Goal: Task Accomplishment & Management: Complete application form

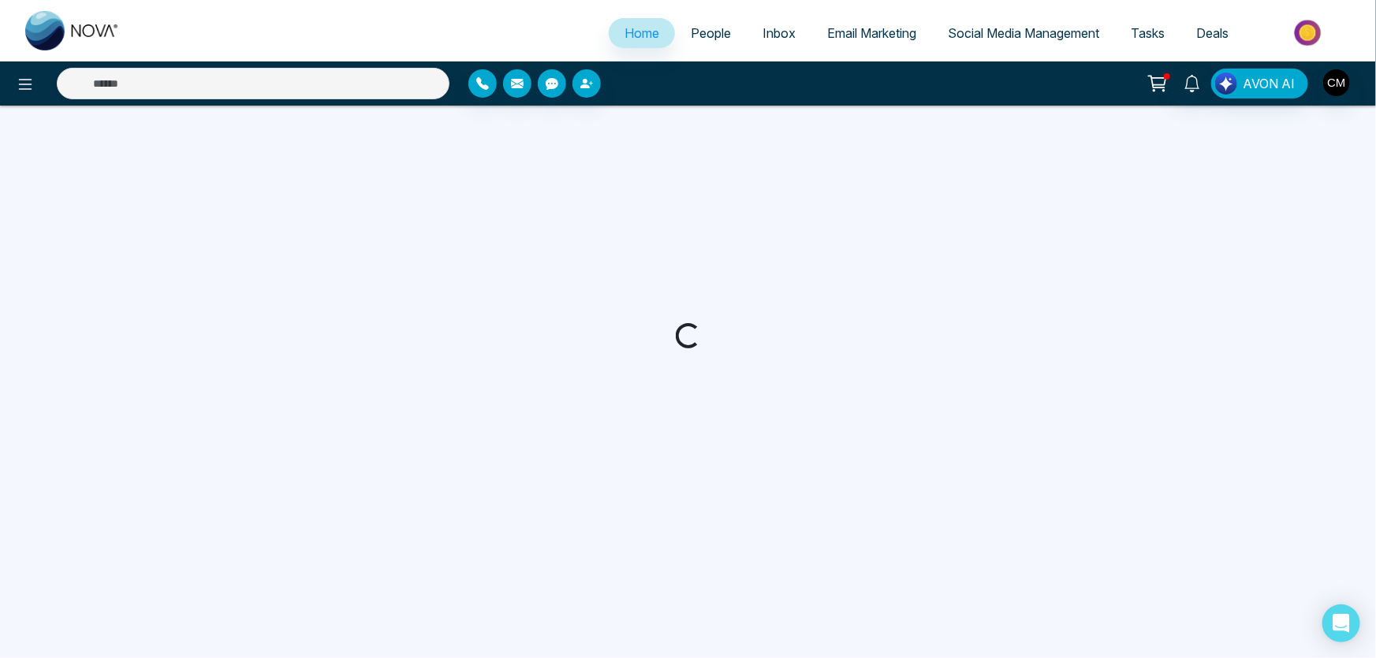
select select "*"
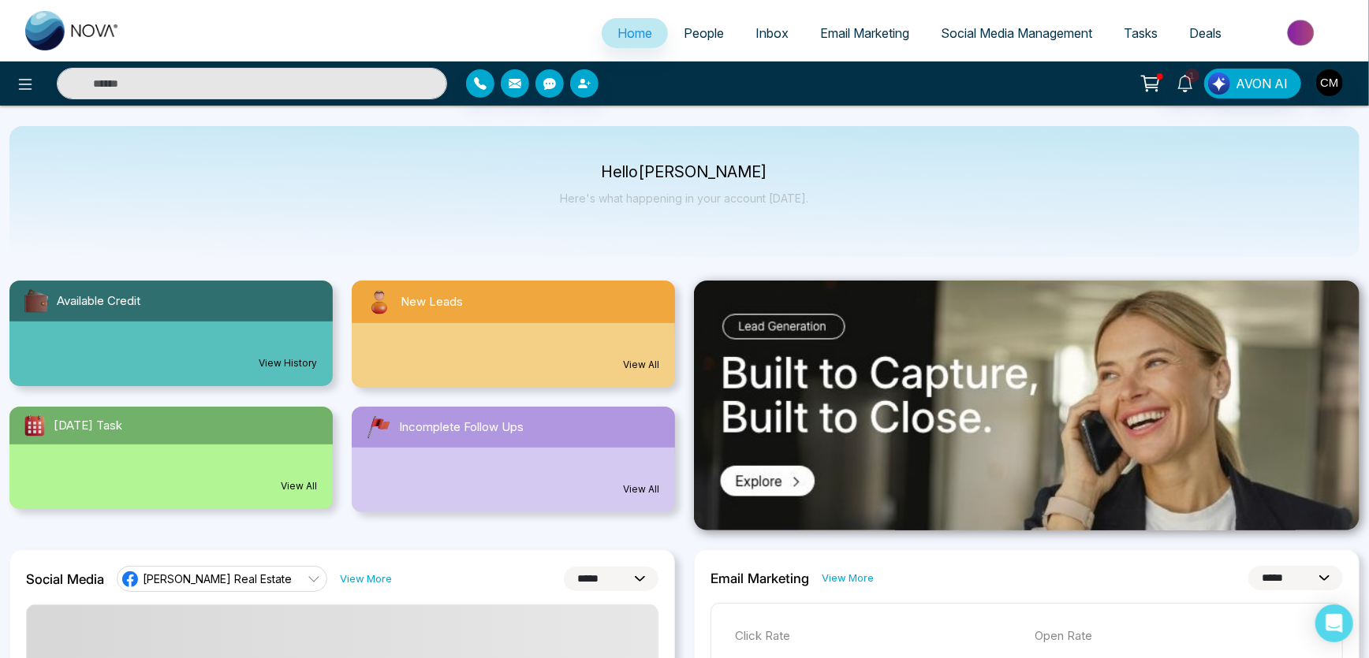
click at [500, 349] on div "0 View All" at bounding box center [513, 355] width 323 height 65
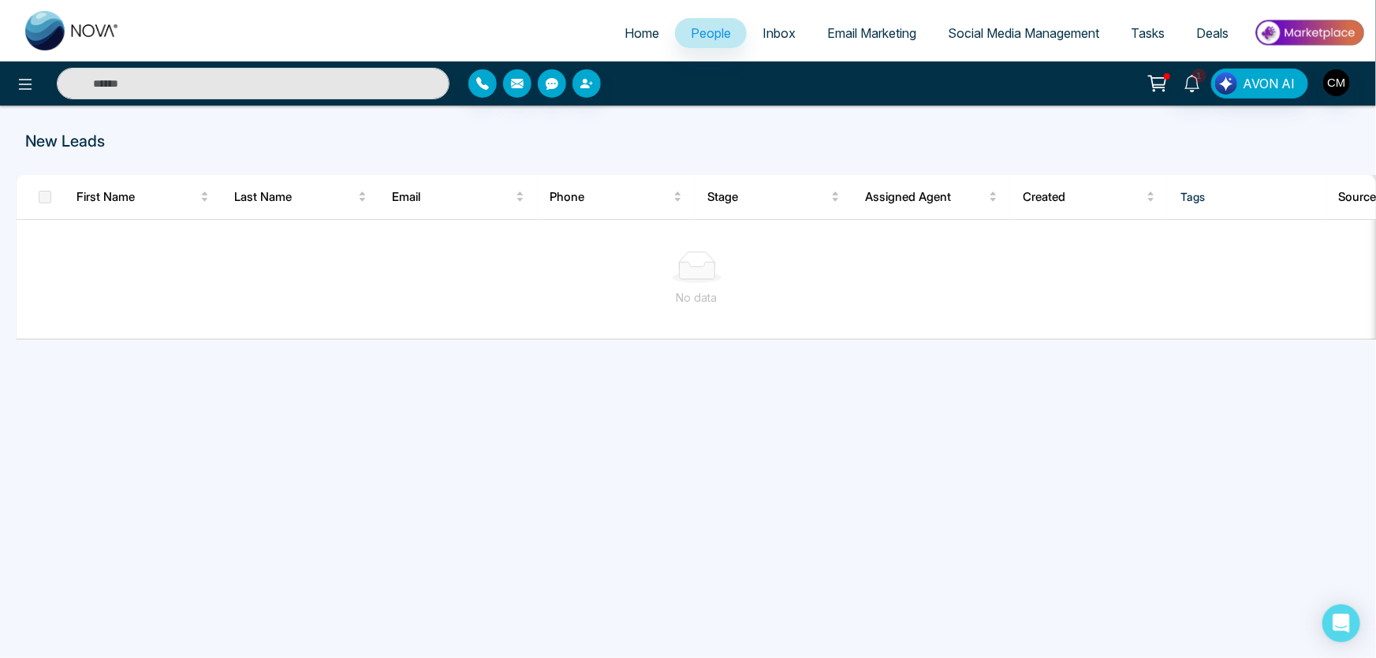
click at [763, 32] on span "Inbox" at bounding box center [779, 33] width 33 height 16
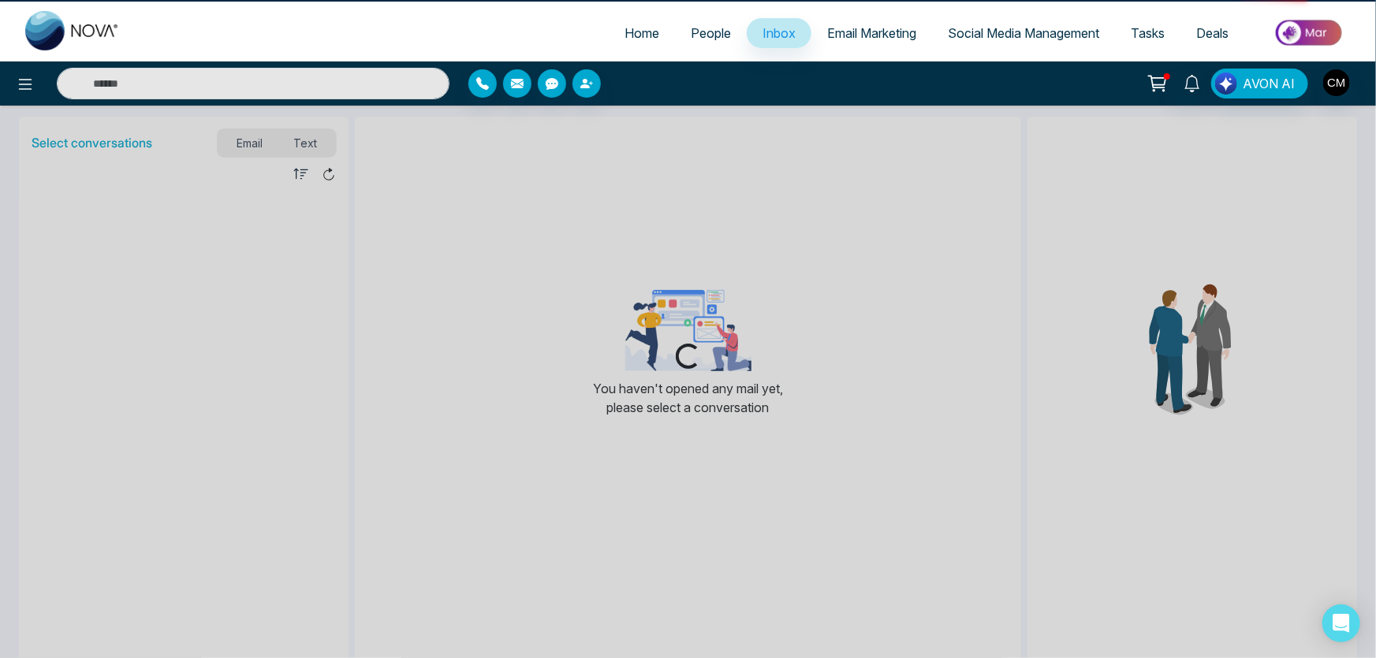
click at [690, 21] on link "People" at bounding box center [711, 33] width 72 height 30
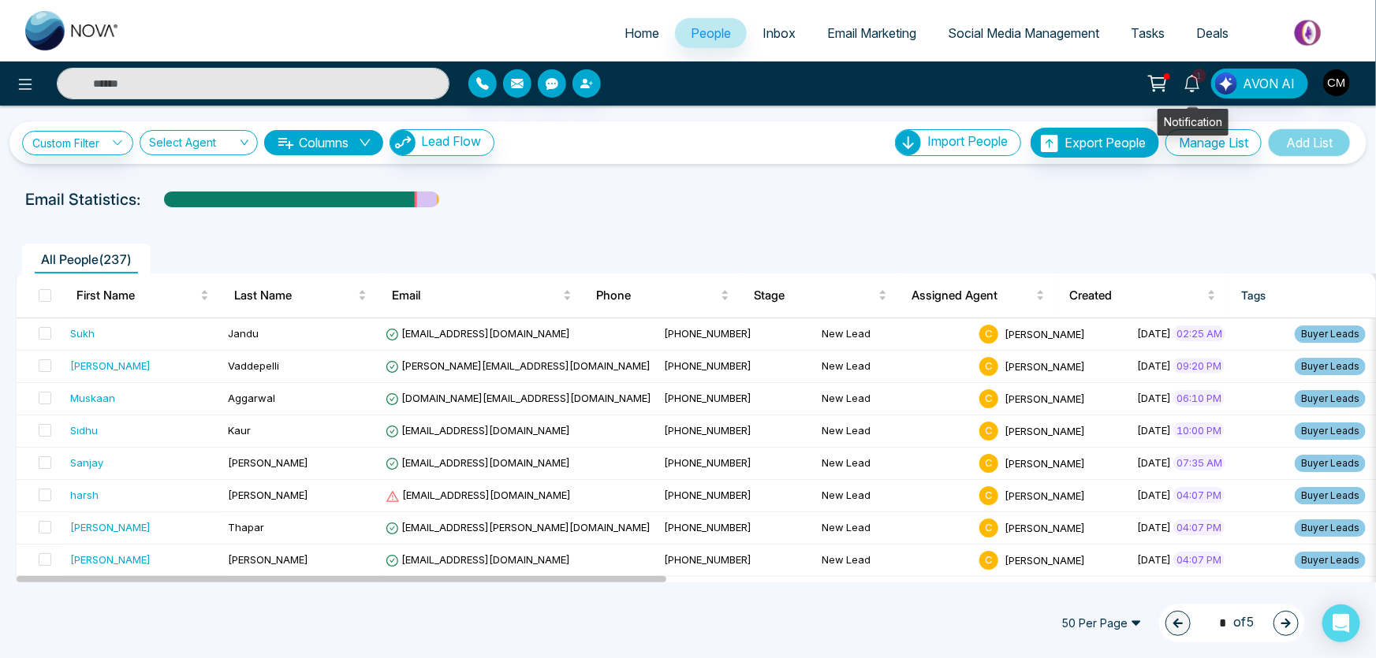
click at [1191, 88] on icon at bounding box center [1192, 83] width 17 height 17
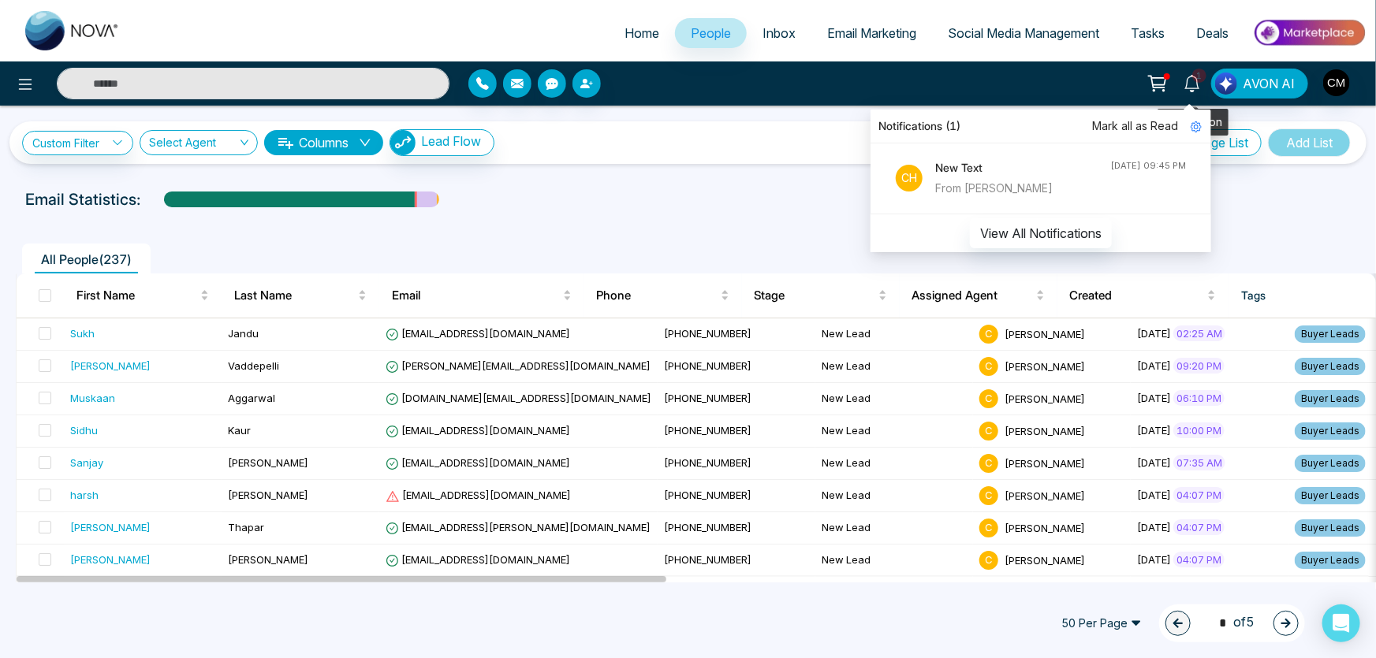
click at [1191, 88] on icon at bounding box center [1192, 83] width 17 height 17
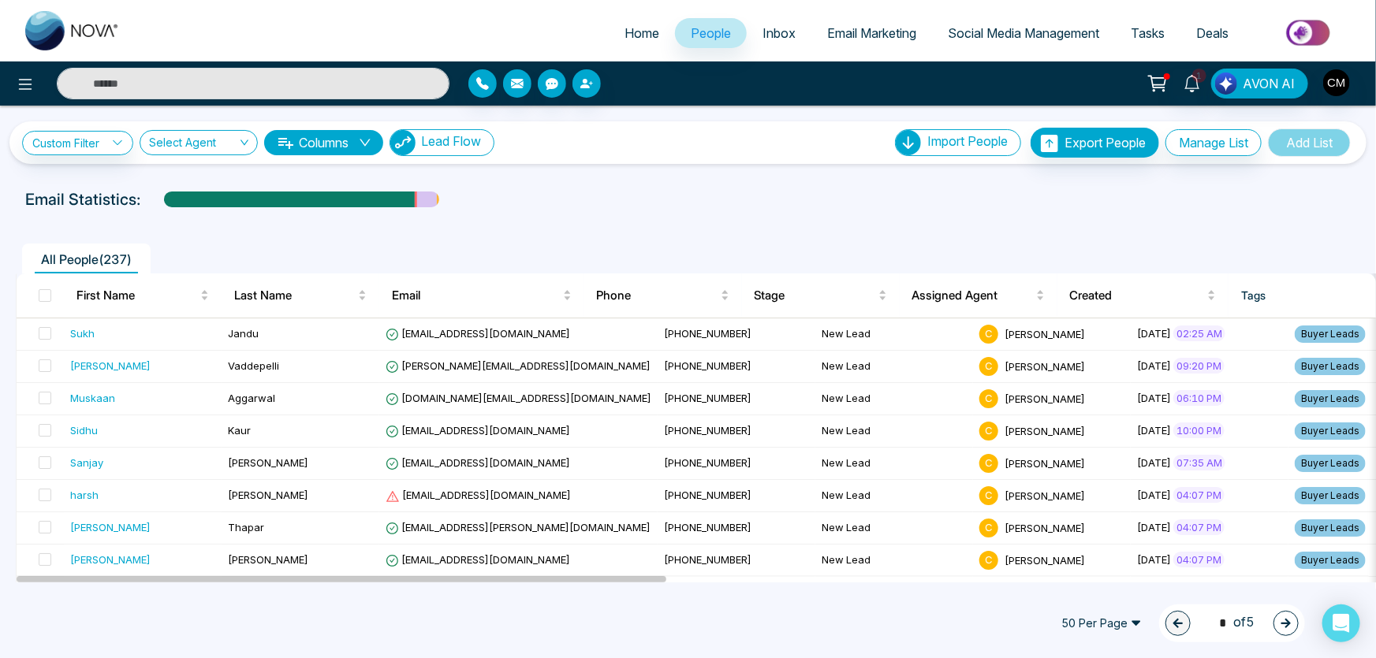
click at [412, 134] on img "button" at bounding box center [402, 142] width 25 height 25
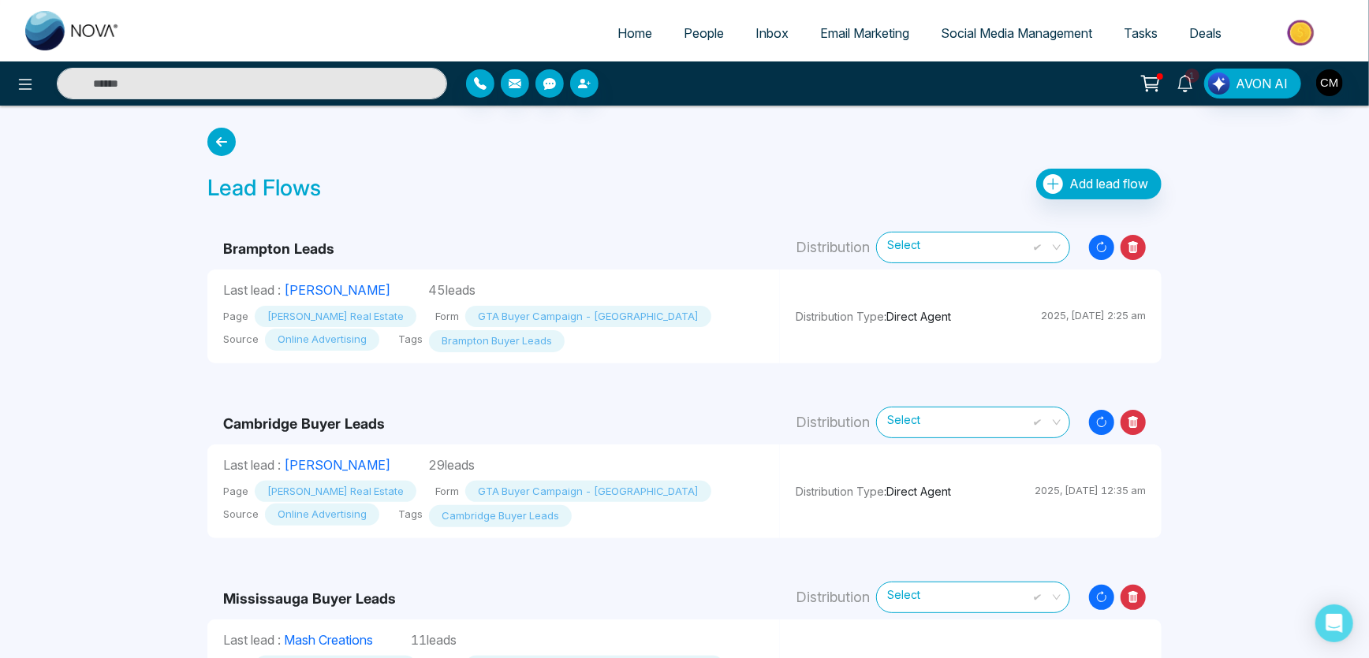
click at [1188, 82] on icon at bounding box center [1185, 83] width 17 height 17
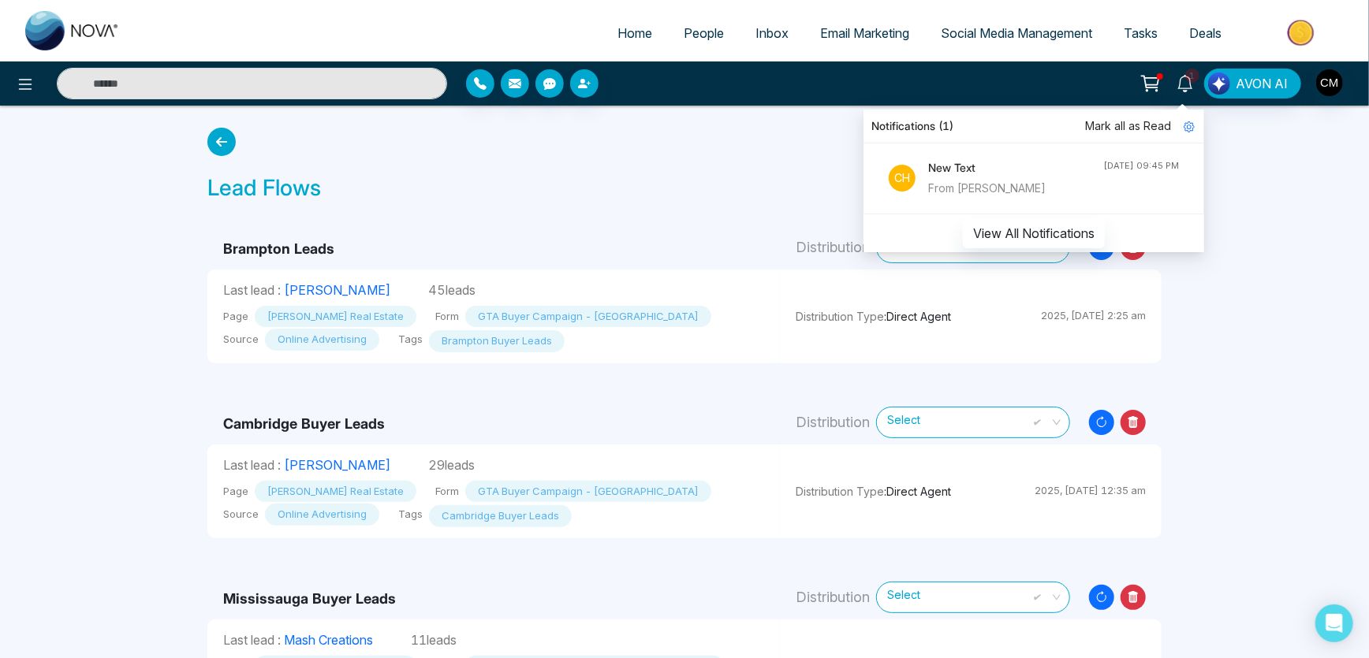
click at [1129, 121] on span "Mark all as Read" at bounding box center [1128, 126] width 86 height 17
click at [1187, 86] on icon at bounding box center [1185, 83] width 17 height 17
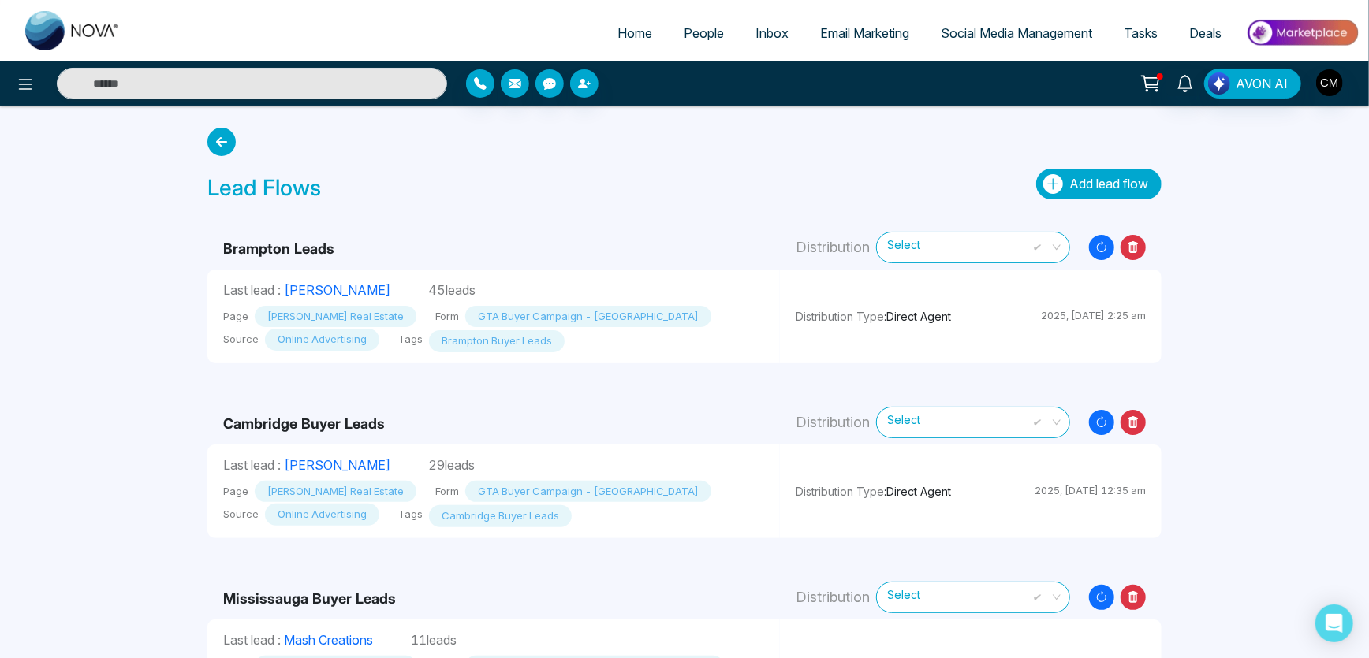
click at [1050, 182] on icon "button" at bounding box center [1053, 184] width 20 height 20
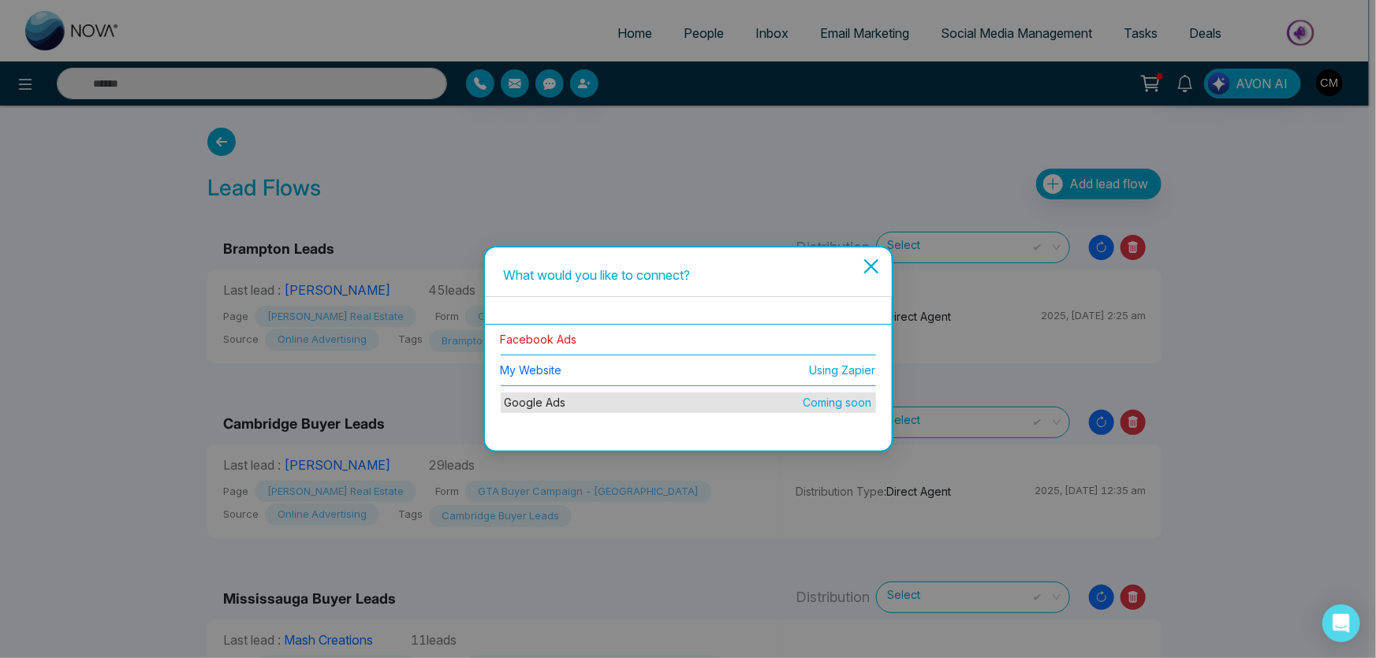
click at [552, 335] on link "Facebook Ads" at bounding box center [539, 339] width 76 height 13
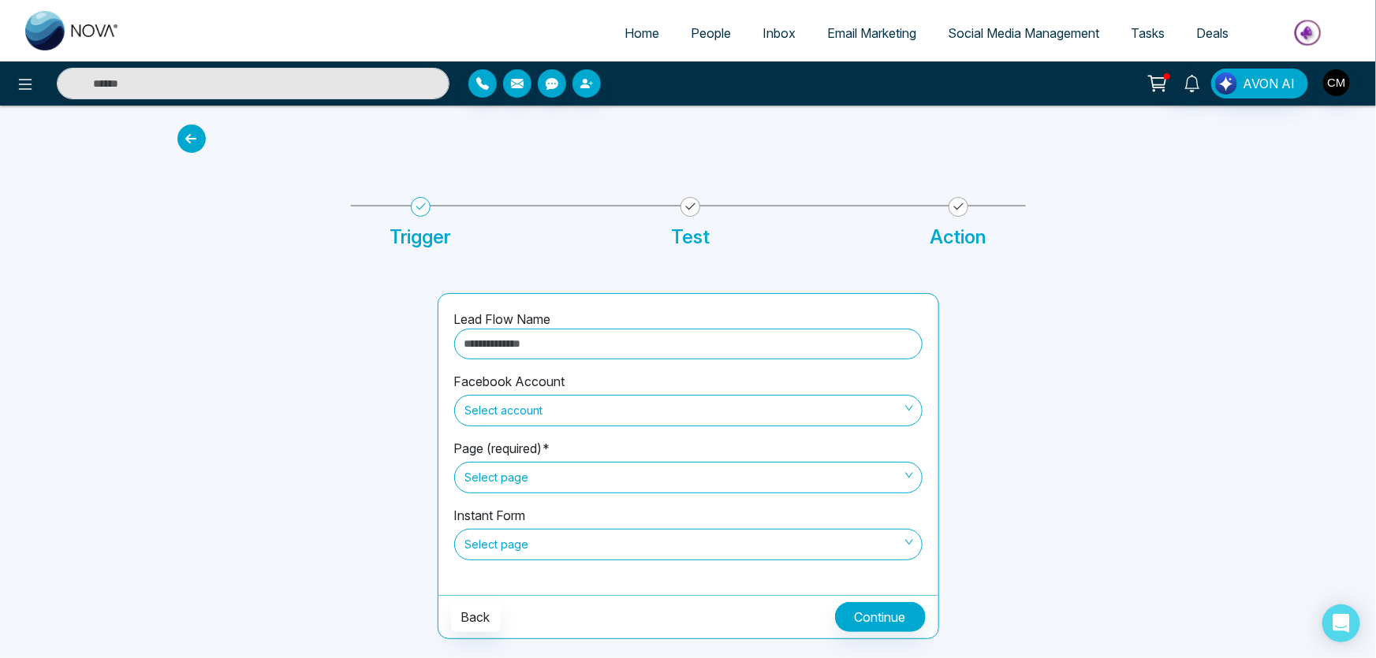
click at [527, 338] on input "text" at bounding box center [688, 344] width 468 height 31
type input "*"
type input "**********"
click at [588, 403] on span "Select account" at bounding box center [688, 410] width 446 height 27
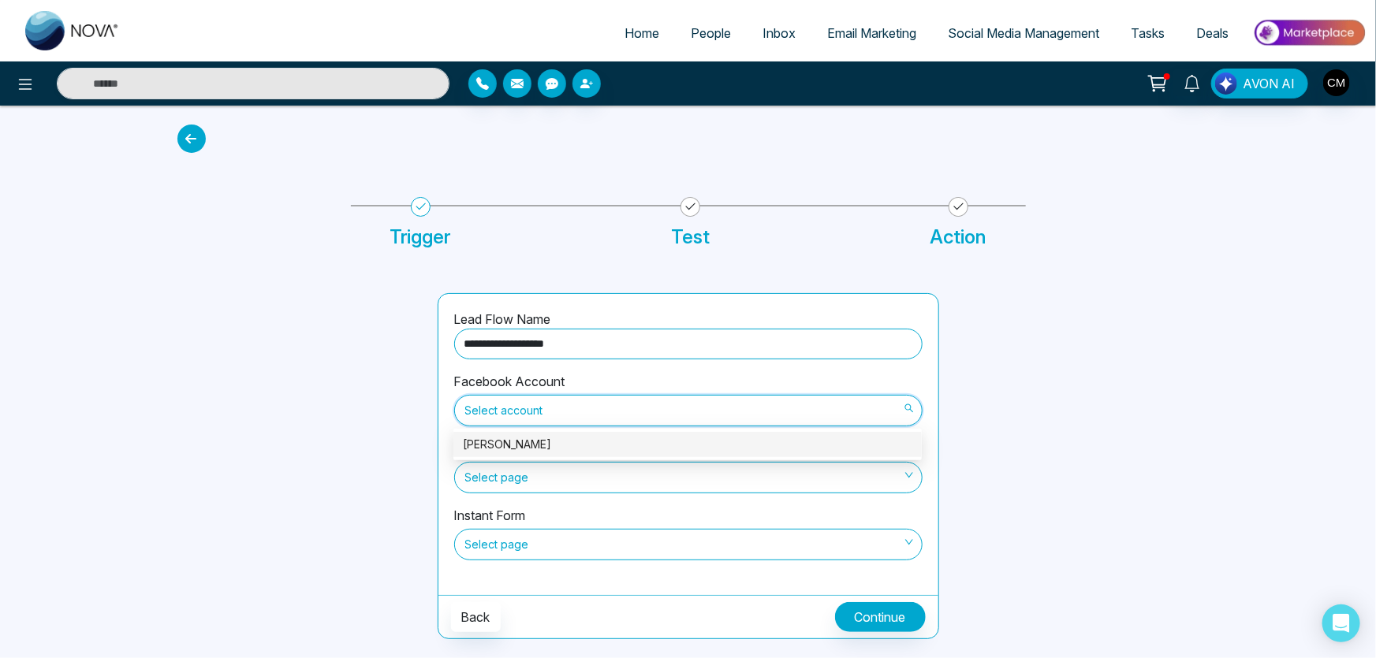
click at [524, 439] on div "[PERSON_NAME]" at bounding box center [688, 444] width 450 height 17
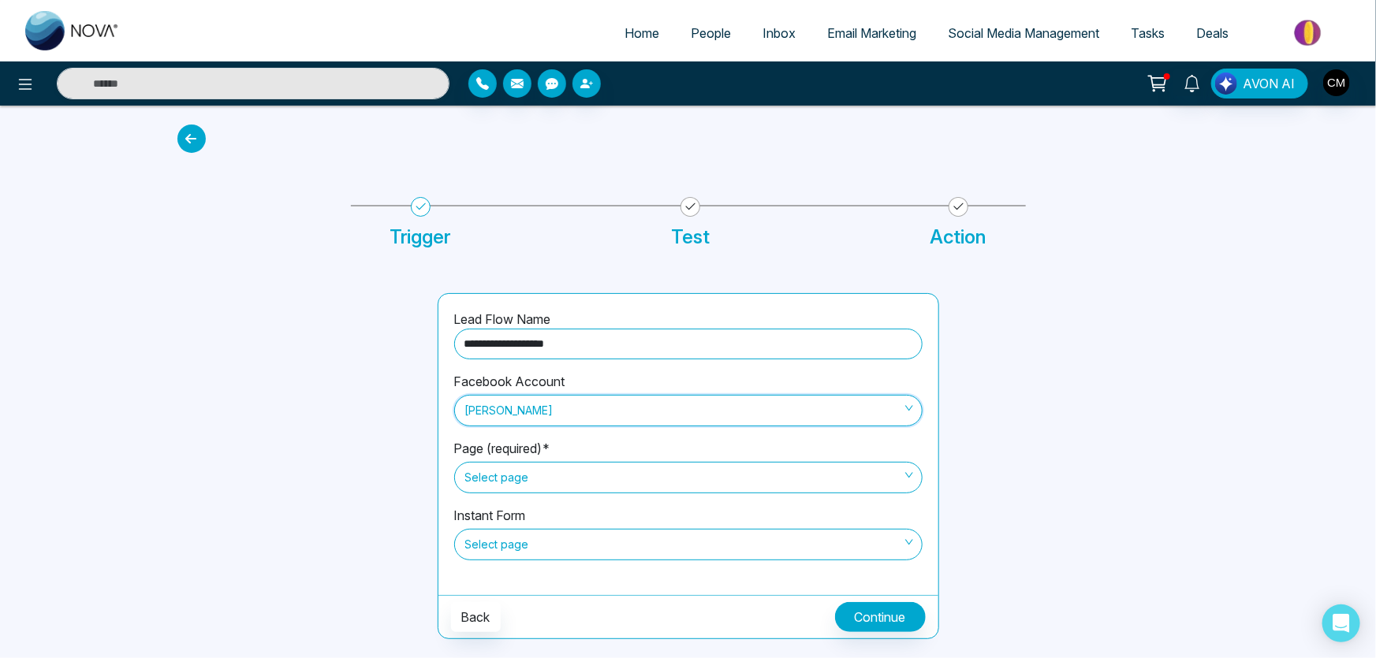
click at [505, 487] on span "Select page" at bounding box center [688, 477] width 446 height 27
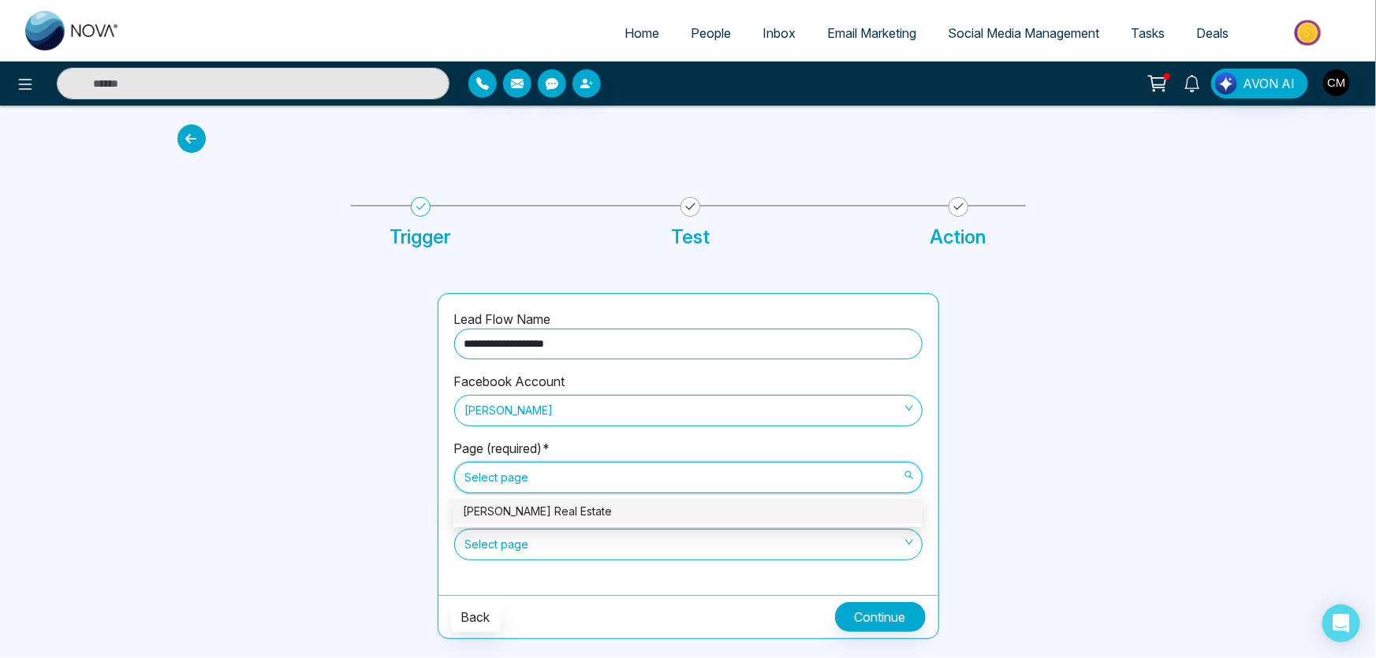
click at [505, 513] on div "[PERSON_NAME] Real Estate" at bounding box center [688, 511] width 450 height 17
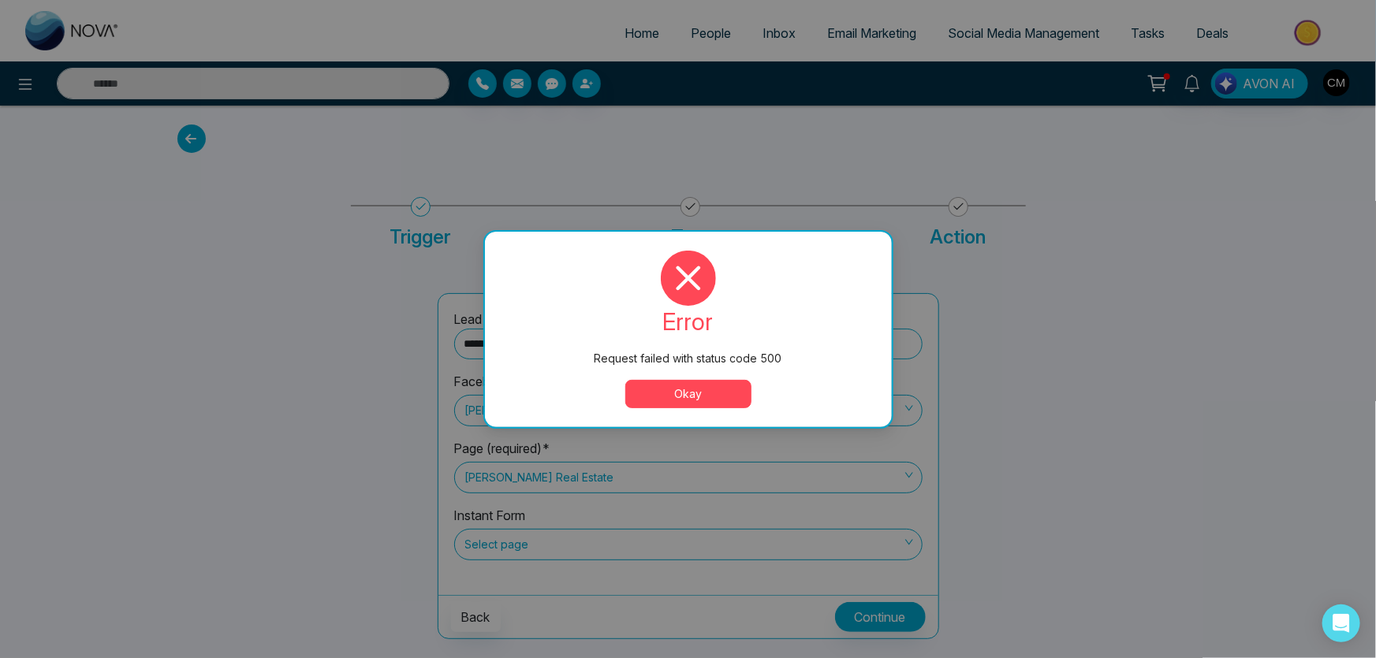
click at [675, 395] on button "Okay" at bounding box center [688, 394] width 126 height 28
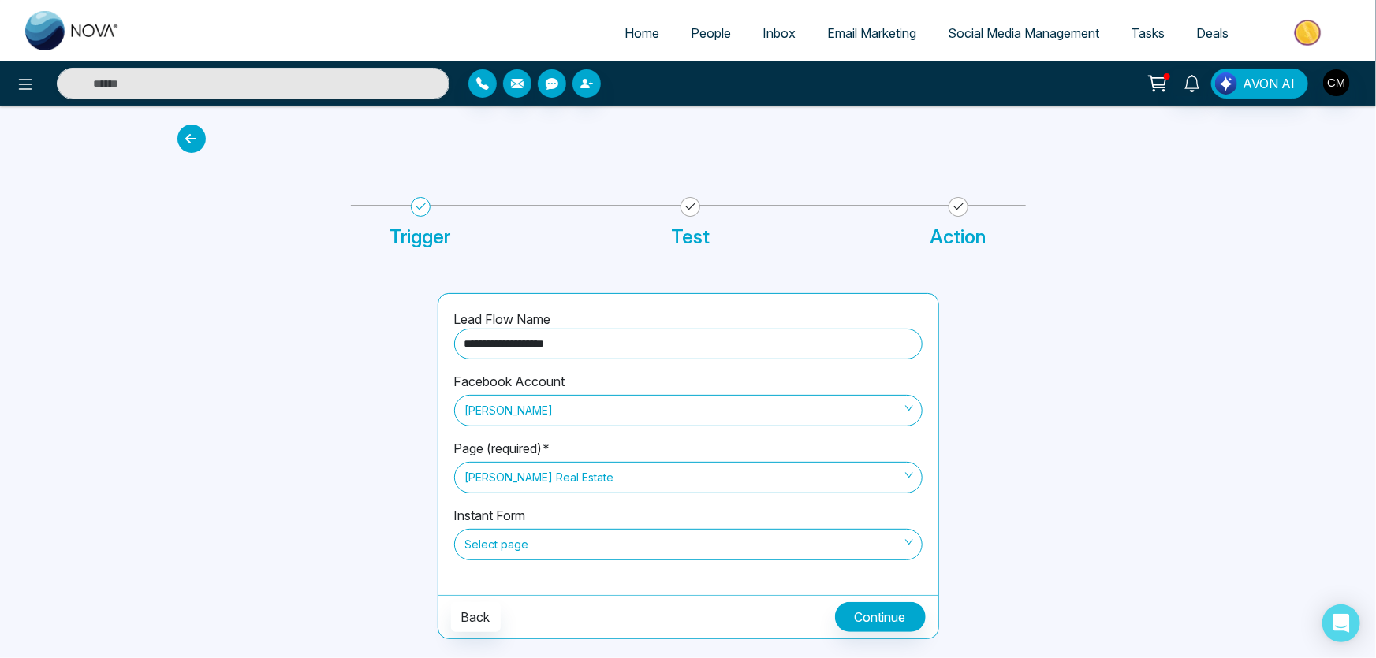
click at [539, 537] on span "Select page" at bounding box center [688, 545] width 446 height 27
click at [389, 446] on div at bounding box center [298, 466] width 260 height 346
click at [550, 479] on span "[PERSON_NAME] Real Estate" at bounding box center [688, 477] width 446 height 27
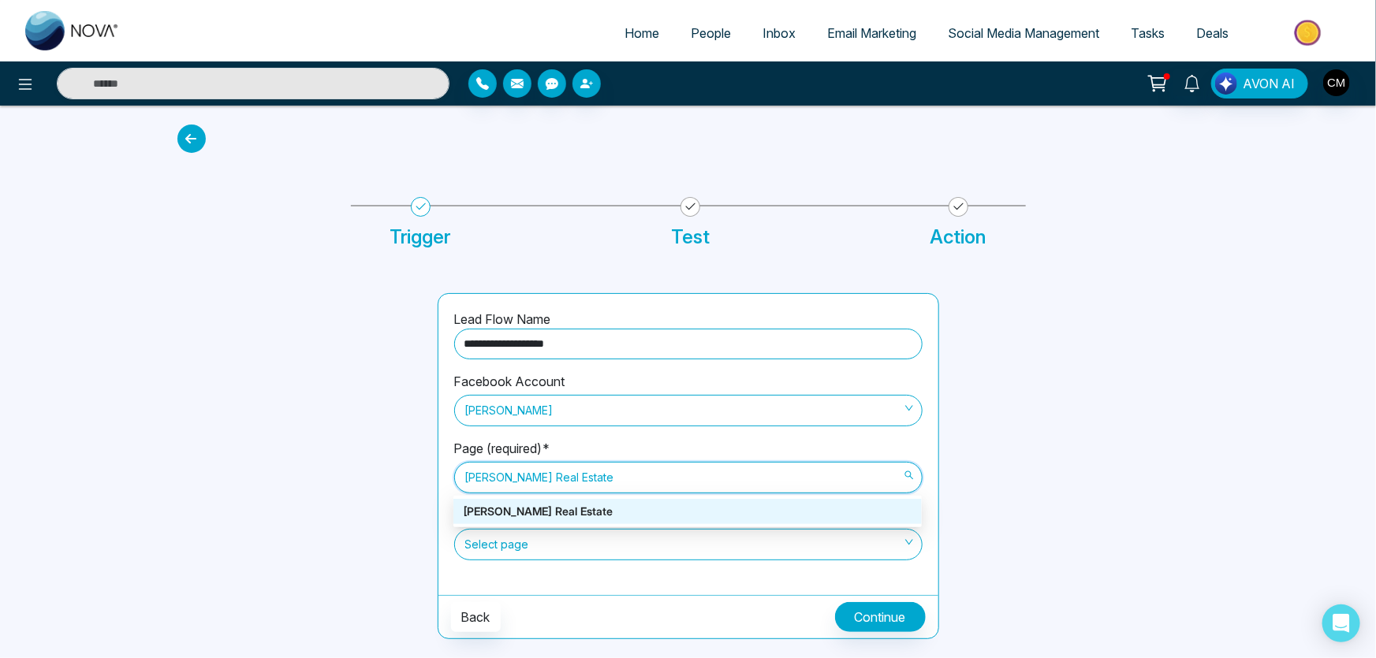
click at [543, 502] on div "[PERSON_NAME] Real Estate" at bounding box center [687, 511] width 468 height 25
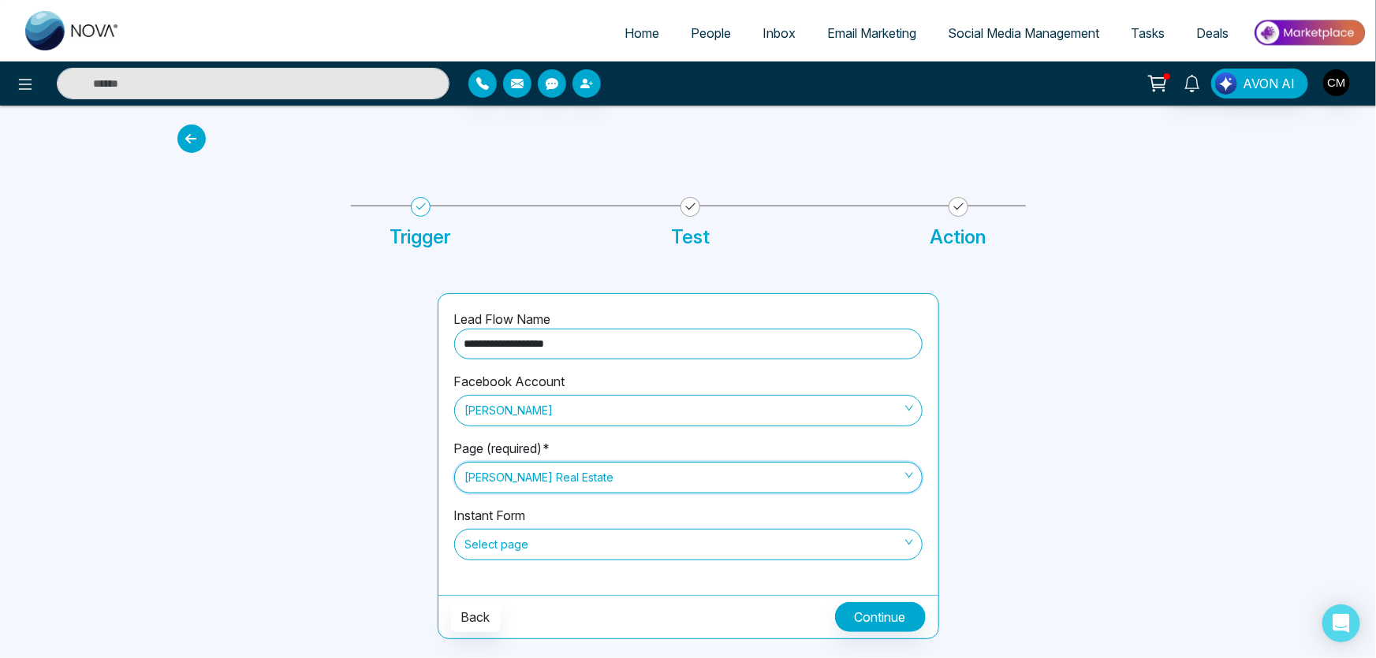
click at [617, 543] on span "Select page" at bounding box center [688, 545] width 446 height 27
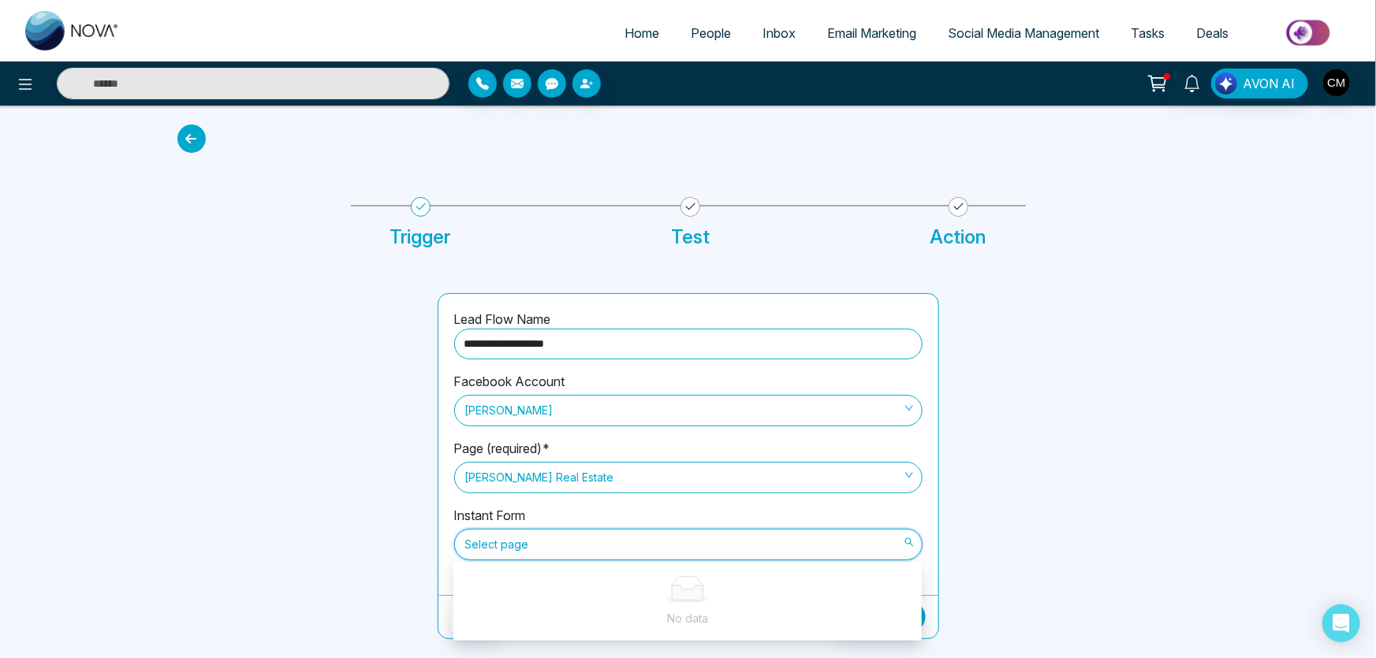
click at [431, 490] on div "**********" at bounding box center [688, 466] width 520 height 346
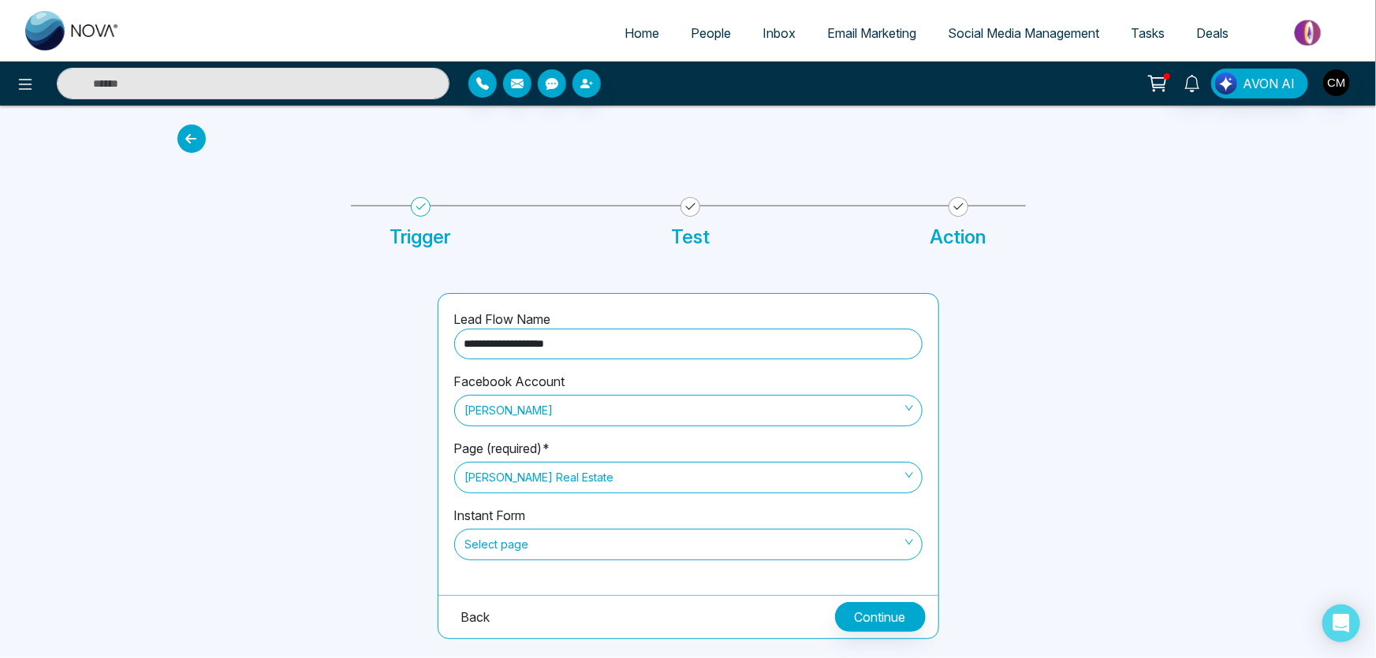
click at [467, 613] on button "Back" at bounding box center [476, 618] width 50 height 30
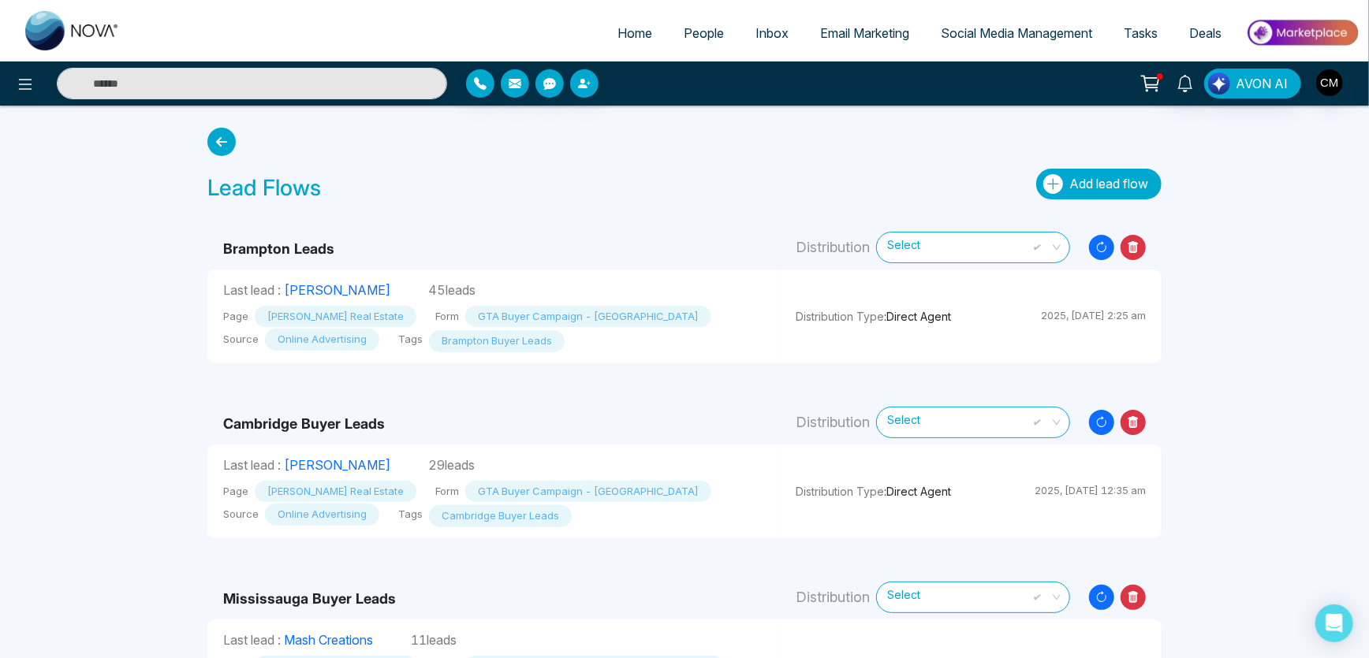
click at [1073, 181] on span "Add lead flow" at bounding box center [1108, 184] width 79 height 16
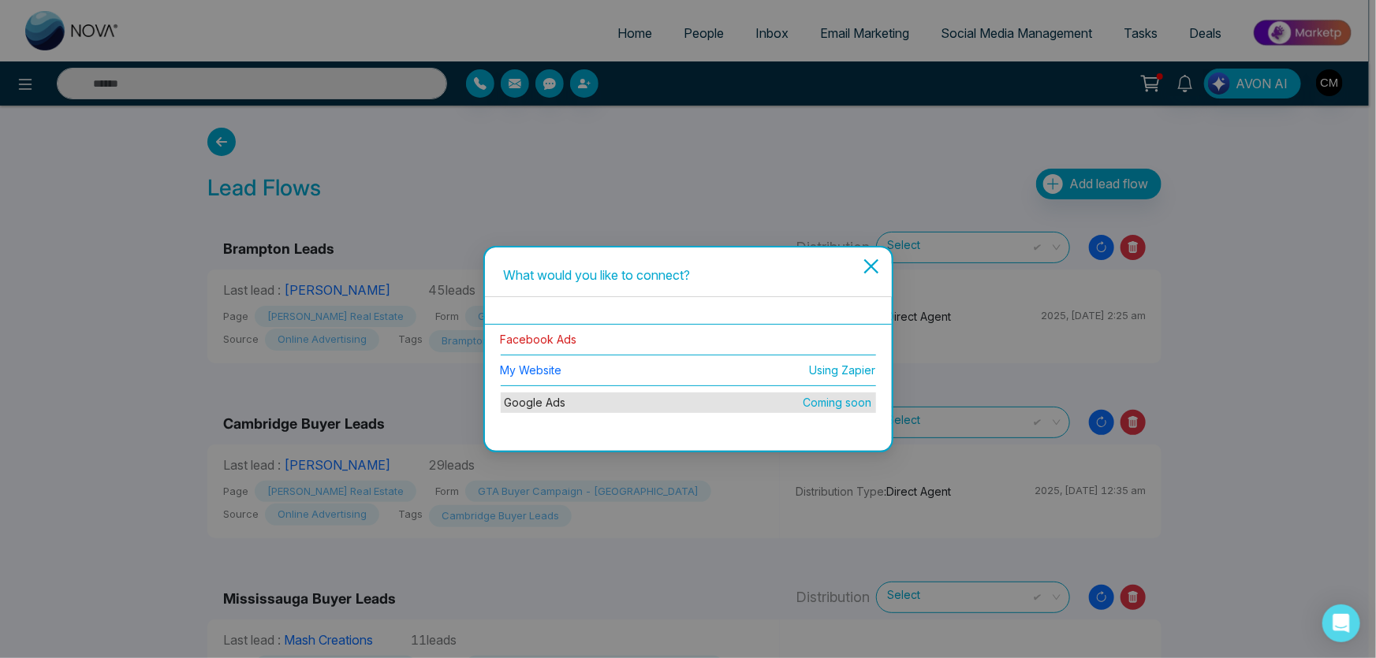
click at [554, 343] on link "Facebook Ads" at bounding box center [539, 339] width 76 height 13
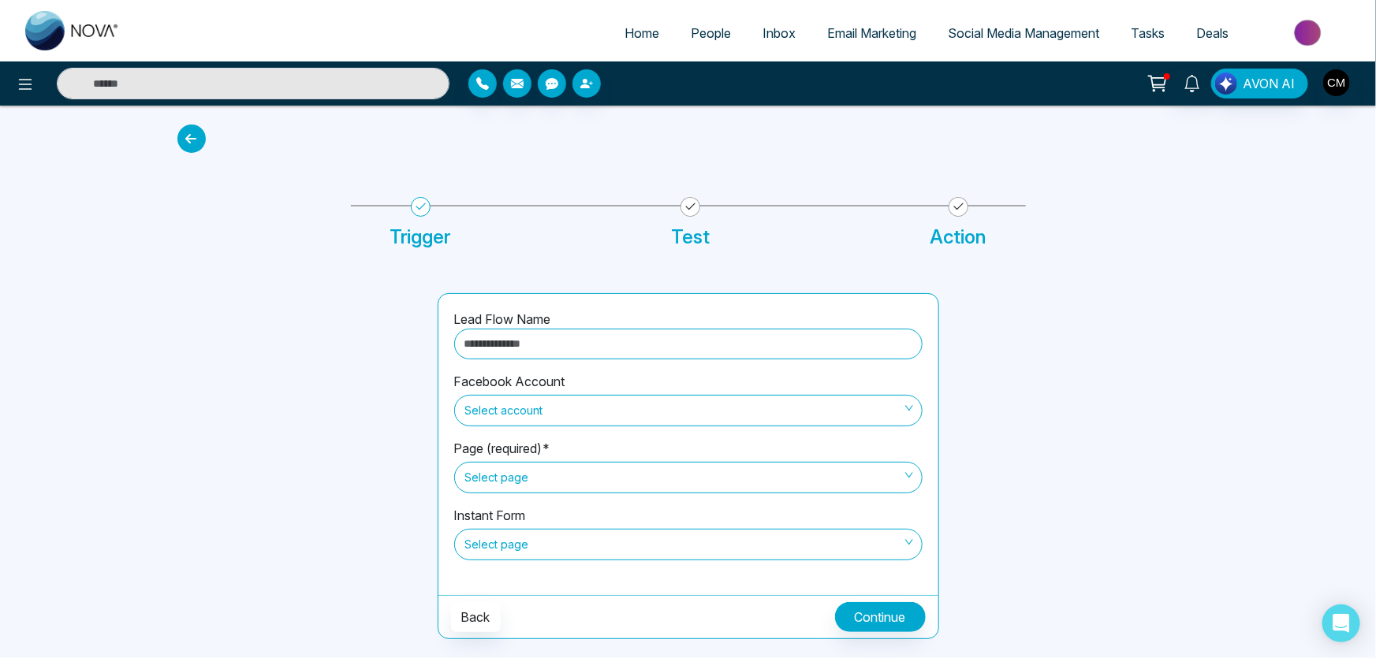
click at [549, 334] on input "text" at bounding box center [688, 344] width 468 height 31
type input "**********"
click at [563, 409] on span "Select account" at bounding box center [688, 410] width 446 height 27
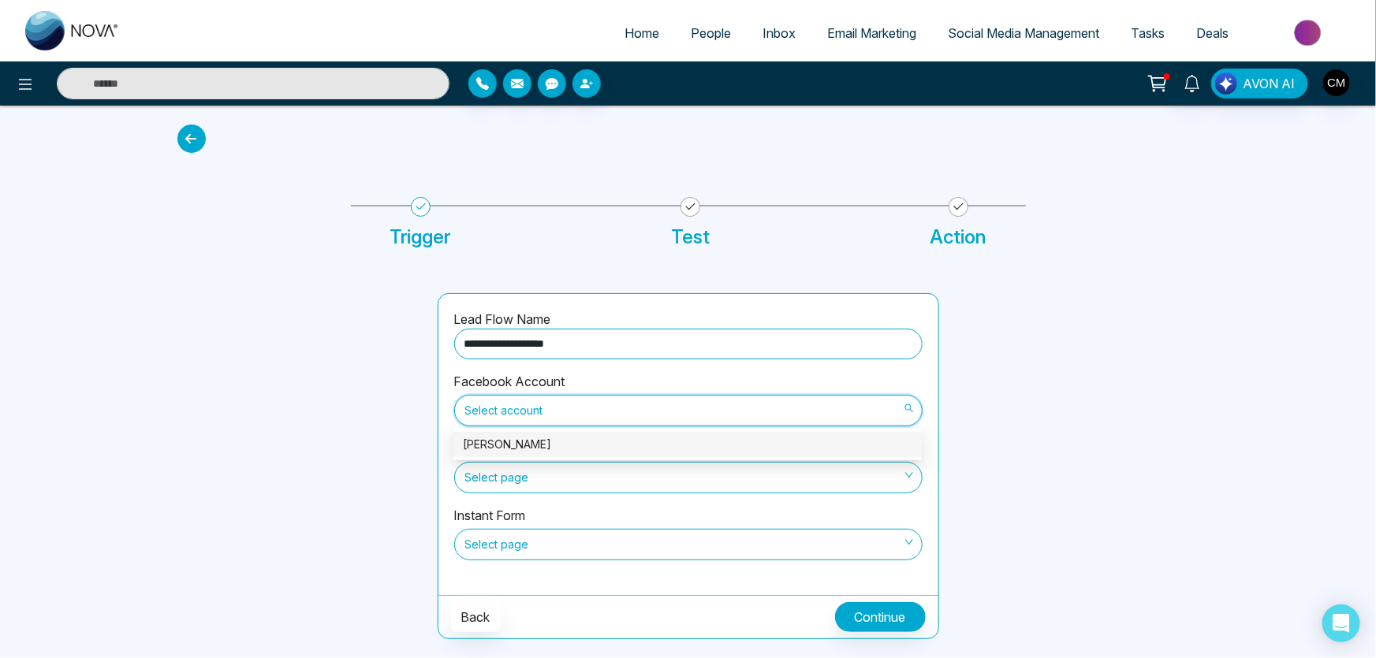
click at [558, 450] on div "[PERSON_NAME]" at bounding box center [688, 444] width 450 height 17
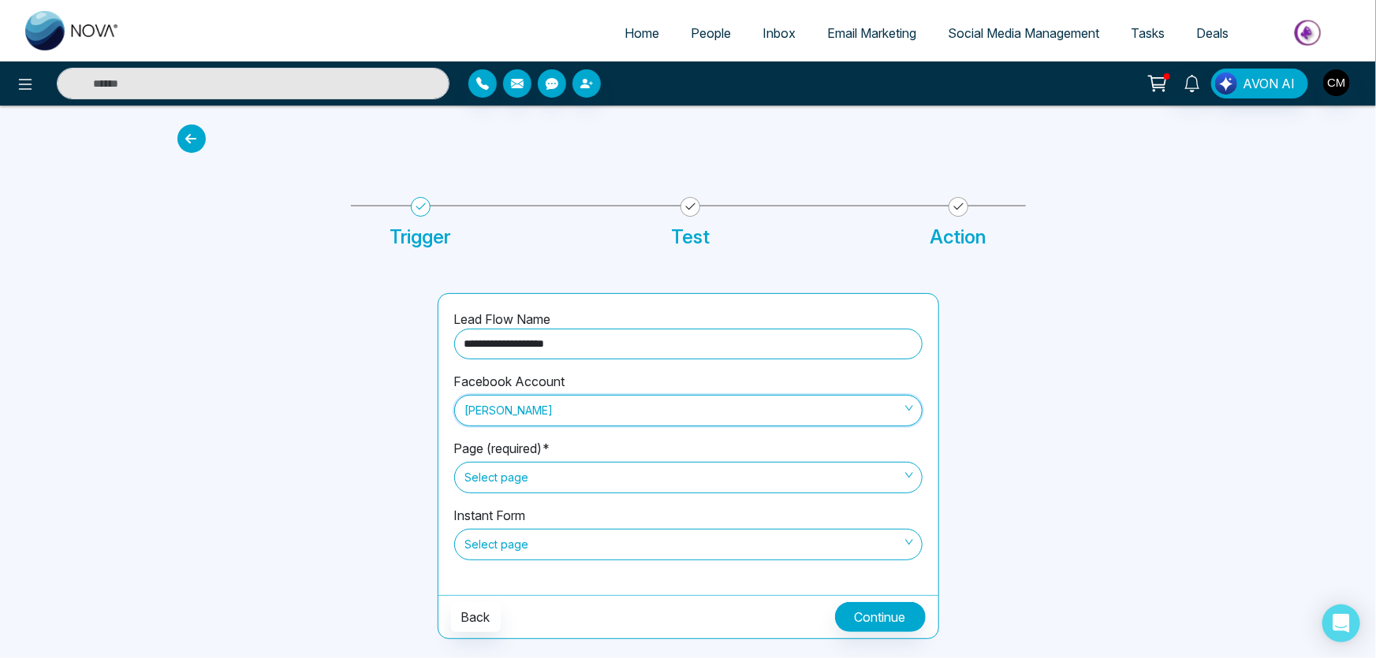
click at [542, 476] on span "Select page" at bounding box center [688, 477] width 446 height 27
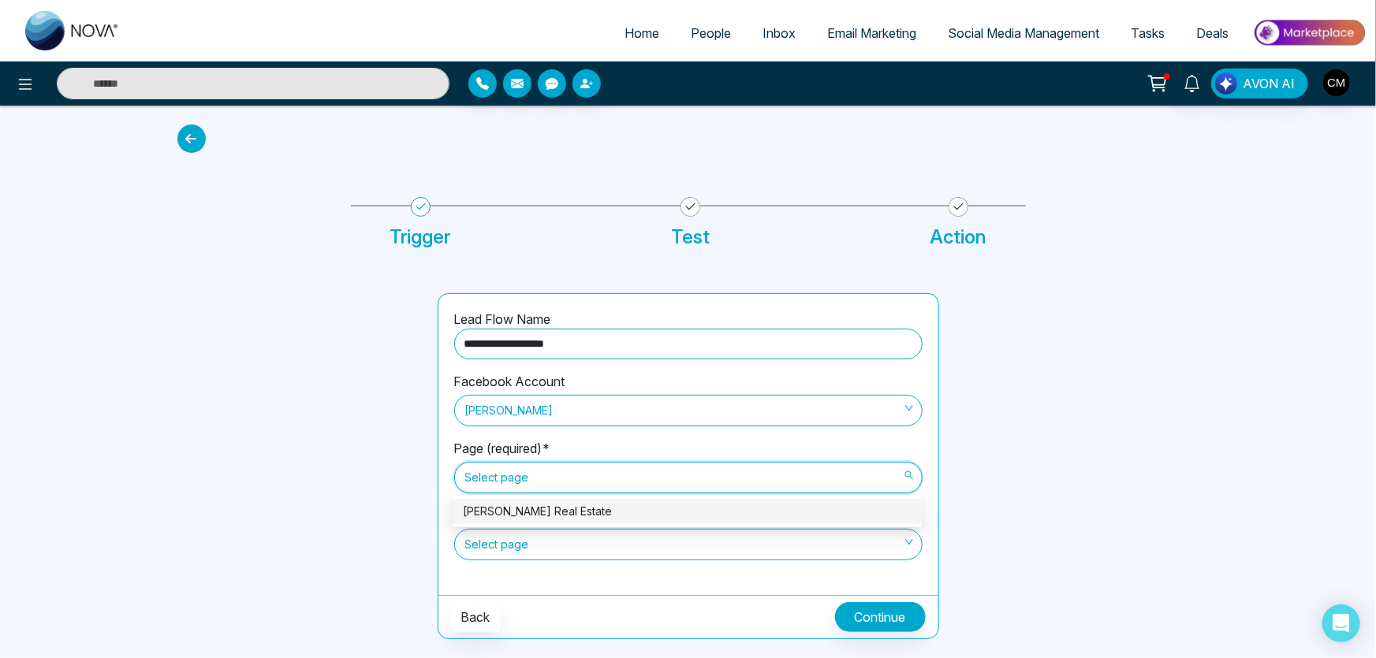
click at [541, 520] on div "[PERSON_NAME] Real Estate" at bounding box center [687, 511] width 468 height 25
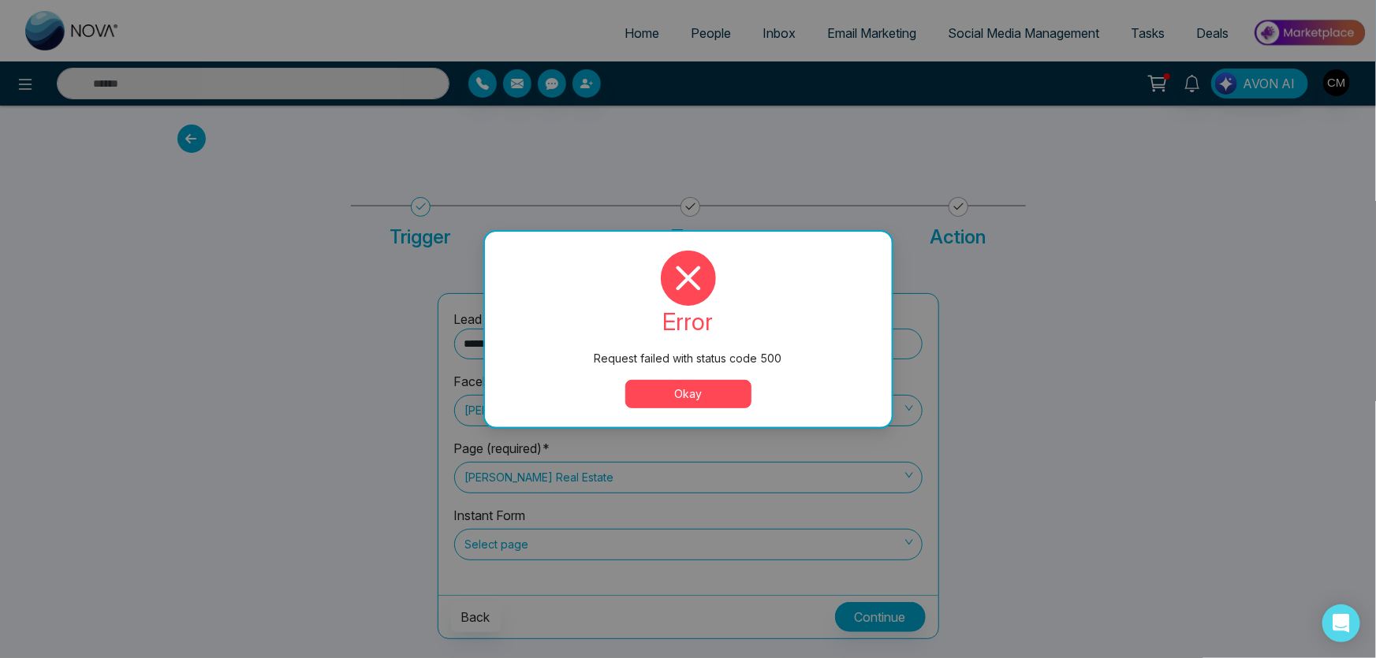
click at [687, 395] on button "Okay" at bounding box center [688, 394] width 126 height 28
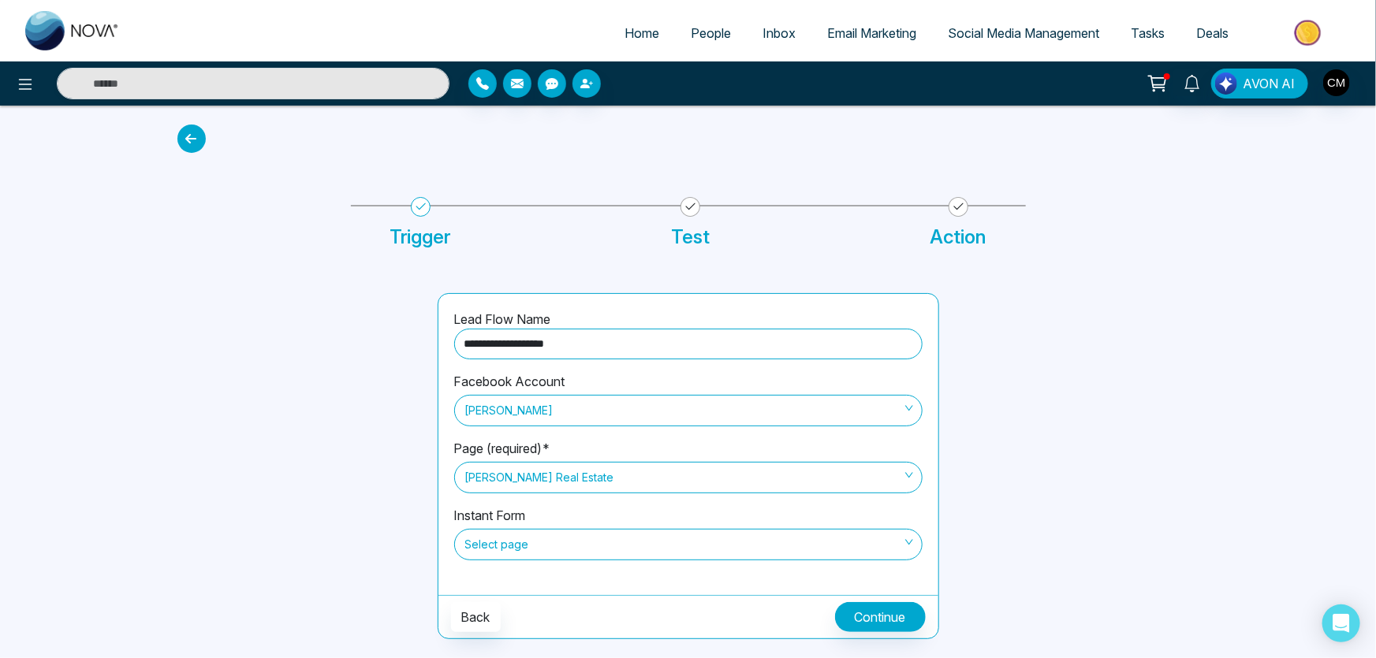
click at [860, 26] on span "Email Marketing" at bounding box center [871, 33] width 89 height 16
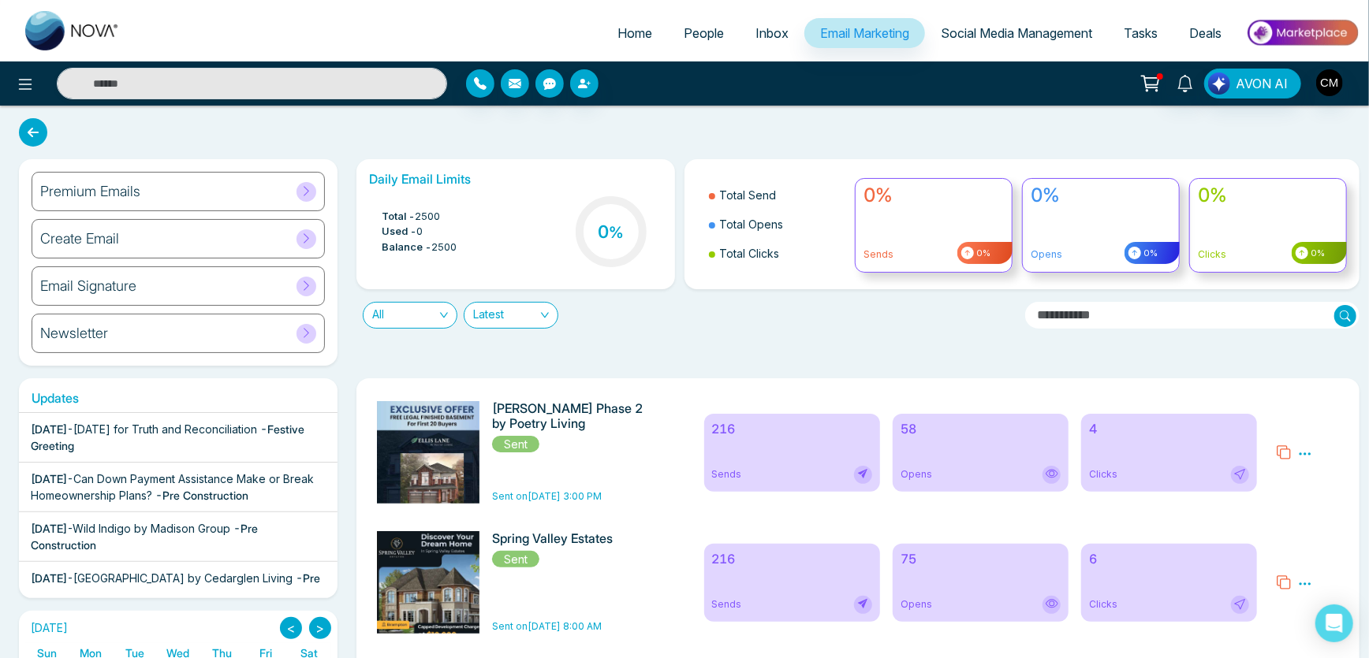
click at [991, 28] on span "Social Media Management" at bounding box center [1016, 33] width 151 height 16
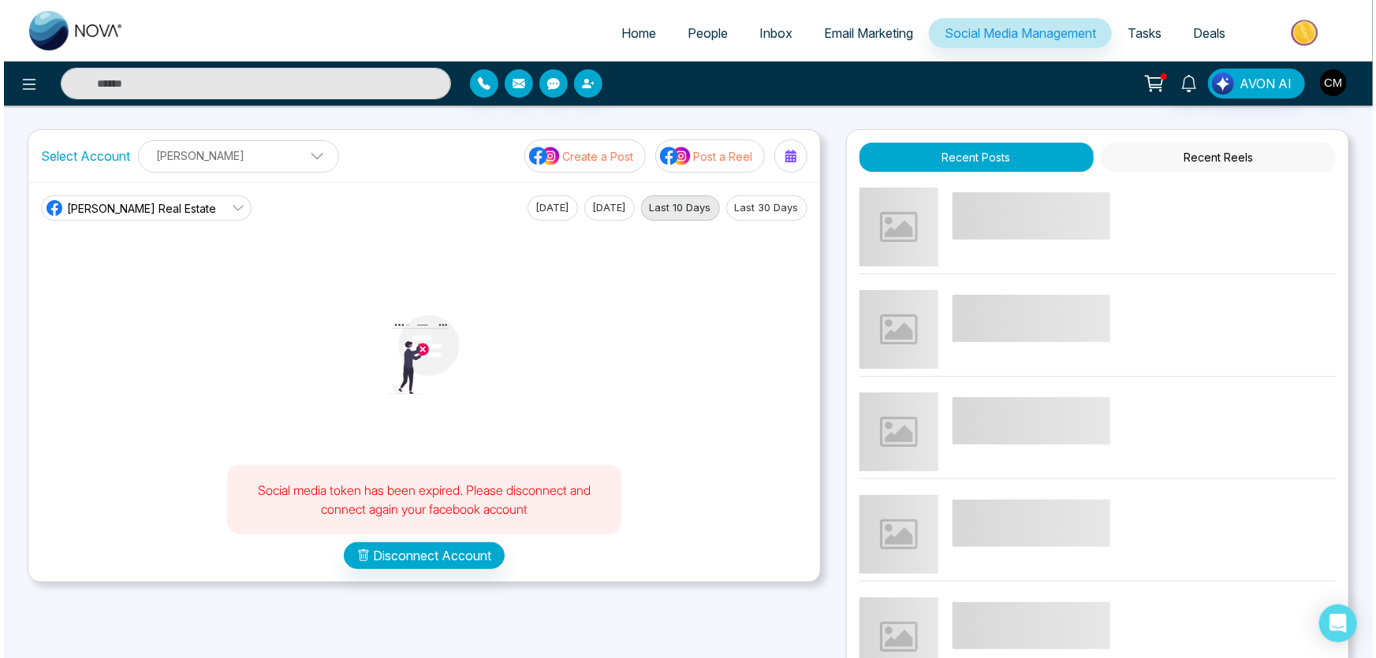
scroll to position [73, 0]
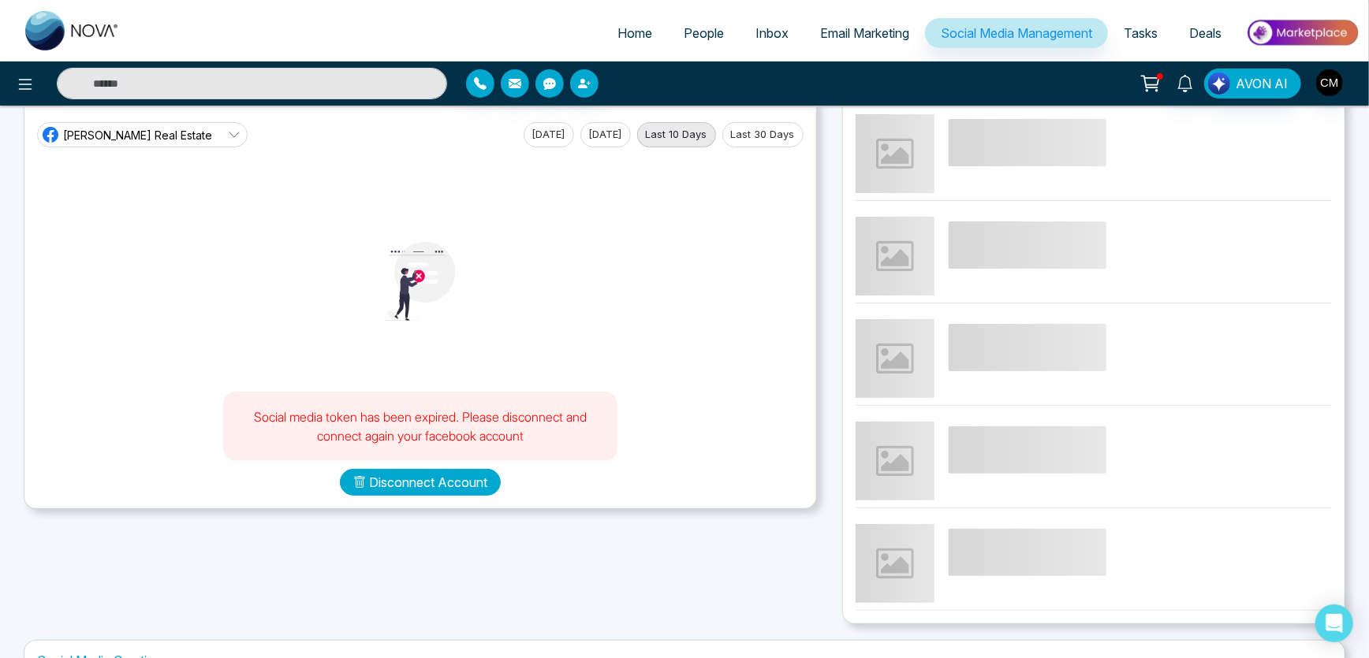
click at [418, 473] on button "Disconnect Account" at bounding box center [420, 482] width 161 height 27
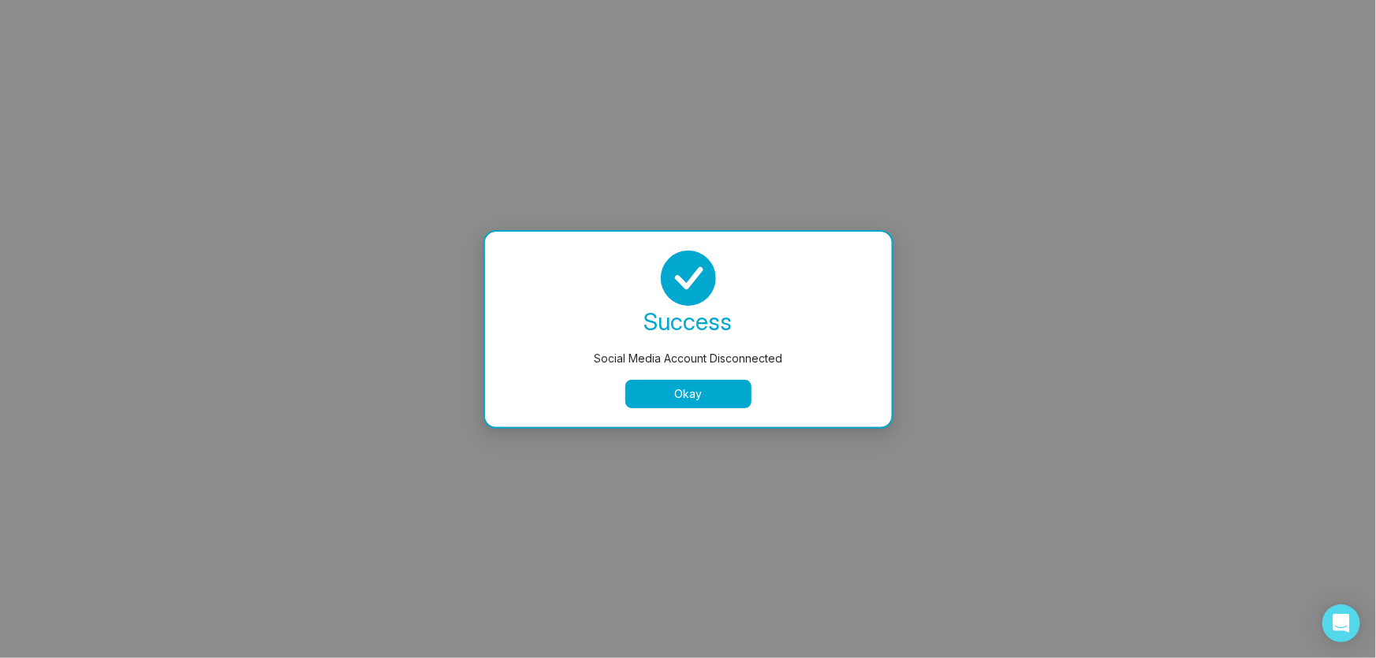
scroll to position [0, 0]
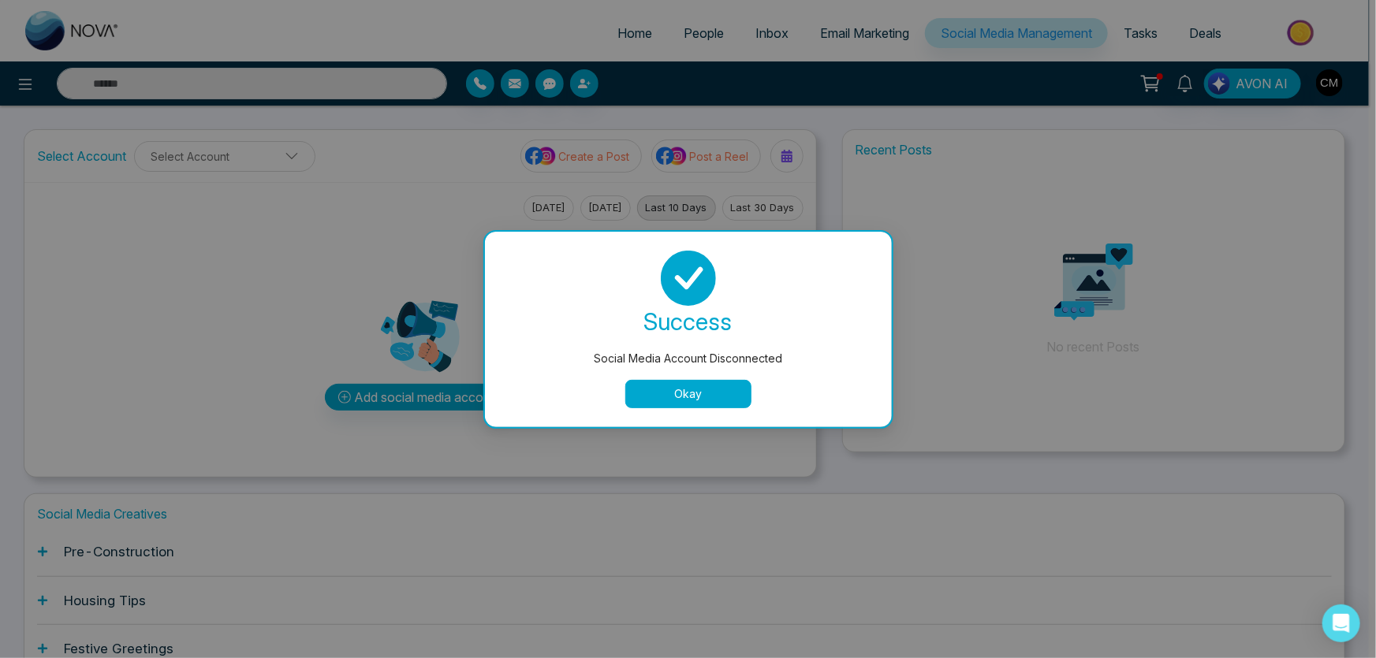
click at [647, 399] on button "Okay" at bounding box center [688, 394] width 126 height 28
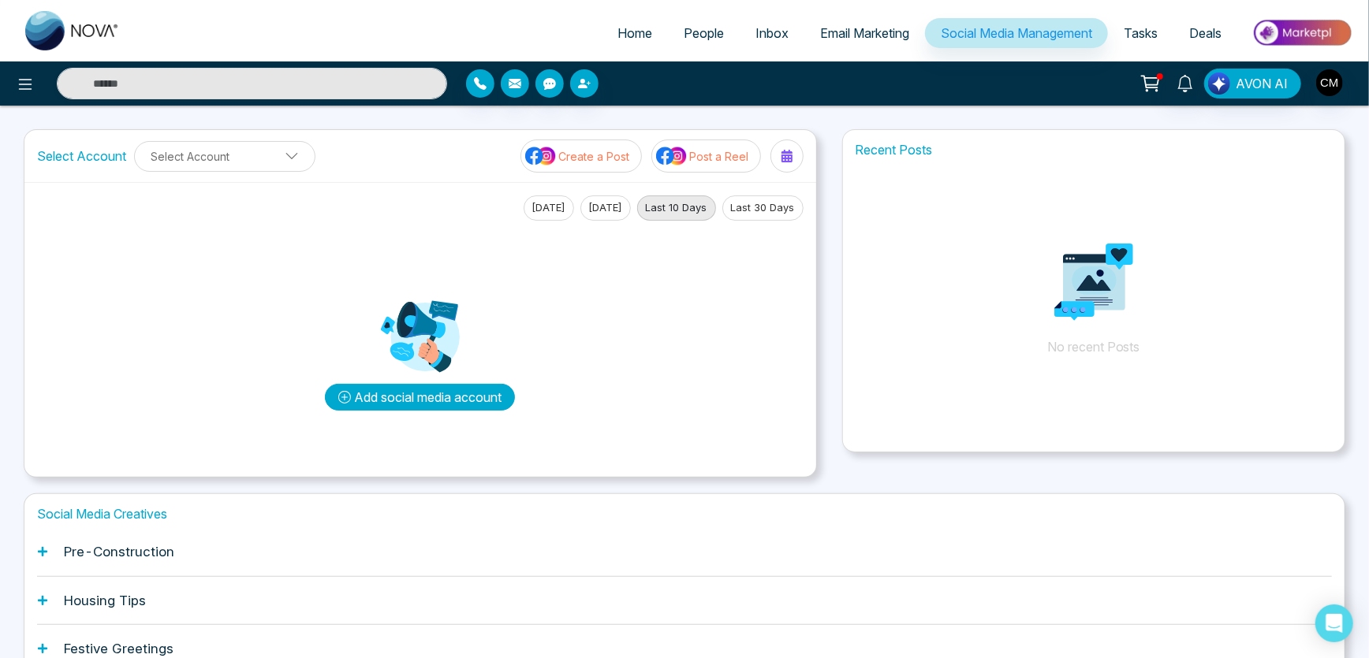
click at [397, 401] on button "Add social media account" at bounding box center [420, 397] width 190 height 27
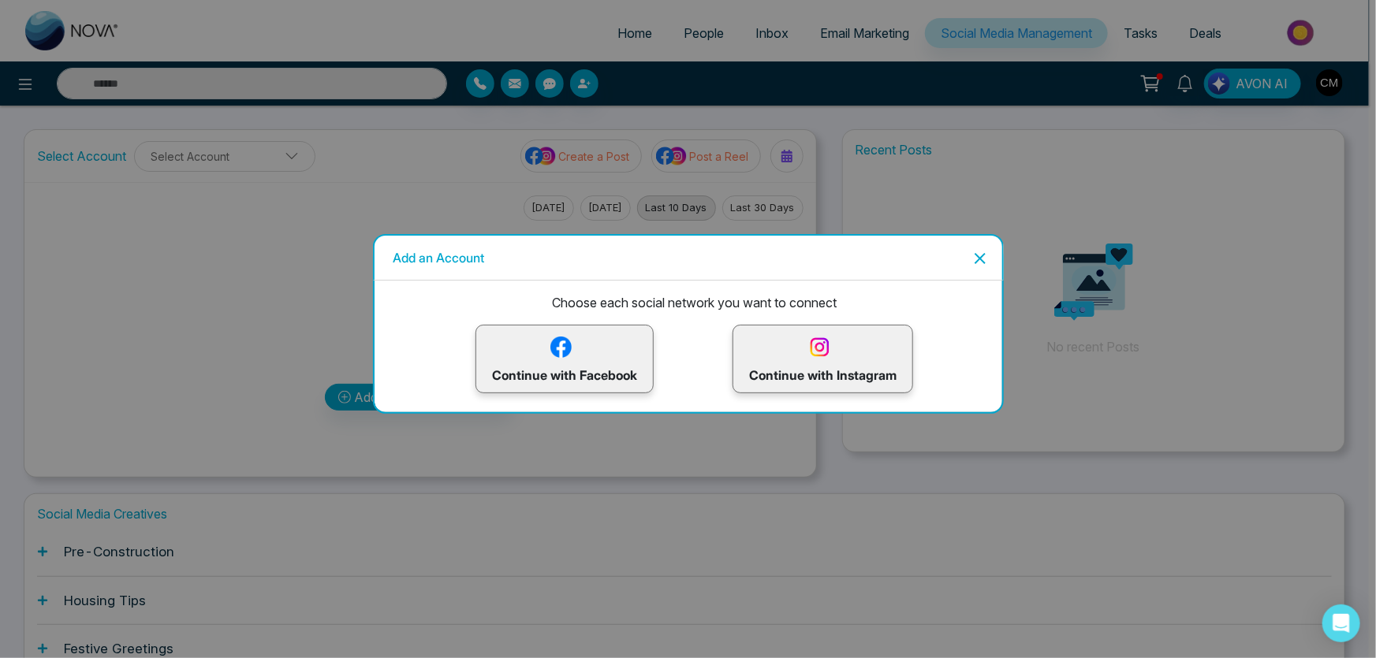
click at [578, 379] on p "Continue with Facebook" at bounding box center [564, 359] width 145 height 51
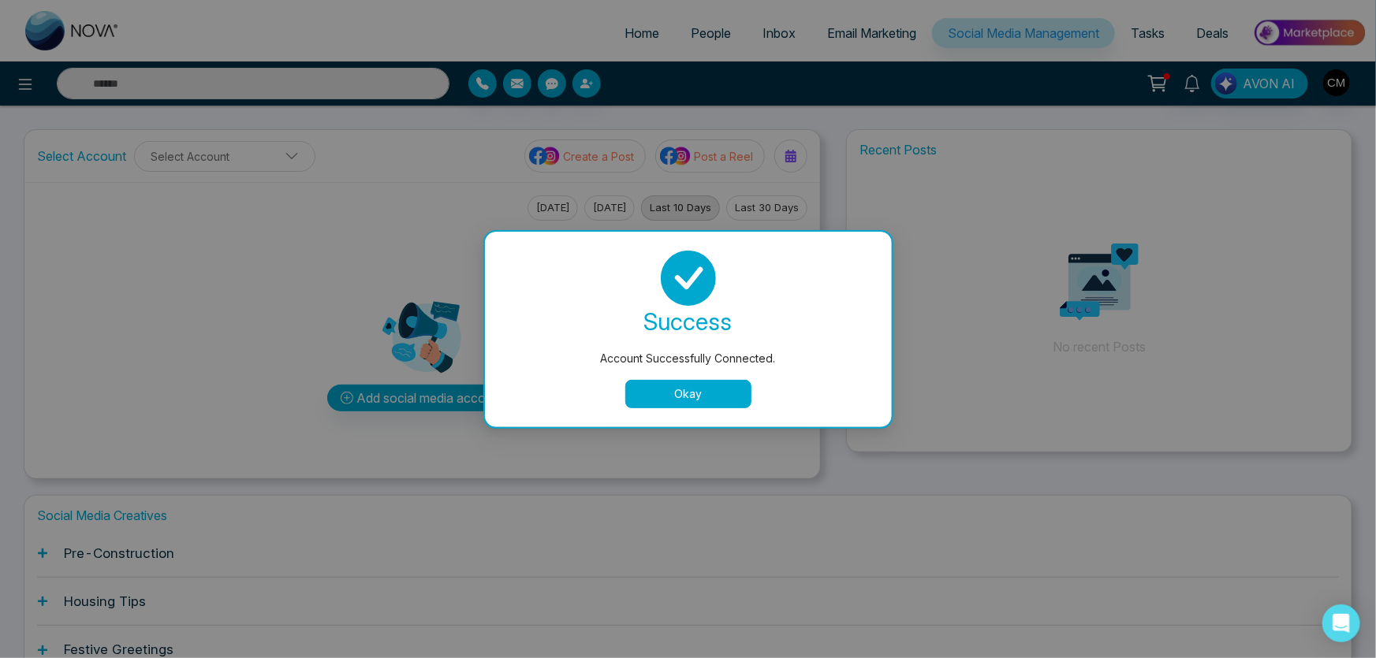
click at [653, 393] on button "Okay" at bounding box center [688, 394] width 126 height 28
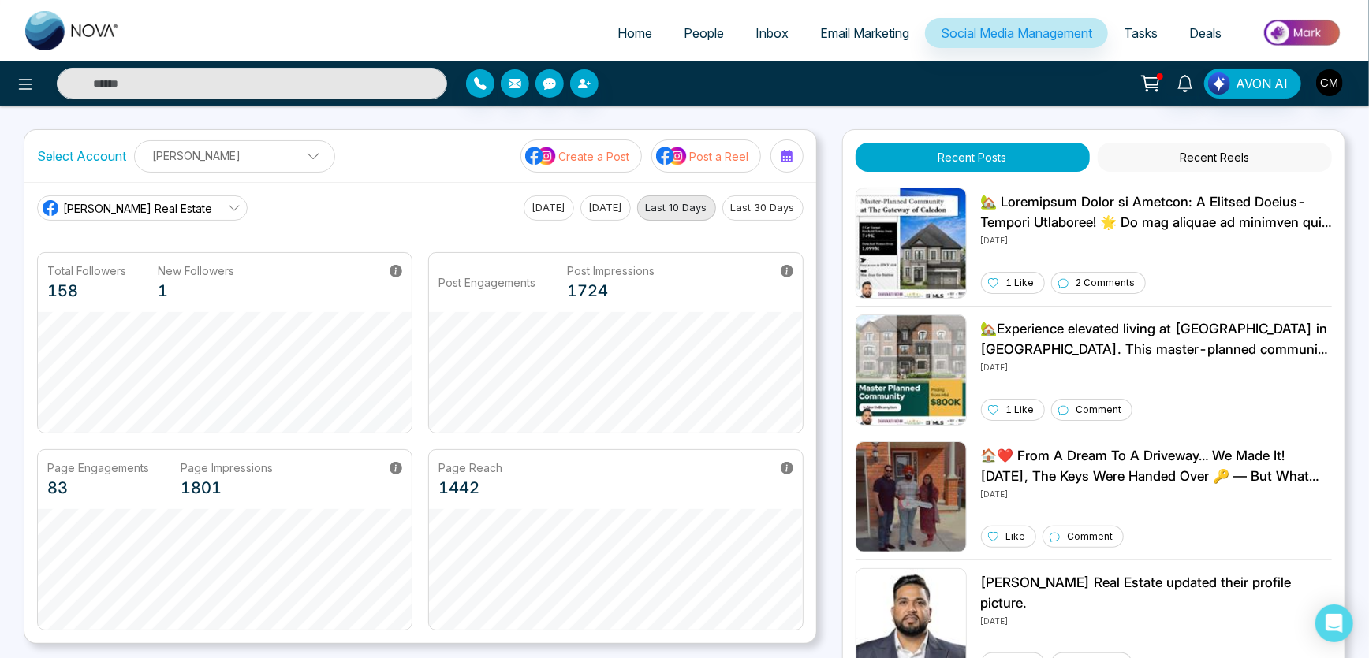
click at [621, 32] on span "Home" at bounding box center [634, 33] width 35 height 16
select select "*"
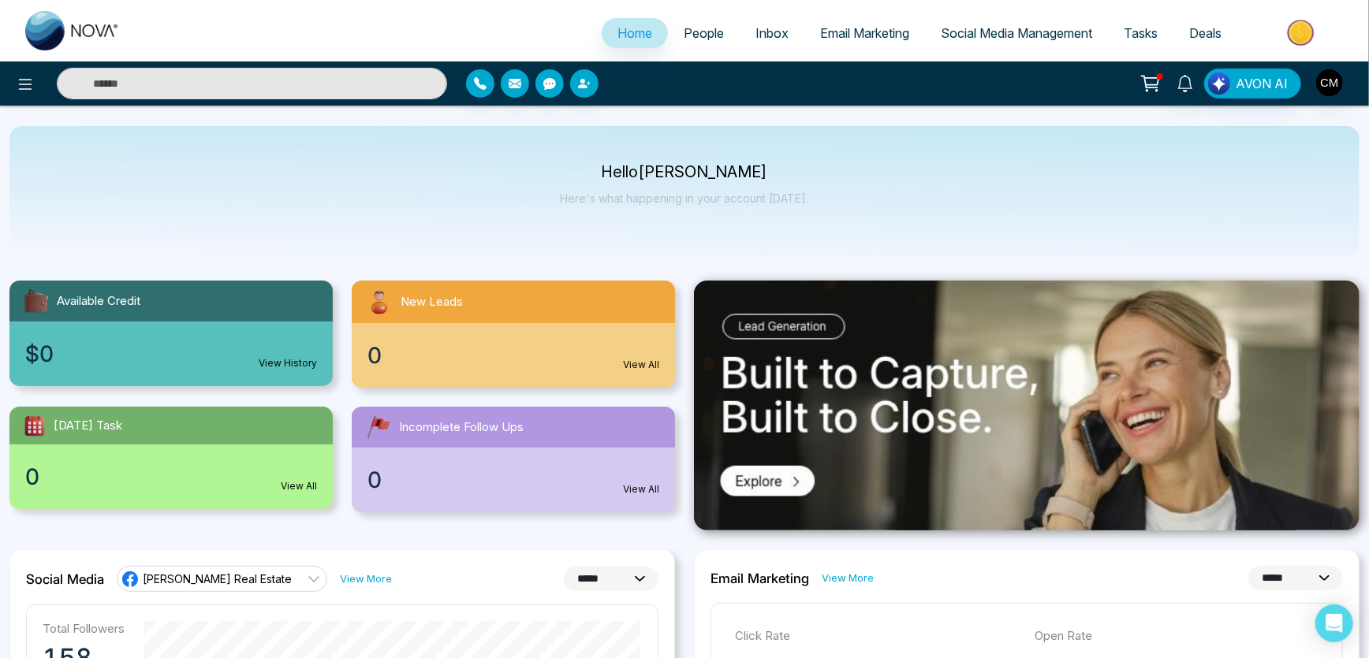
click at [668, 18] on link "People" at bounding box center [704, 33] width 72 height 30
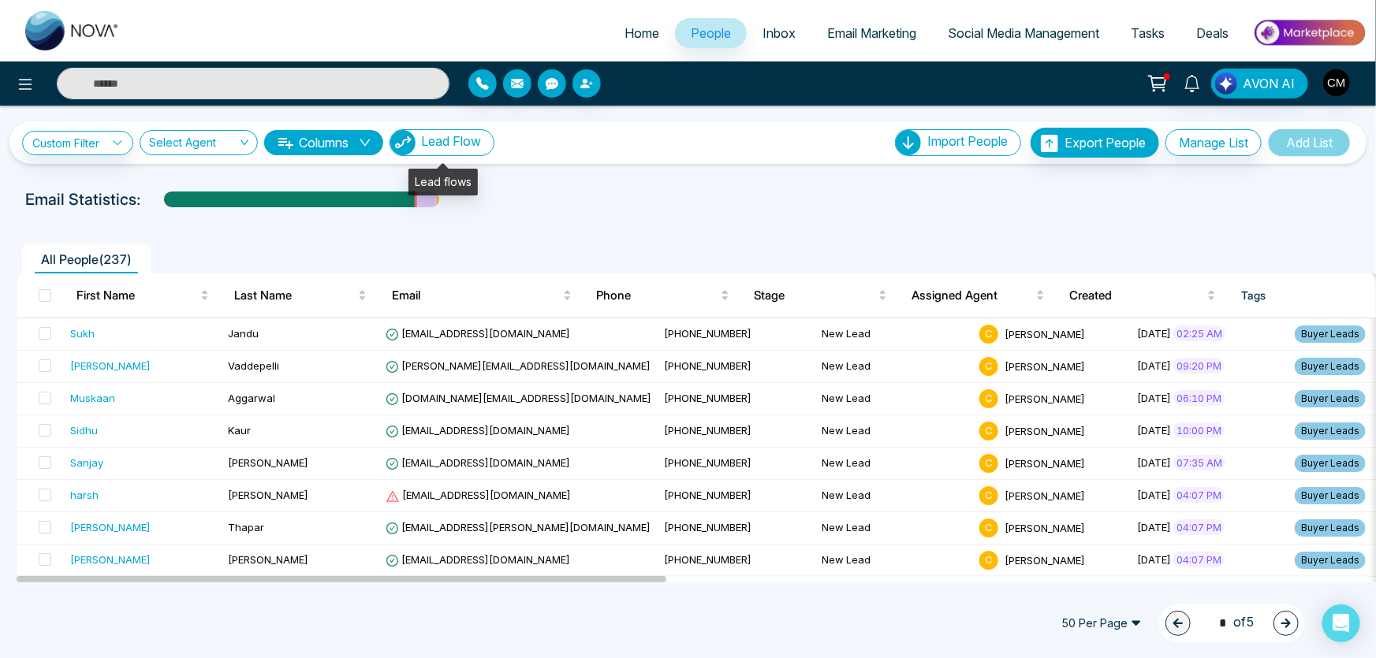
click at [445, 151] on button "Lead Flow" at bounding box center [442, 142] width 105 height 27
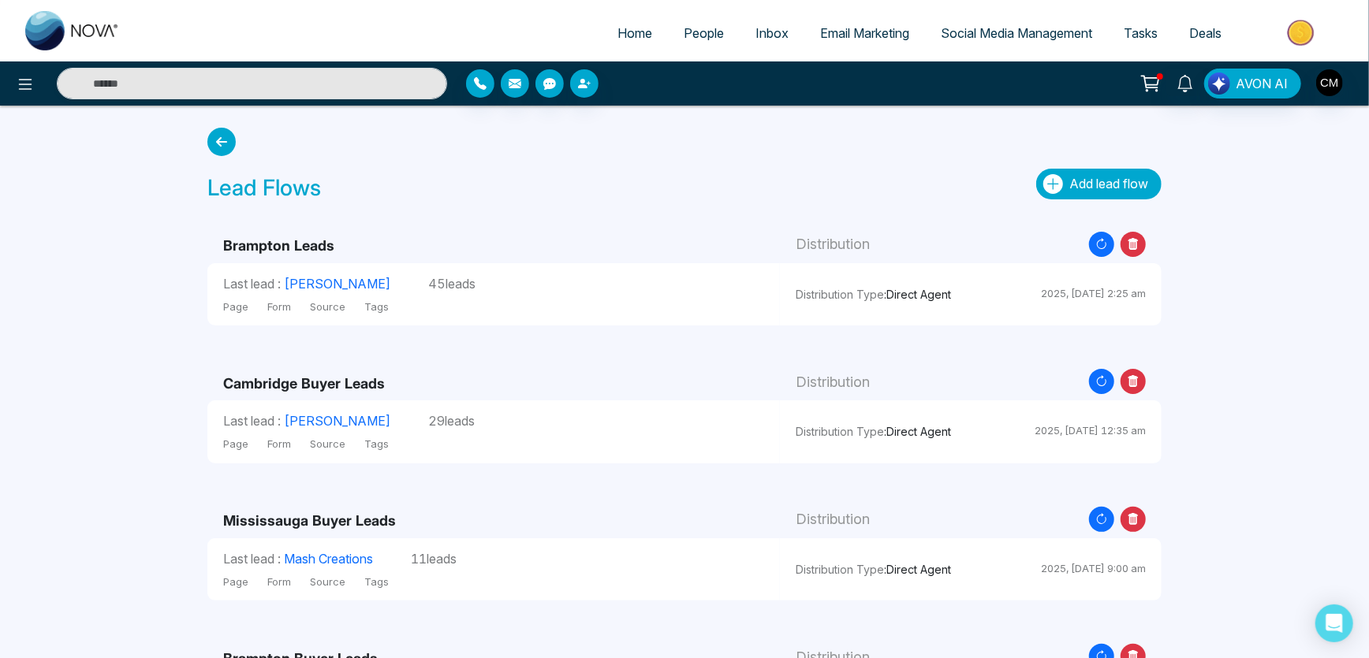
click at [1140, 178] on span "Add lead flow" at bounding box center [1108, 184] width 79 height 16
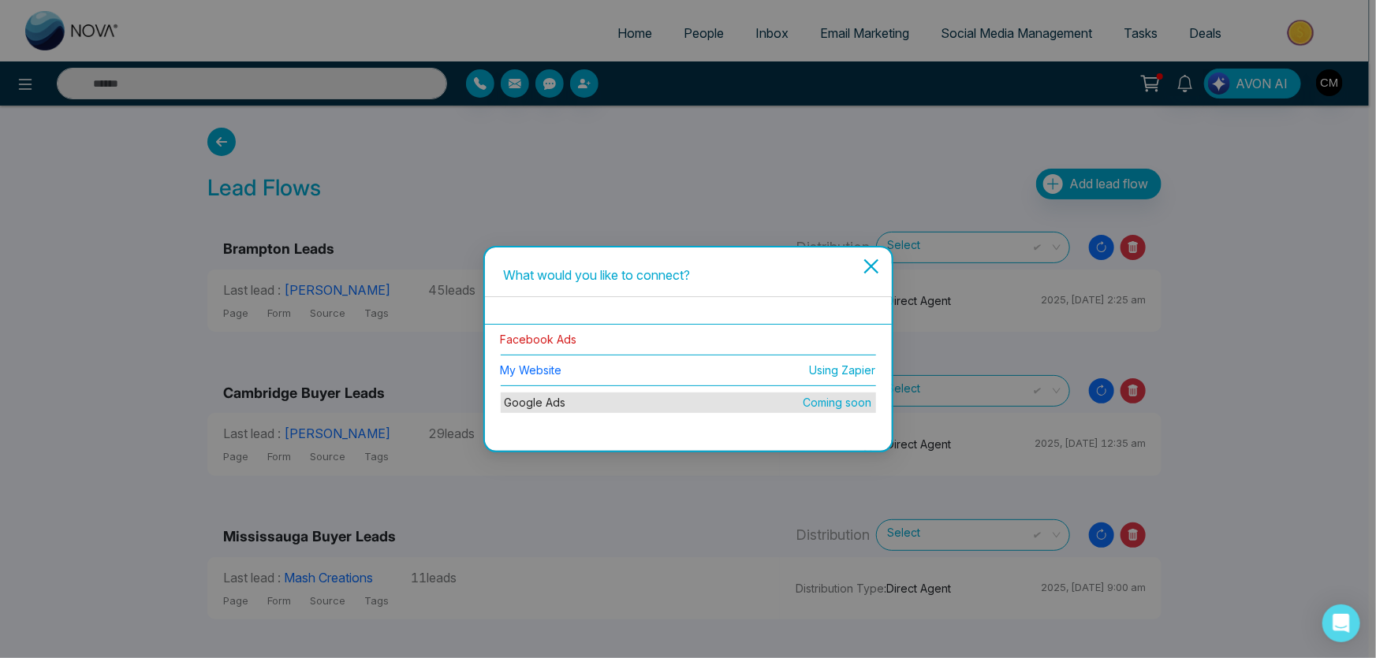
click at [544, 337] on link "Facebook Ads" at bounding box center [539, 339] width 76 height 13
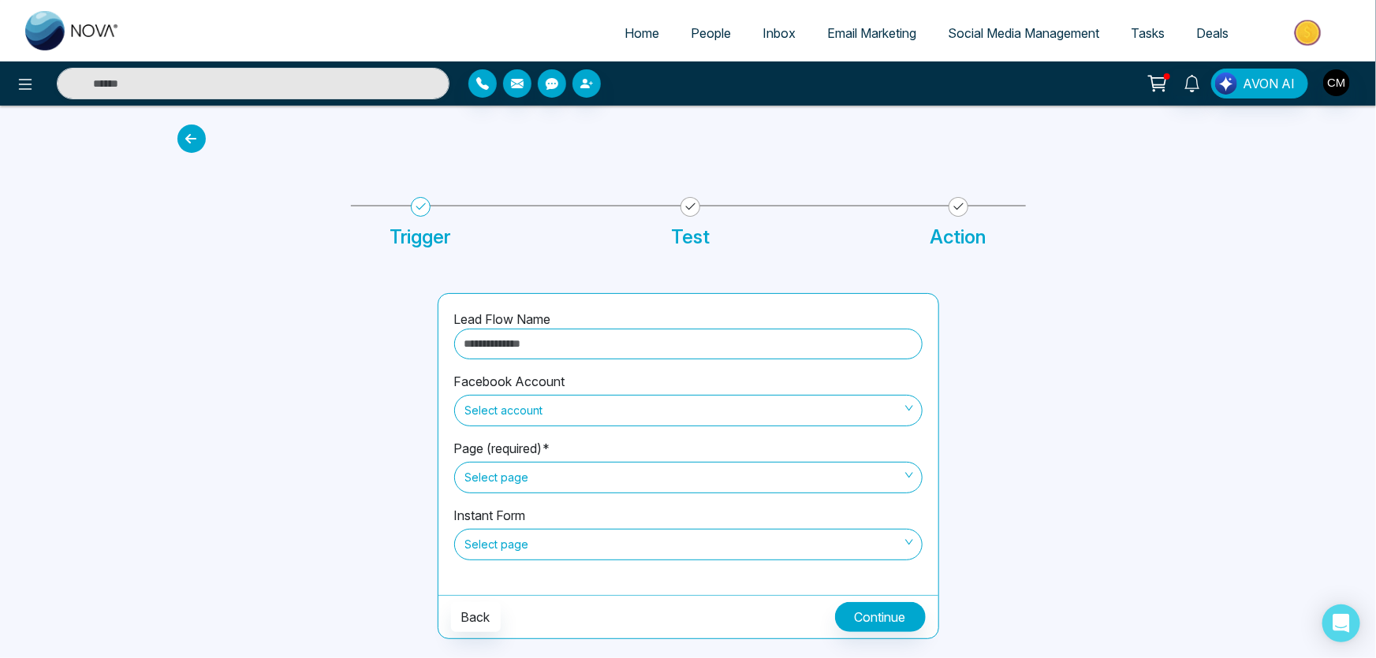
click at [544, 337] on input "text" at bounding box center [688, 344] width 468 height 31
type input "**********"
click at [539, 396] on input "search" at bounding box center [683, 408] width 438 height 24
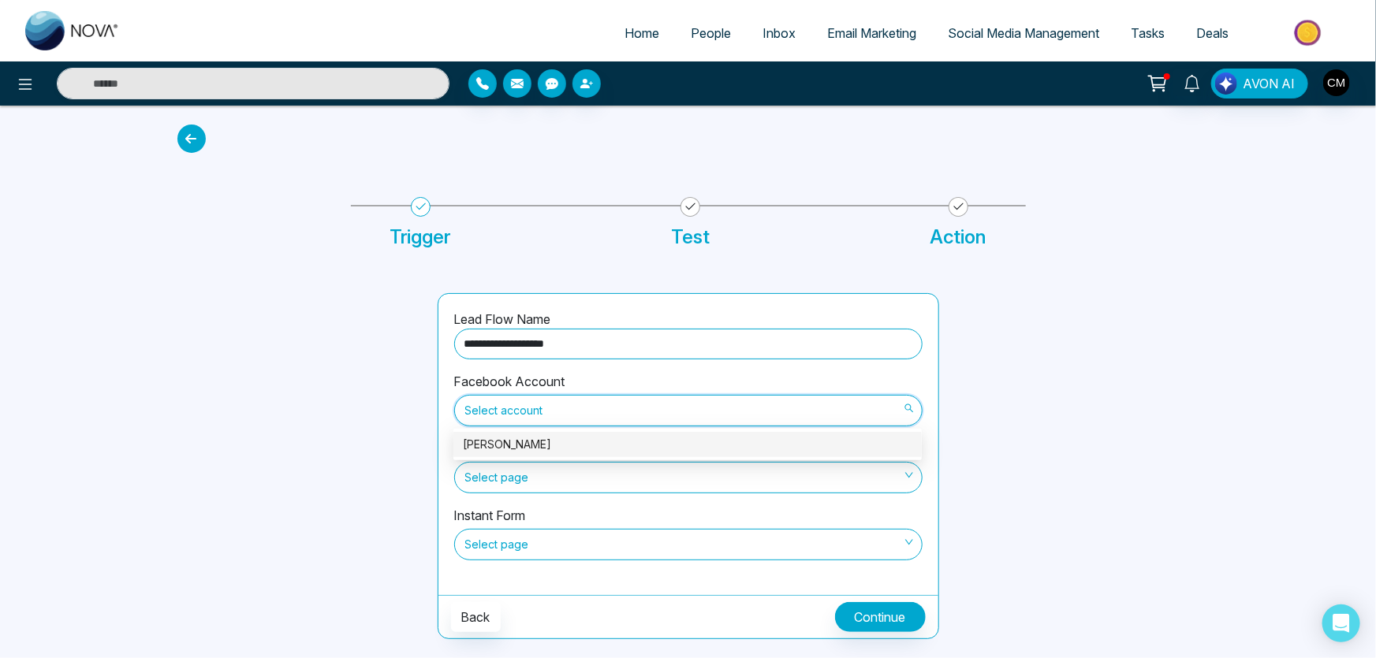
click at [545, 439] on div "[PERSON_NAME]" at bounding box center [688, 444] width 450 height 17
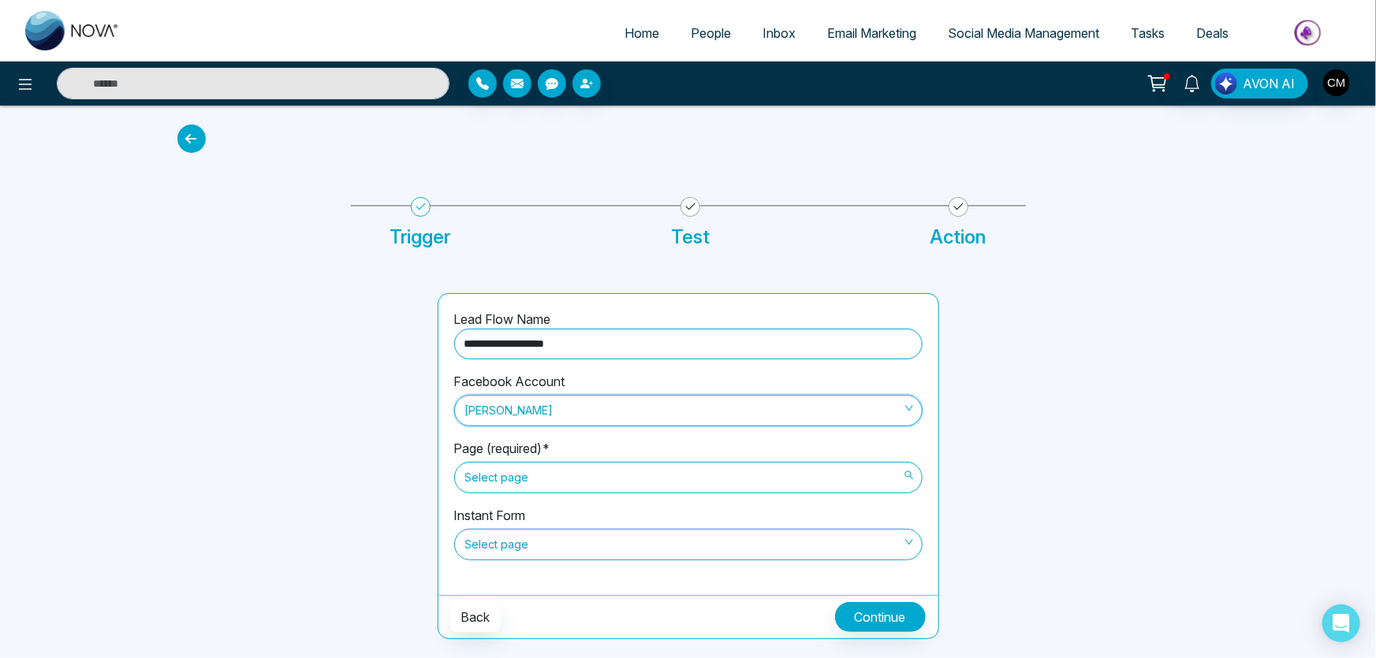
click at [531, 495] on div "Page (required)* Select page" at bounding box center [688, 472] width 468 height 67
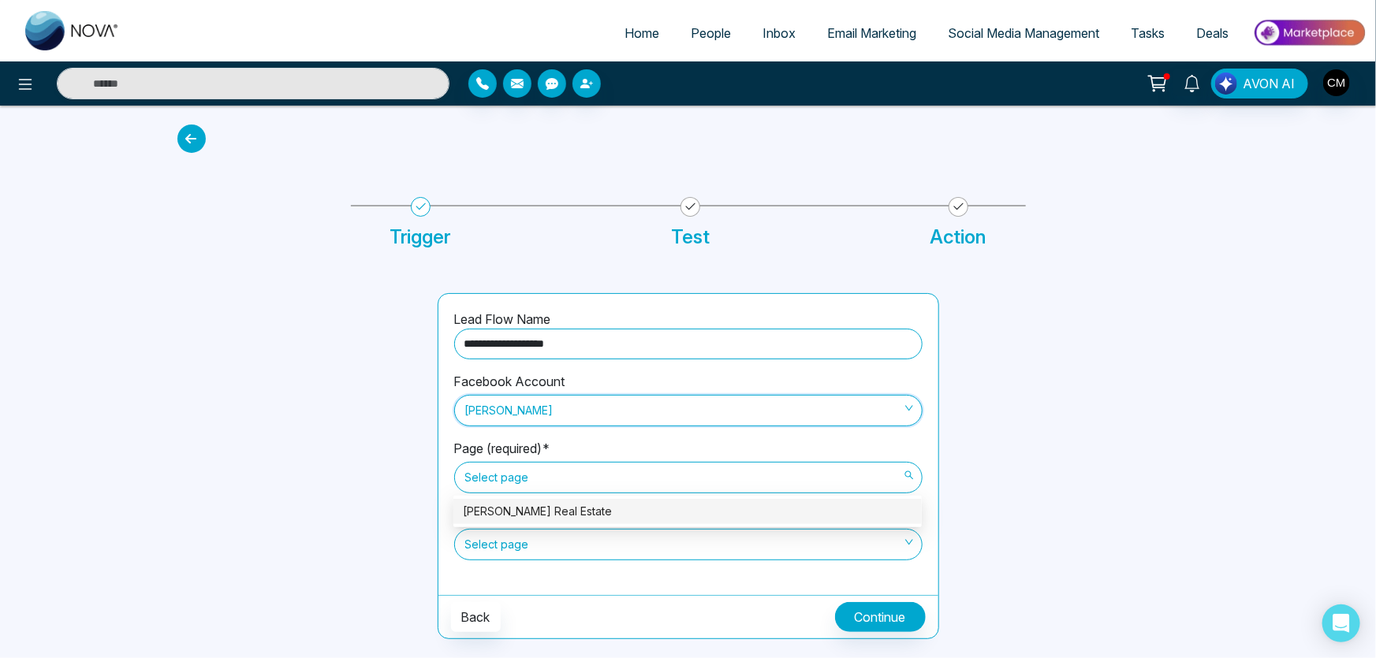
click at [544, 488] on span "Select page" at bounding box center [688, 477] width 446 height 27
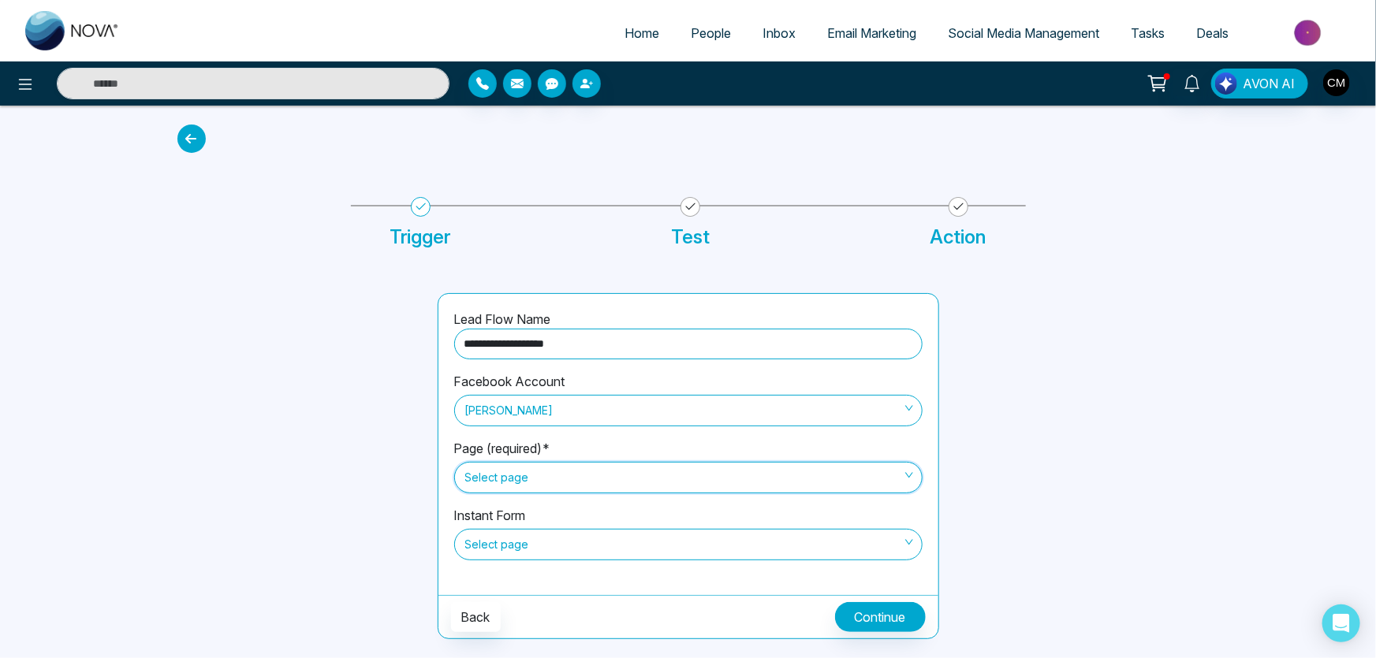
click at [526, 507] on label "Instant Form" at bounding box center [490, 515] width 72 height 19
click at [548, 474] on span "Select page" at bounding box center [688, 477] width 446 height 27
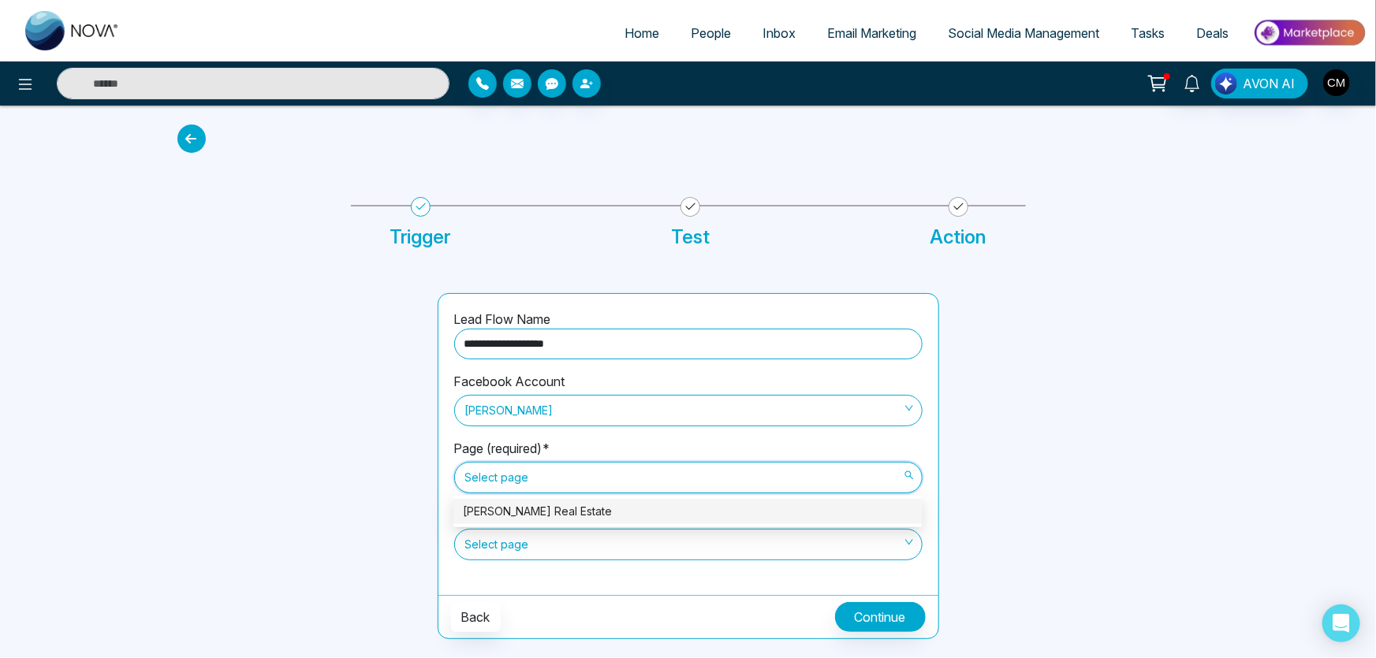
click at [526, 514] on div "[PERSON_NAME] Real Estate" at bounding box center [688, 511] width 450 height 17
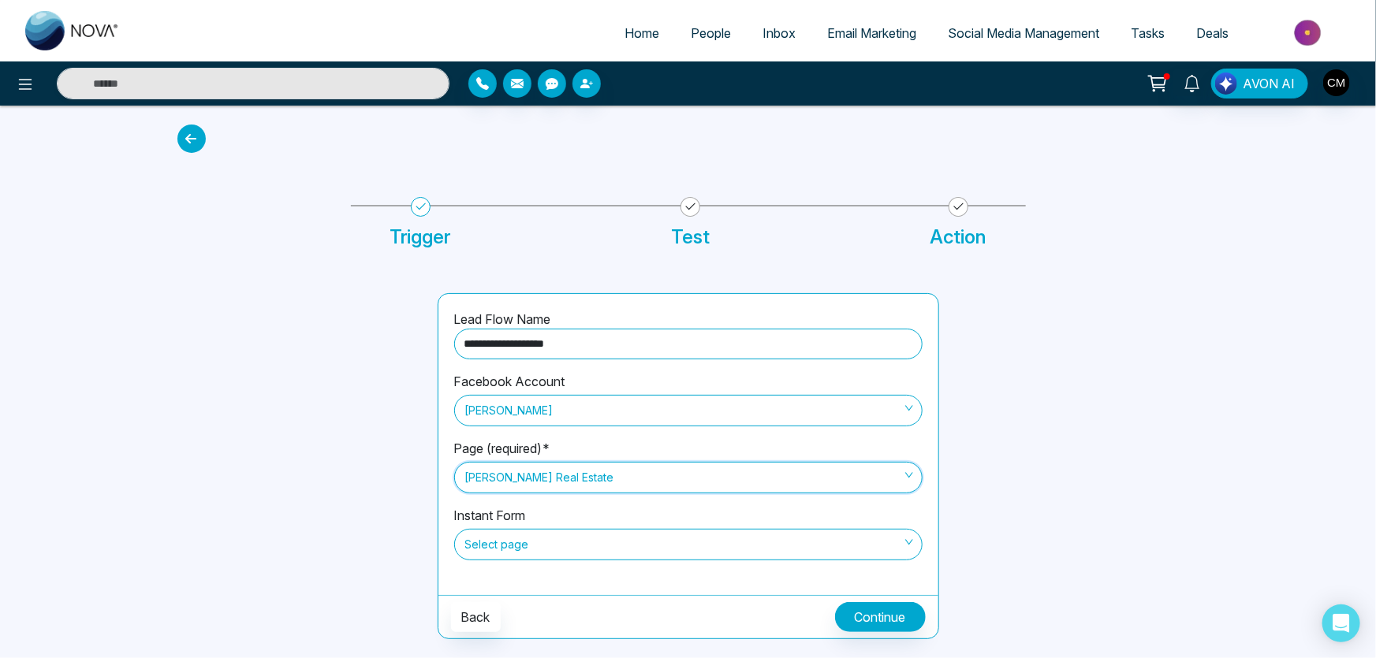
click at [534, 554] on span "Select page" at bounding box center [688, 545] width 446 height 27
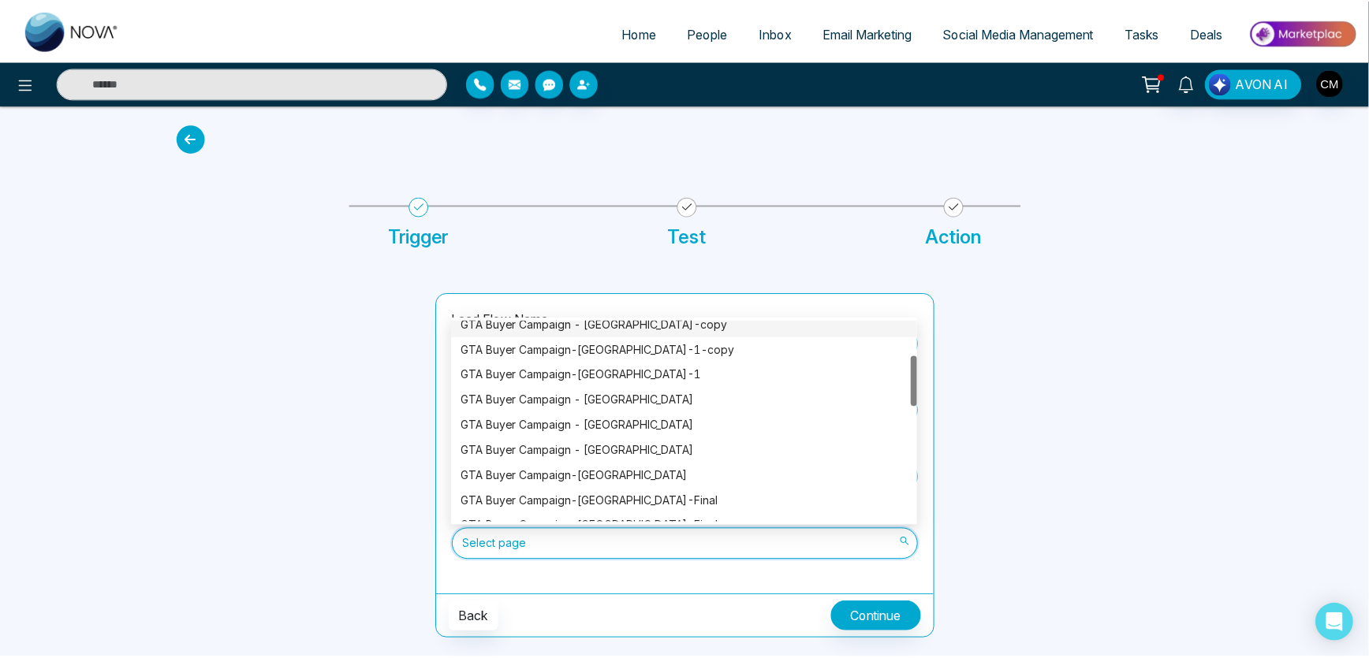
scroll to position [151, 0]
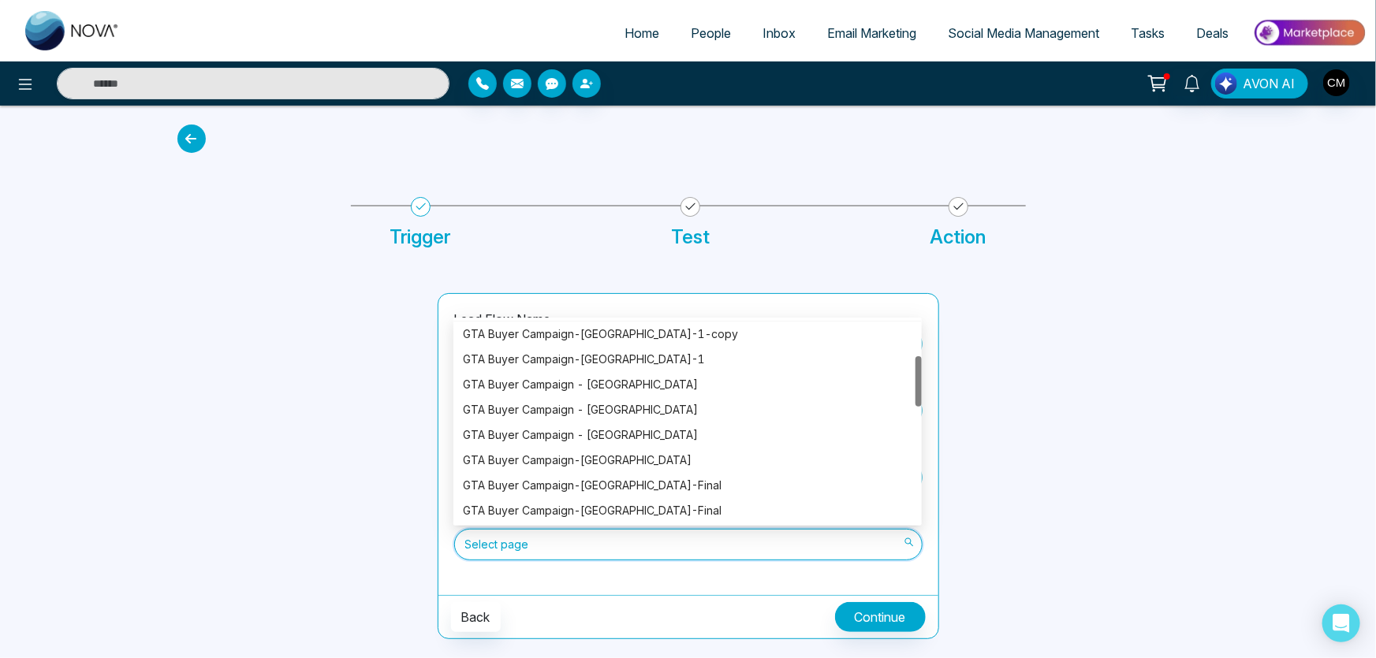
drag, startPoint x: 920, startPoint y: 340, endPoint x: 914, endPoint y: 379, distance: 39.8
click at [915, 378] on div "GTA Buyer Campaign - [GEOGRAPHIC_DATA]-copy GTA Buyer Campaign-[GEOGRAPHIC_DATA…" at bounding box center [687, 422] width 468 height 202
click at [673, 427] on div "GTA Buyer Campaign - [GEOGRAPHIC_DATA]" at bounding box center [688, 435] width 450 height 17
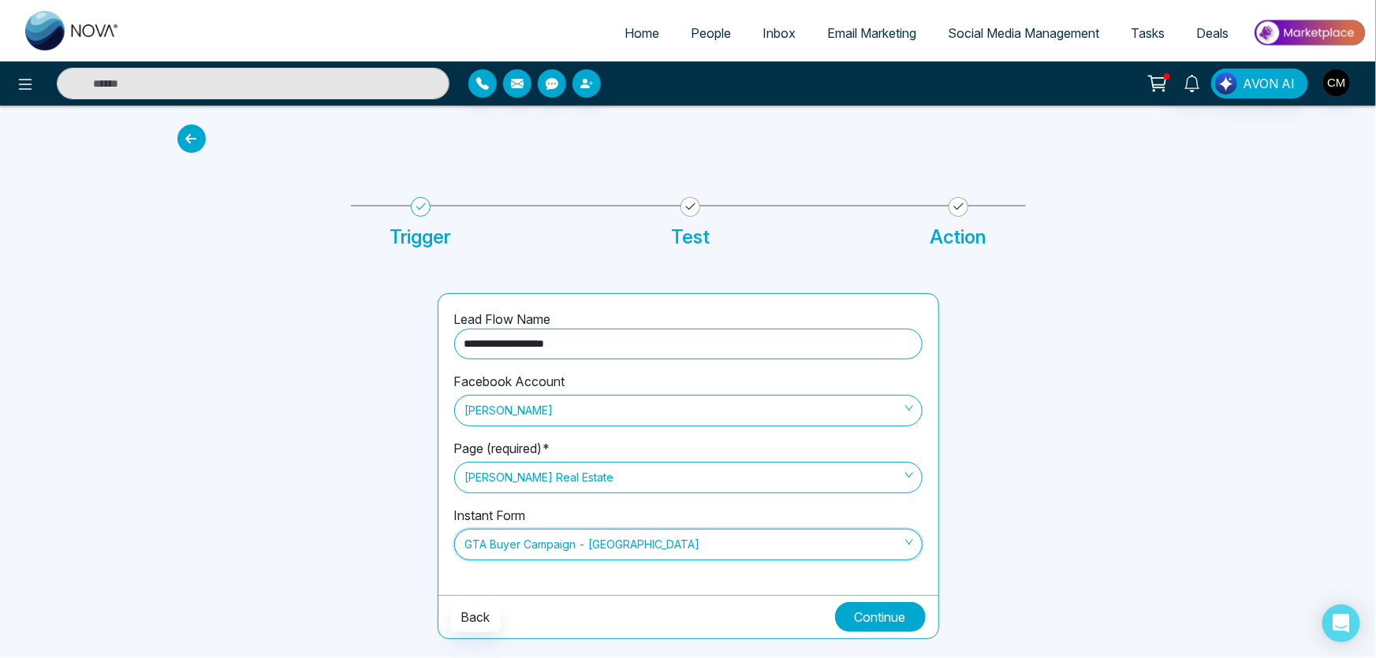
click at [849, 606] on button "Continue" at bounding box center [880, 618] width 91 height 30
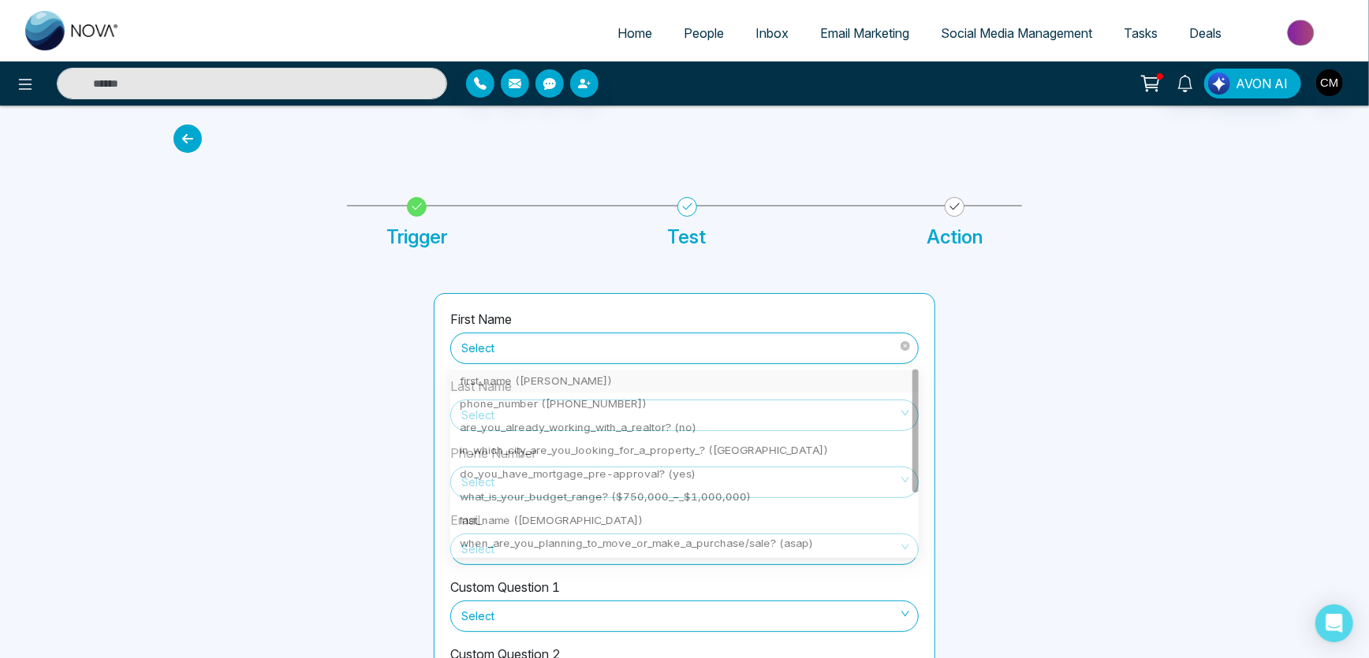
click at [524, 340] on span "Select" at bounding box center [684, 348] width 446 height 27
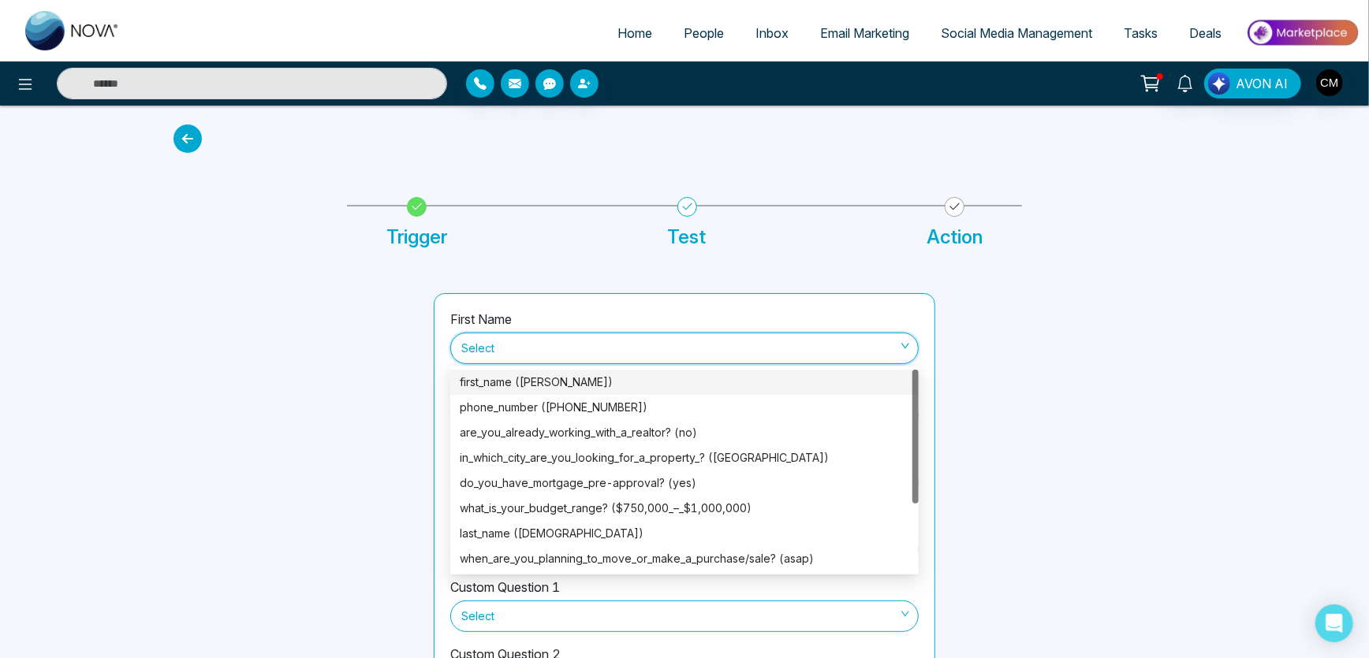
click at [524, 370] on div "first_name ([PERSON_NAME])" at bounding box center [684, 382] width 468 height 25
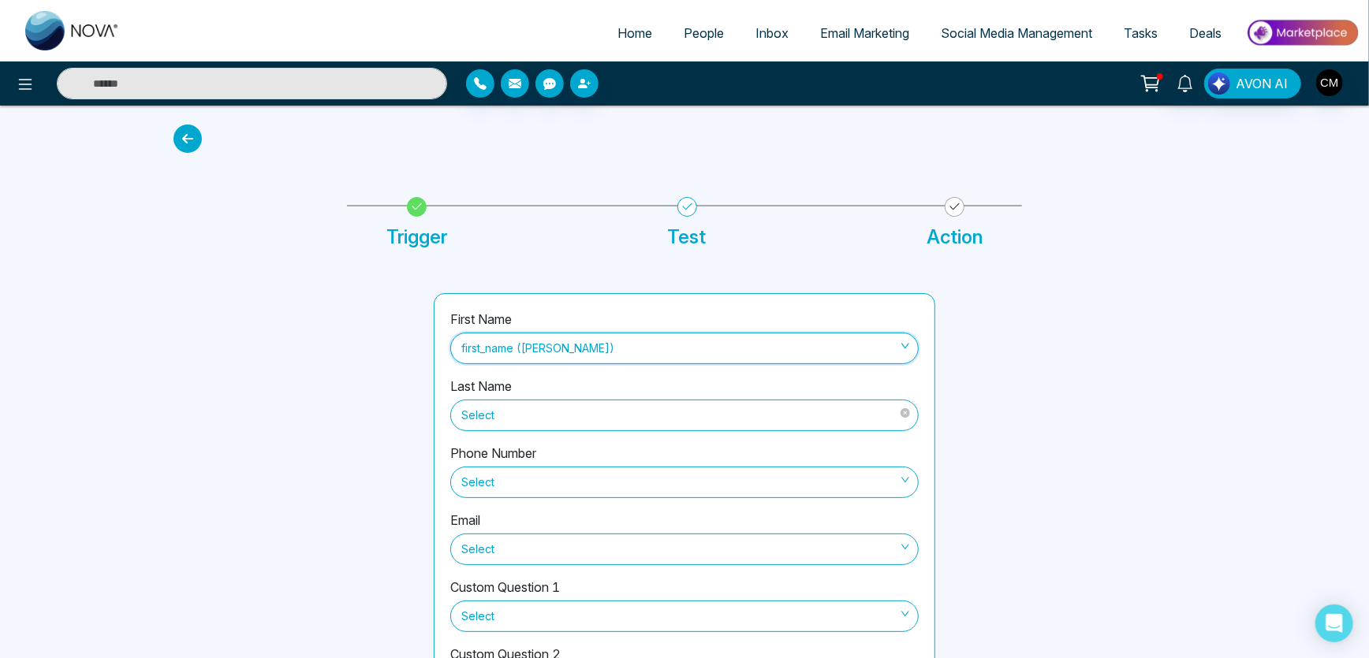
click at [512, 398] on div "Select" at bounding box center [684, 413] width 468 height 35
click at [512, 411] on span "Select" at bounding box center [684, 415] width 446 height 27
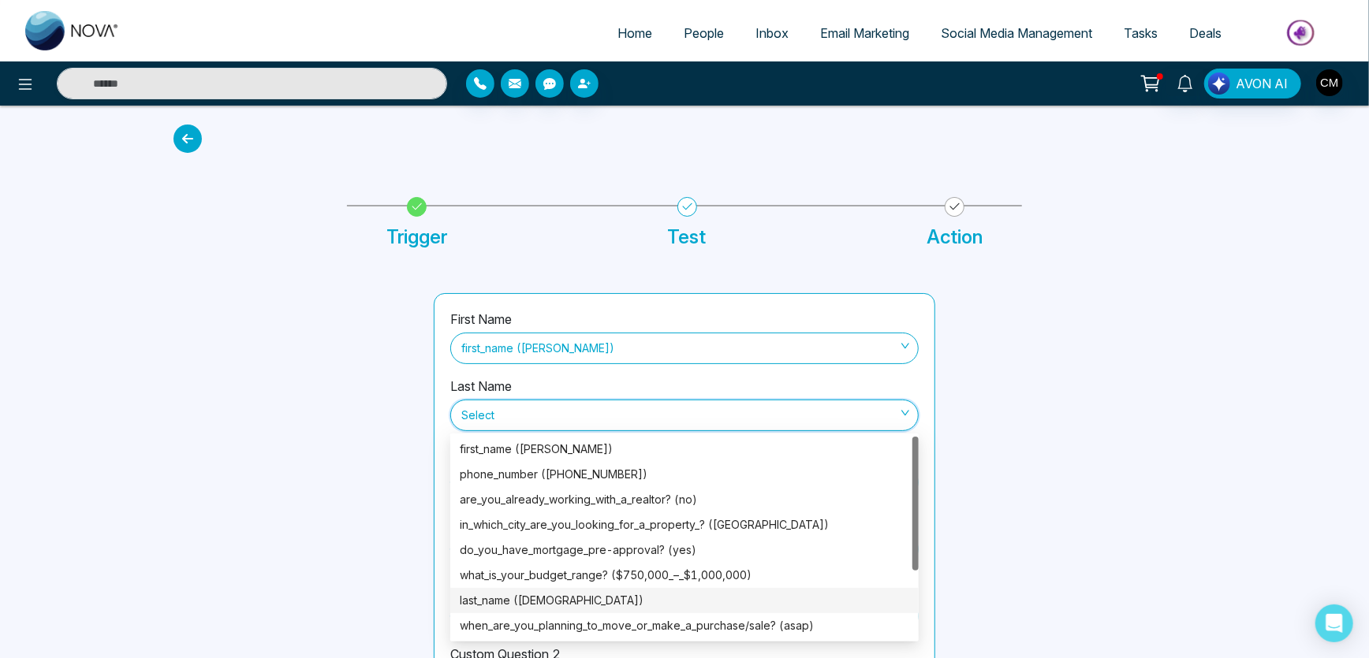
click at [517, 597] on div "last_name ([DEMOGRAPHIC_DATA])" at bounding box center [685, 600] width 450 height 17
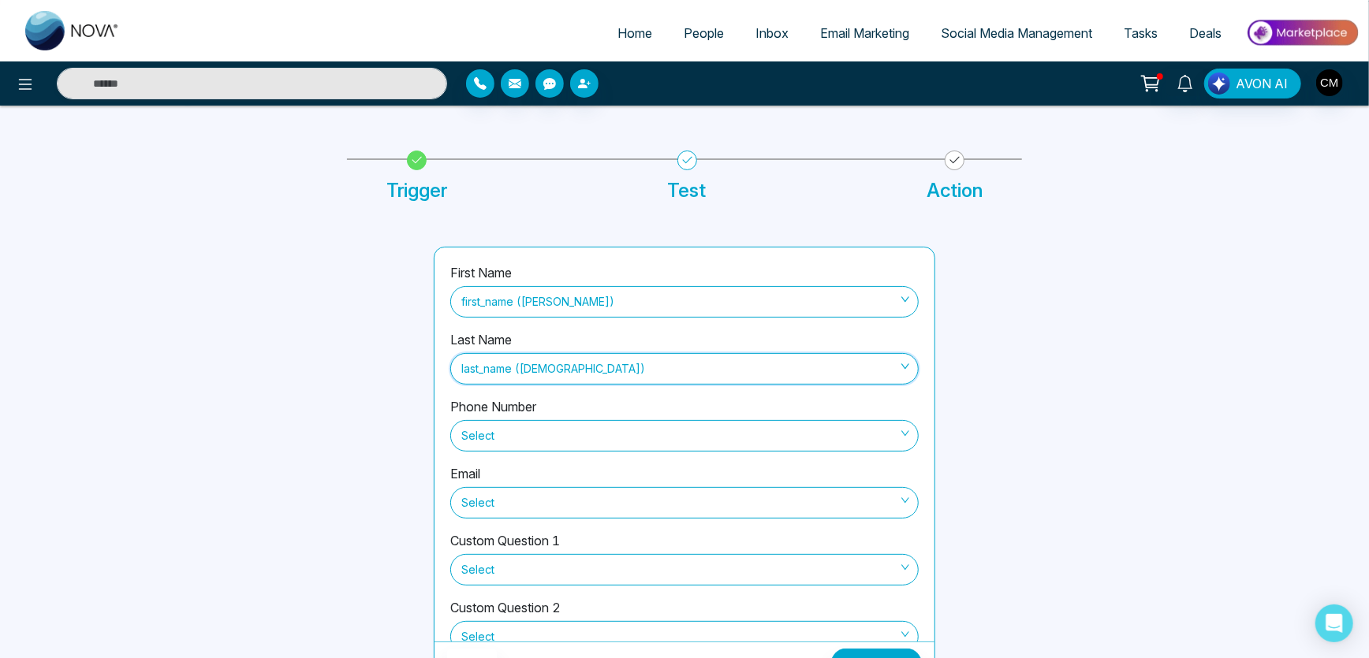
scroll to position [73, 0]
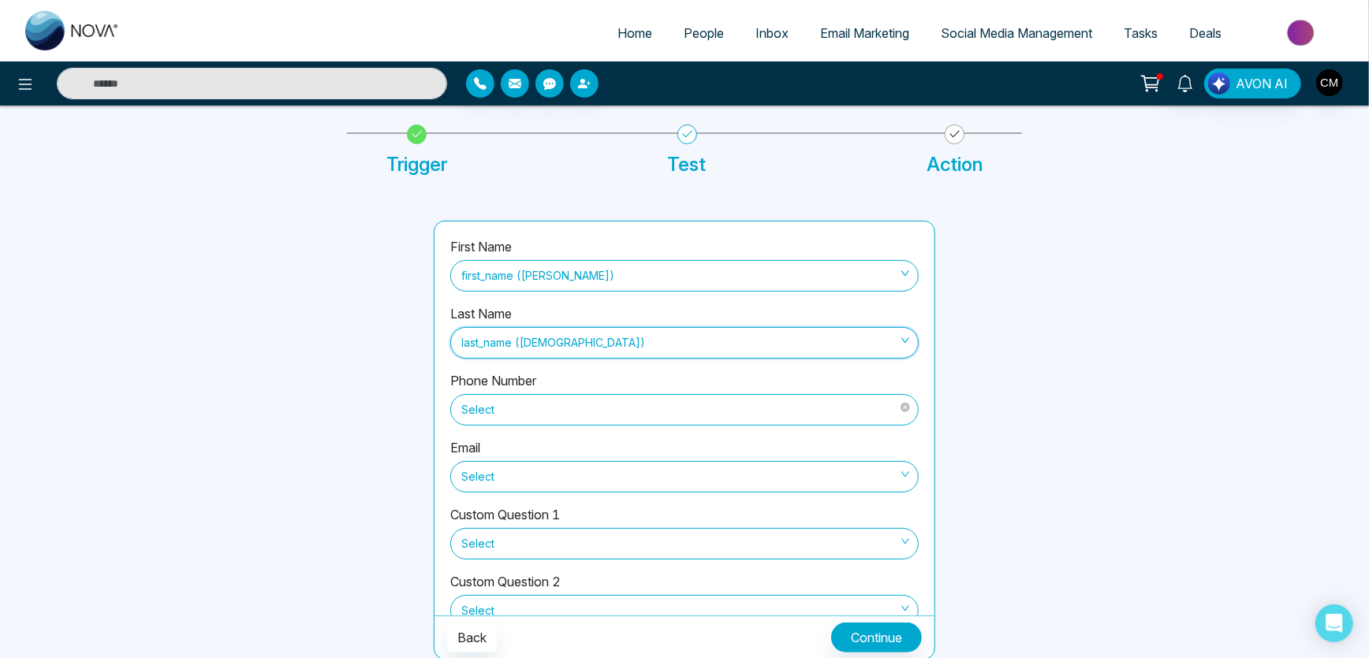
click at [536, 420] on span "Select" at bounding box center [684, 410] width 446 height 27
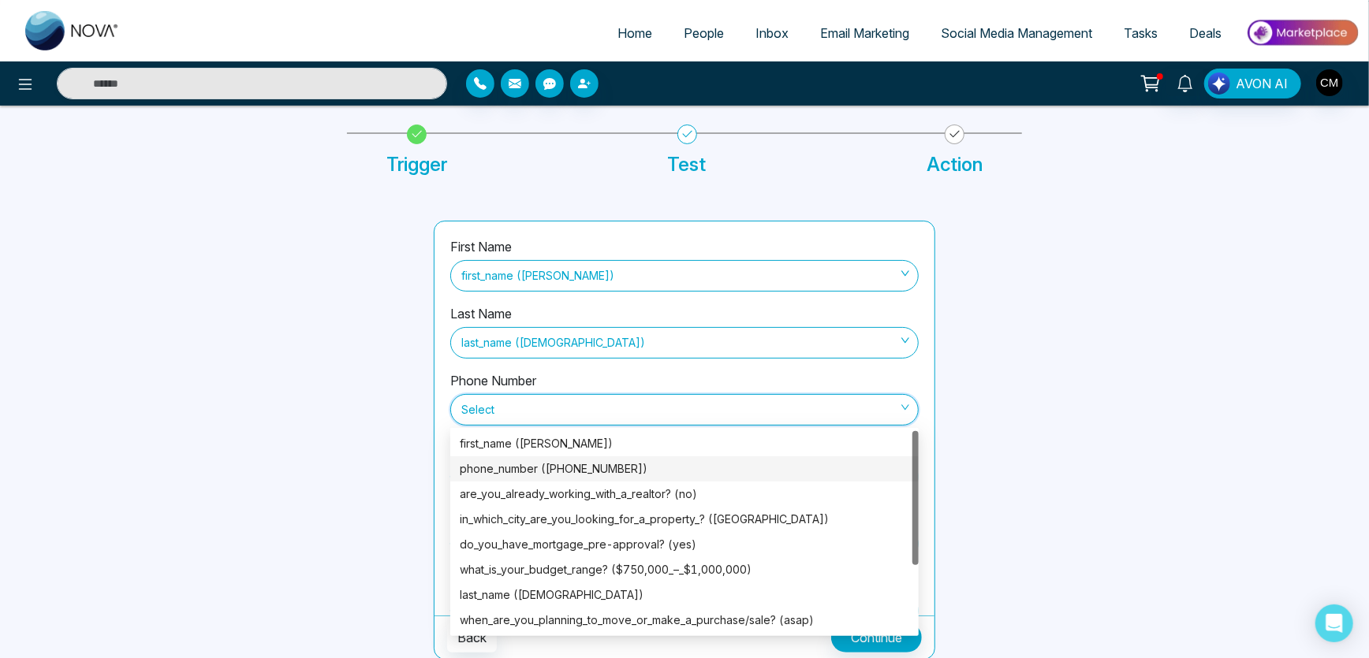
click at [551, 462] on div "phone_number ([PHONE_NUMBER])" at bounding box center [685, 469] width 450 height 17
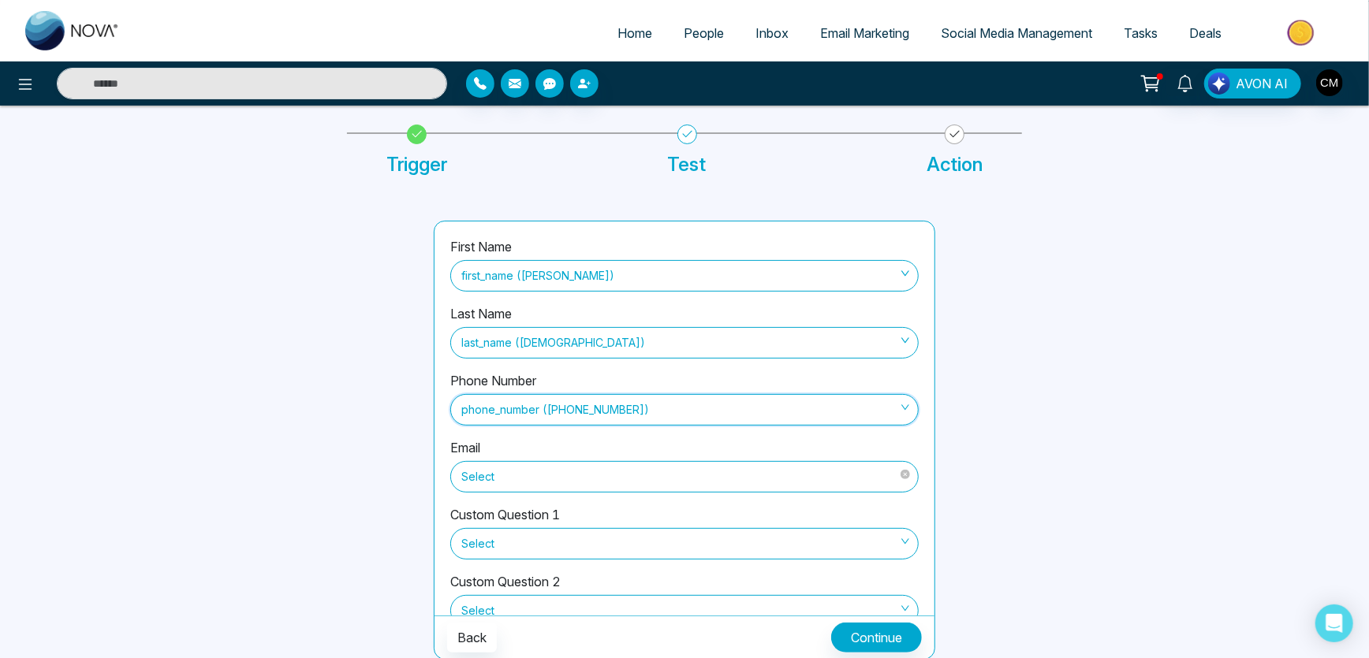
click at [544, 481] on span "Select" at bounding box center [684, 477] width 446 height 27
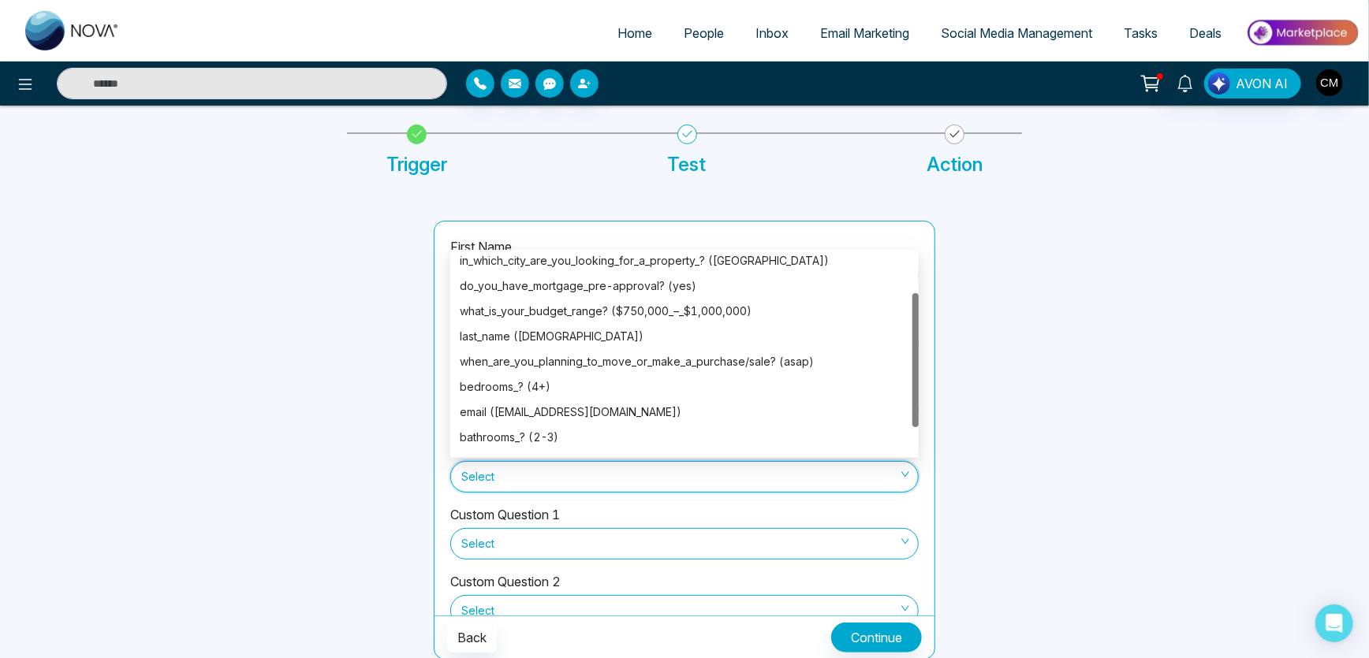
scroll to position [100, 0]
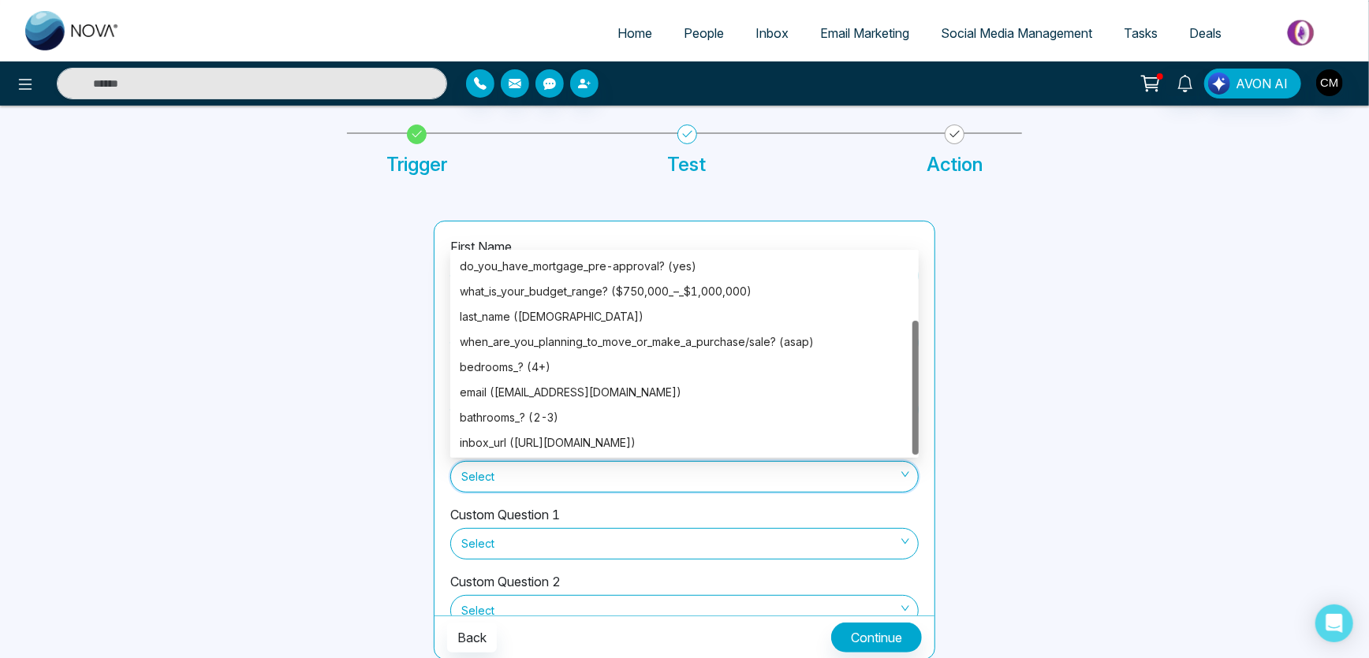
drag, startPoint x: 916, startPoint y: 318, endPoint x: 923, endPoint y: 401, distance: 83.9
click at [923, 401] on body "Home People Inbox Email Marketing Social Media Management Tasks Deals AVON AI T…" at bounding box center [684, 256] width 1369 height 658
click at [593, 385] on div "email ([EMAIL_ADDRESS][DOMAIN_NAME])" at bounding box center [685, 392] width 450 height 17
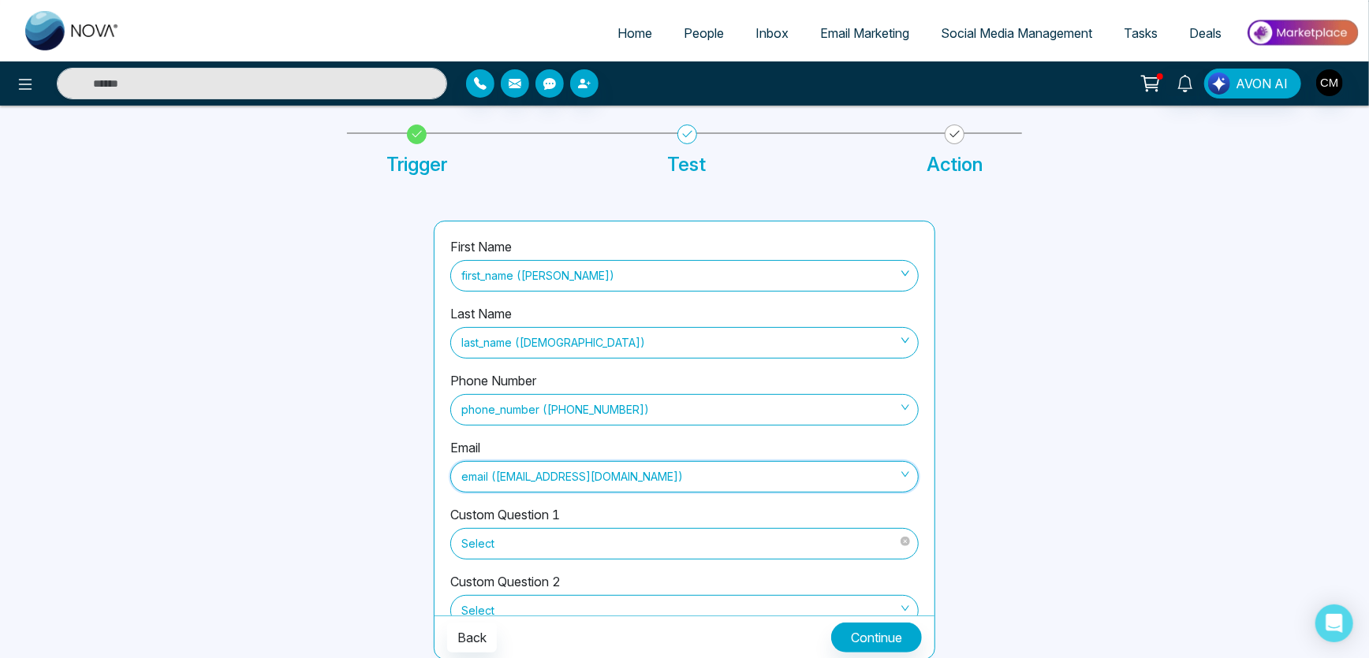
click at [520, 555] on span "Select" at bounding box center [684, 544] width 446 height 27
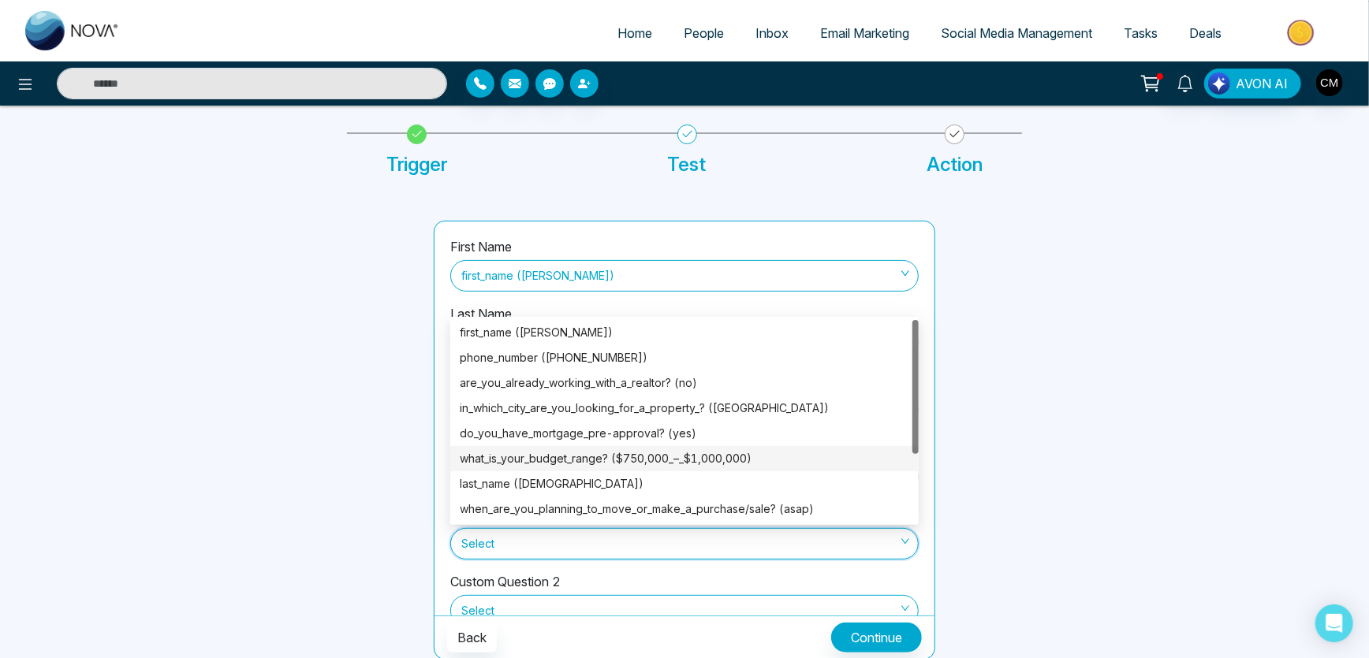
click at [550, 457] on div "what_is_your_budget_range? ($750,000_–_$1,000,000)" at bounding box center [685, 458] width 450 height 17
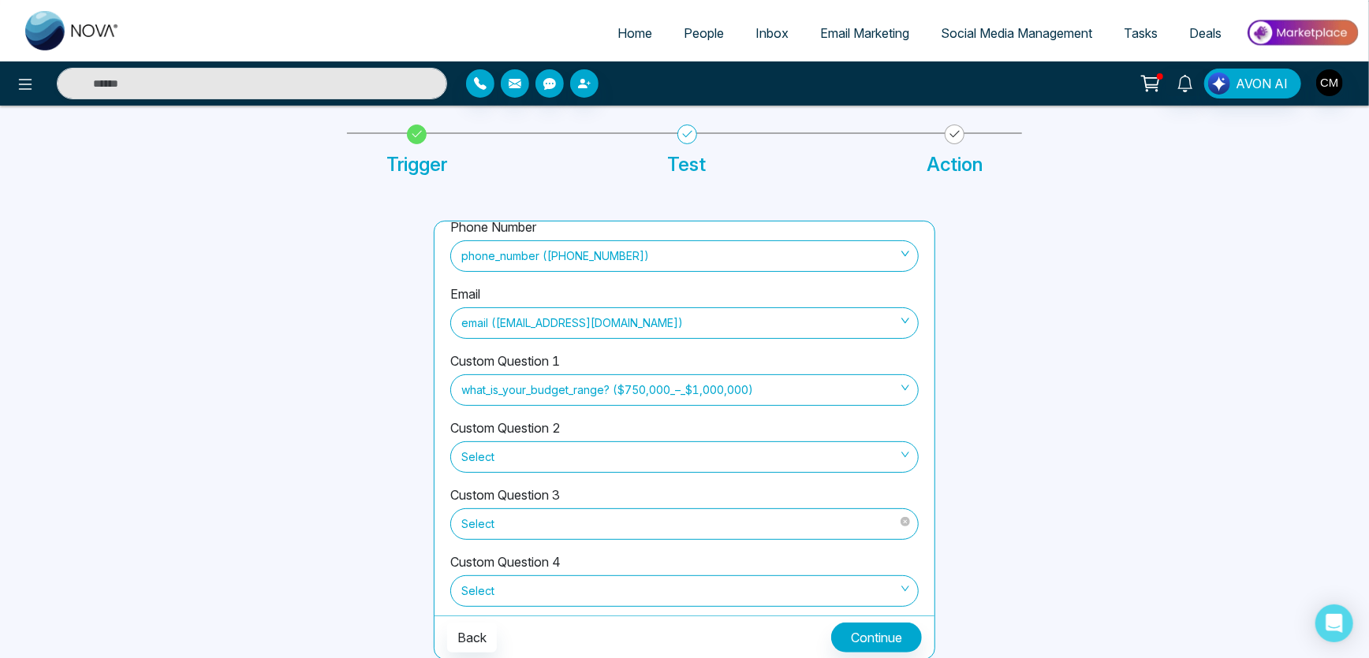
scroll to position [173, 0]
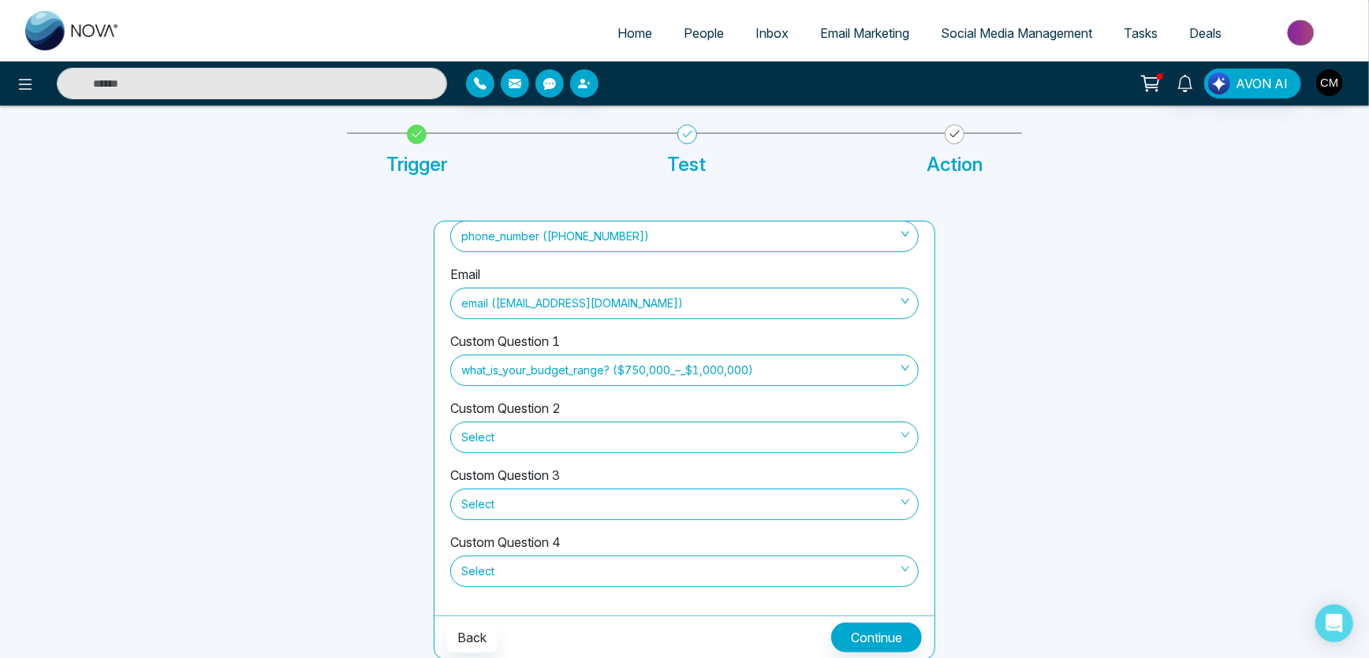
click at [517, 414] on label "Custom Question 2" at bounding box center [505, 408] width 110 height 19
click at [520, 427] on span "Select" at bounding box center [684, 437] width 446 height 27
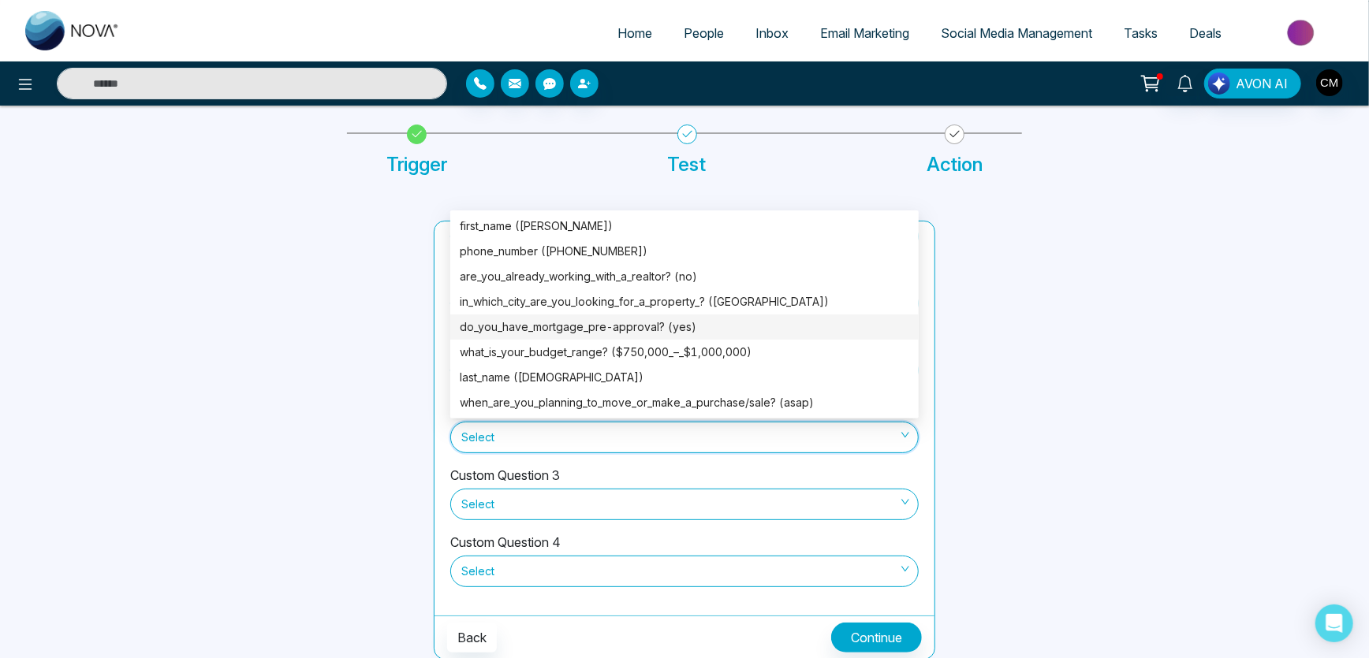
click at [621, 326] on div "do_you_have_mortgage_pre-approval? (yes)" at bounding box center [685, 327] width 450 height 17
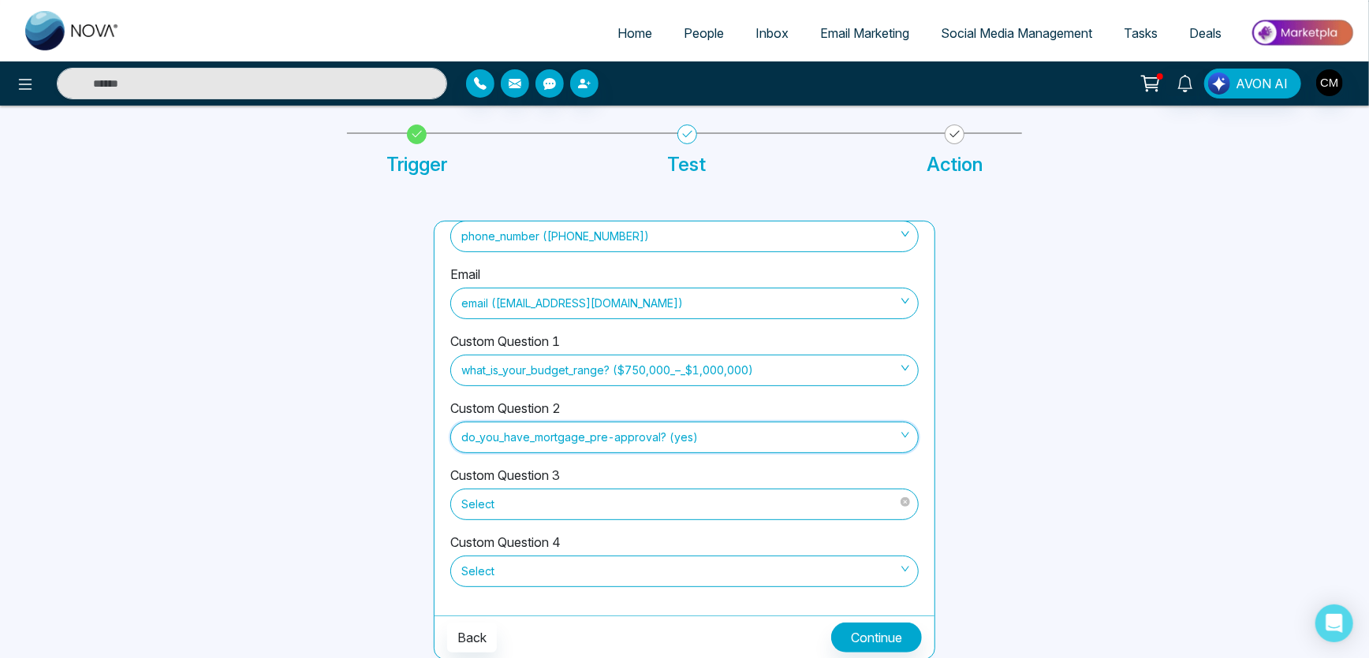
click at [546, 512] on span "Select" at bounding box center [684, 504] width 446 height 27
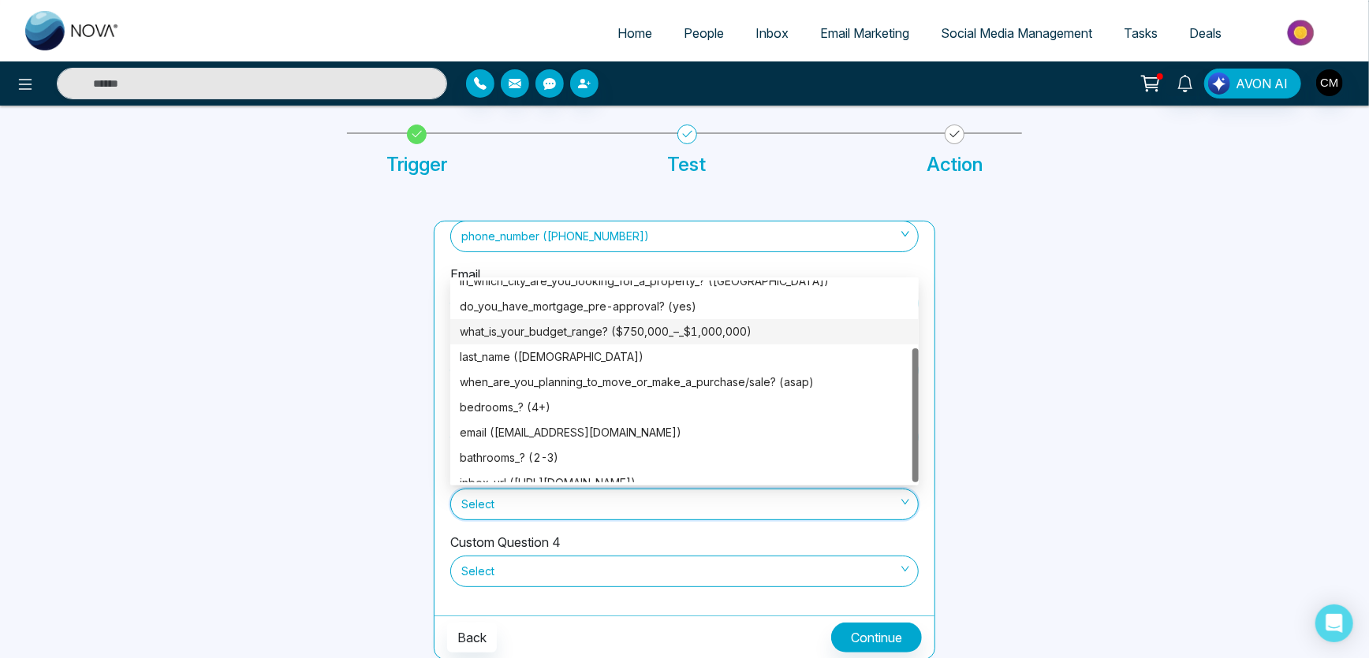
scroll to position [100, 0]
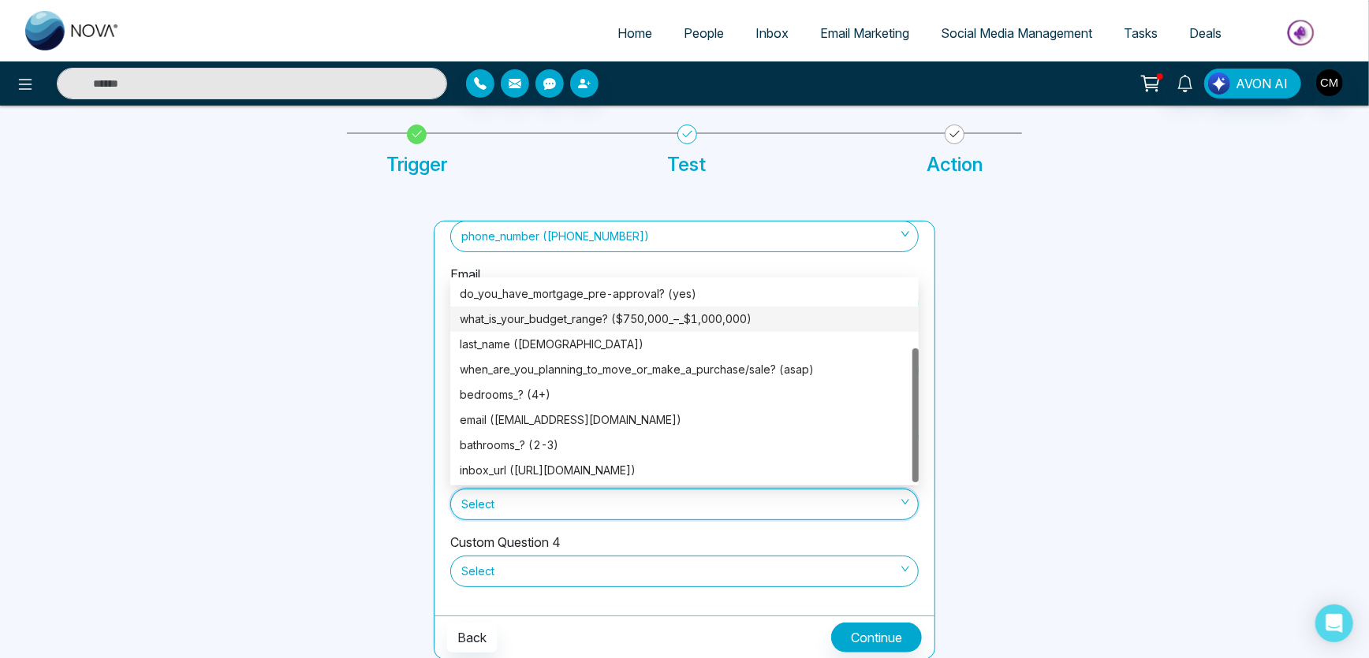
drag, startPoint x: 913, startPoint y: 340, endPoint x: 915, endPoint y: 412, distance: 72.6
click at [915, 412] on div at bounding box center [915, 416] width 6 height 134
click at [726, 364] on div "when_are_you_planning_to_move_or_make_a_purchase/sale? (asap)" at bounding box center [685, 369] width 450 height 17
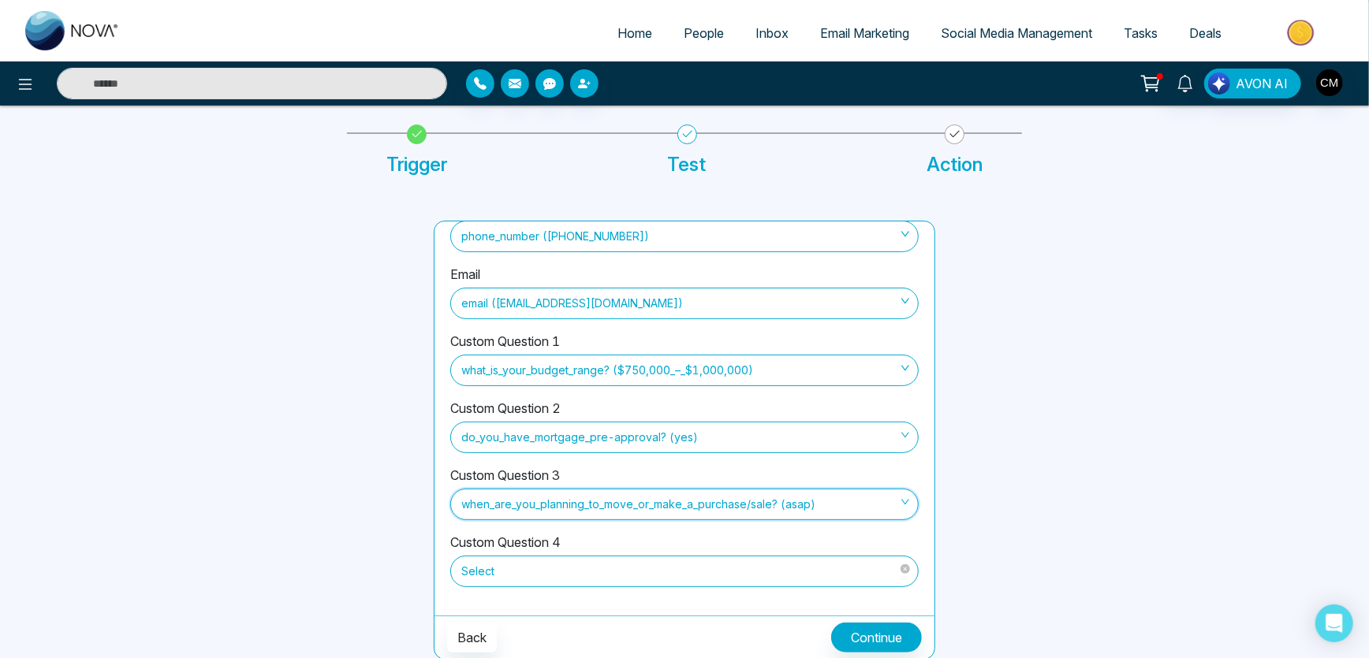
click at [586, 584] on span at bounding box center [679, 572] width 438 height 30
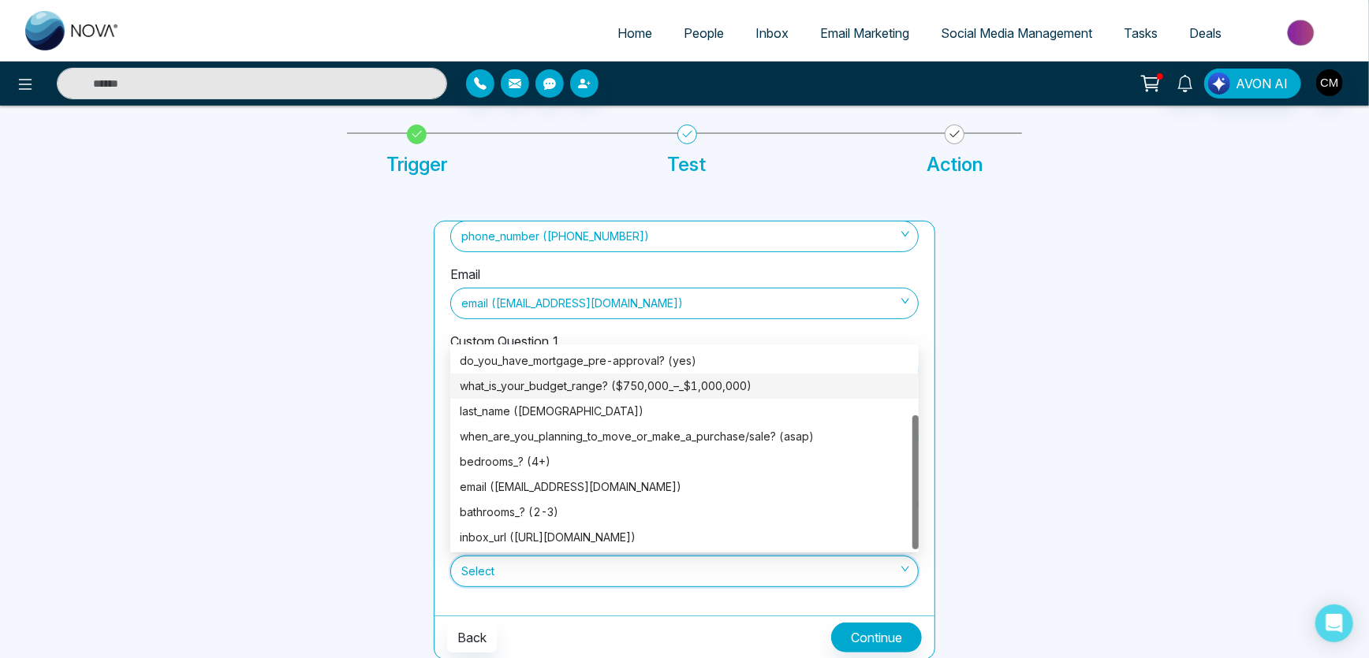
drag, startPoint x: 918, startPoint y: 400, endPoint x: 736, endPoint y: 476, distance: 197.3
click at [905, 477] on div "in_which_city_are_you_looking_for_a_property_? (Brampton) do_you_have_mortgage_…" at bounding box center [684, 449] width 468 height 202
click at [638, 460] on div "bedrooms_? (4+)" at bounding box center [685, 461] width 450 height 17
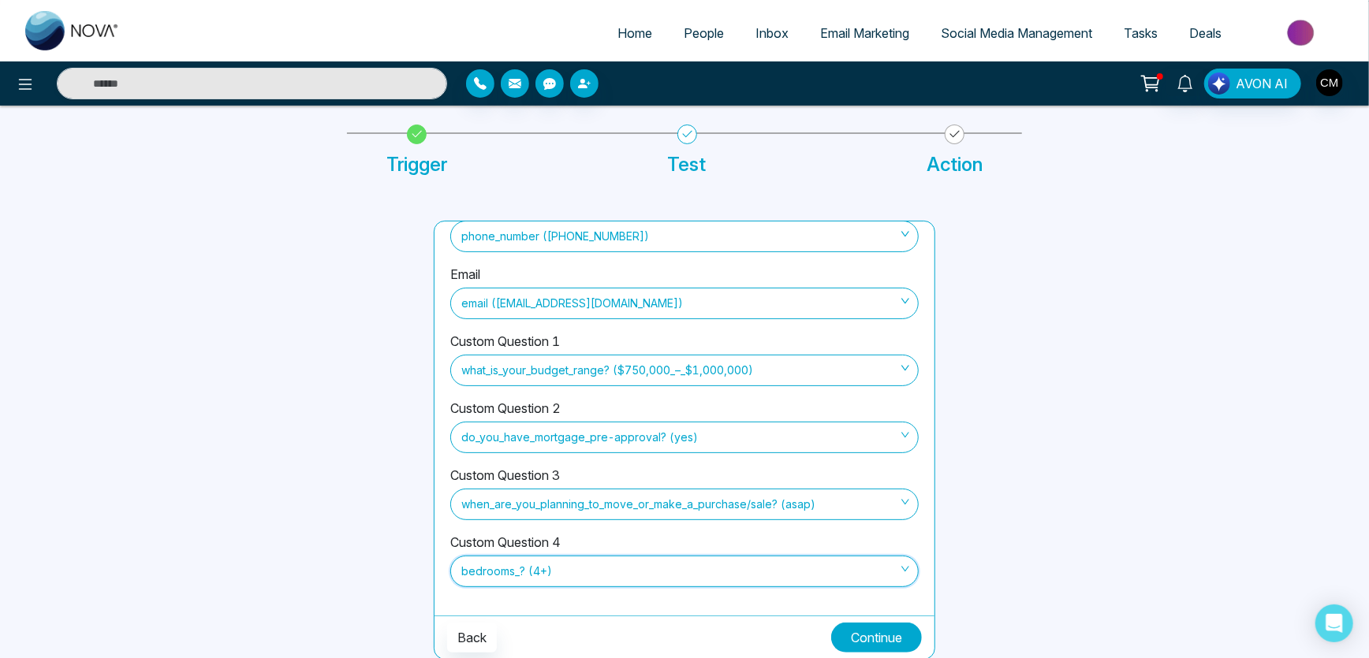
click at [903, 630] on button "Continue" at bounding box center [876, 638] width 91 height 30
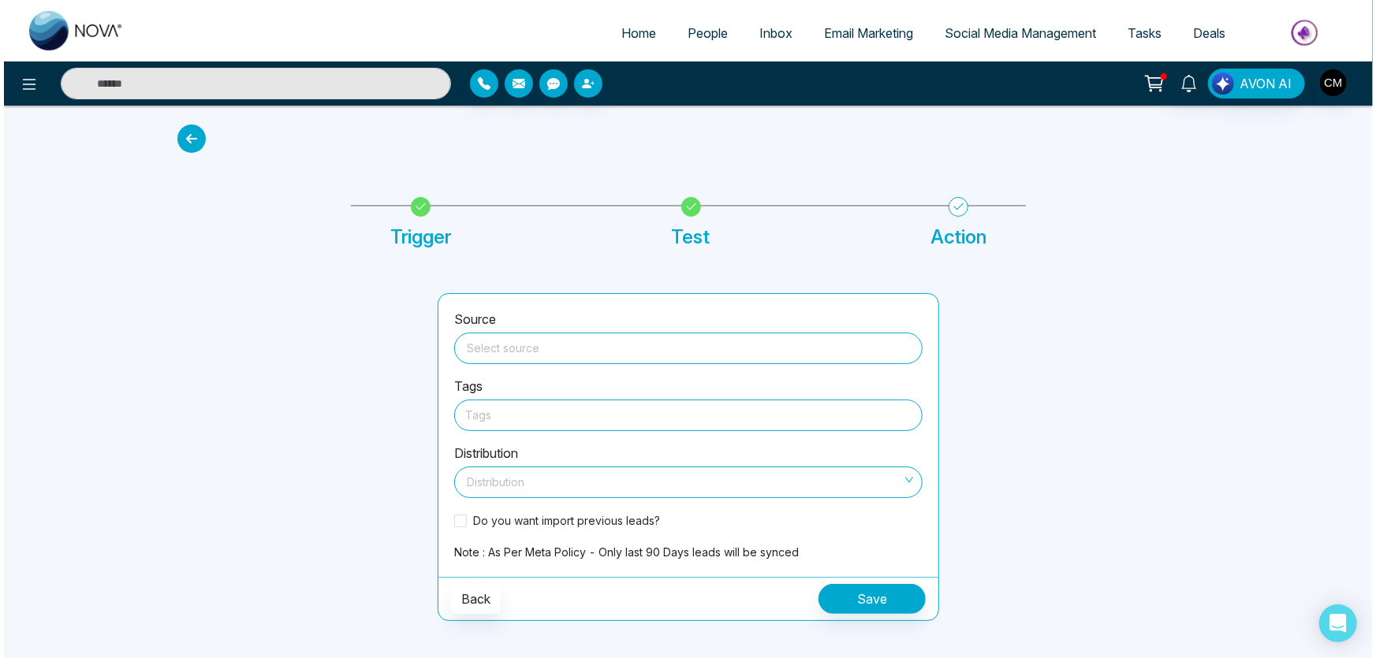
scroll to position [0, 0]
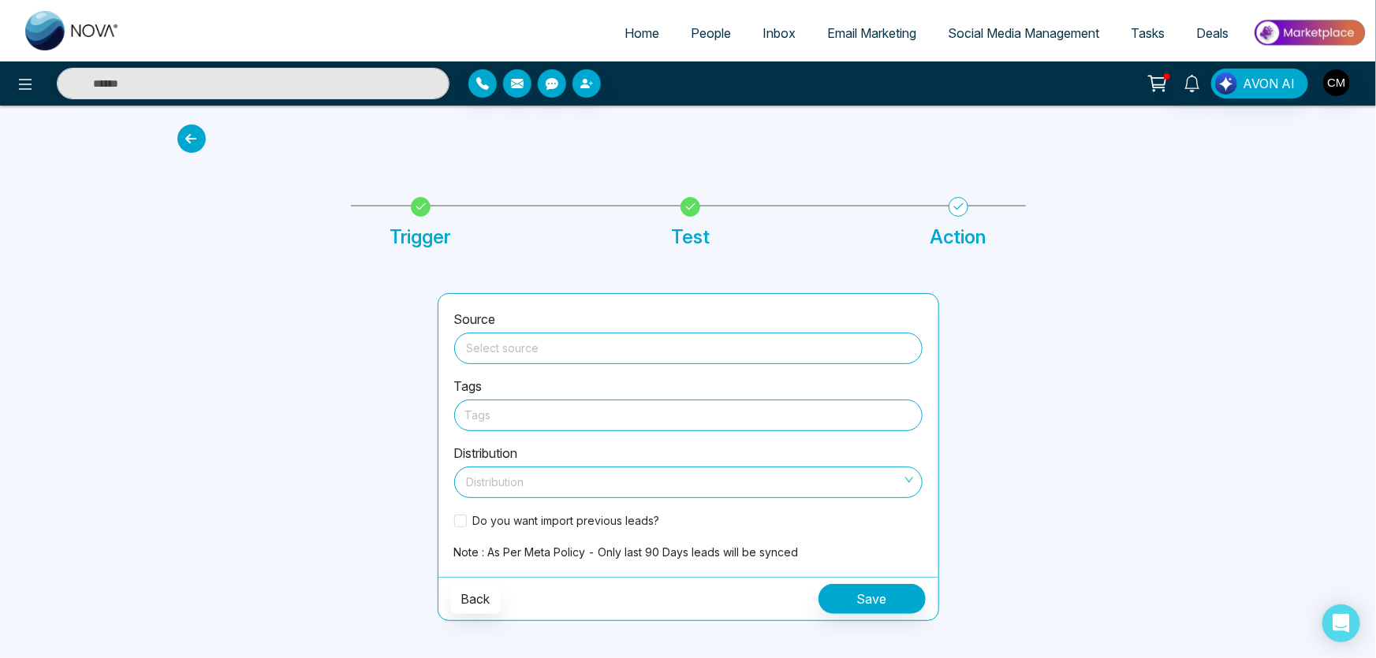
click at [587, 343] on input "search" at bounding box center [689, 346] width 450 height 24
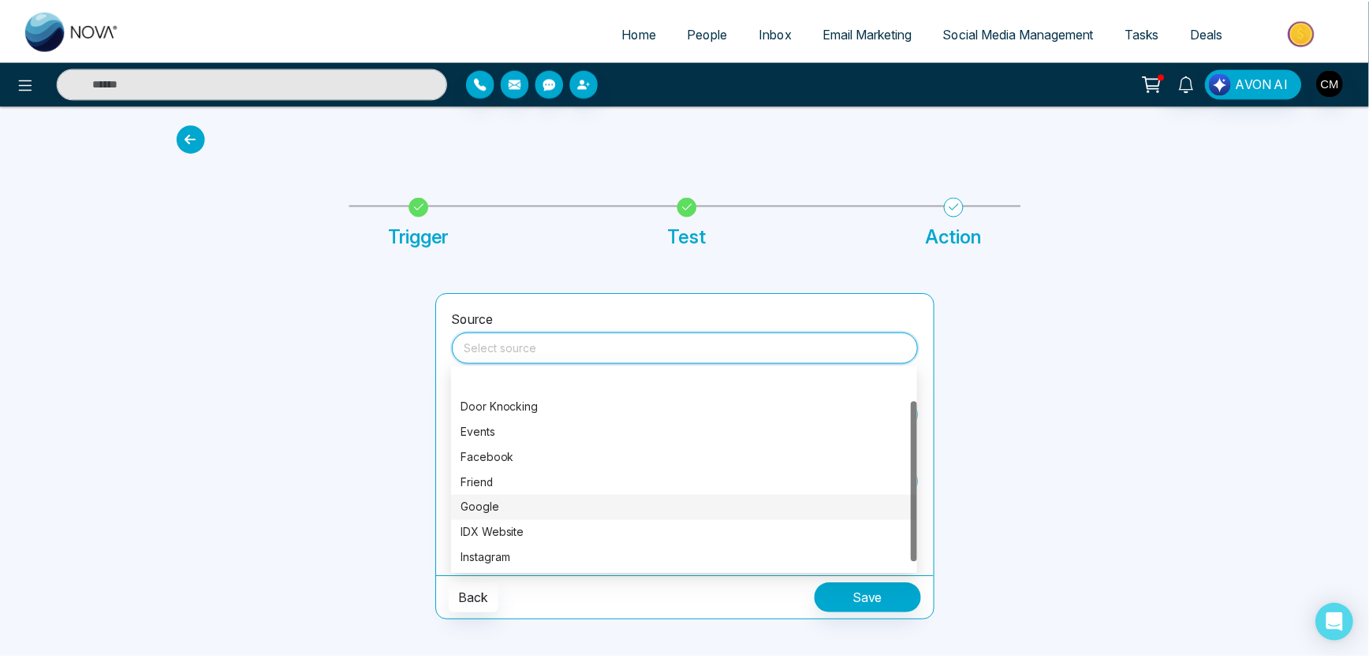
scroll to position [50, 0]
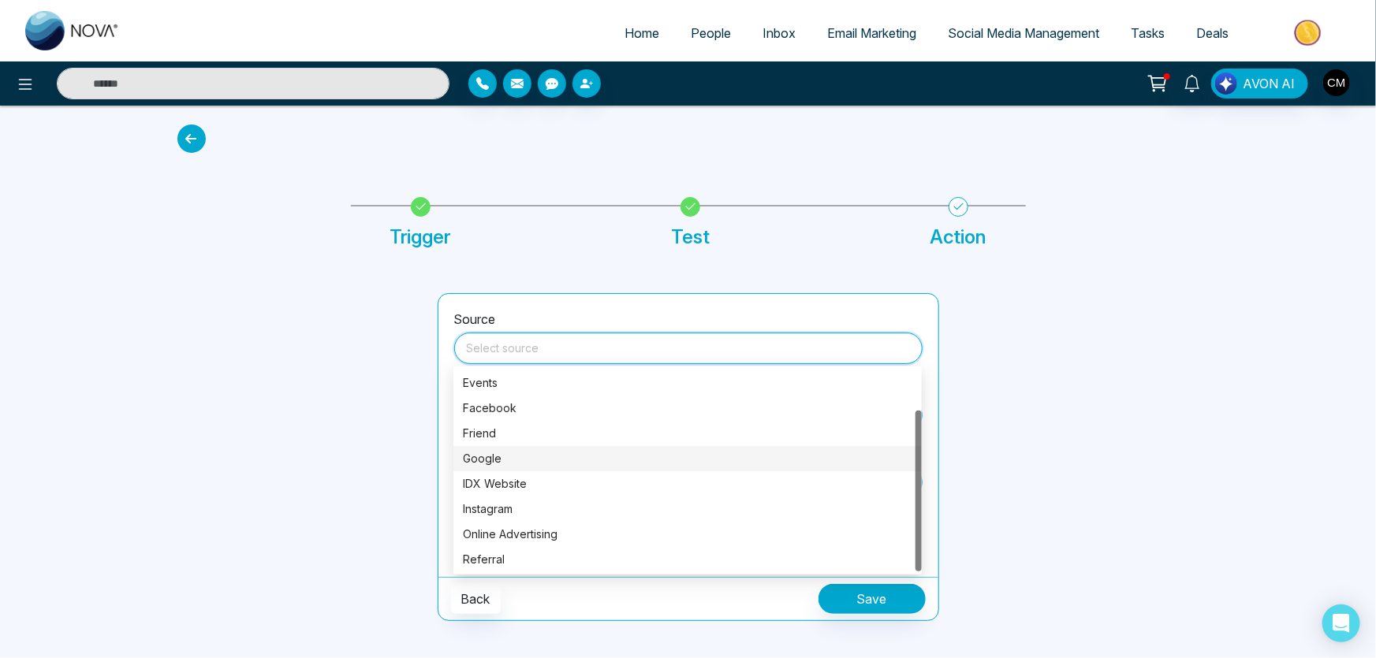
drag, startPoint x: 919, startPoint y: 454, endPoint x: 914, endPoint y: 537, distance: 82.9
click at [914, 537] on div "Door Knocking Events Facebook Friend Google IDX Website Instagram Online Advert…" at bounding box center [687, 471] width 468 height 202
click at [645, 536] on div "Online Advertising" at bounding box center [688, 534] width 450 height 17
type input "**********"
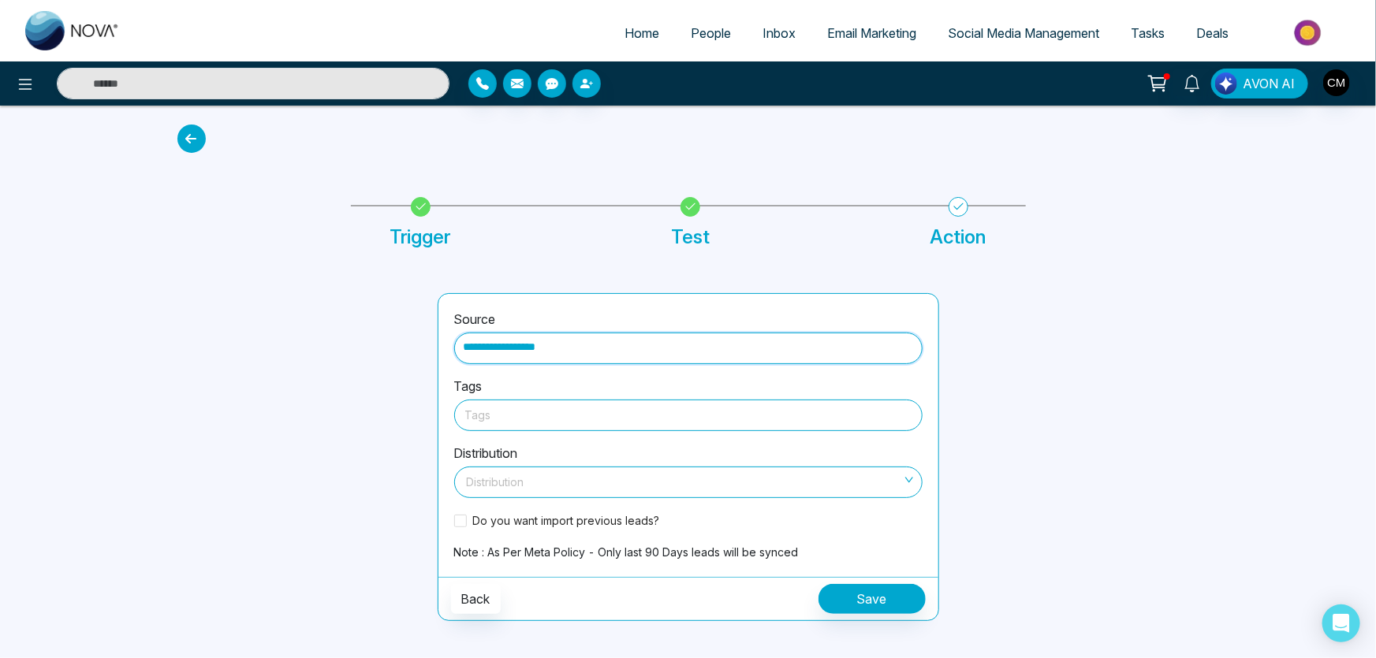
click at [634, 418] on div at bounding box center [688, 415] width 446 height 20
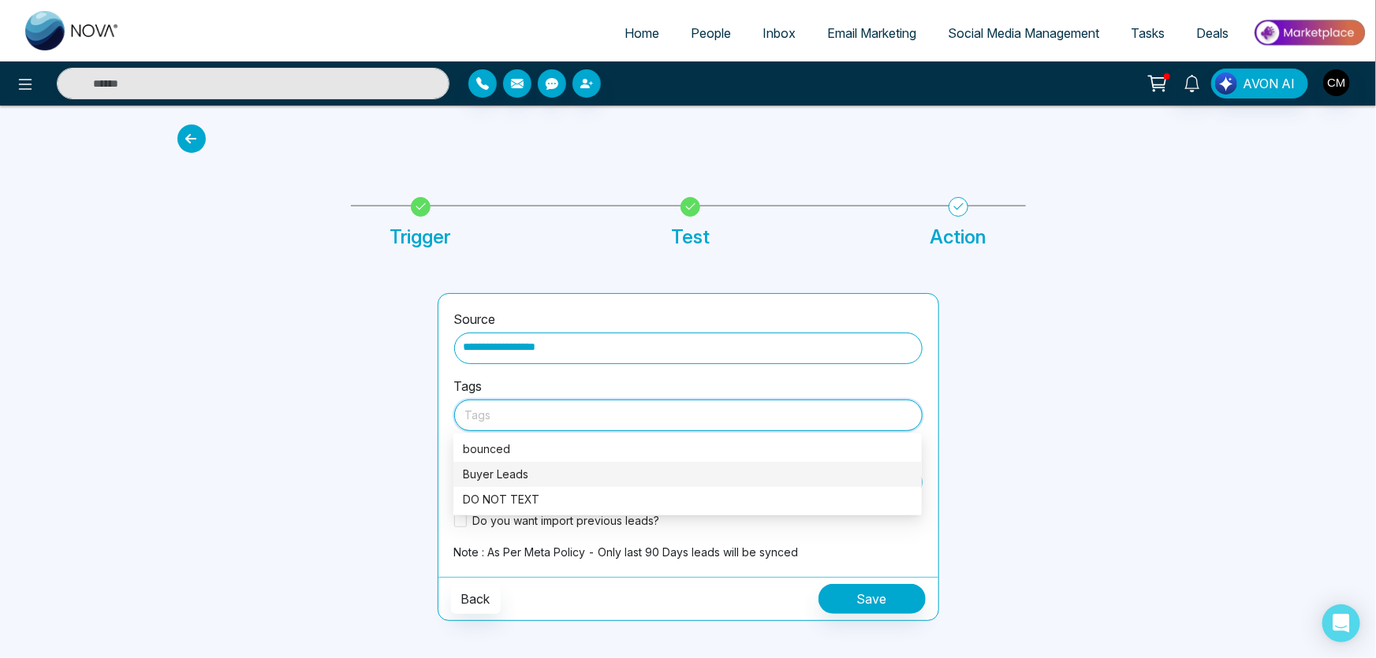
click at [520, 469] on div "Buyer Leads" at bounding box center [688, 474] width 450 height 17
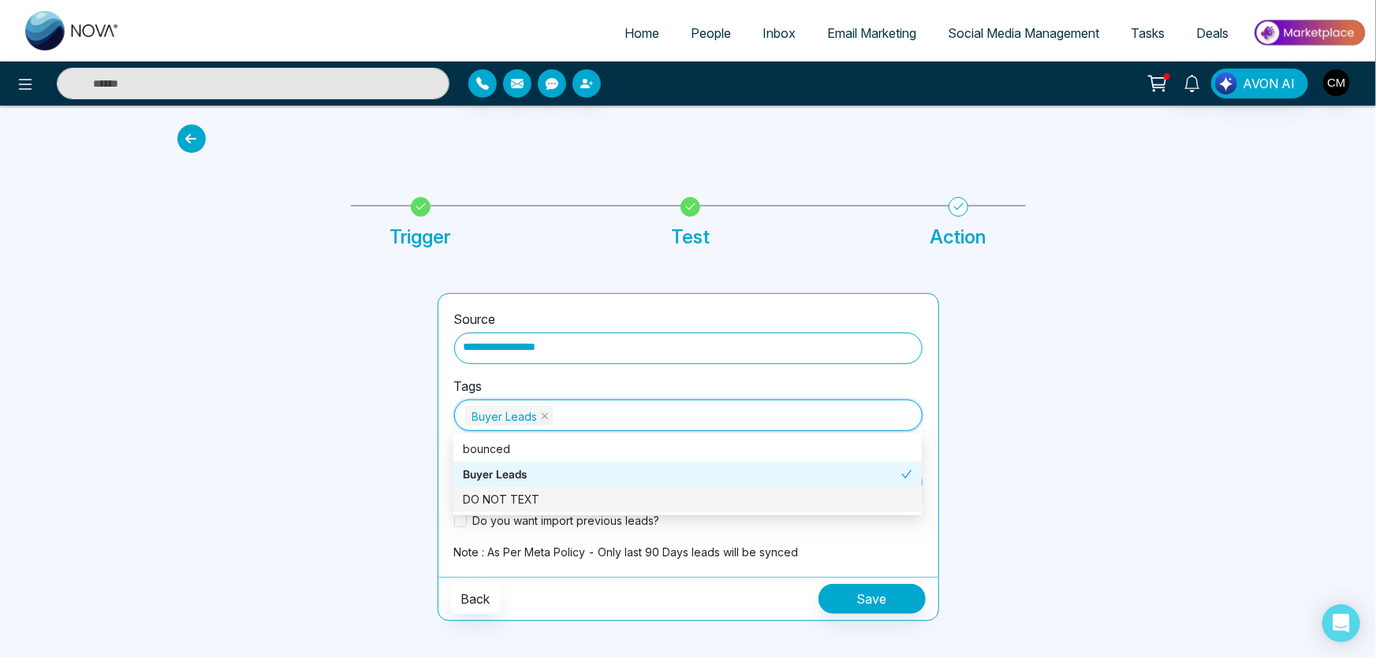
click at [386, 509] on div at bounding box center [298, 457] width 260 height 328
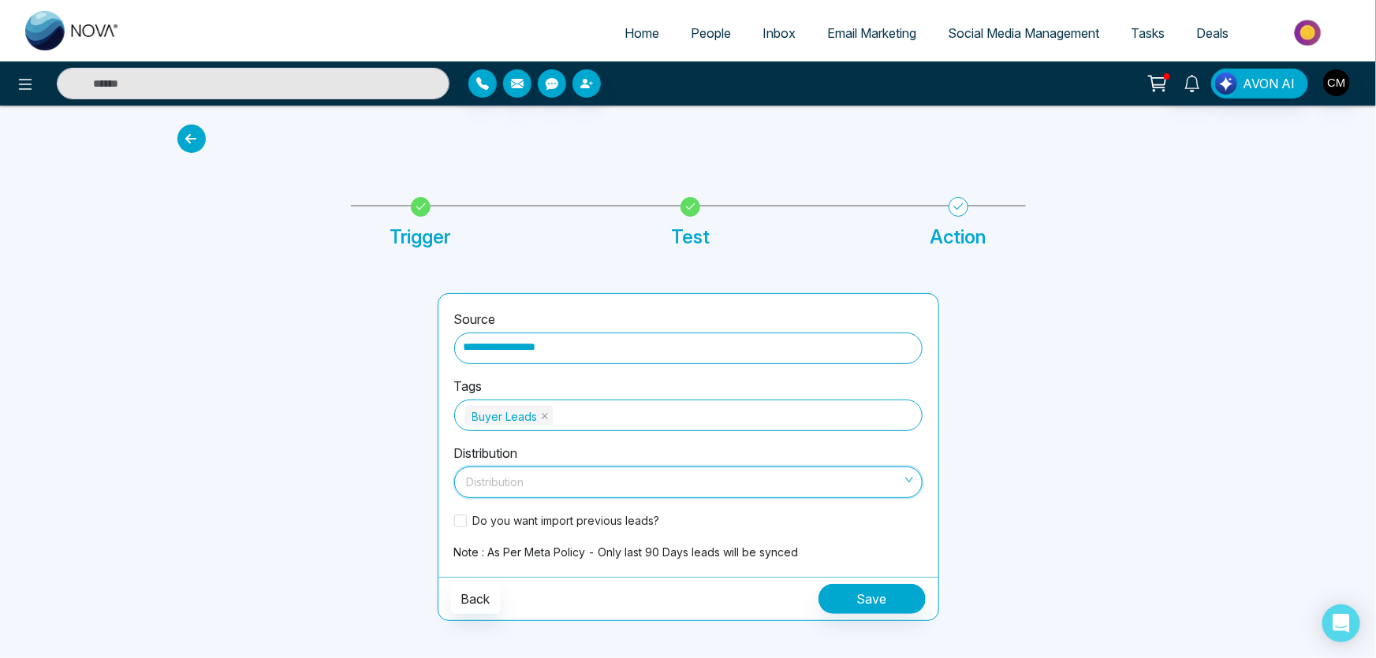
click at [568, 475] on input "search" at bounding box center [683, 480] width 438 height 24
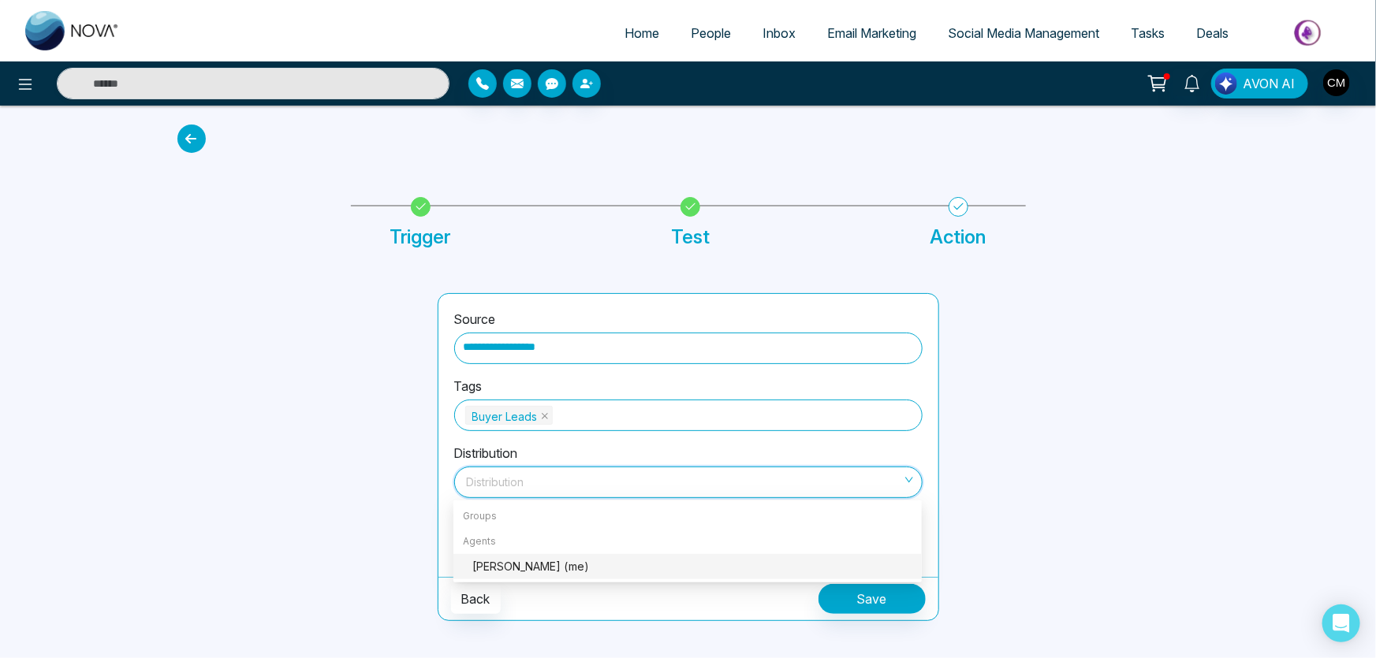
click at [505, 568] on div "[PERSON_NAME] (me)" at bounding box center [692, 566] width 440 height 17
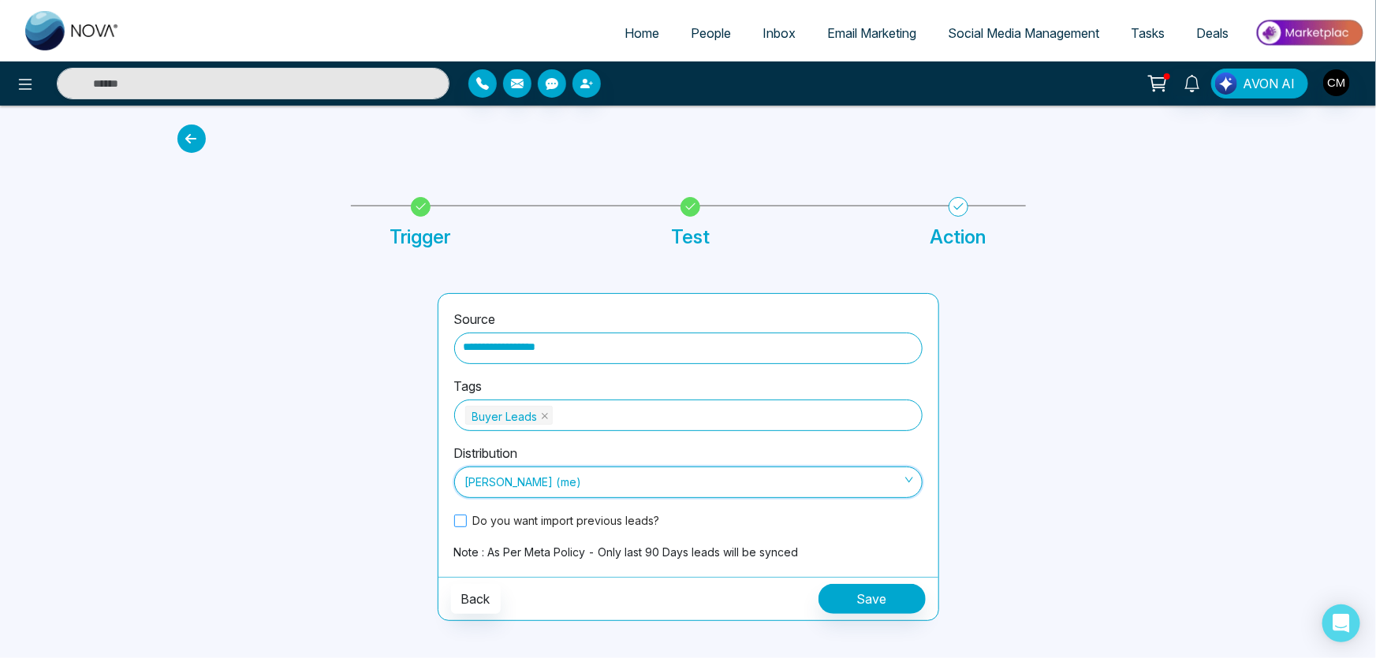
click at [509, 514] on span "Do you want import previous leads?" at bounding box center [567, 521] width 200 height 17
click at [541, 410] on span at bounding box center [545, 417] width 8 height 16
click at [536, 417] on div at bounding box center [688, 415] width 446 height 20
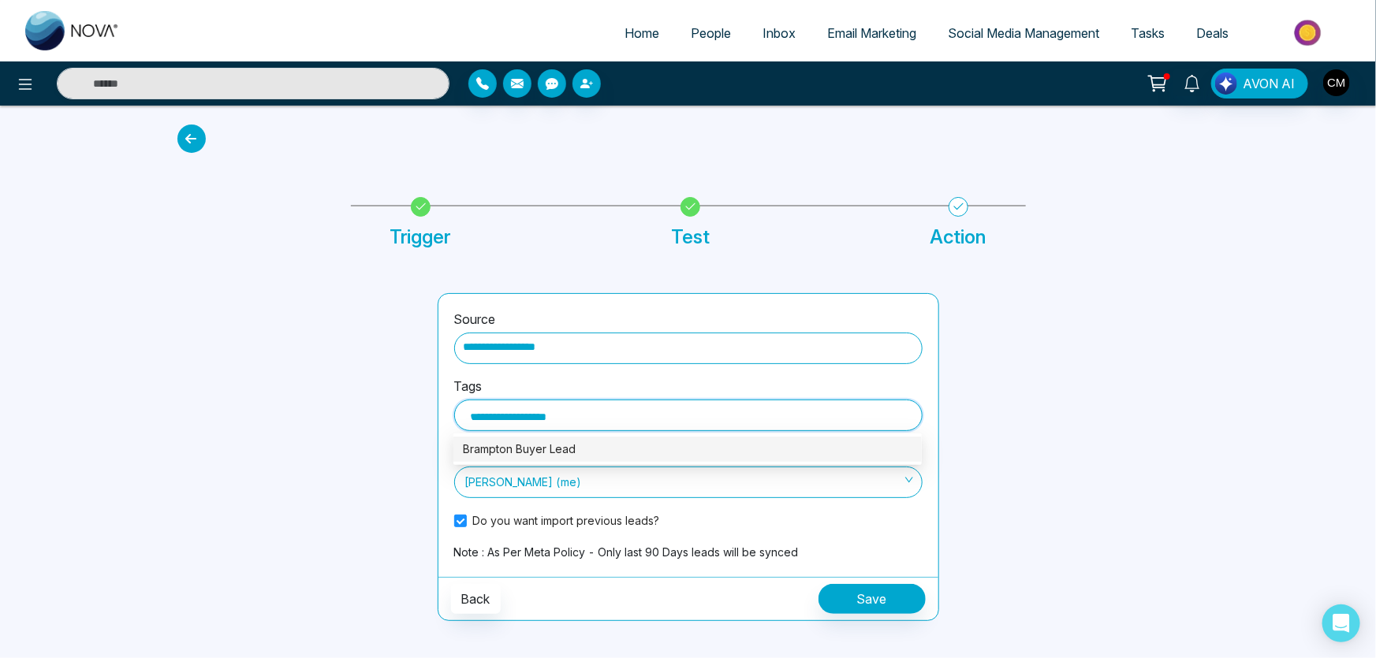
type input "**********"
click at [566, 441] on div "Brampton Buyer Leads" at bounding box center [688, 449] width 450 height 17
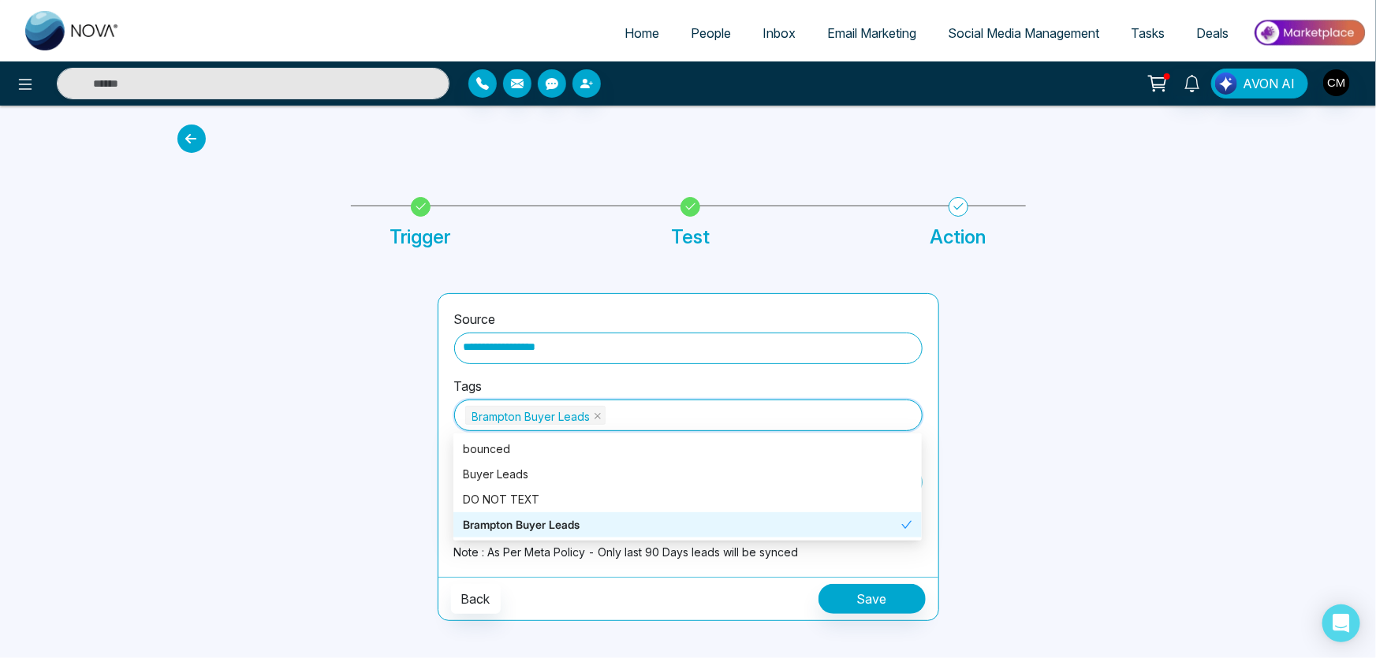
click at [662, 528] on div "Brampton Buyer Leads" at bounding box center [682, 525] width 438 height 17
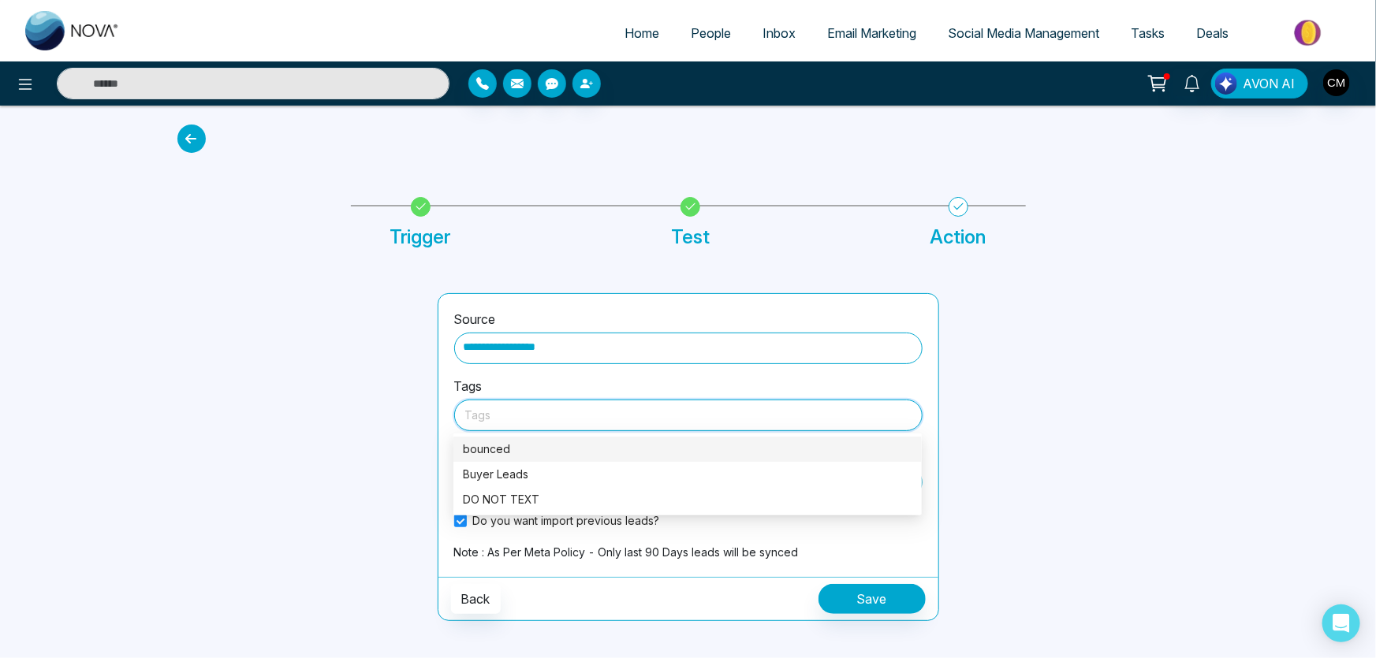
click at [532, 416] on div at bounding box center [688, 415] width 446 height 20
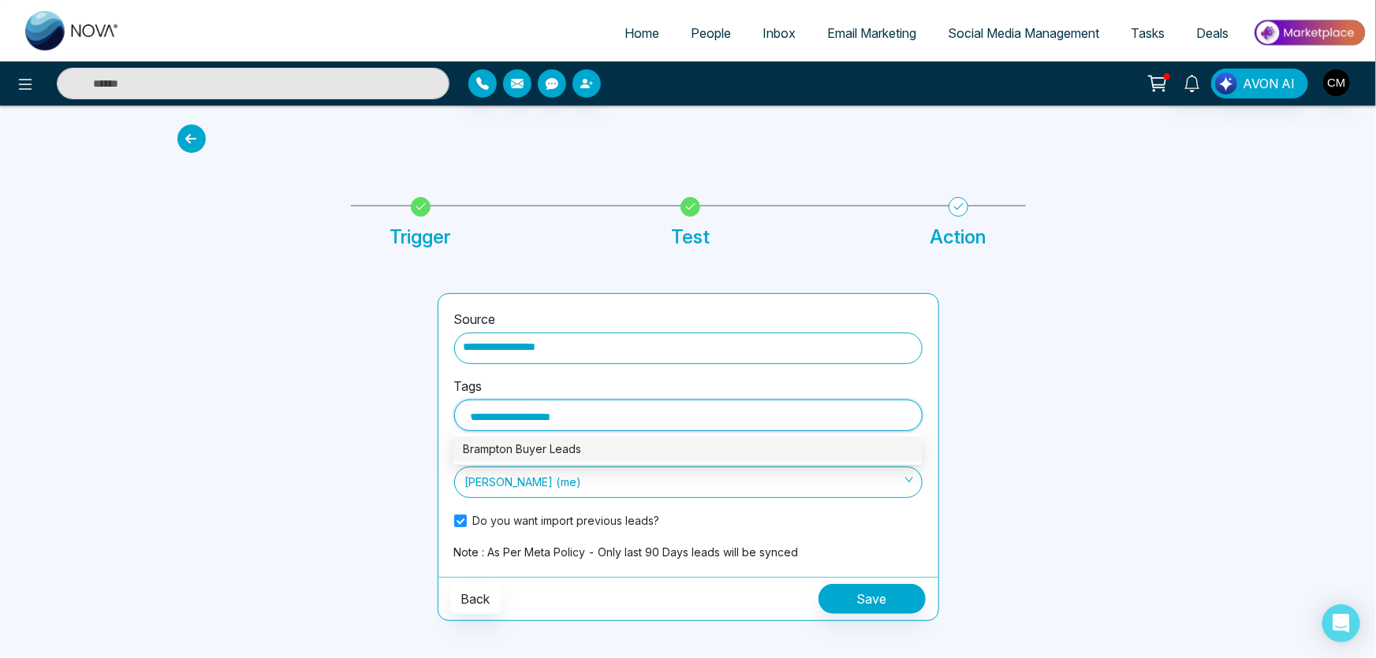
type input "**********"
click at [864, 605] on button "Save" at bounding box center [872, 599] width 107 height 30
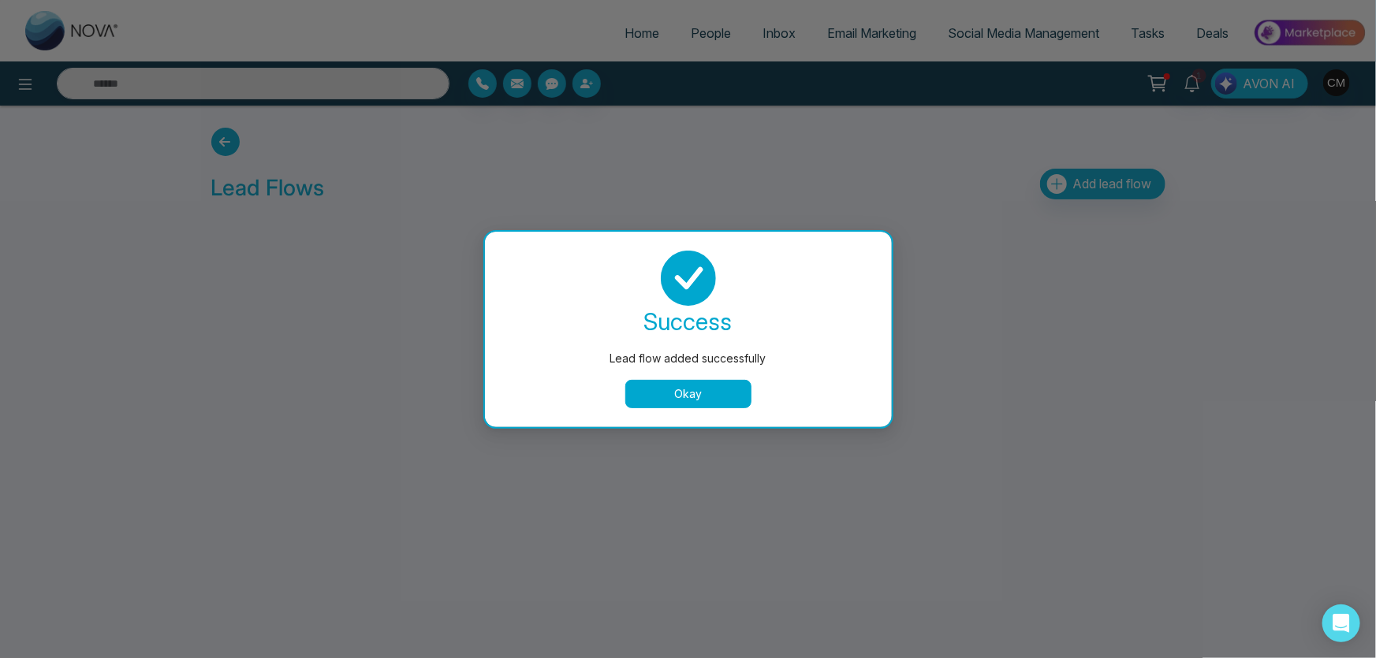
click at [688, 387] on button "Okay" at bounding box center [688, 394] width 126 height 28
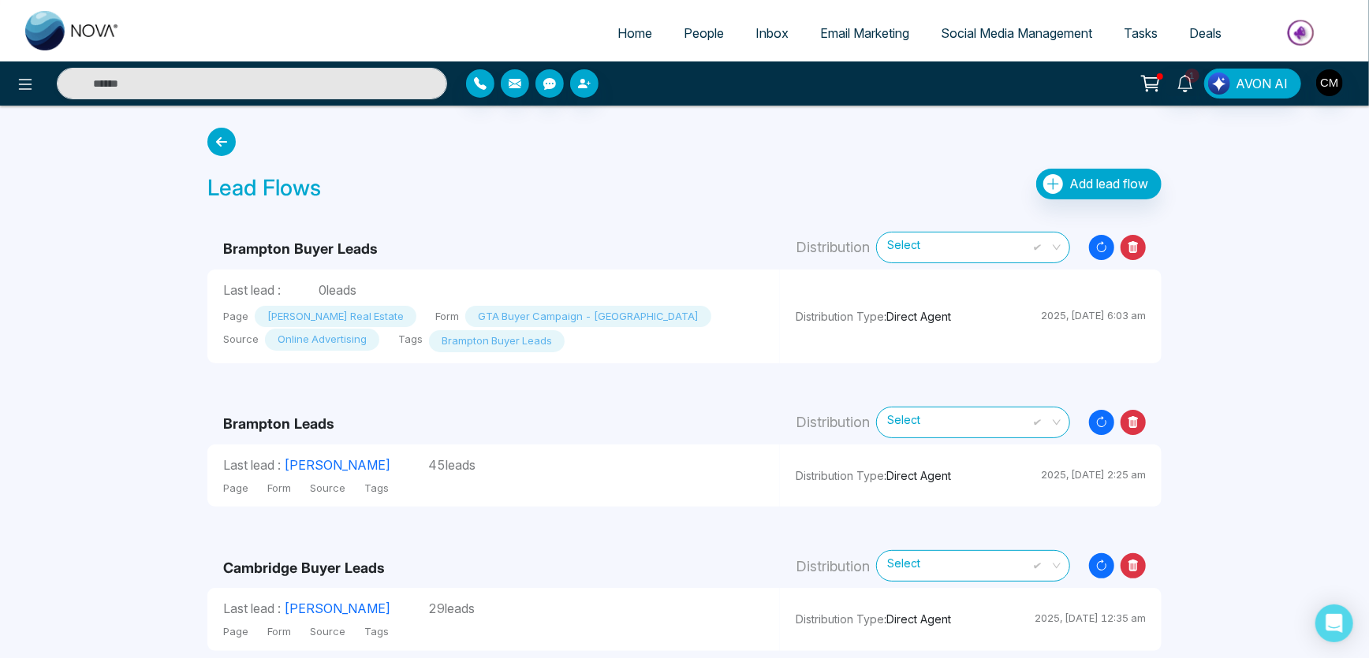
click at [707, 41] on link "People" at bounding box center [704, 33] width 72 height 30
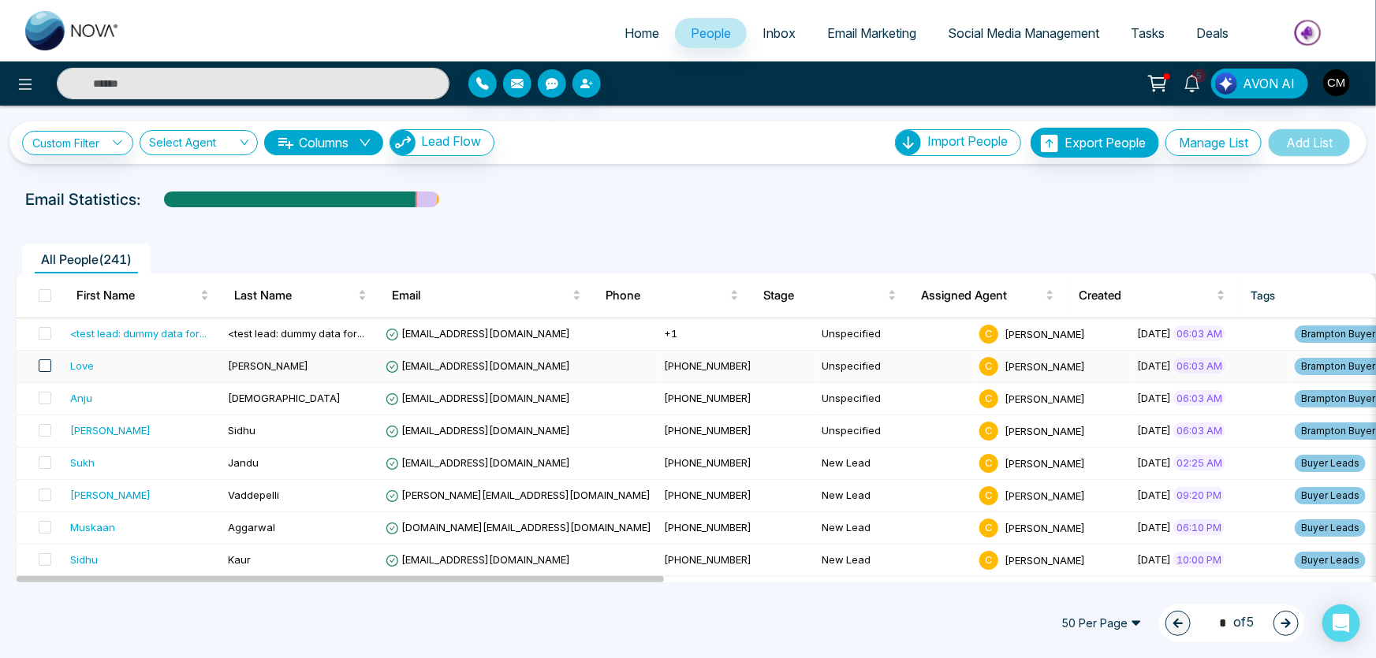
click at [48, 365] on span at bounding box center [45, 366] width 13 height 13
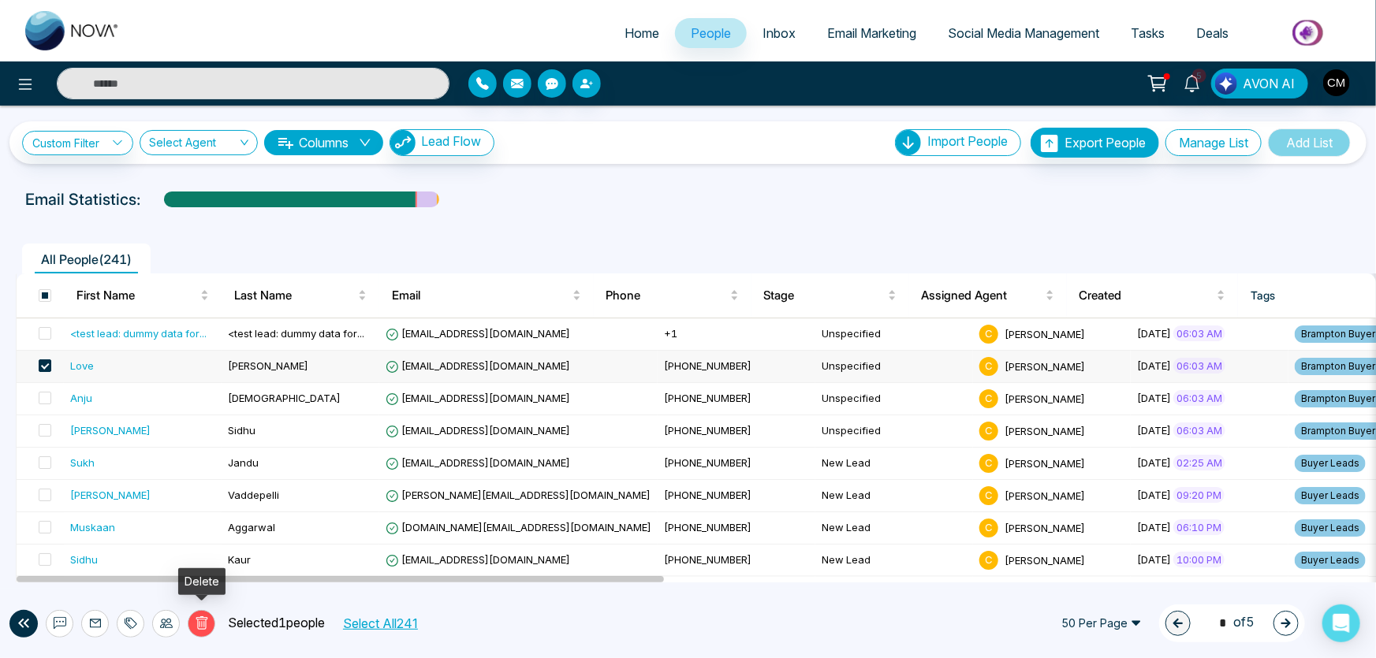
click at [195, 627] on icon at bounding box center [202, 624] width 14 height 14
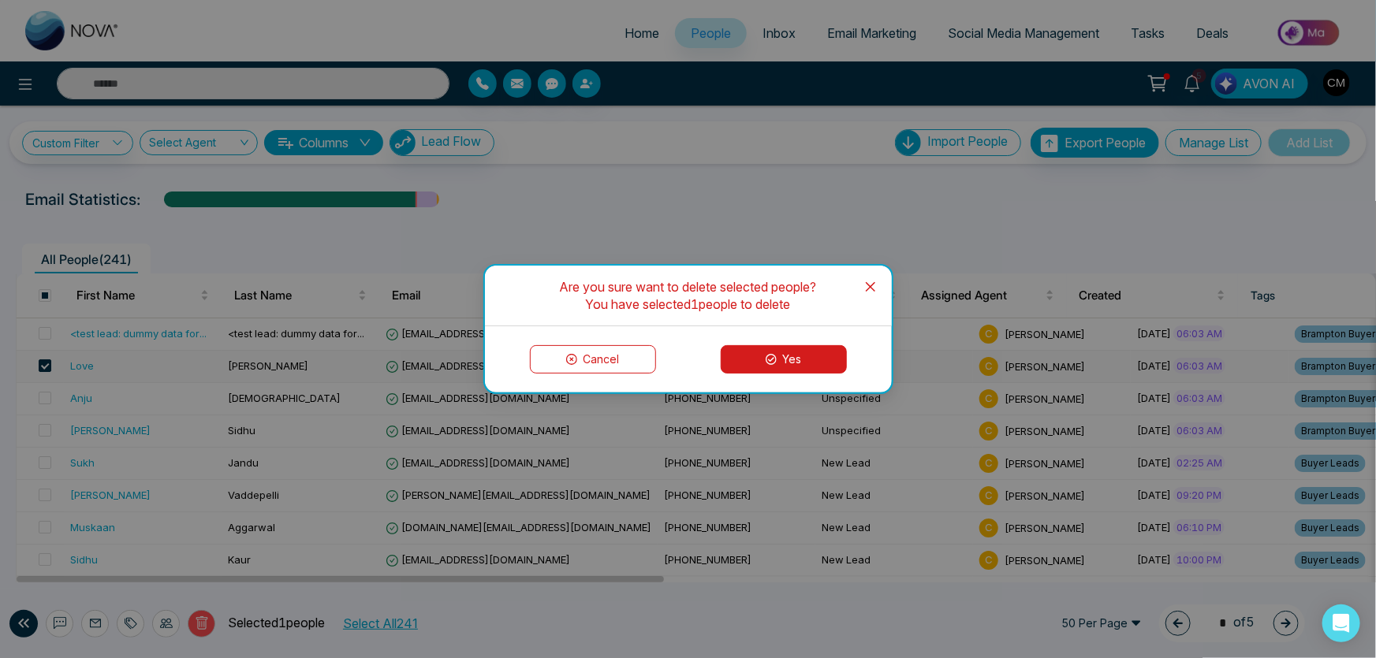
click at [797, 361] on button "Yes" at bounding box center [784, 359] width 126 height 28
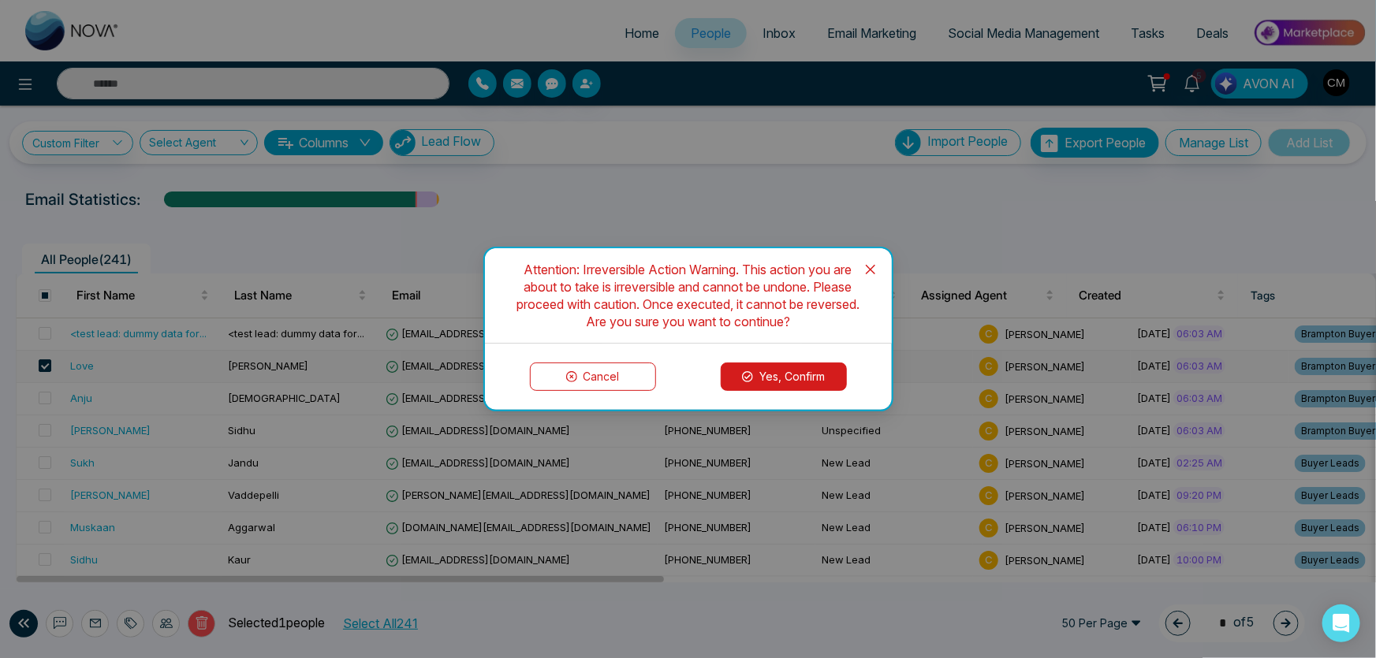
click at [782, 378] on button "Yes, Confirm" at bounding box center [784, 377] width 126 height 28
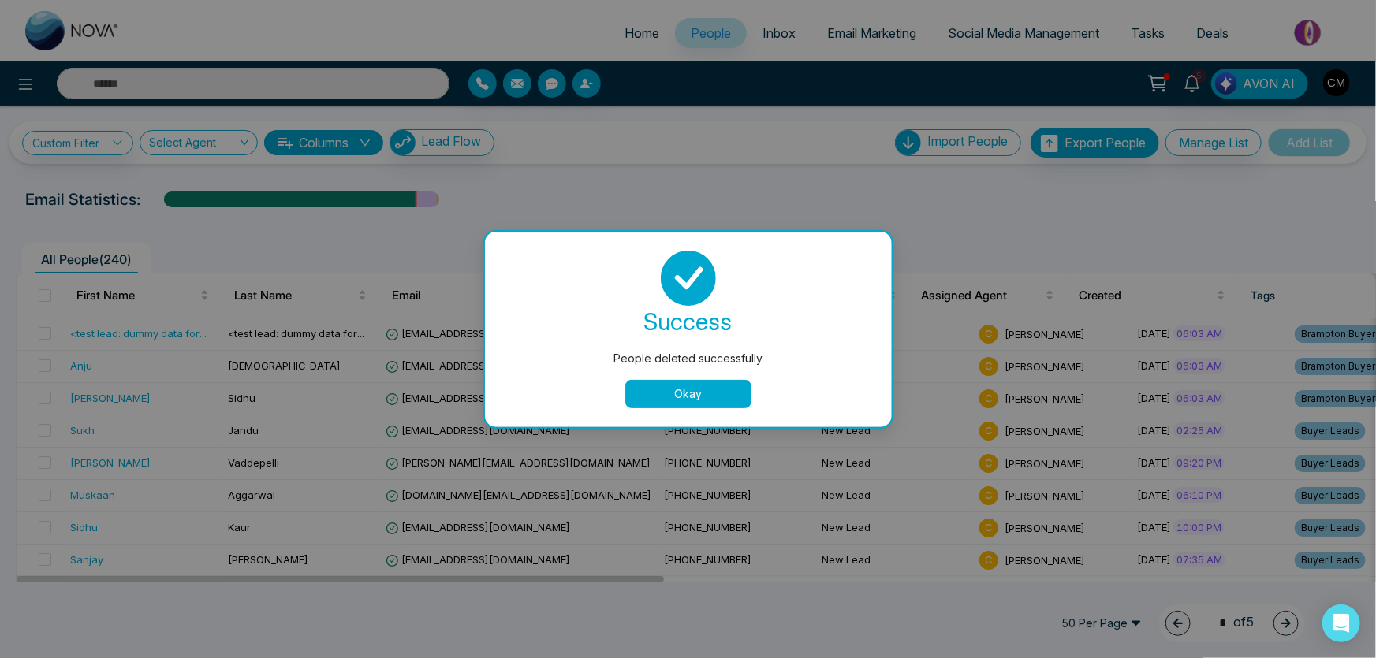
click at [671, 382] on button "Okay" at bounding box center [688, 394] width 126 height 28
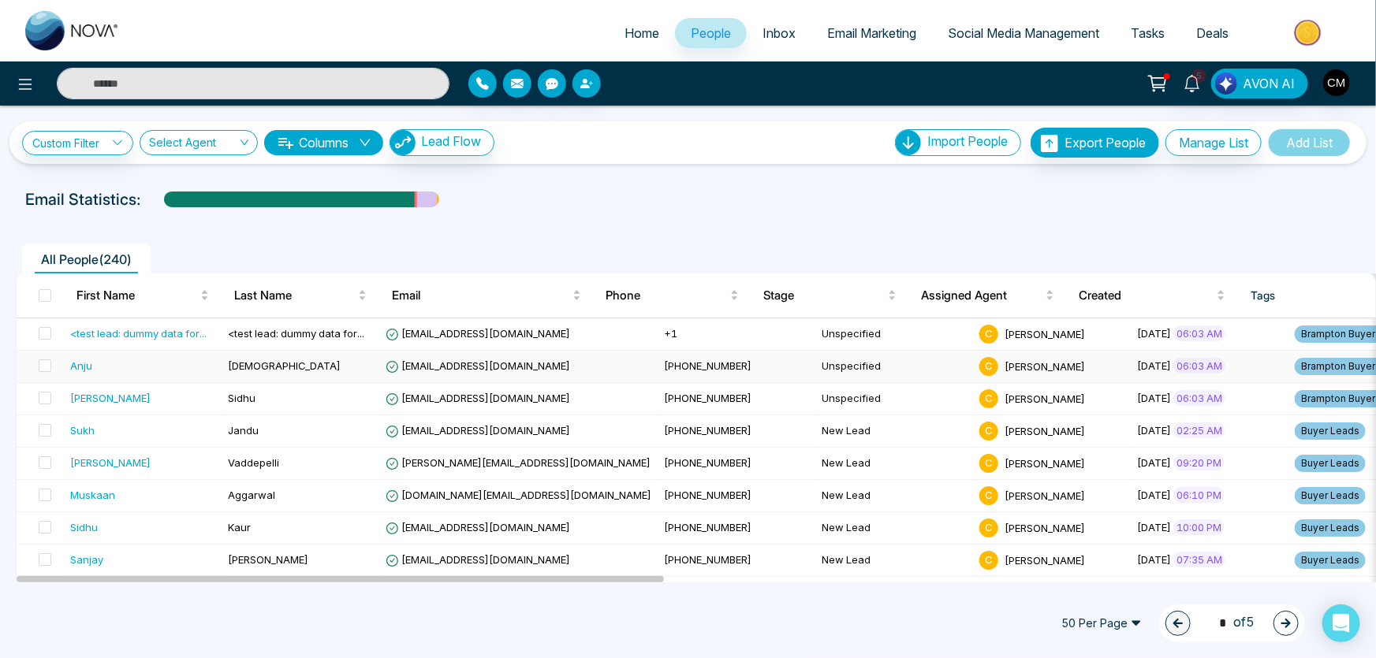
click at [333, 356] on td "[DEMOGRAPHIC_DATA]" at bounding box center [301, 367] width 158 height 32
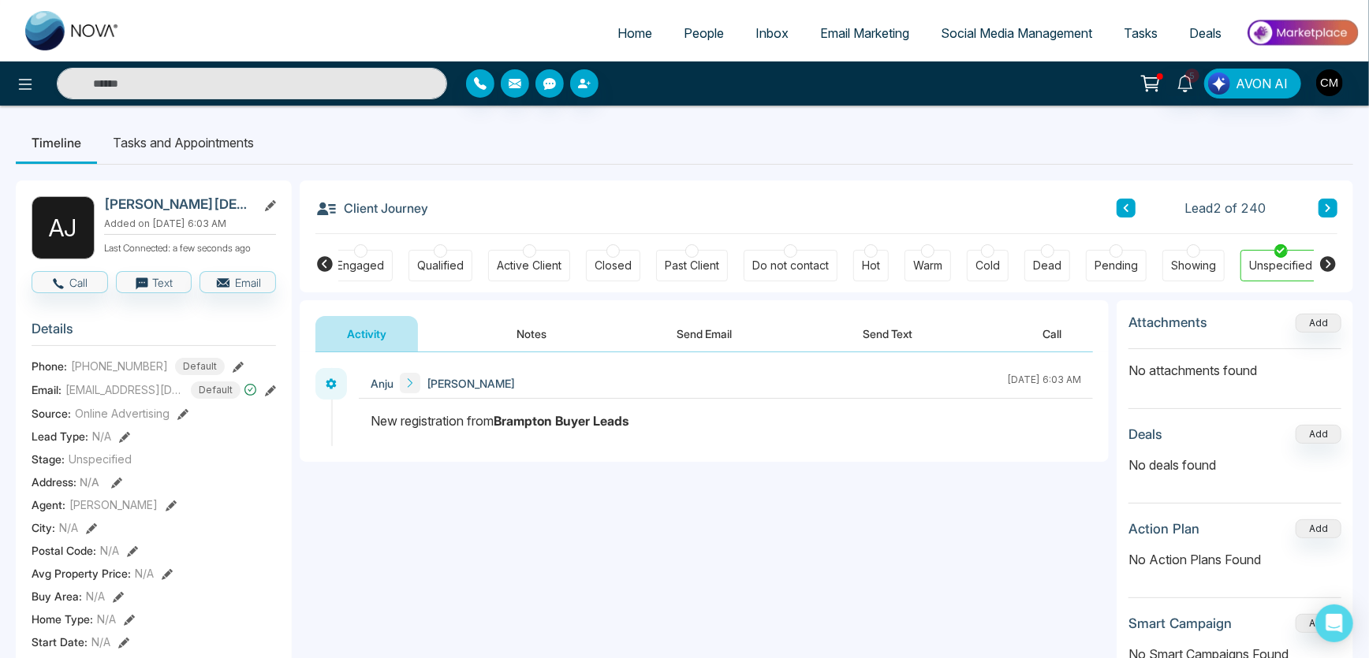
scroll to position [0, 188]
click at [330, 266] on icon at bounding box center [325, 264] width 16 height 16
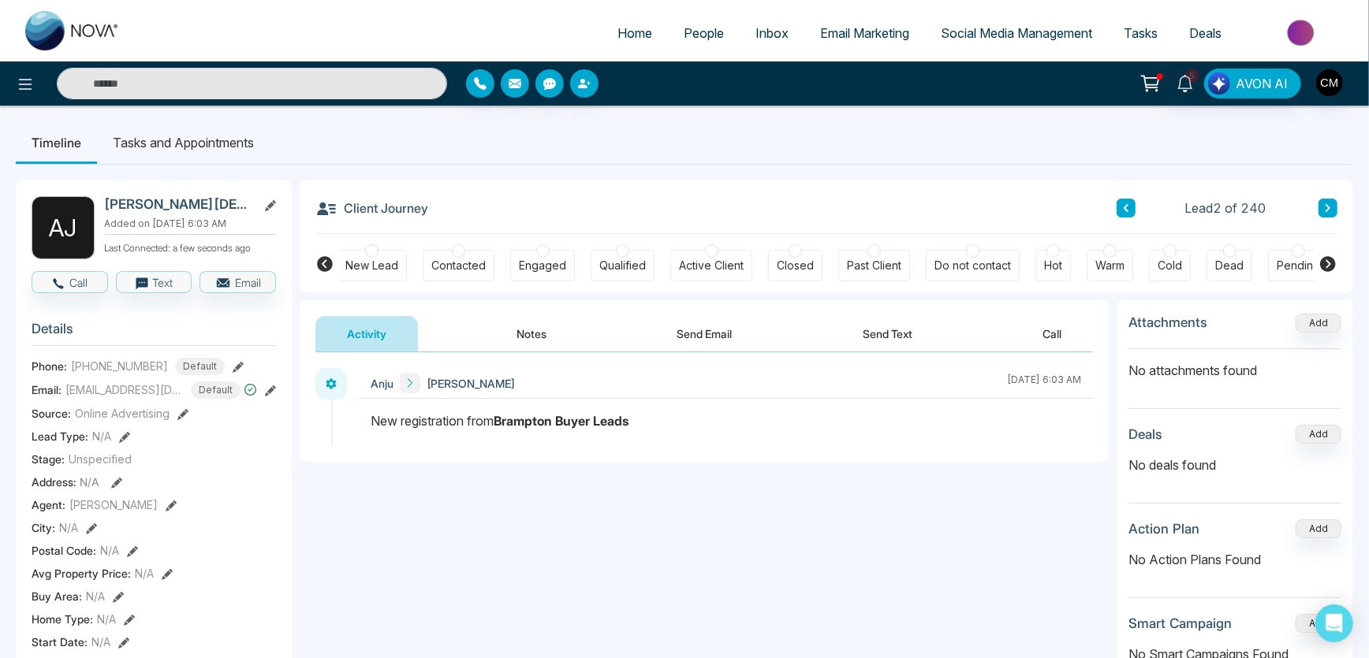
scroll to position [0, 0]
click at [382, 250] on div "New Lead" at bounding box center [374, 266] width 70 height 32
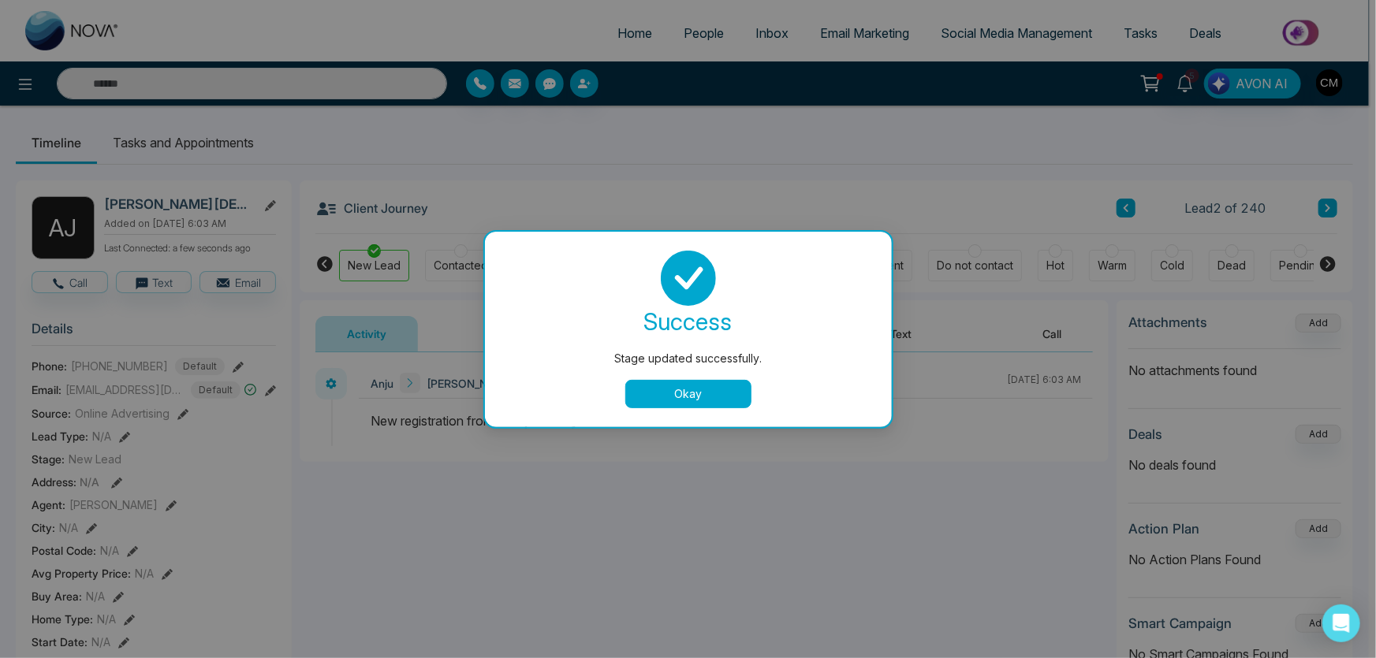
click at [655, 389] on button "Okay" at bounding box center [688, 394] width 126 height 28
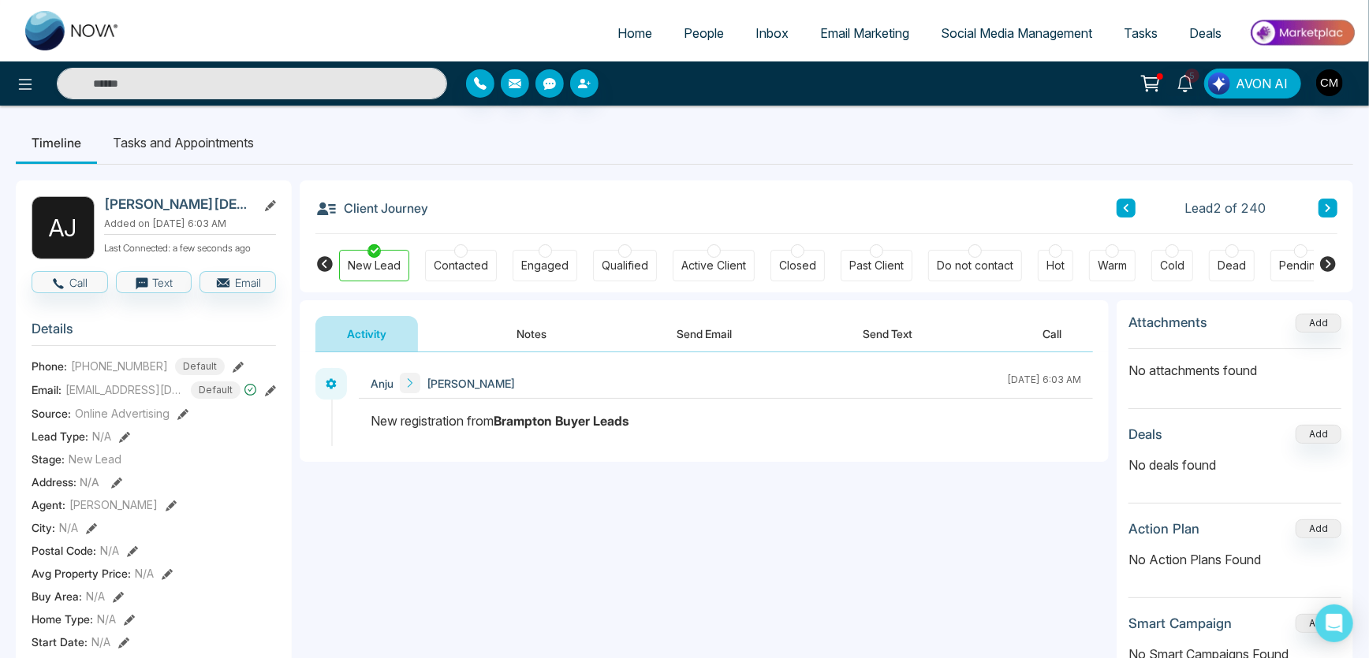
click at [525, 340] on button "Notes" at bounding box center [531, 333] width 93 height 35
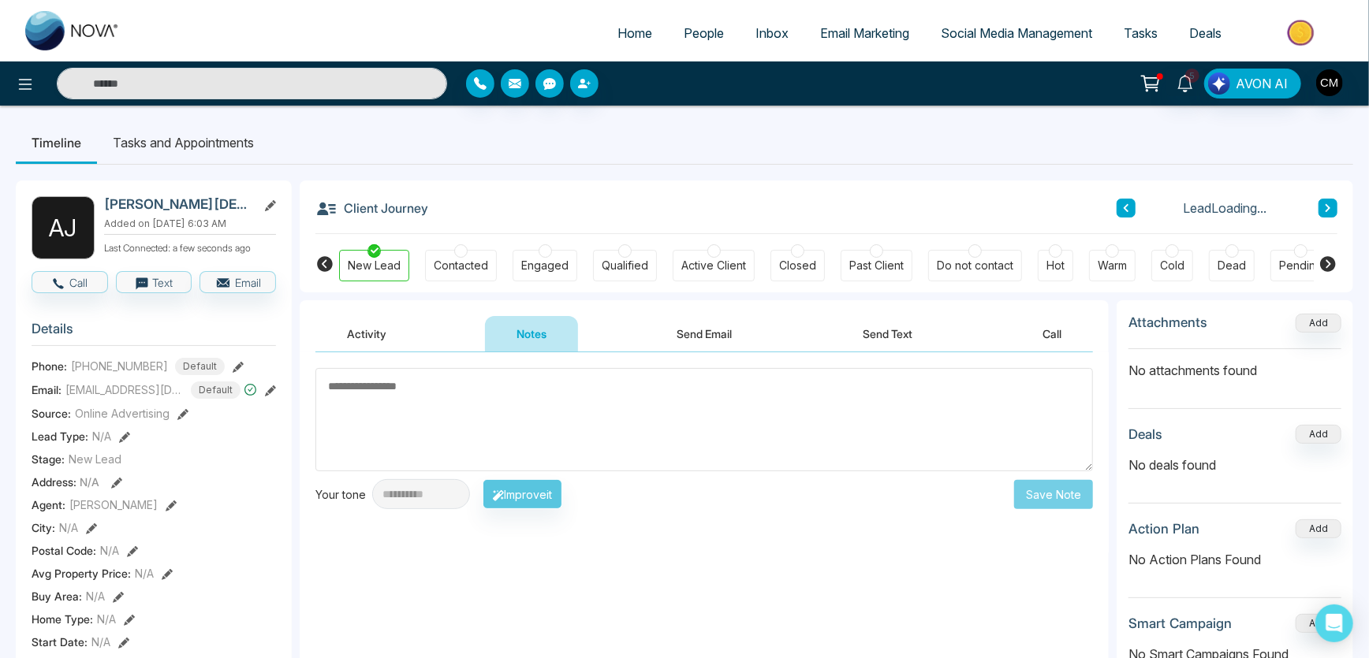
click at [394, 326] on button "Activity" at bounding box center [366, 333] width 103 height 35
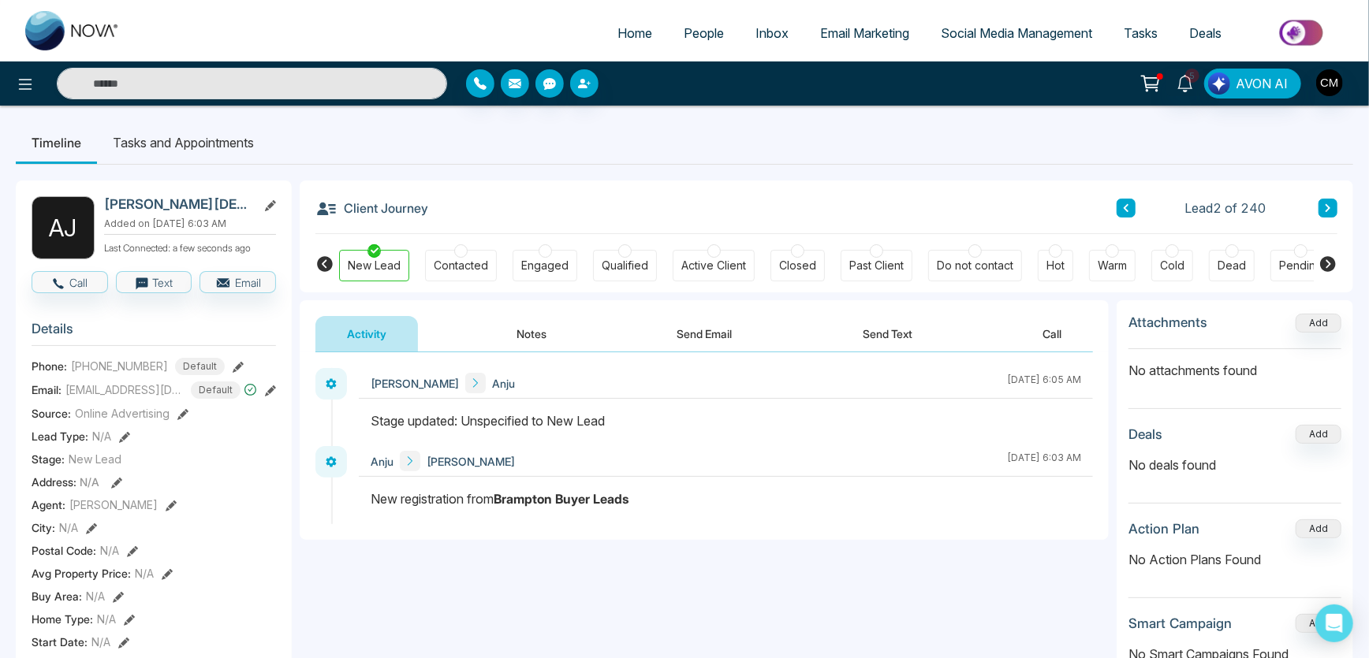
click at [684, 34] on span "People" at bounding box center [704, 33] width 40 height 16
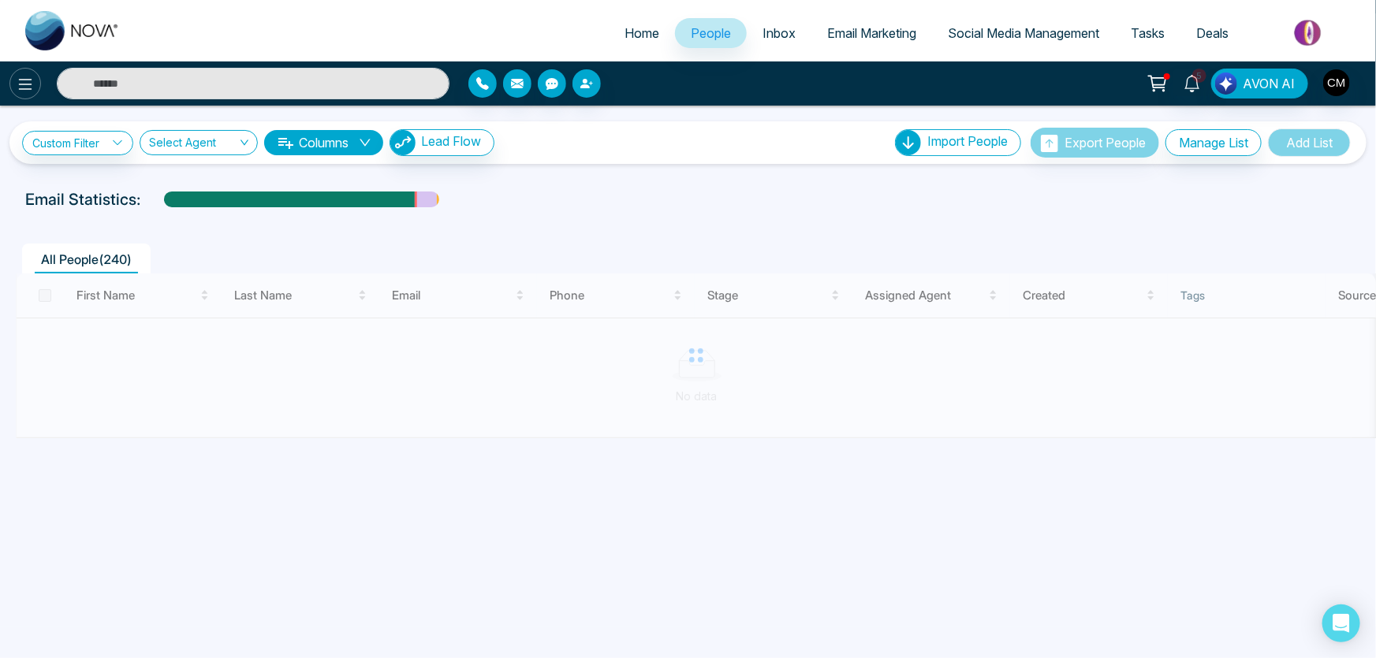
click at [33, 83] on icon at bounding box center [25, 84] width 19 height 19
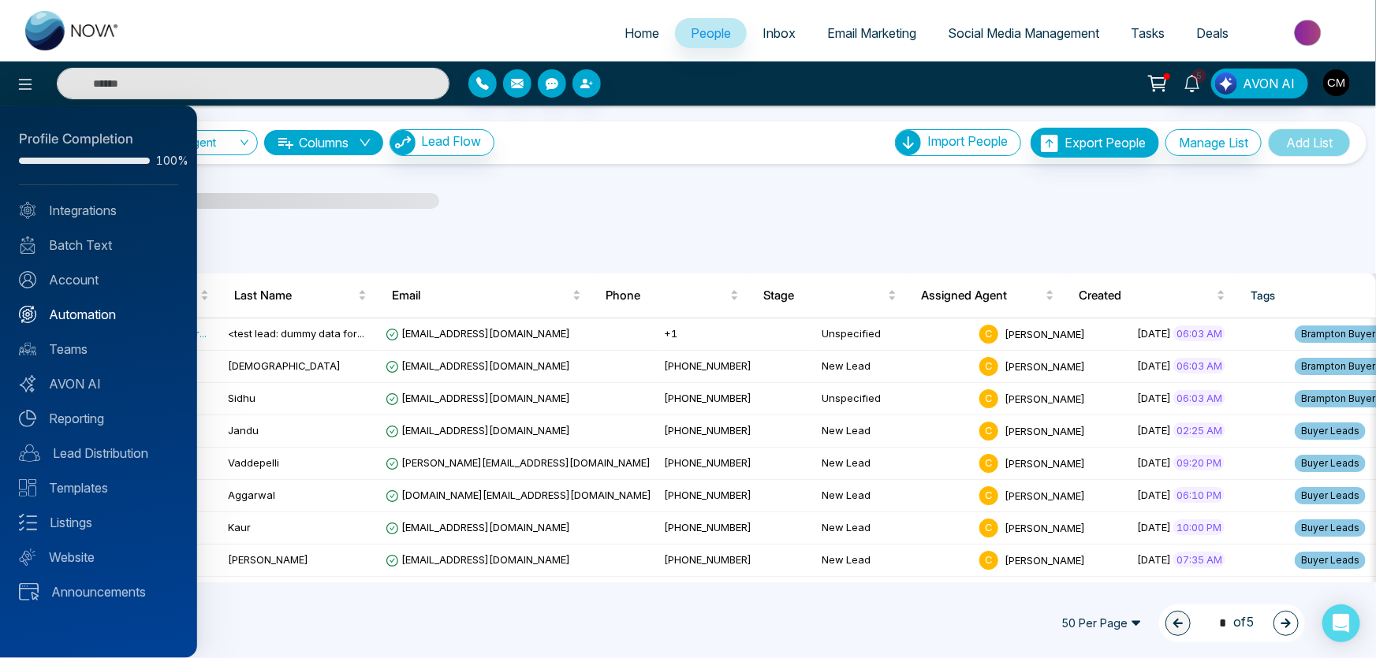
click at [91, 314] on link "Automation" at bounding box center [98, 314] width 159 height 19
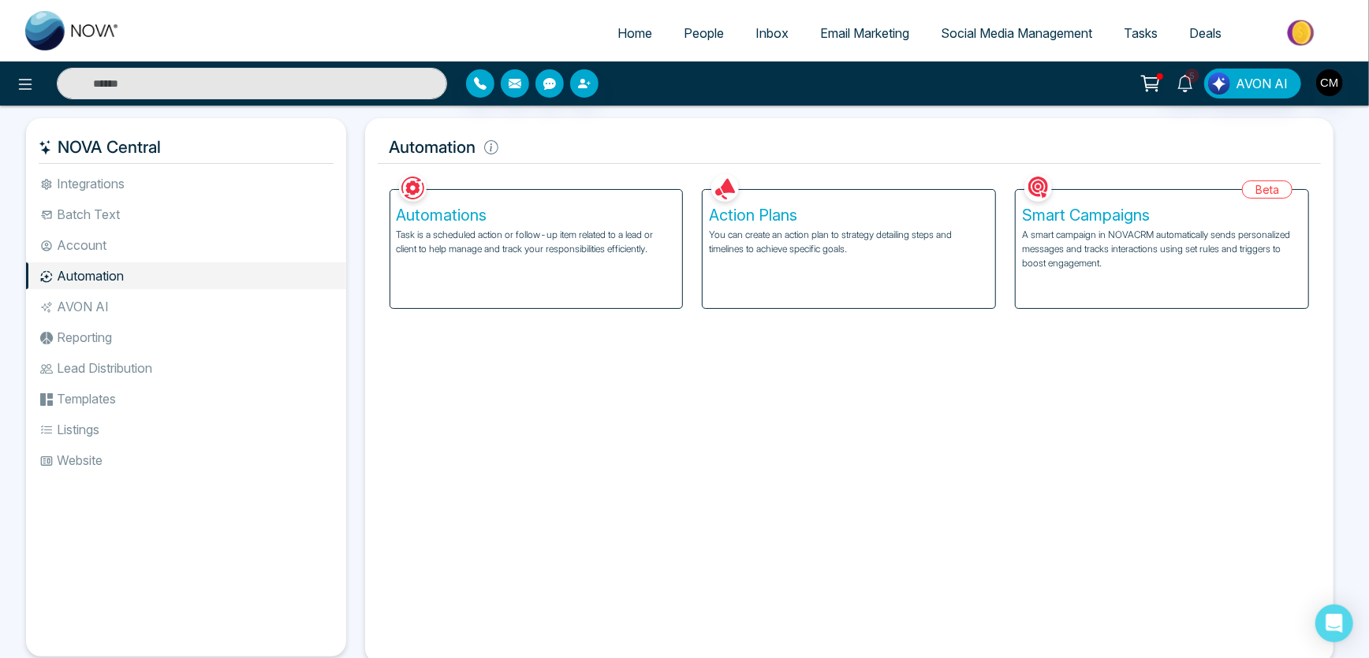
click at [1157, 292] on div "Smart Campaigns A smart campaign in NOVACRM automatically sends personalized me…" at bounding box center [1162, 249] width 293 height 118
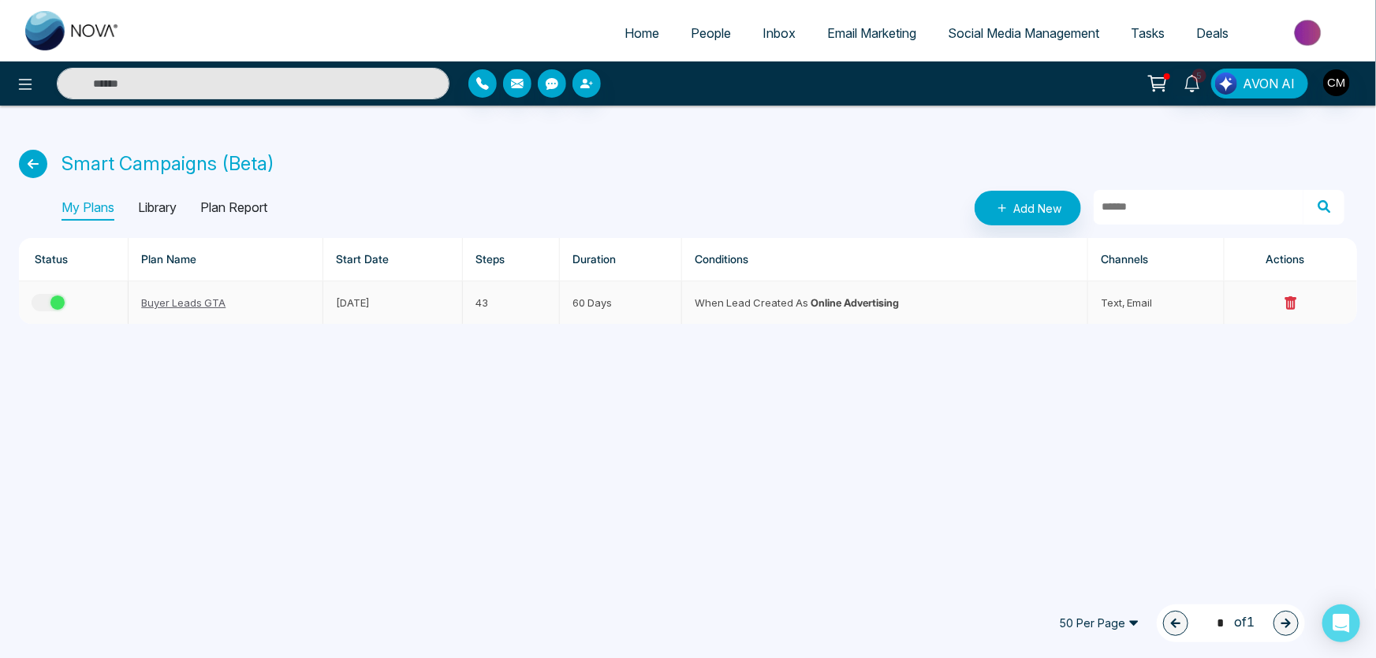
click at [185, 308] on link "Buyer Leads GTA" at bounding box center [183, 303] width 84 height 13
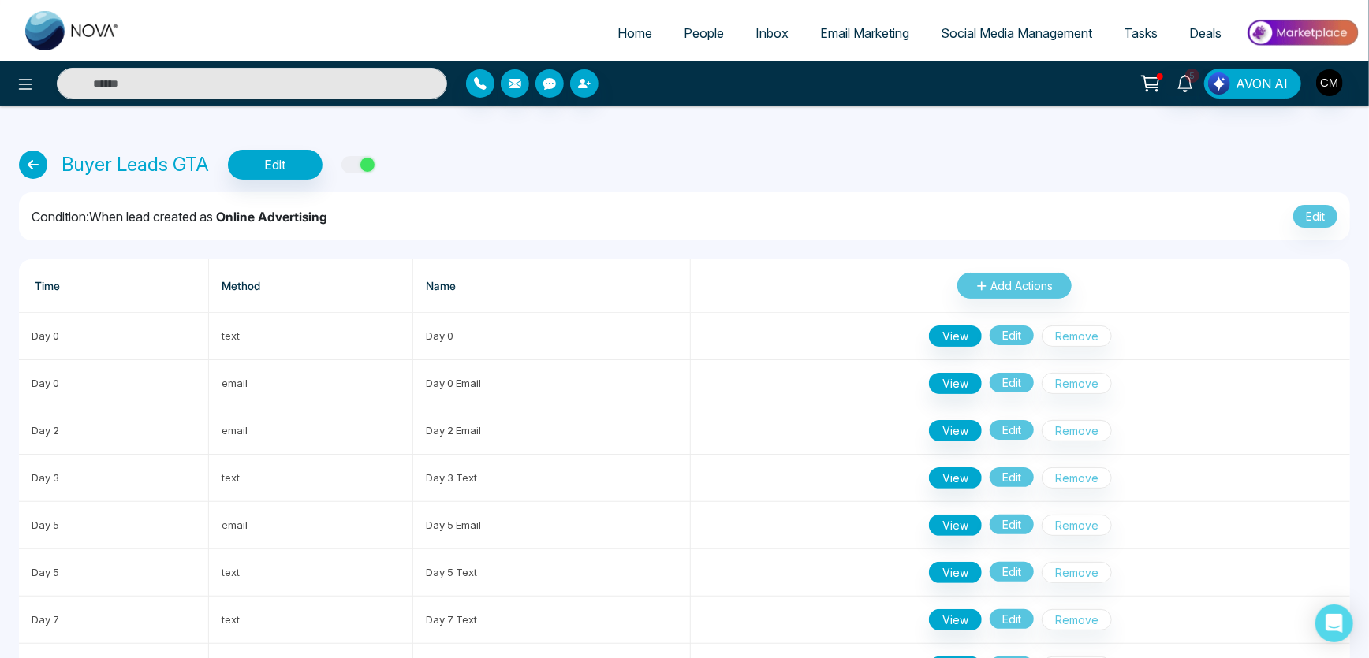
click at [43, 170] on icon at bounding box center [33, 165] width 28 height 28
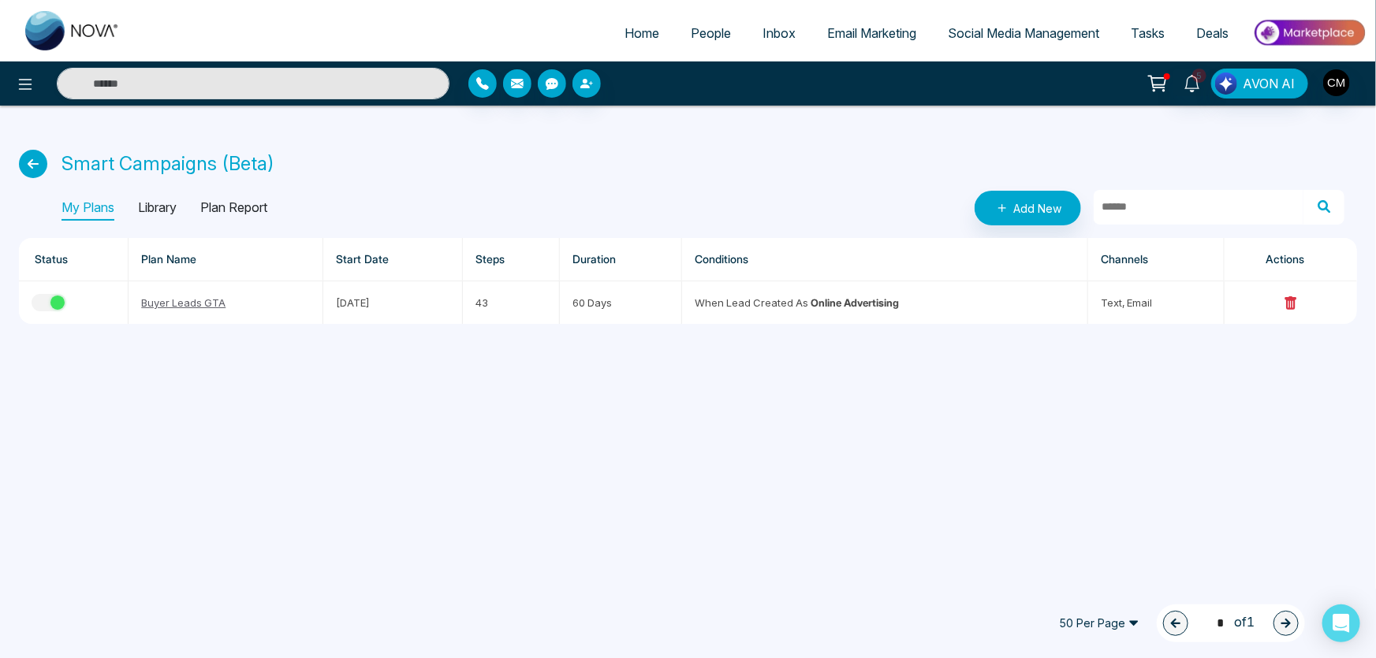
click at [631, 41] on link "Home" at bounding box center [642, 33] width 66 height 30
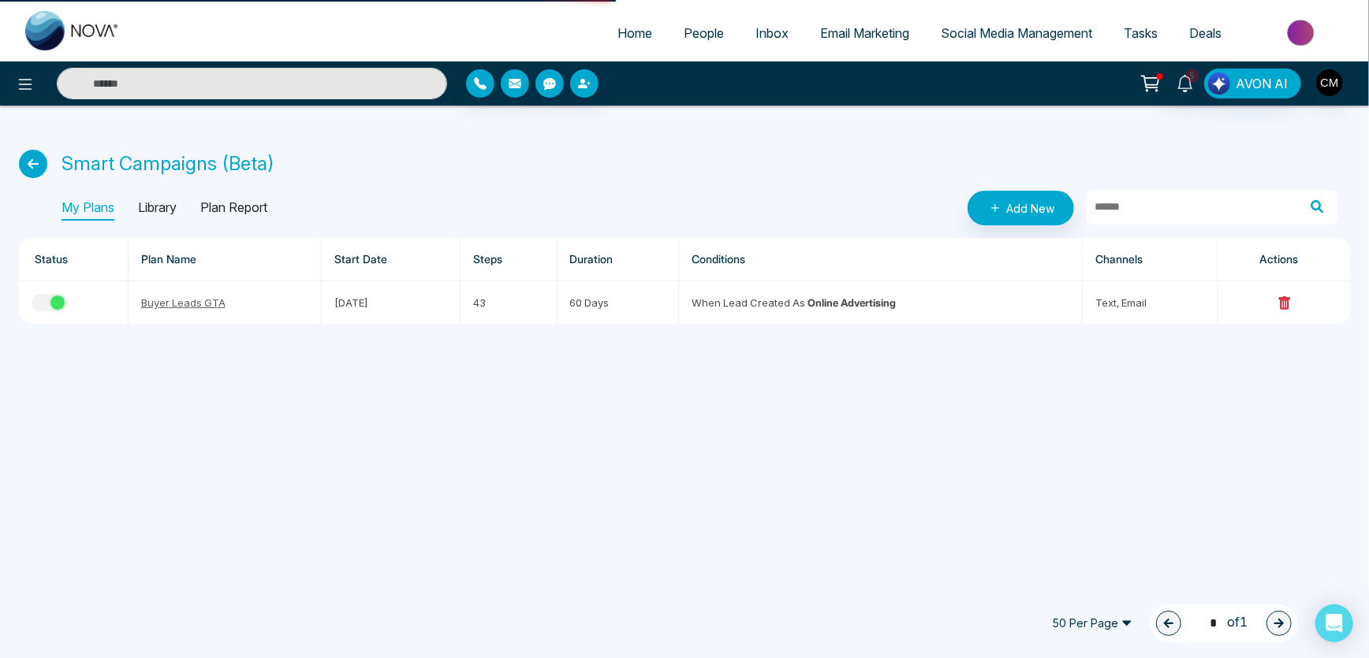
select select "*"
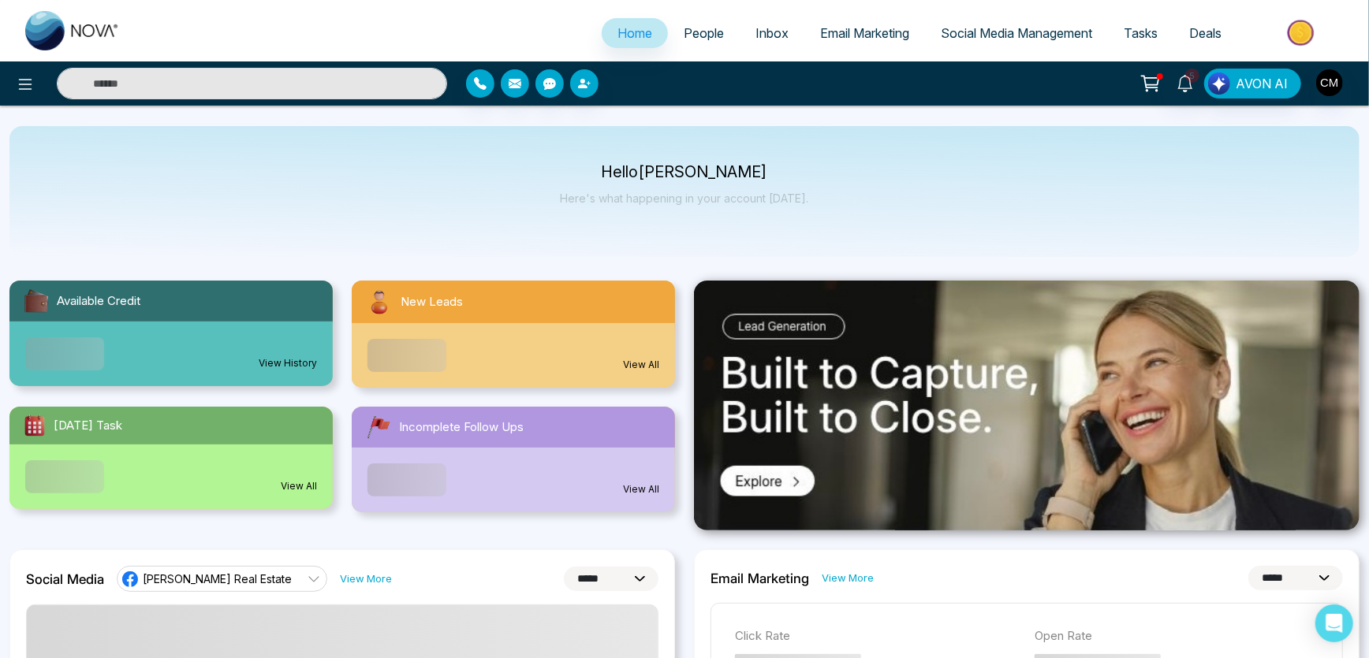
click at [684, 35] on span "People" at bounding box center [704, 33] width 40 height 16
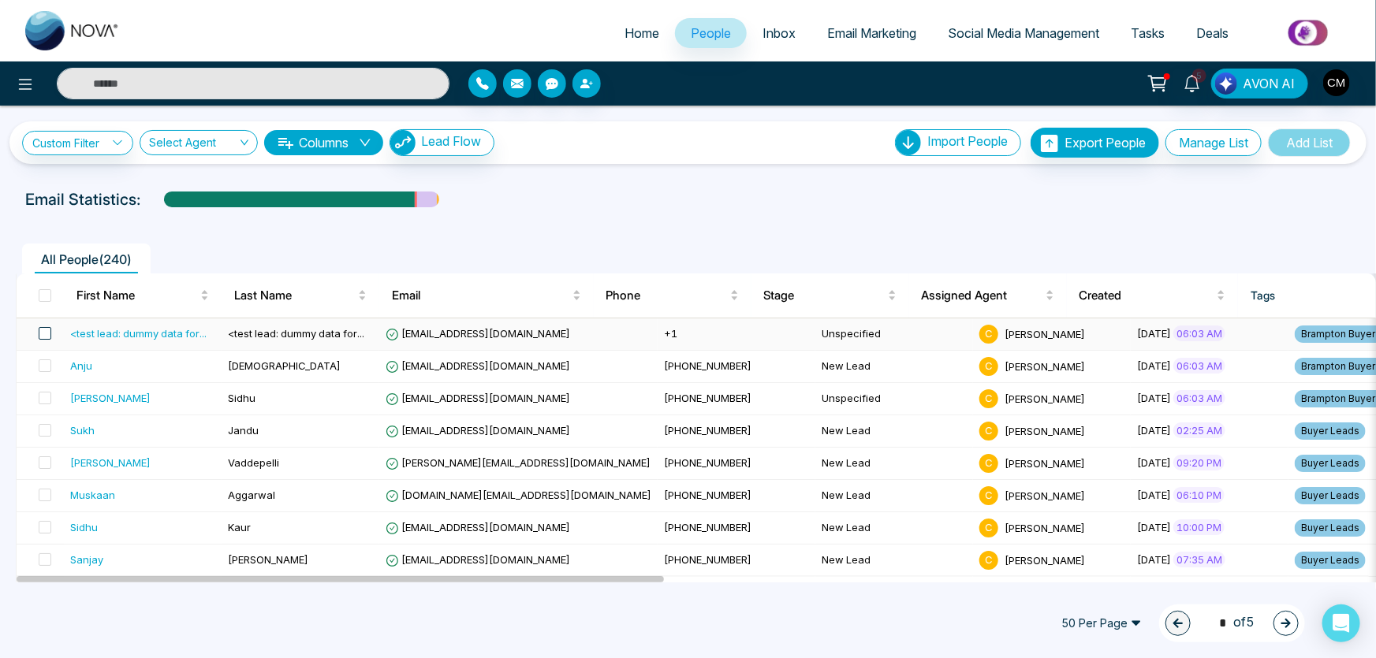
click at [48, 330] on span at bounding box center [45, 333] width 13 height 13
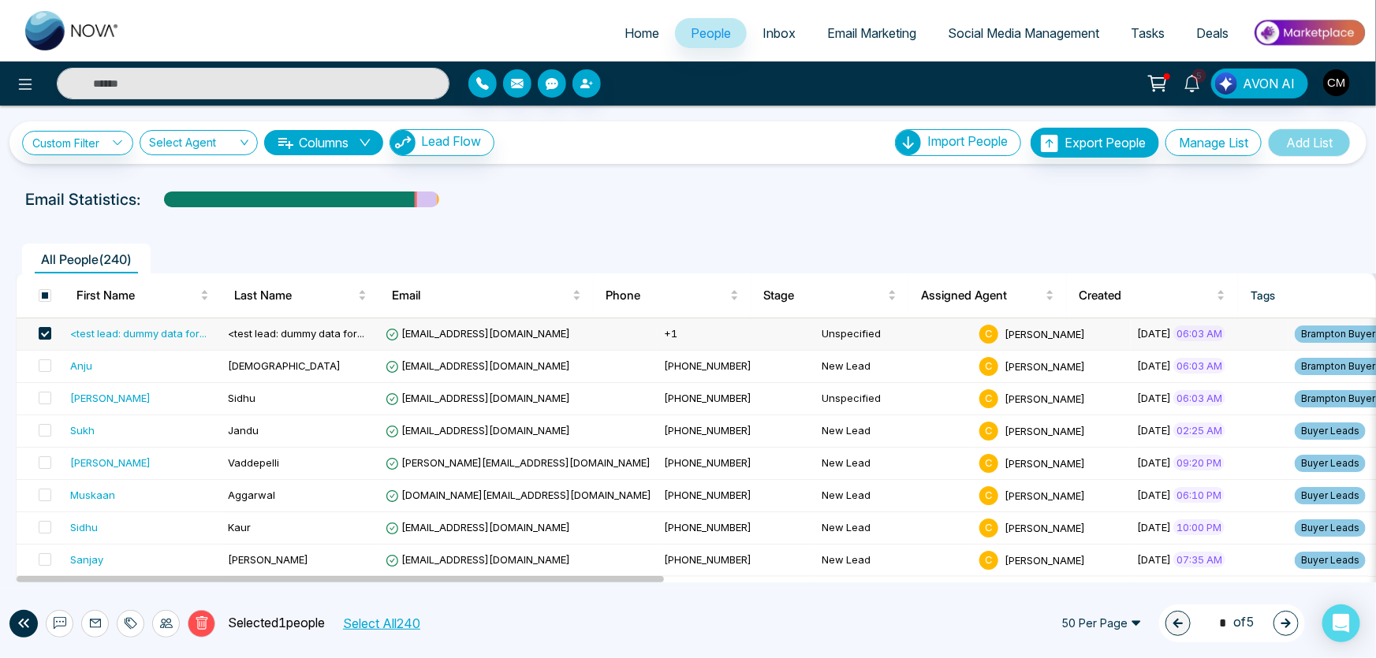
click at [219, 623] on p "Selected 1 people" at bounding box center [270, 624] width 110 height 21
click at [196, 619] on icon at bounding box center [202, 624] width 14 height 14
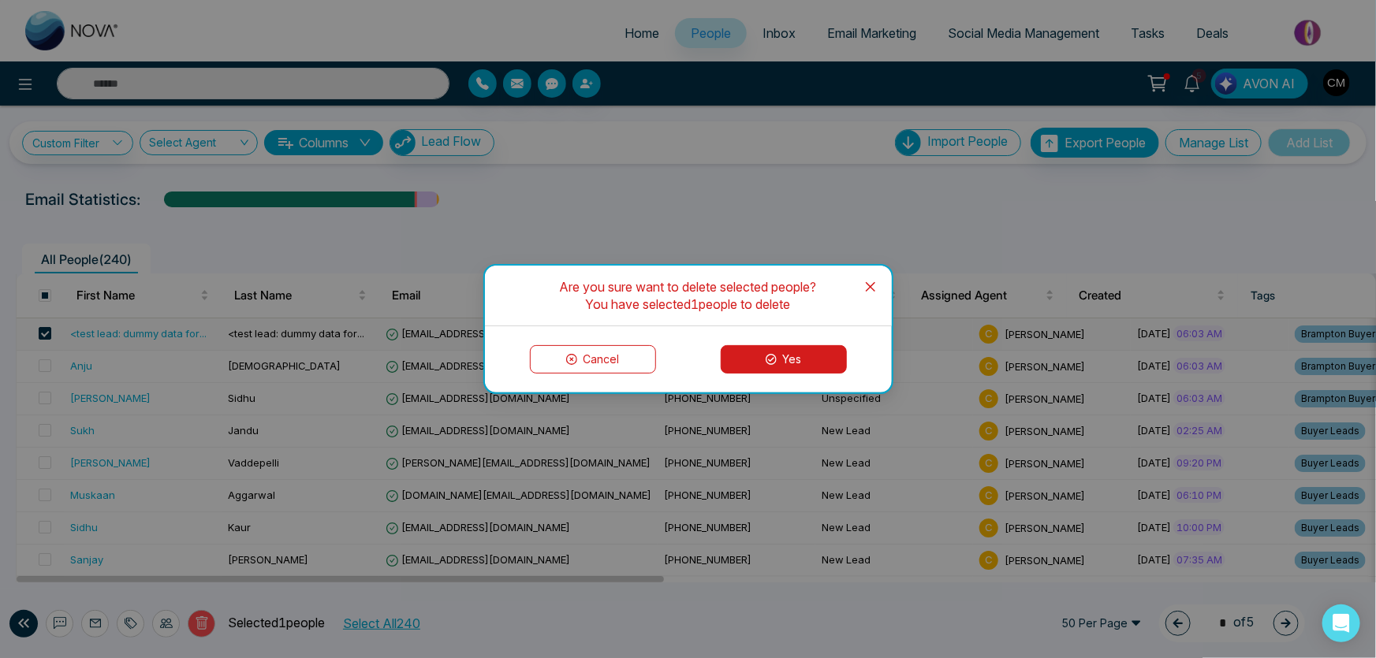
click at [772, 356] on icon at bounding box center [771, 359] width 11 height 11
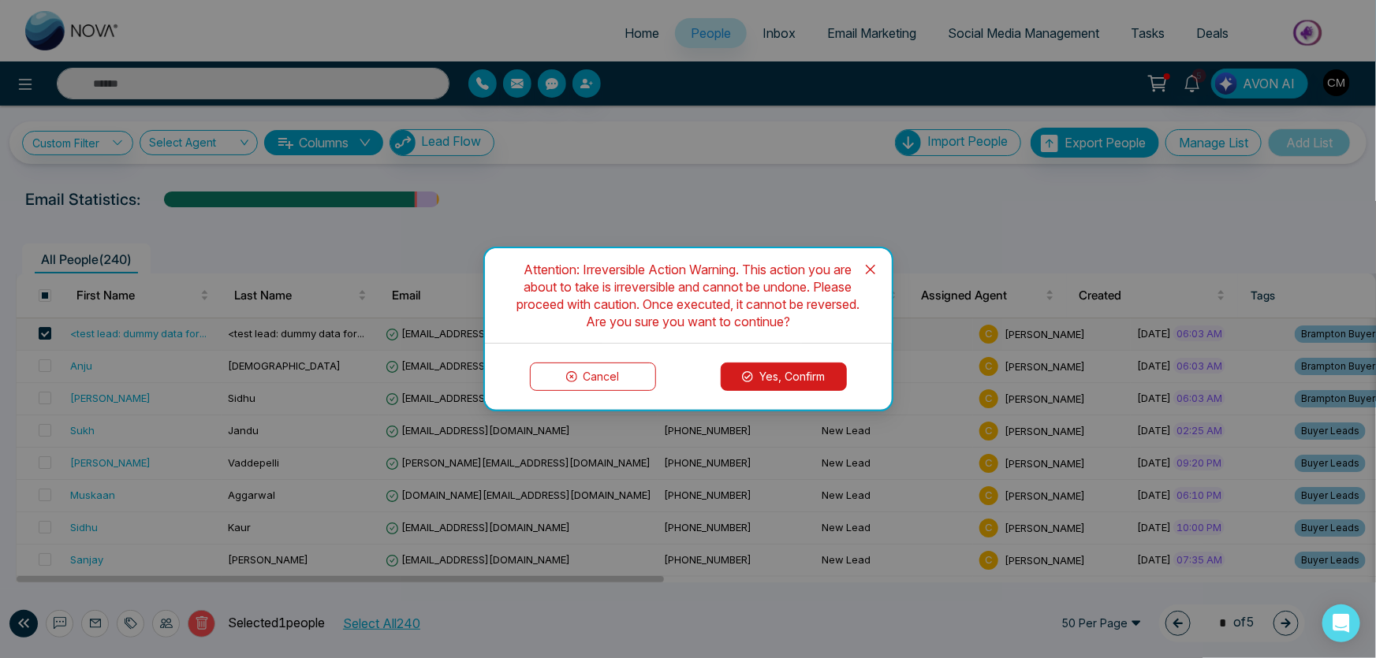
click at [772, 380] on button "Yes, Confirm" at bounding box center [784, 377] width 126 height 28
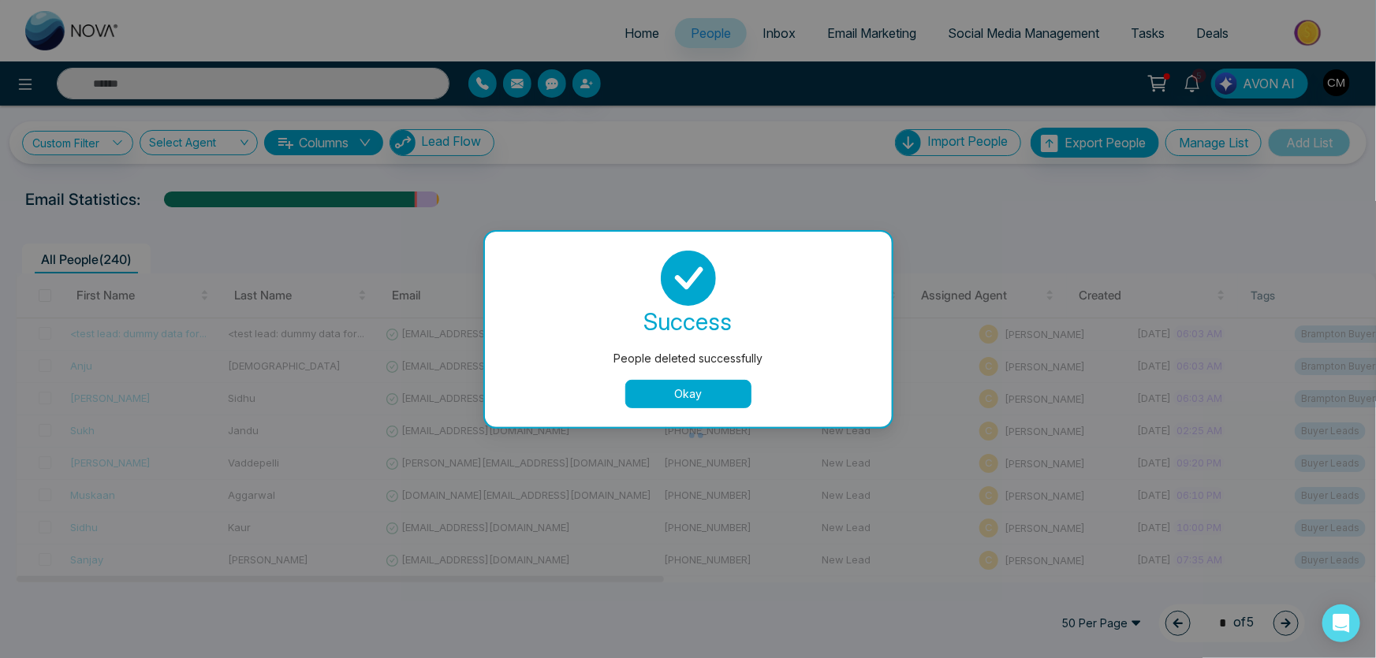
click at [718, 396] on button "Okay" at bounding box center [688, 394] width 126 height 28
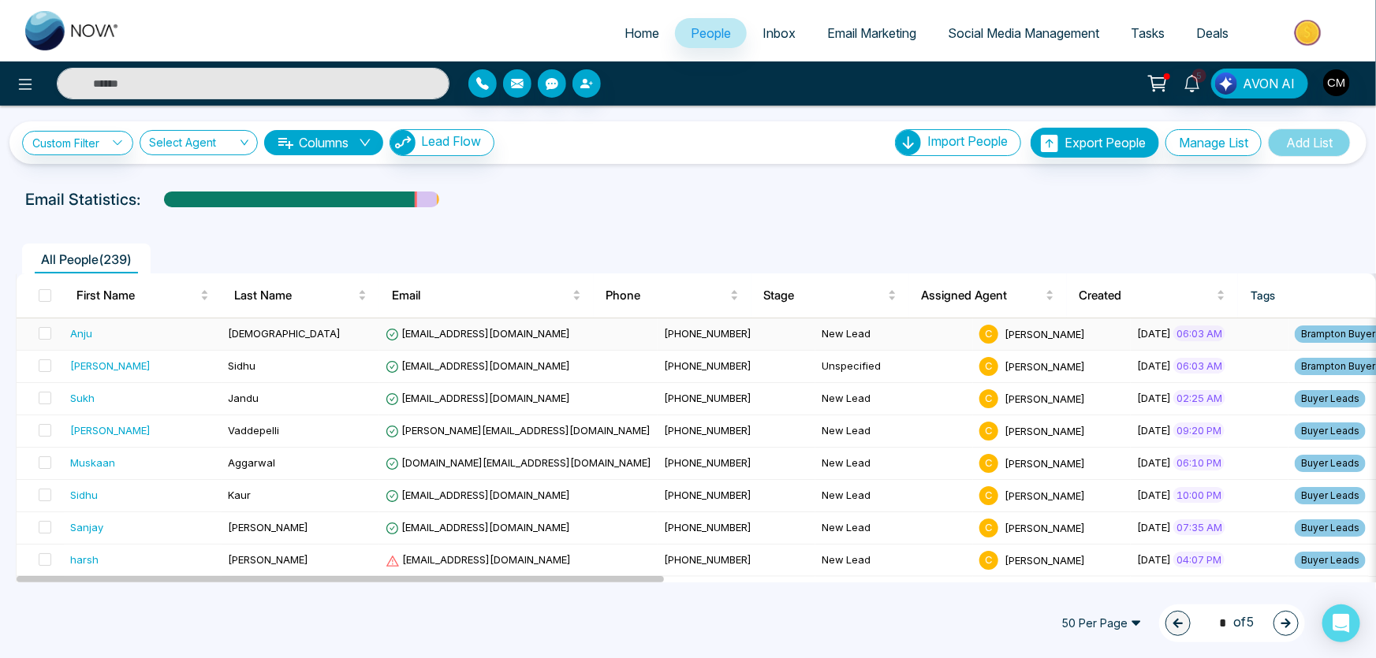
click at [277, 336] on td "[DEMOGRAPHIC_DATA]" at bounding box center [301, 335] width 158 height 32
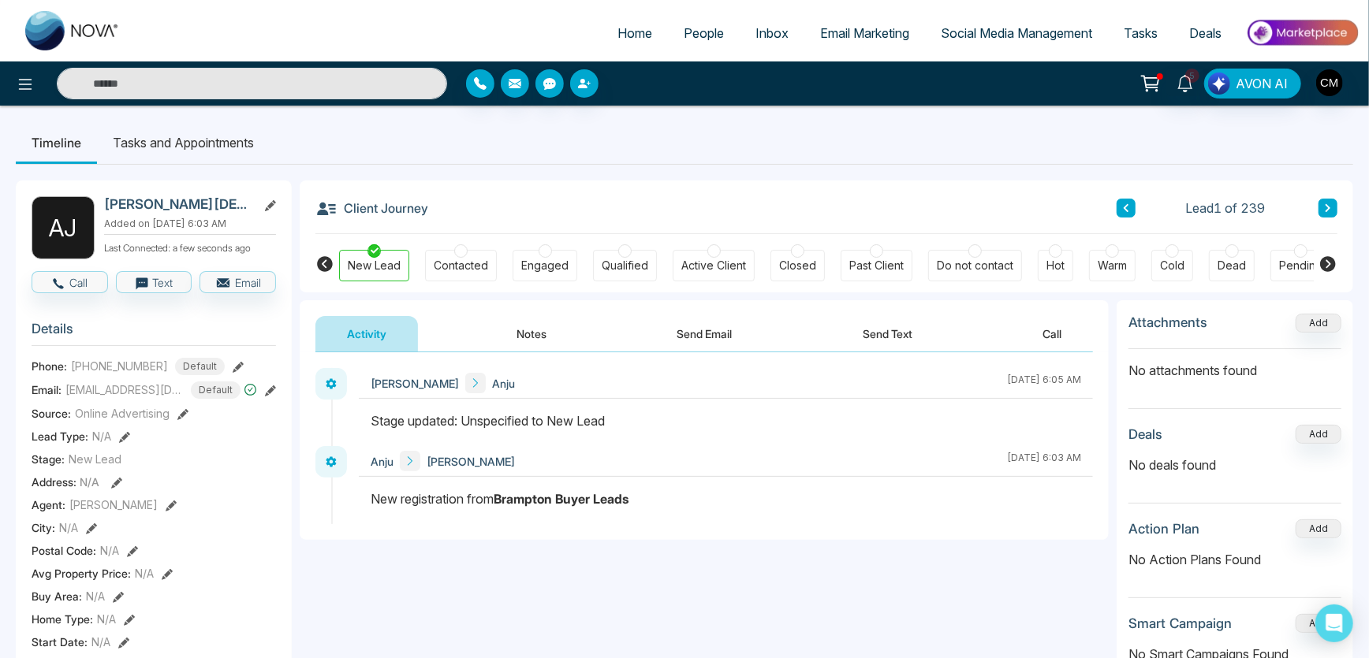
click at [79, 32] on img at bounding box center [72, 30] width 95 height 39
select select "*"
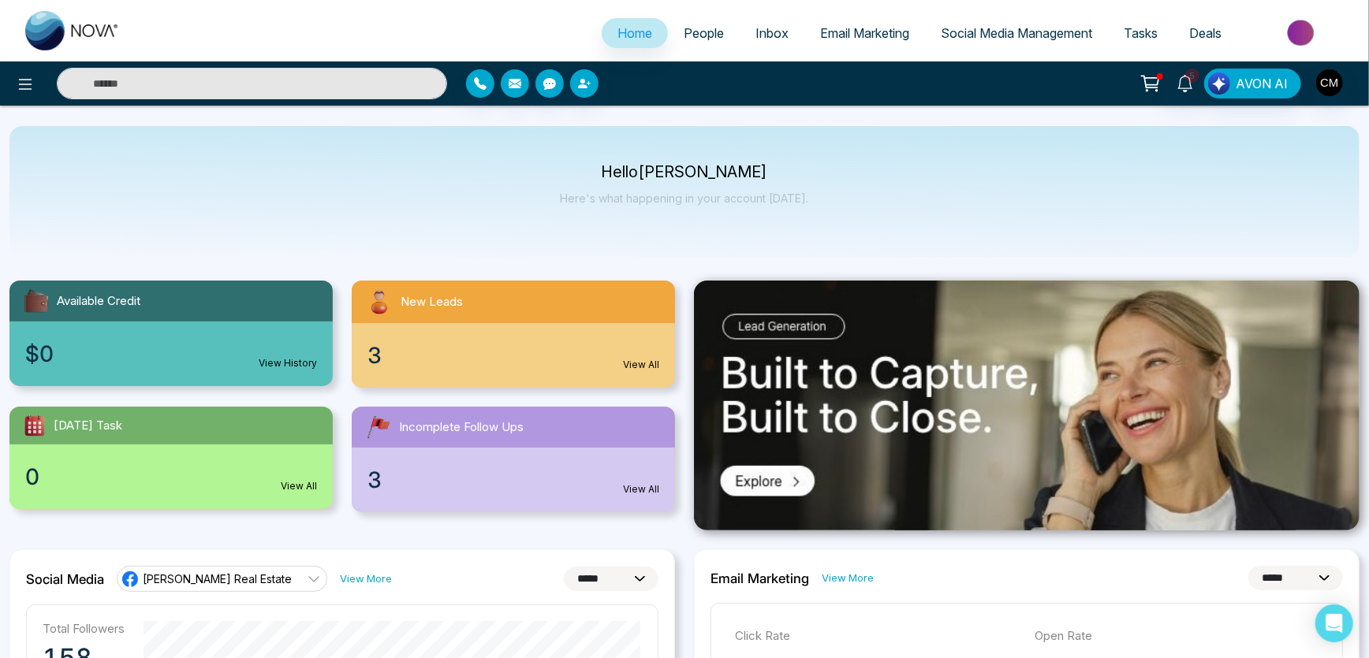
click at [705, 38] on span "People" at bounding box center [704, 33] width 40 height 16
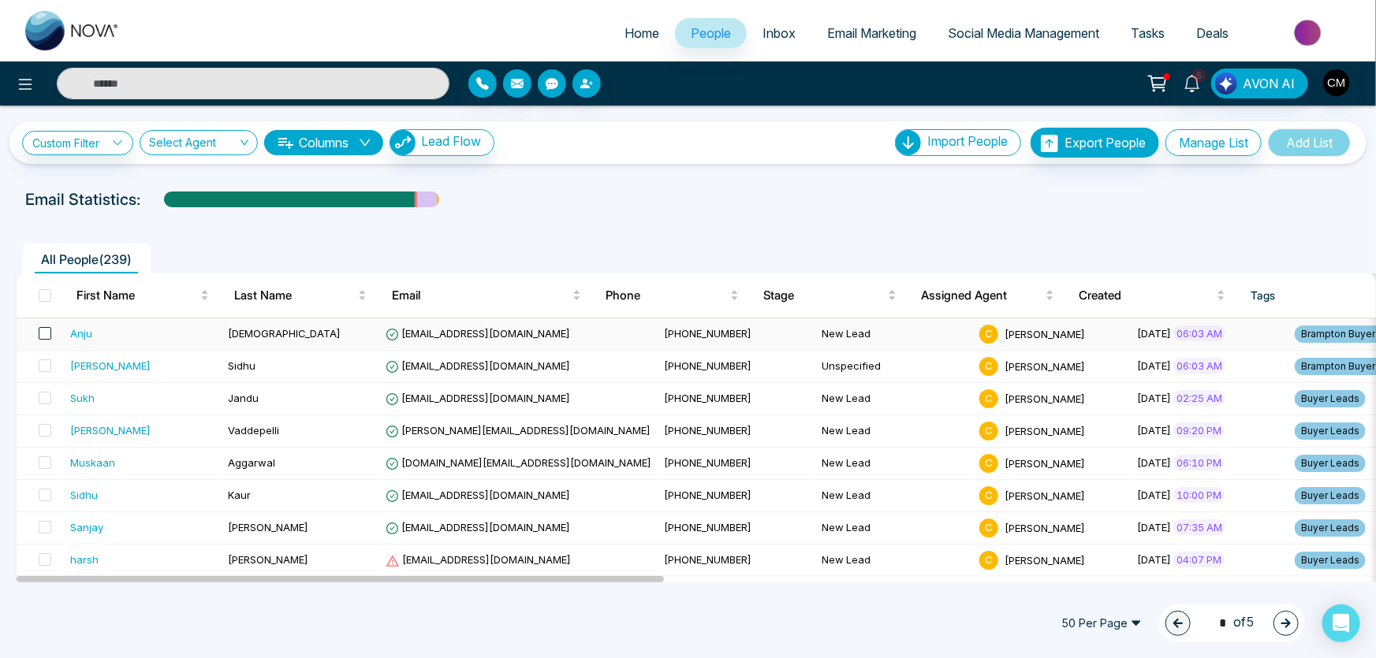
click at [47, 334] on span at bounding box center [45, 333] width 13 height 13
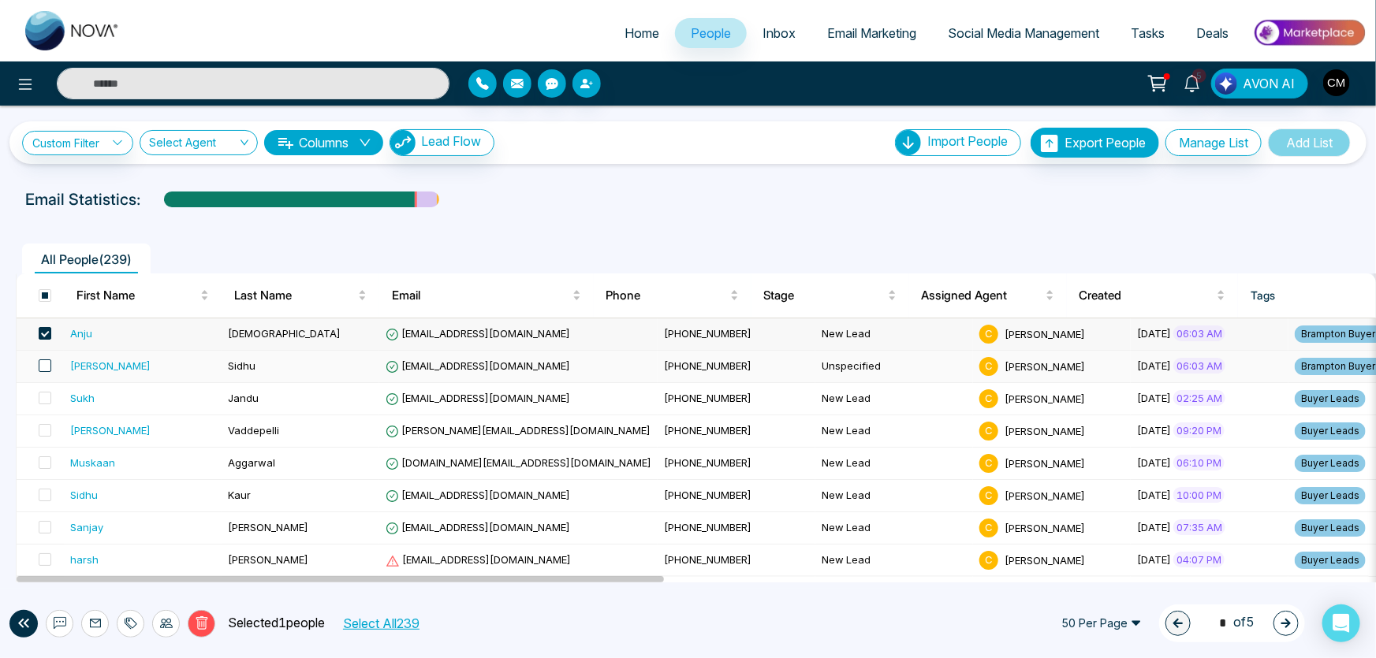
click at [42, 360] on span at bounding box center [45, 366] width 13 height 13
click at [125, 621] on icon at bounding box center [131, 623] width 13 height 13
click at [114, 565] on link "Add Tags" at bounding box center [90, 564] width 50 height 13
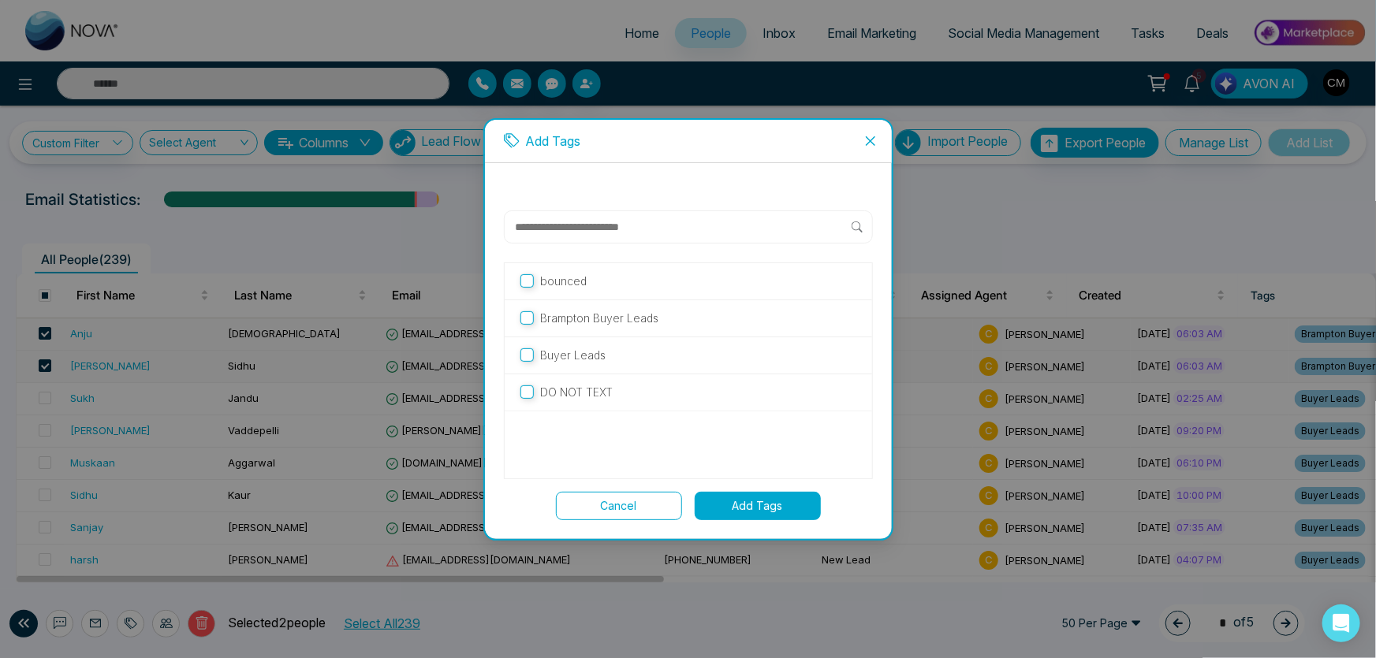
click at [744, 505] on button "Add Tags" at bounding box center [758, 506] width 126 height 28
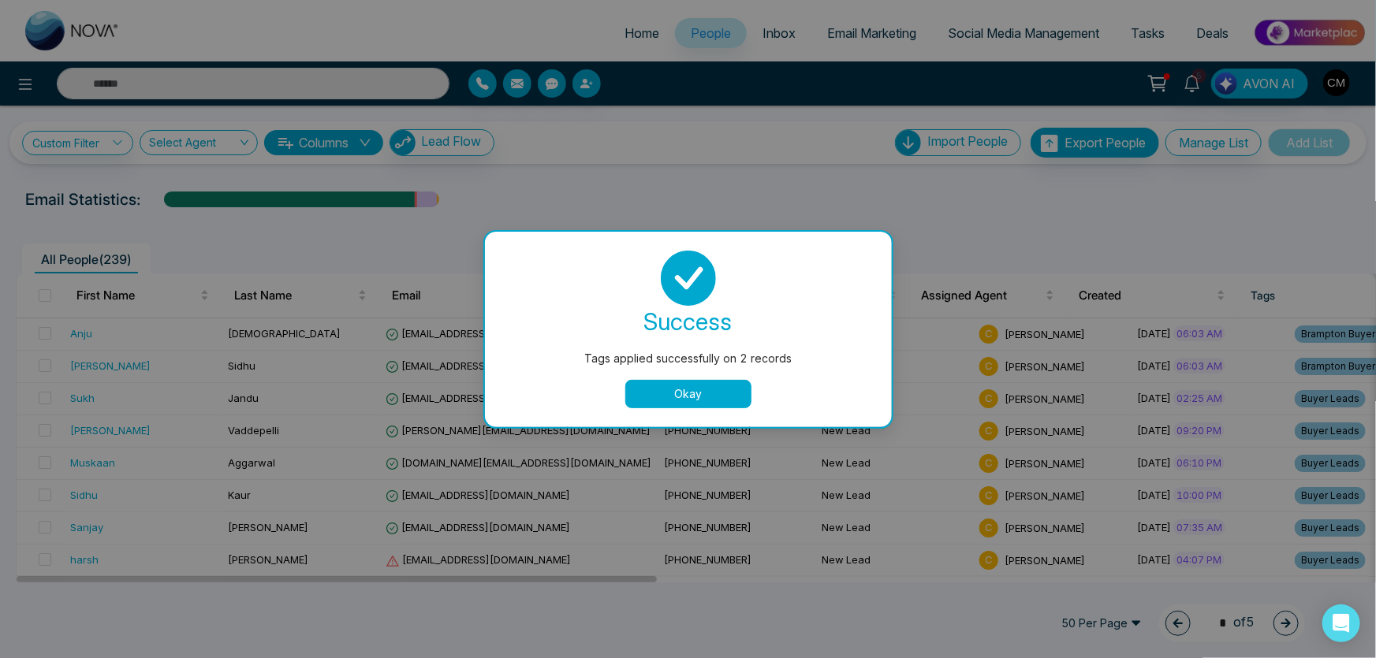
click at [673, 384] on button "Okay" at bounding box center [688, 394] width 126 height 28
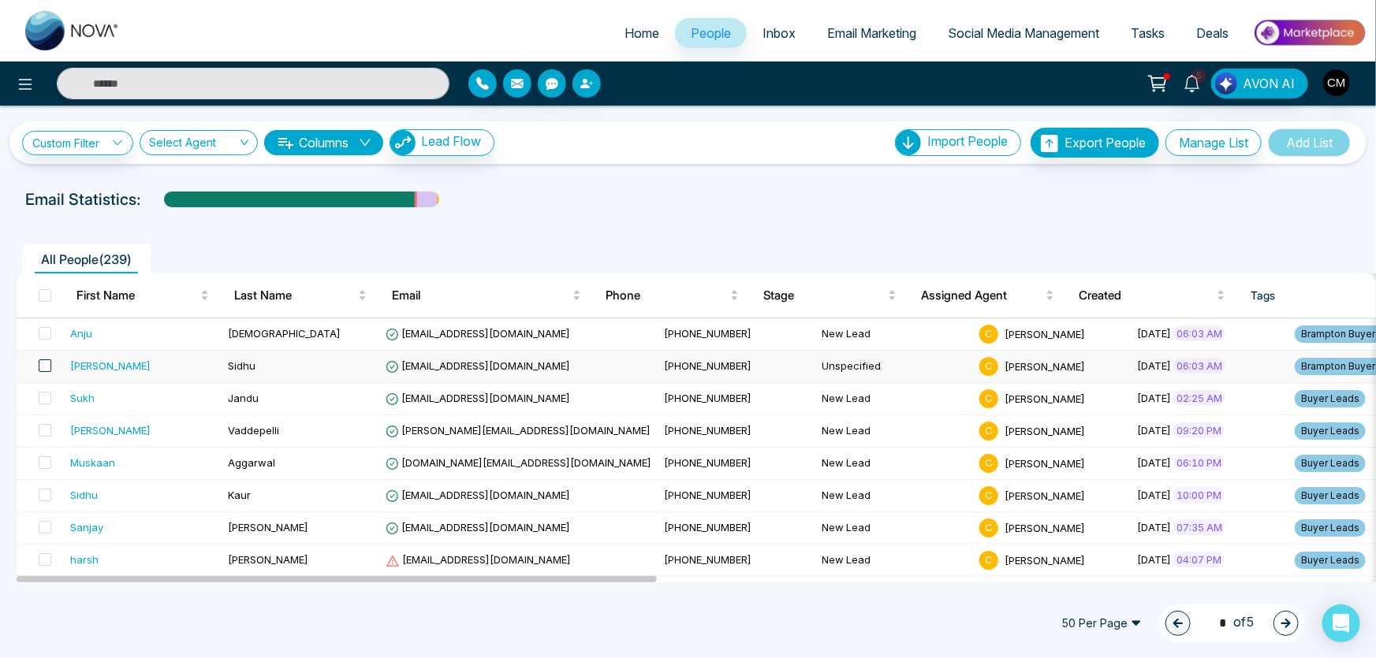
click at [47, 364] on span at bounding box center [45, 366] width 13 height 13
click at [41, 327] on span at bounding box center [45, 333] width 13 height 13
click at [132, 613] on div at bounding box center [131, 624] width 28 height 28
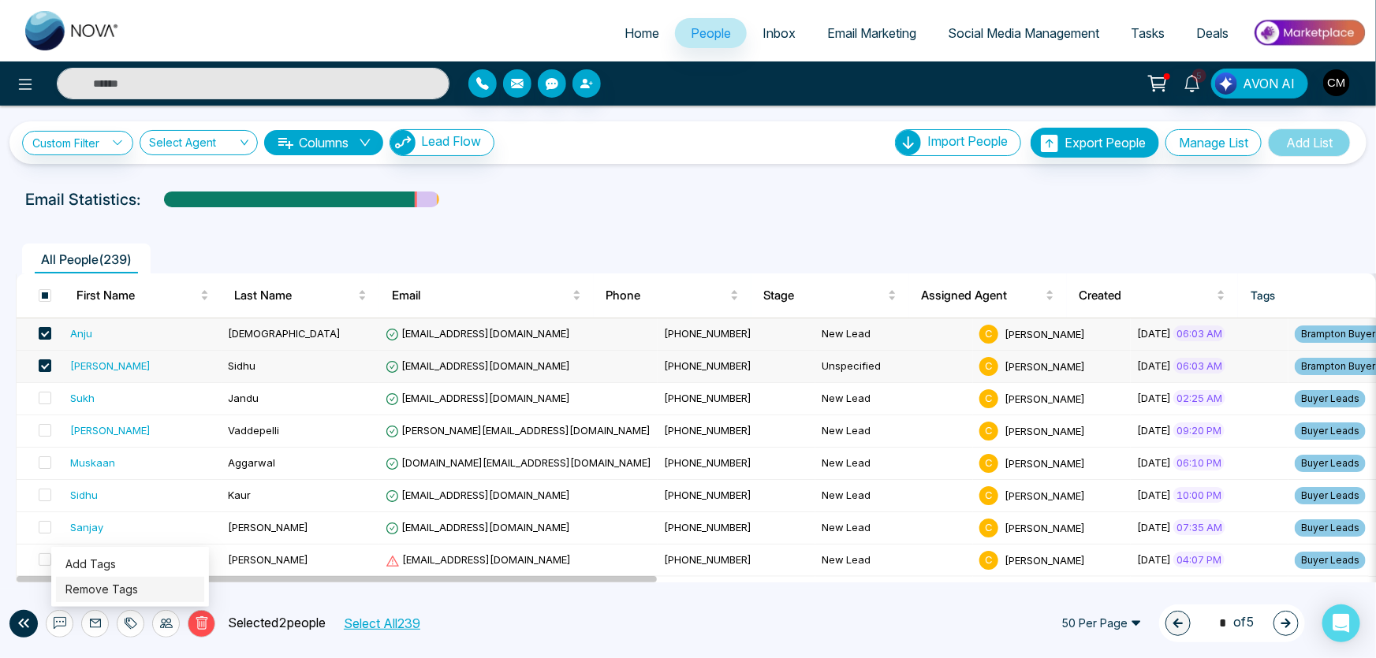
click at [137, 590] on link "Remove Tags" at bounding box center [101, 589] width 73 height 13
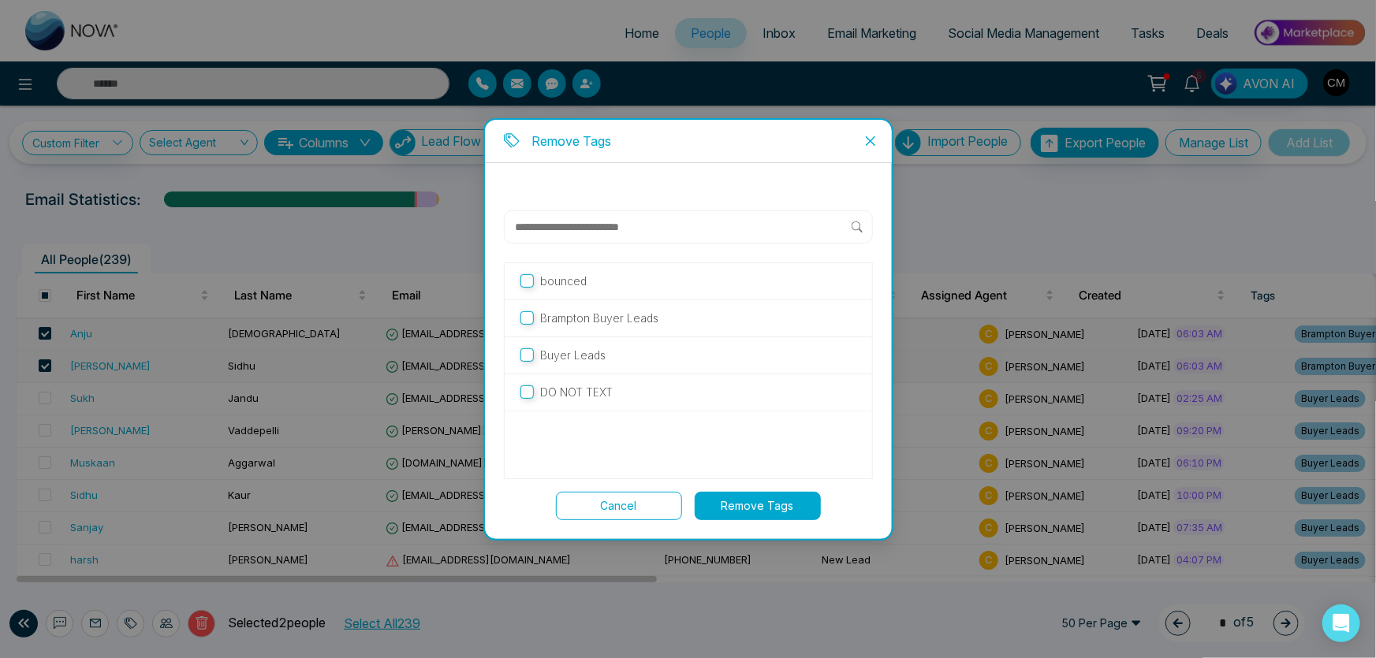
click at [566, 315] on p "Brampton Buyer Leads" at bounding box center [599, 318] width 118 height 17
click at [746, 509] on button "Remove Tags" at bounding box center [758, 506] width 126 height 28
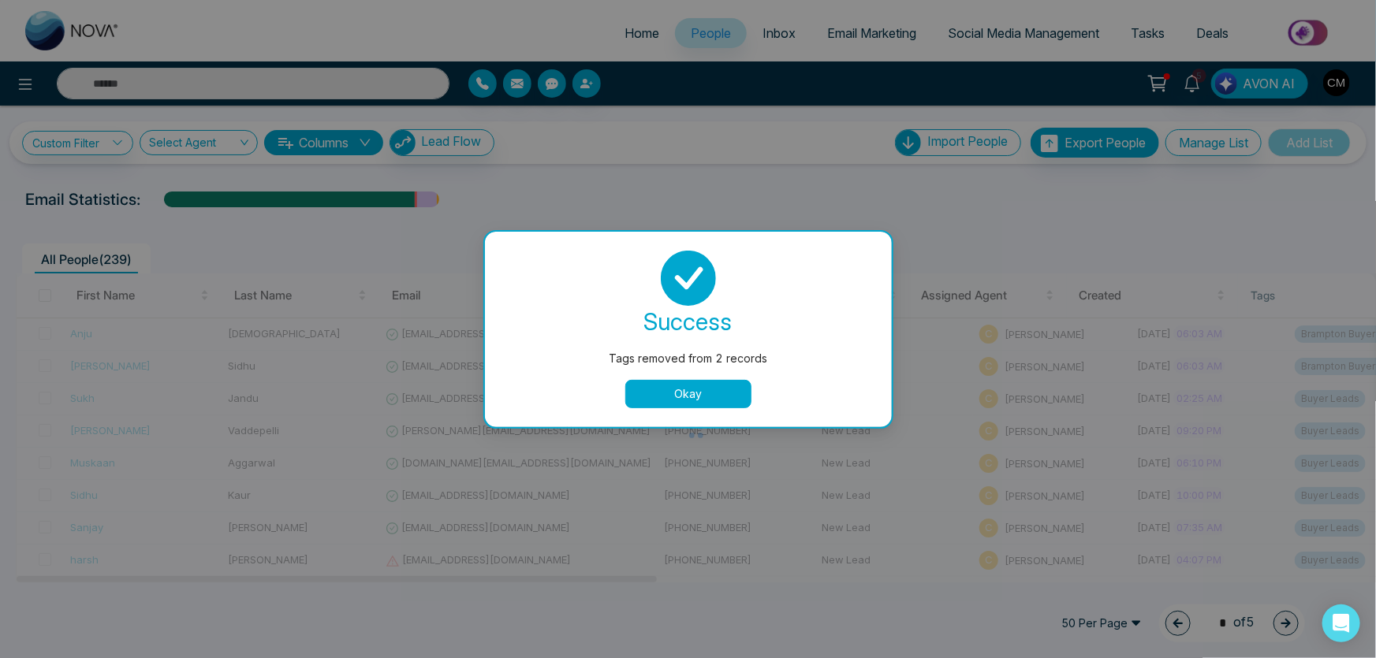
click at [696, 407] on button "Okay" at bounding box center [688, 394] width 126 height 28
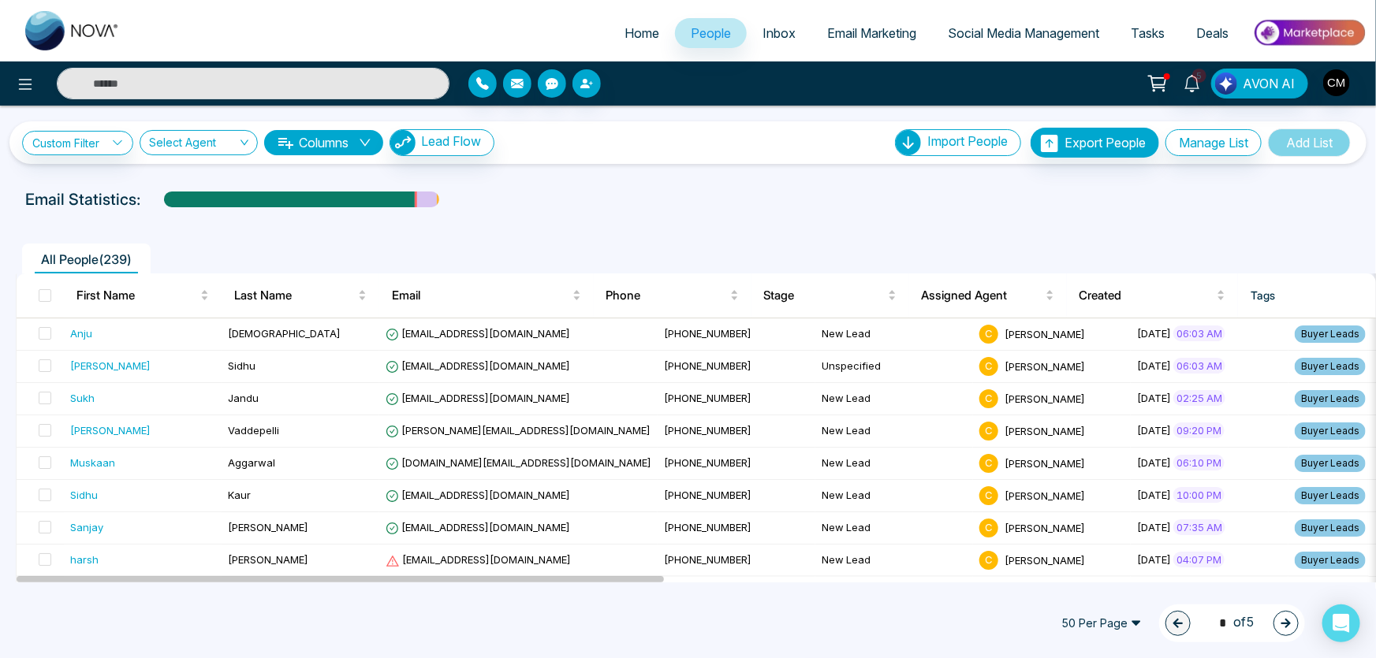
click at [55, 31] on img at bounding box center [72, 30] width 95 height 39
select select "*"
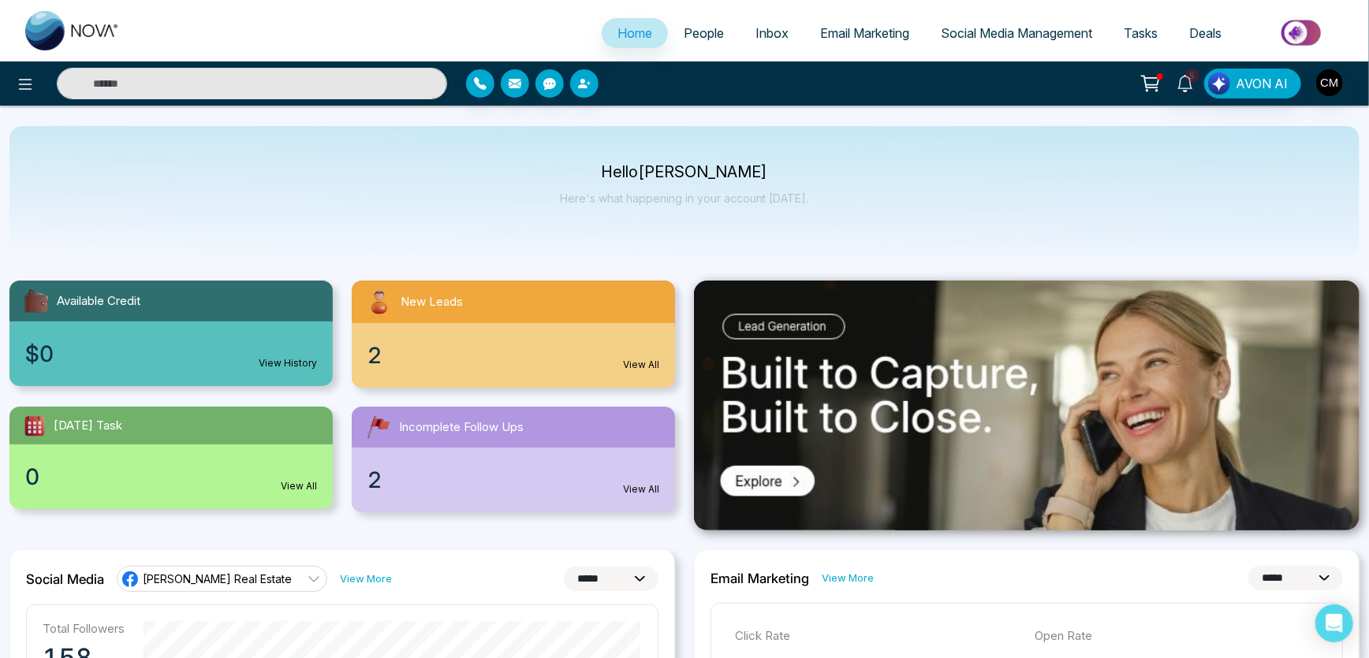
click at [692, 39] on link "People" at bounding box center [704, 33] width 72 height 30
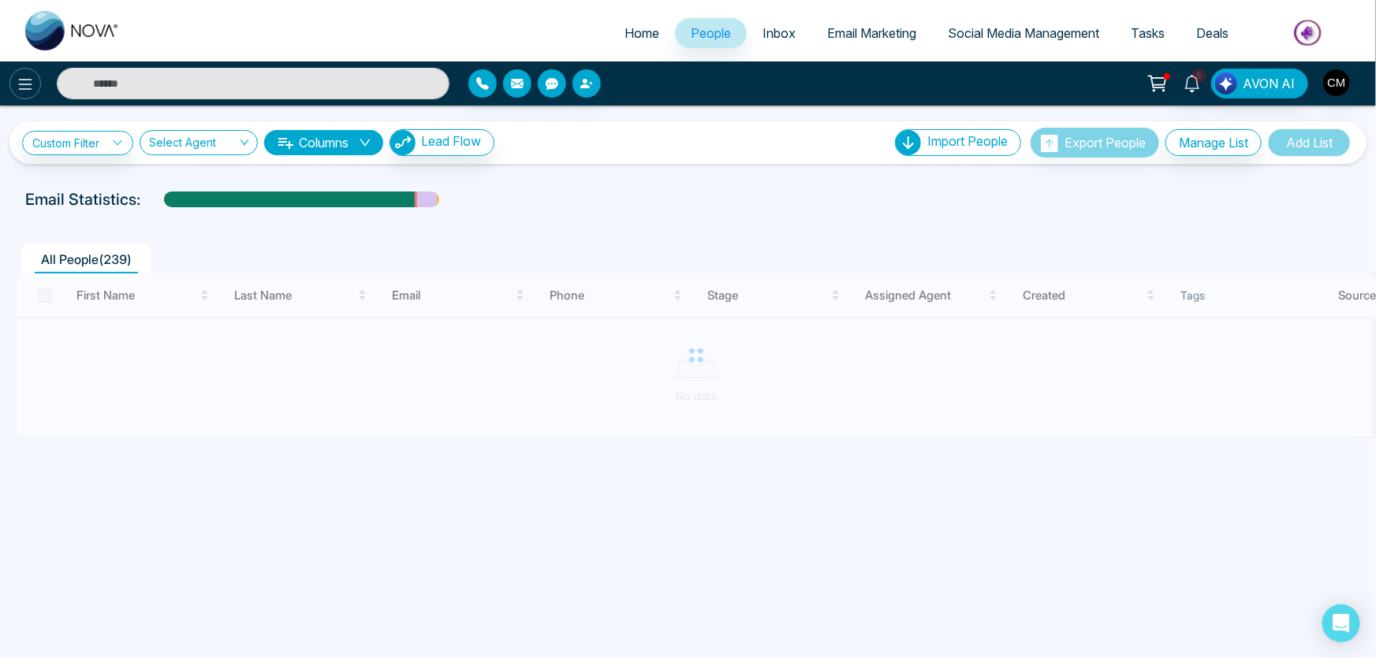
click at [26, 69] on button at bounding box center [25, 84] width 32 height 32
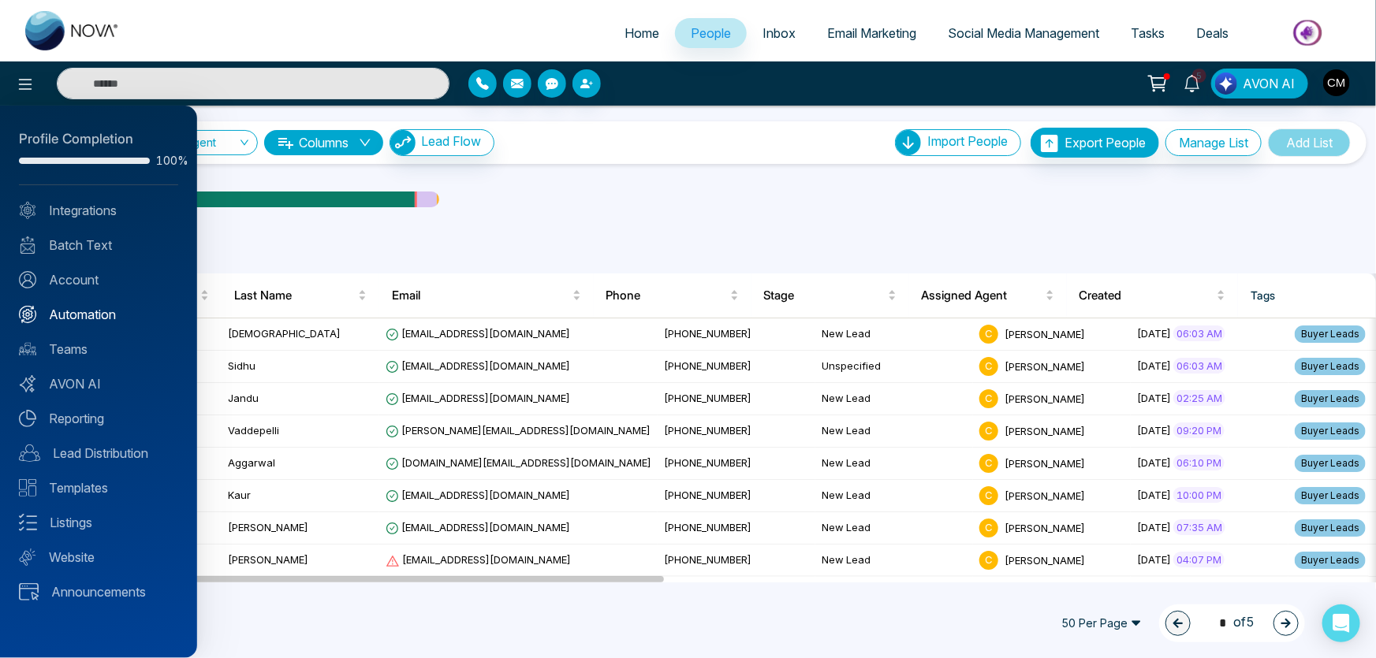
click at [47, 314] on link "Automation" at bounding box center [98, 314] width 159 height 19
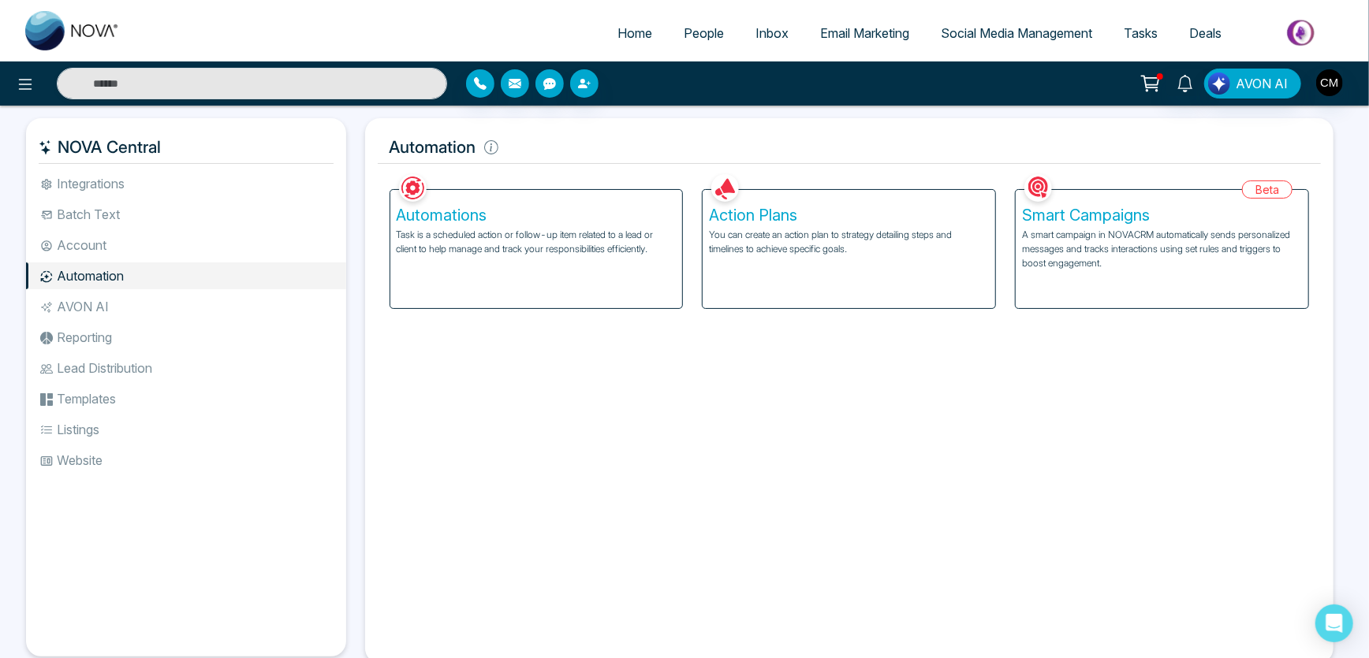
click at [529, 244] on p "Task is a scheduled action or follow-up item related to a lead or client to hel…" at bounding box center [537, 242] width 280 height 28
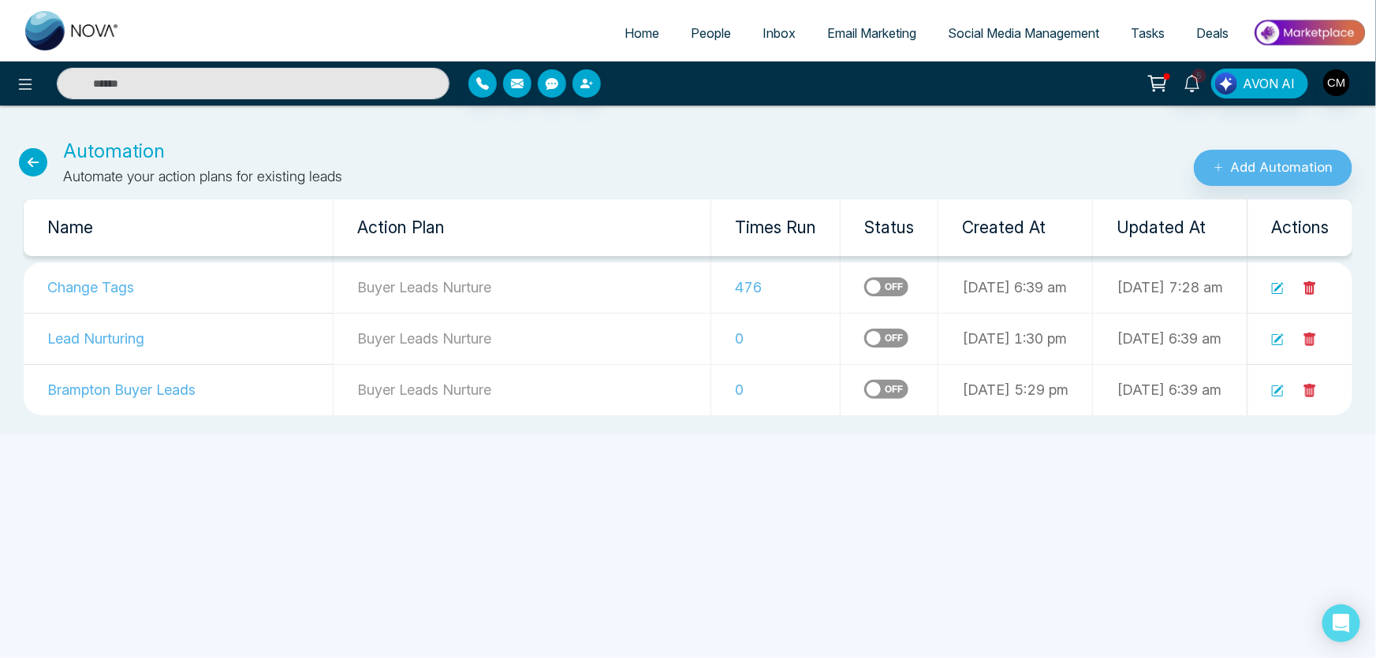
click at [29, 157] on icon at bounding box center [33, 162] width 28 height 28
click at [54, 23] on img at bounding box center [72, 30] width 95 height 39
select select "*"
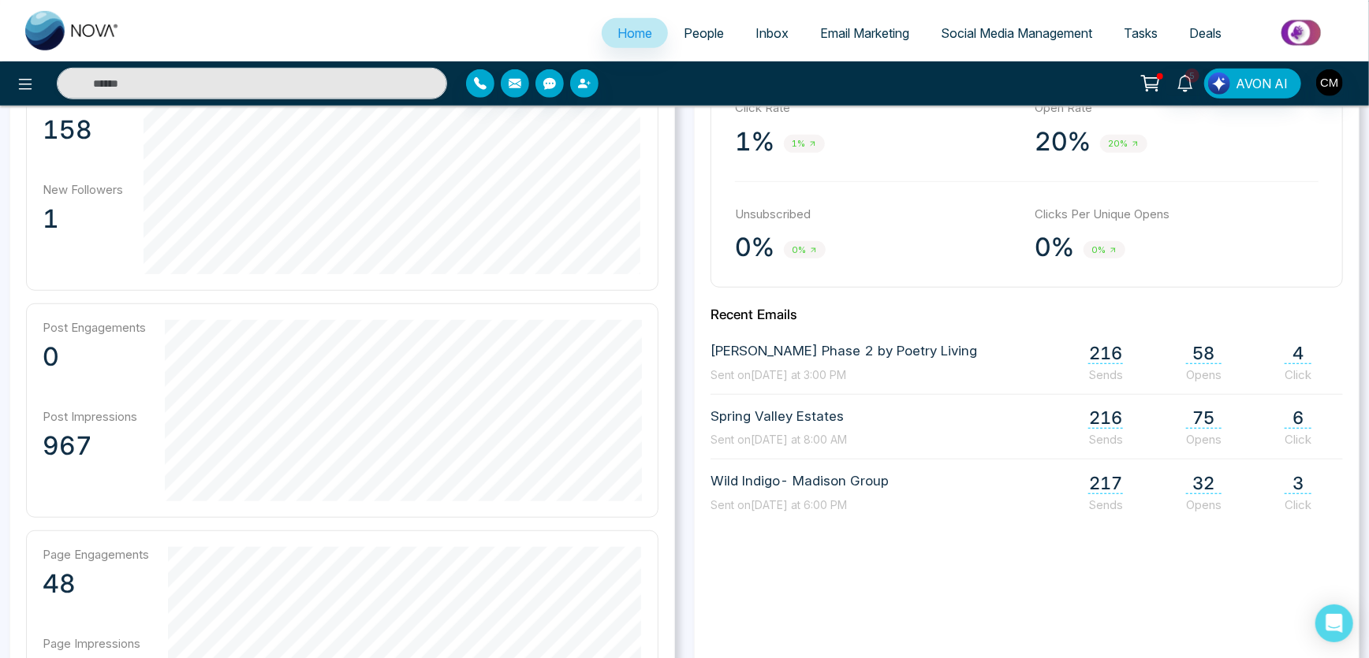
scroll to position [532, 0]
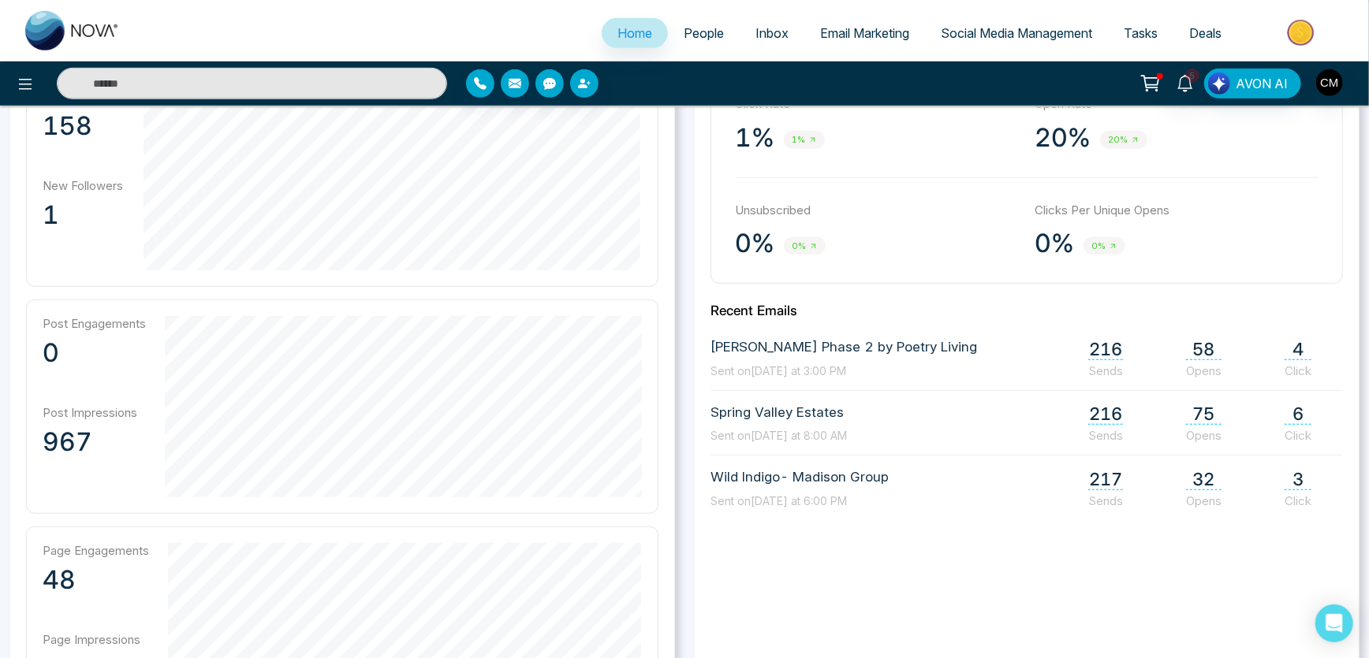
click at [777, 349] on span "[PERSON_NAME] Phase 2 by Poetry Living" at bounding box center [844, 348] width 267 height 21
drag, startPoint x: 1367, startPoint y: 200, endPoint x: 1300, endPoint y: 159, distance: 78.6
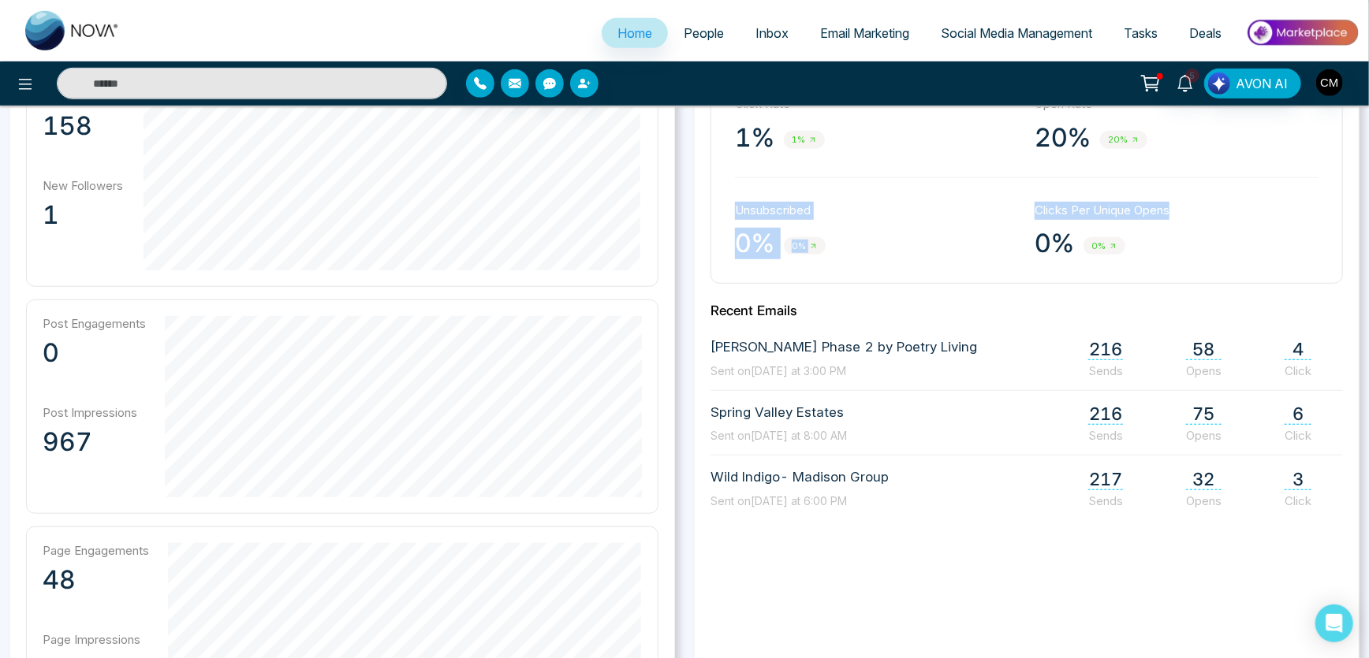
click at [847, 21] on link "Email Marketing" at bounding box center [864, 33] width 121 height 30
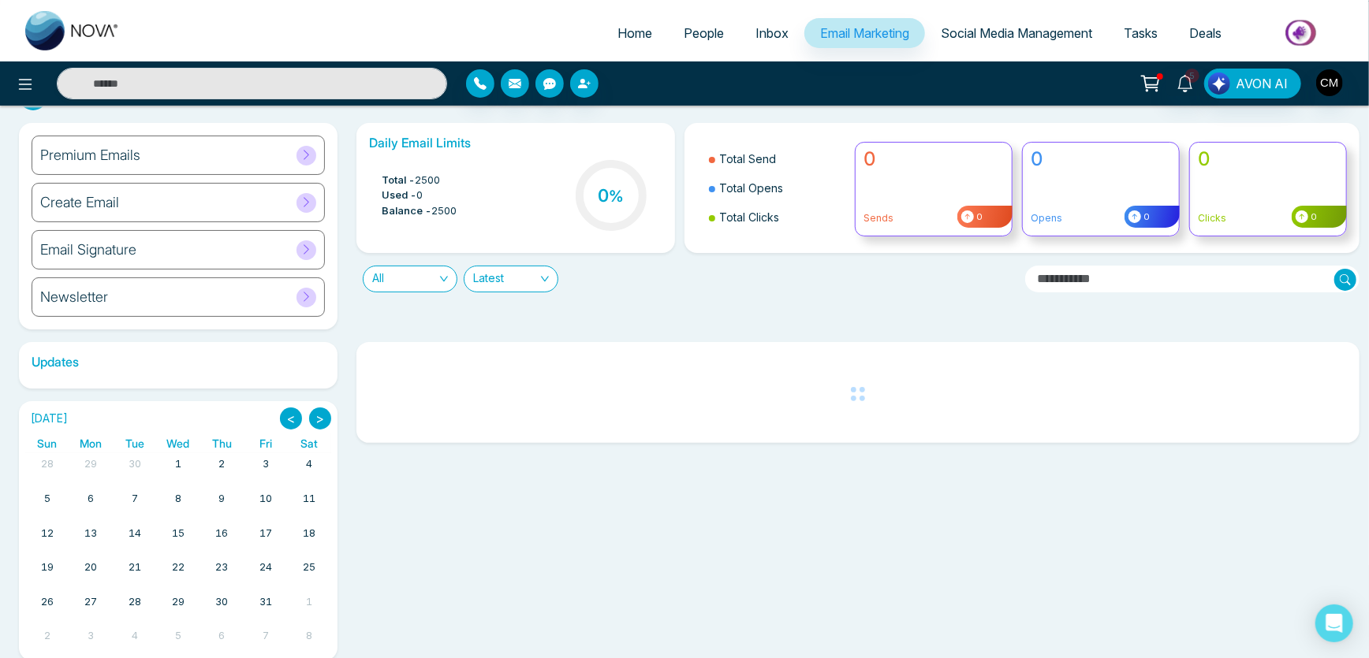
scroll to position [56, 0]
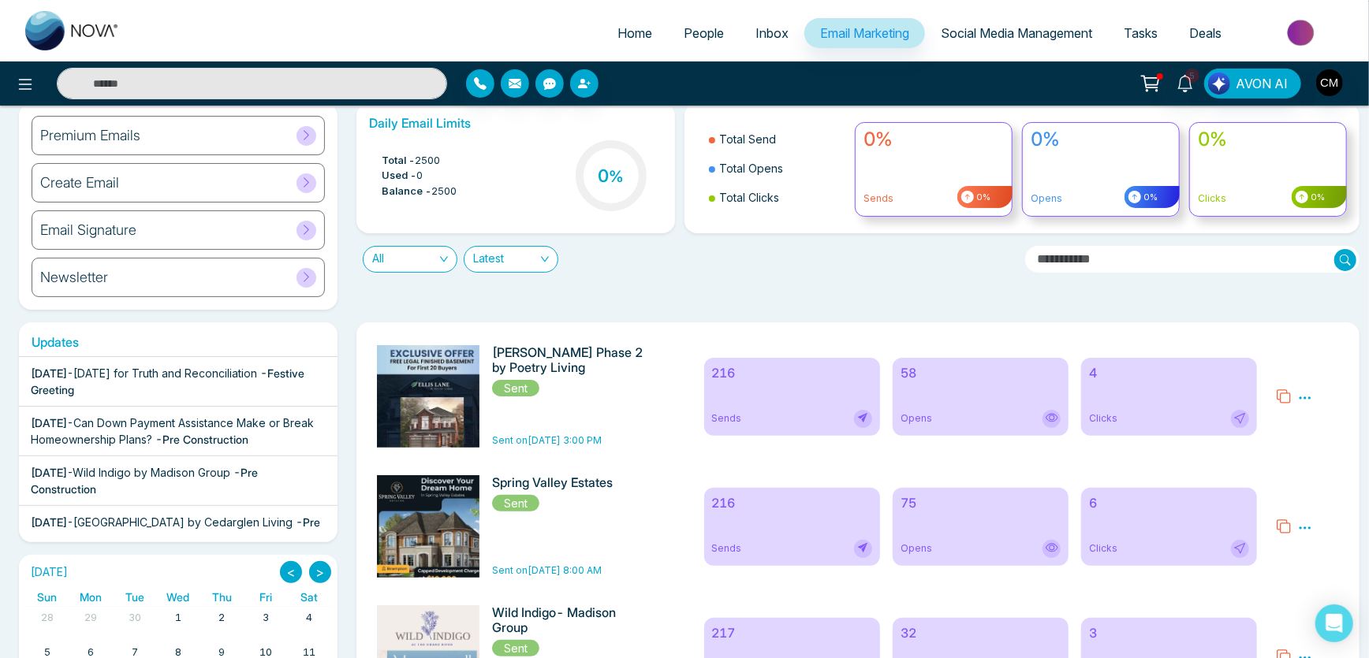
click at [1308, 398] on icon at bounding box center [1305, 398] width 14 height 14
click at [1274, 424] on span "Preview" at bounding box center [1275, 420] width 43 height 13
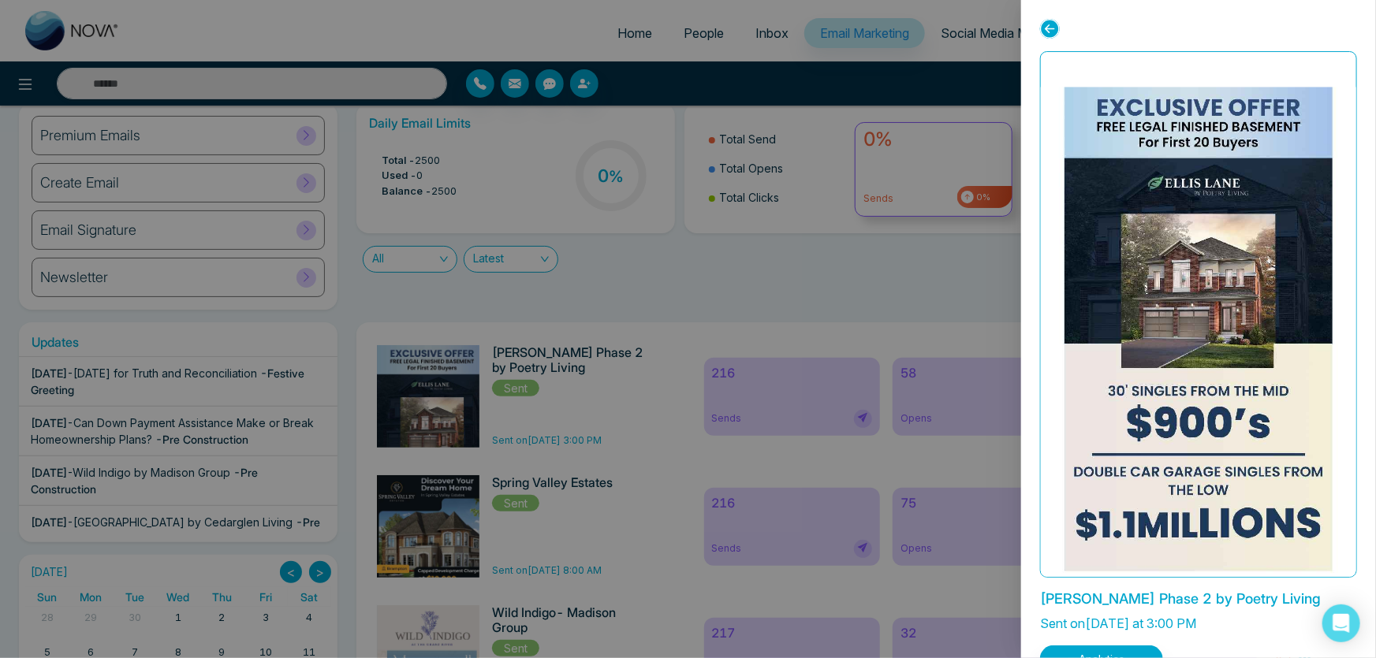
click at [939, 173] on div at bounding box center [688, 329] width 1376 height 658
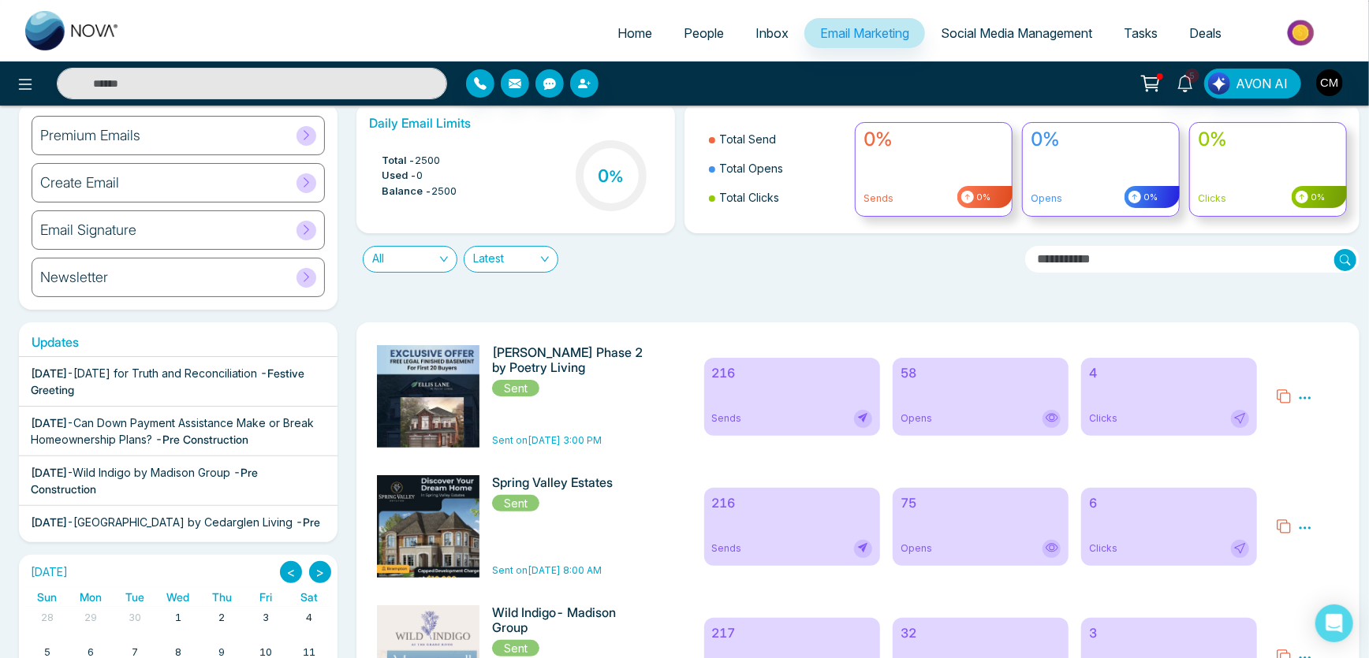
click at [1310, 392] on icon at bounding box center [1305, 398] width 14 height 14
click at [1285, 444] on link "Analytics" at bounding box center [1277, 443] width 46 height 13
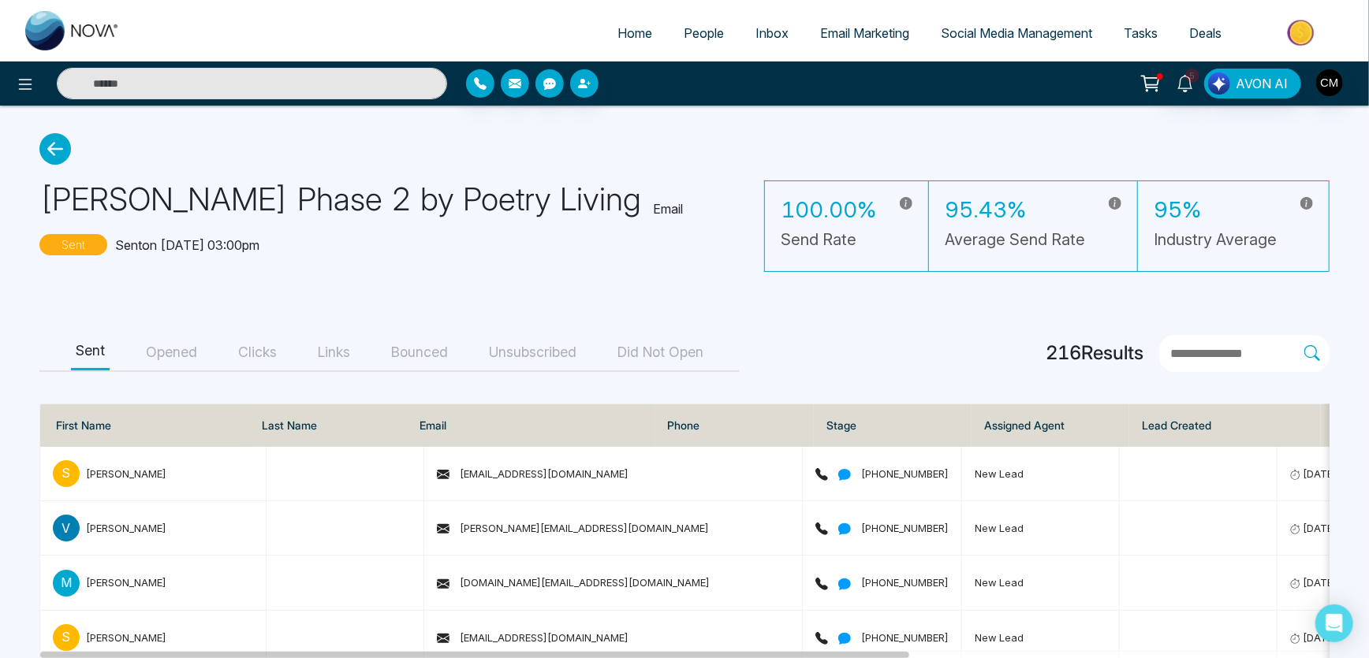
click at [168, 346] on button "Opened" at bounding box center [171, 352] width 61 height 35
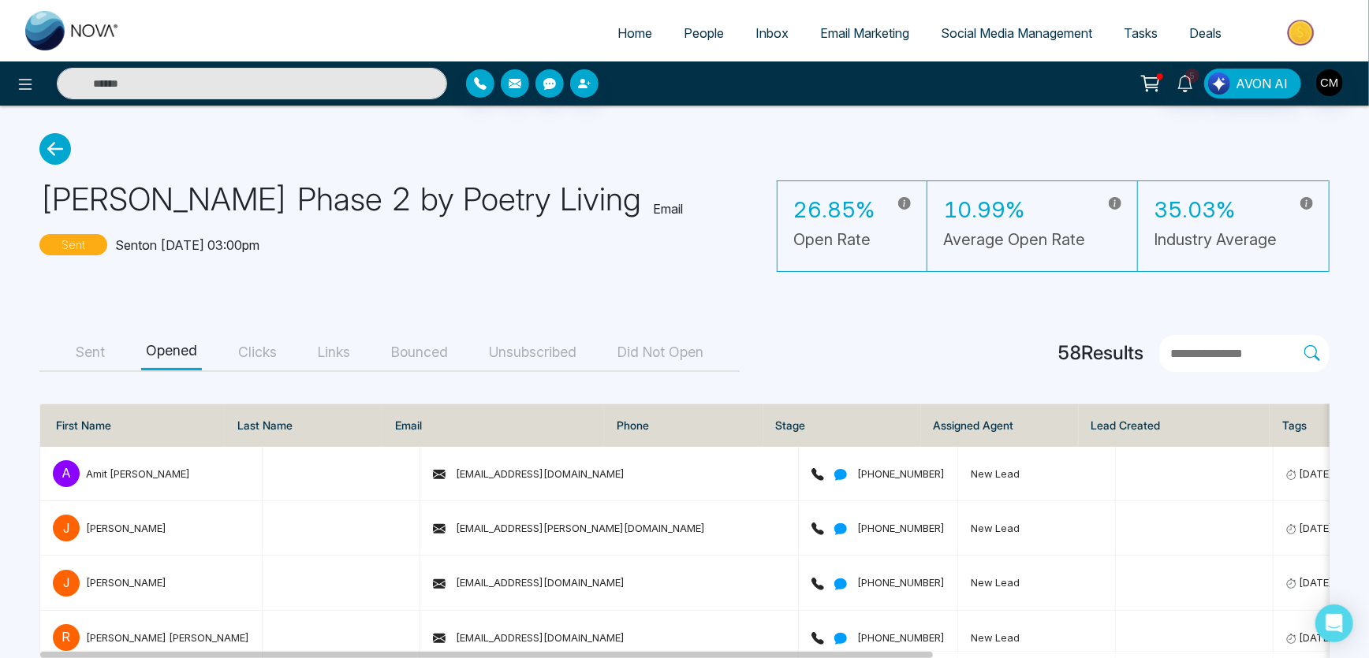
click at [511, 344] on button "Unsubscribed" at bounding box center [532, 352] width 97 height 35
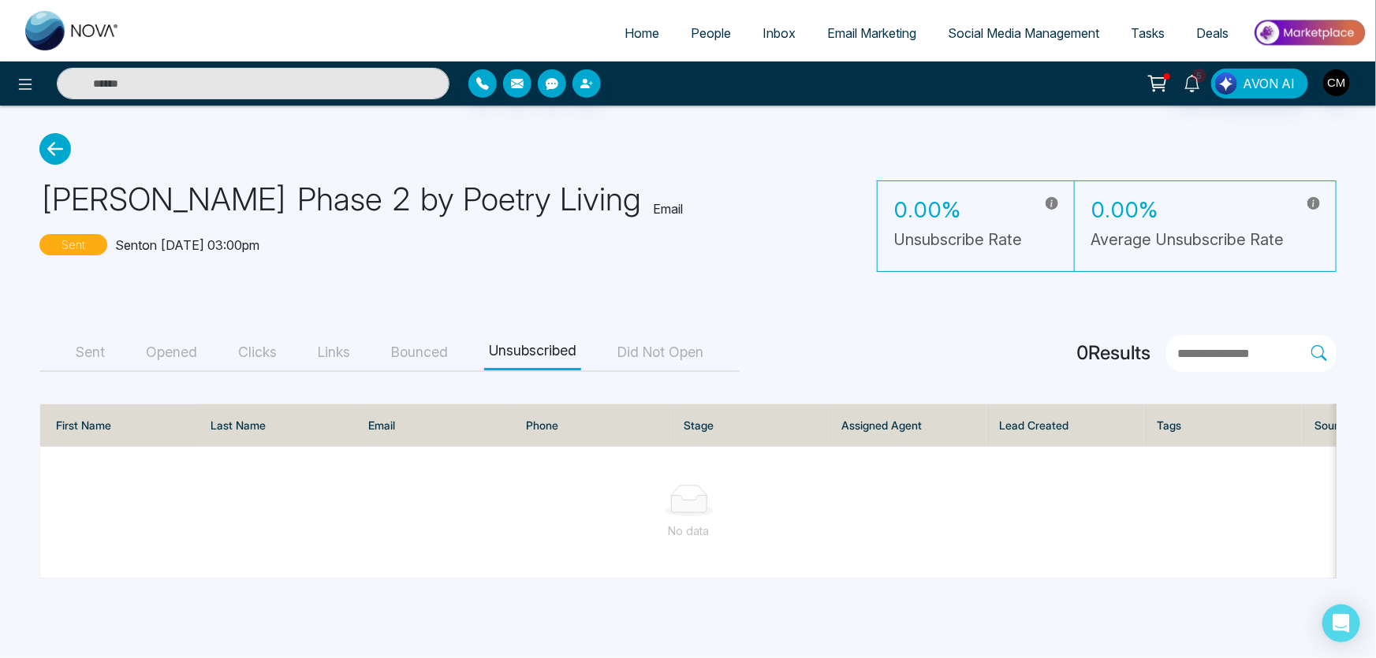
click at [499, 362] on button "Unsubscribed" at bounding box center [532, 352] width 97 height 35
click at [446, 357] on button "Bounced" at bounding box center [419, 352] width 66 height 35
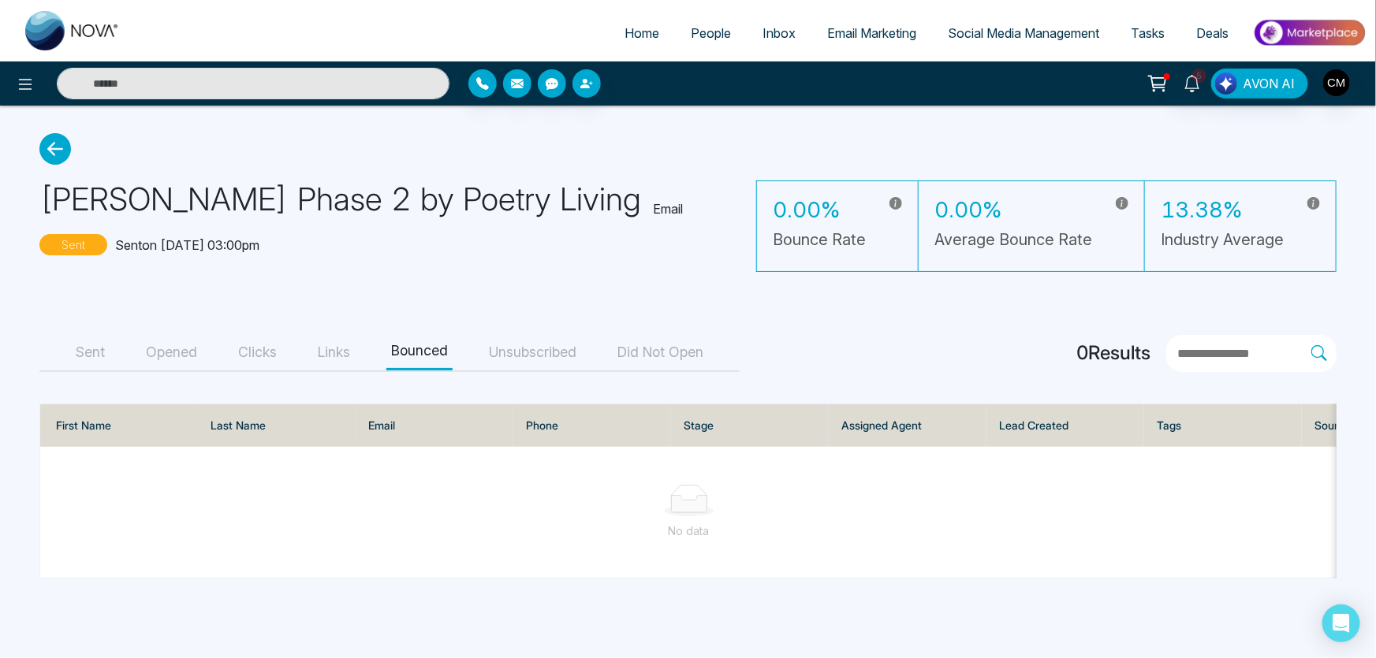
click at [334, 349] on button "Links" at bounding box center [334, 352] width 42 height 35
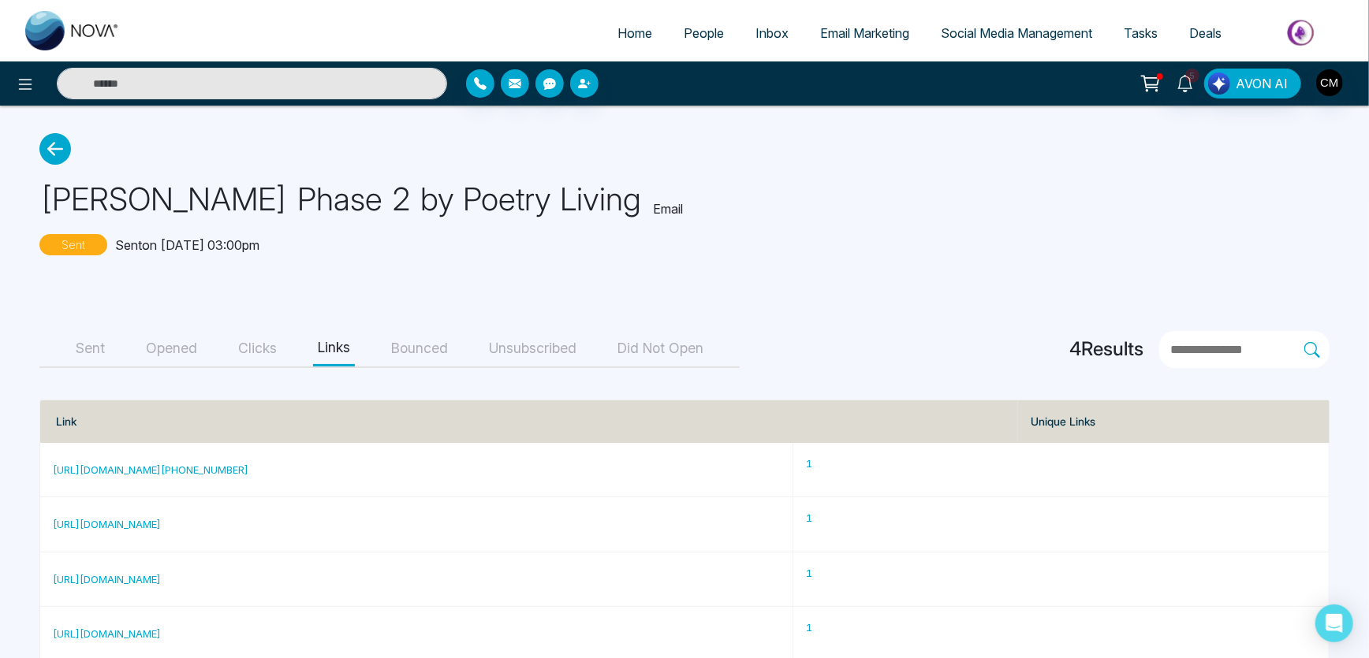
click at [268, 340] on button "Clicks" at bounding box center [257, 348] width 48 height 35
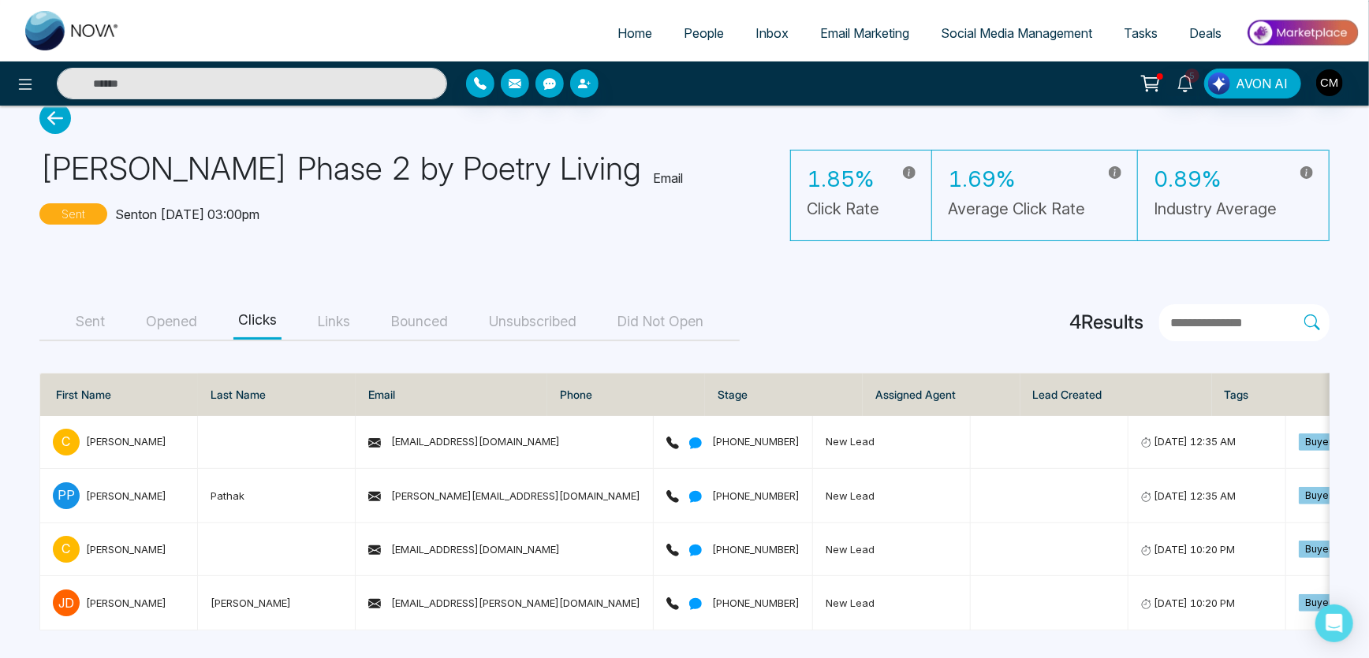
scroll to position [36, 0]
click at [39, 19] on img at bounding box center [72, 30] width 95 height 39
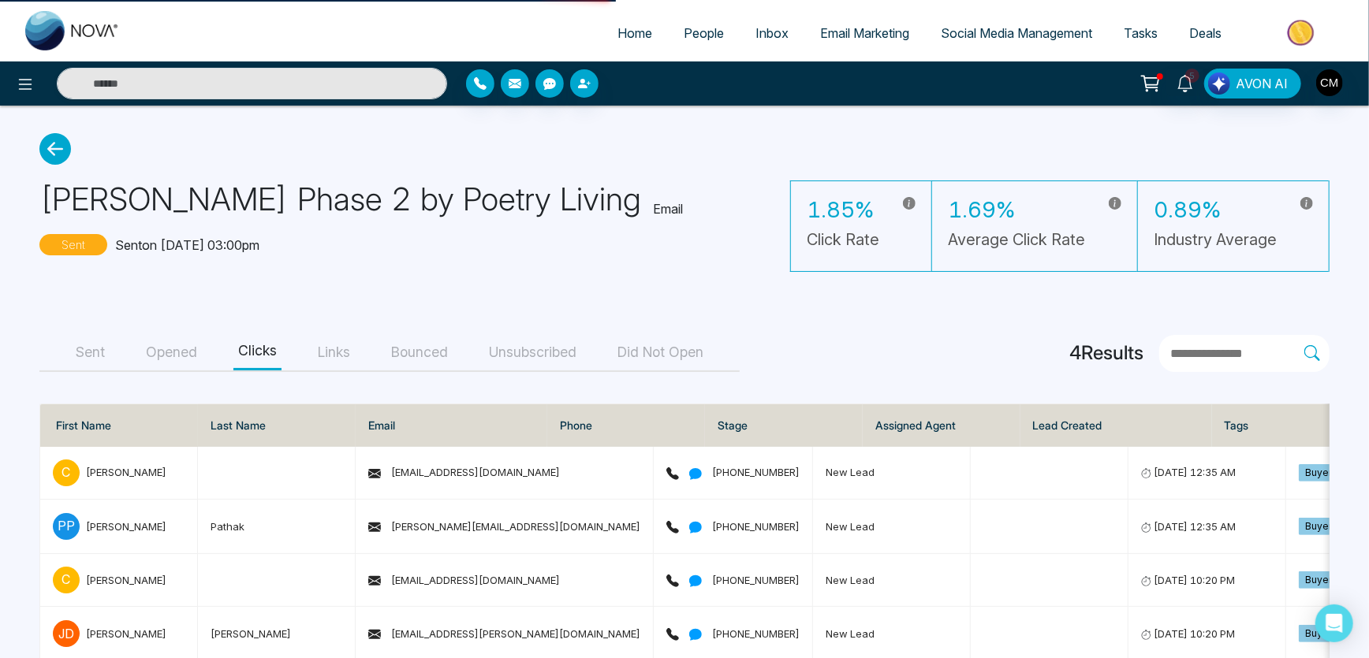
select select "*"
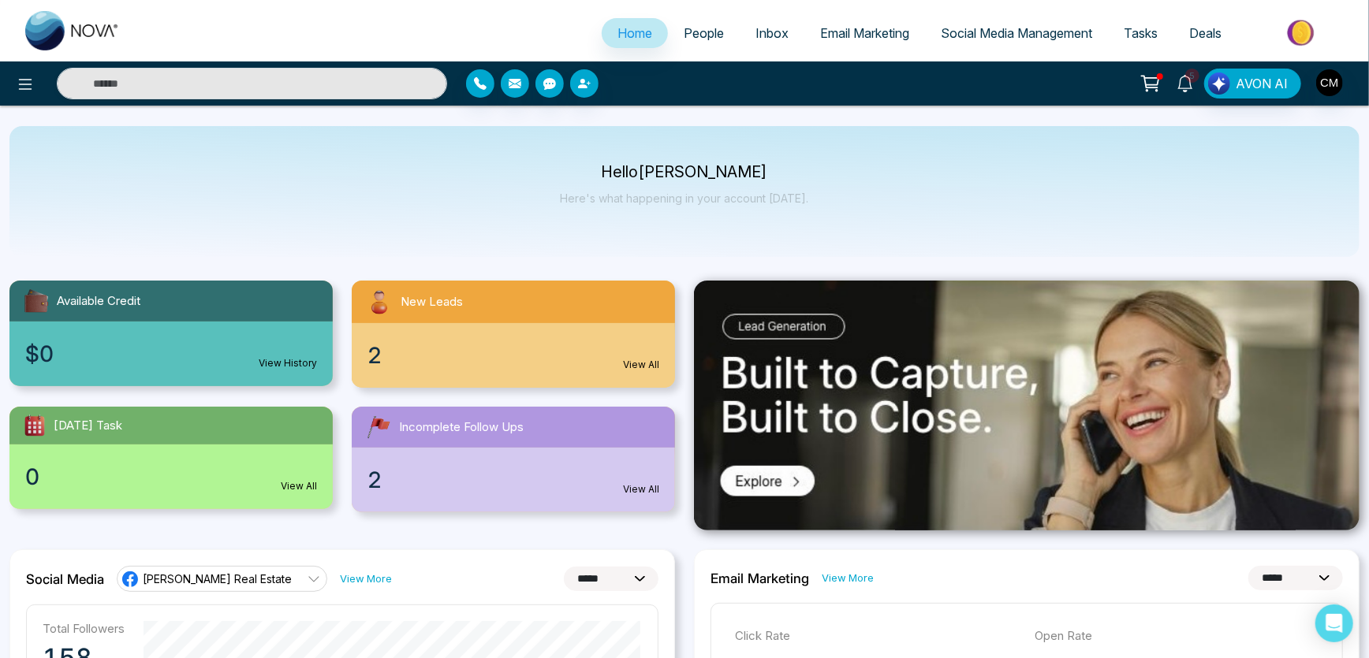
click at [1193, 92] on link "5" at bounding box center [1185, 83] width 38 height 28
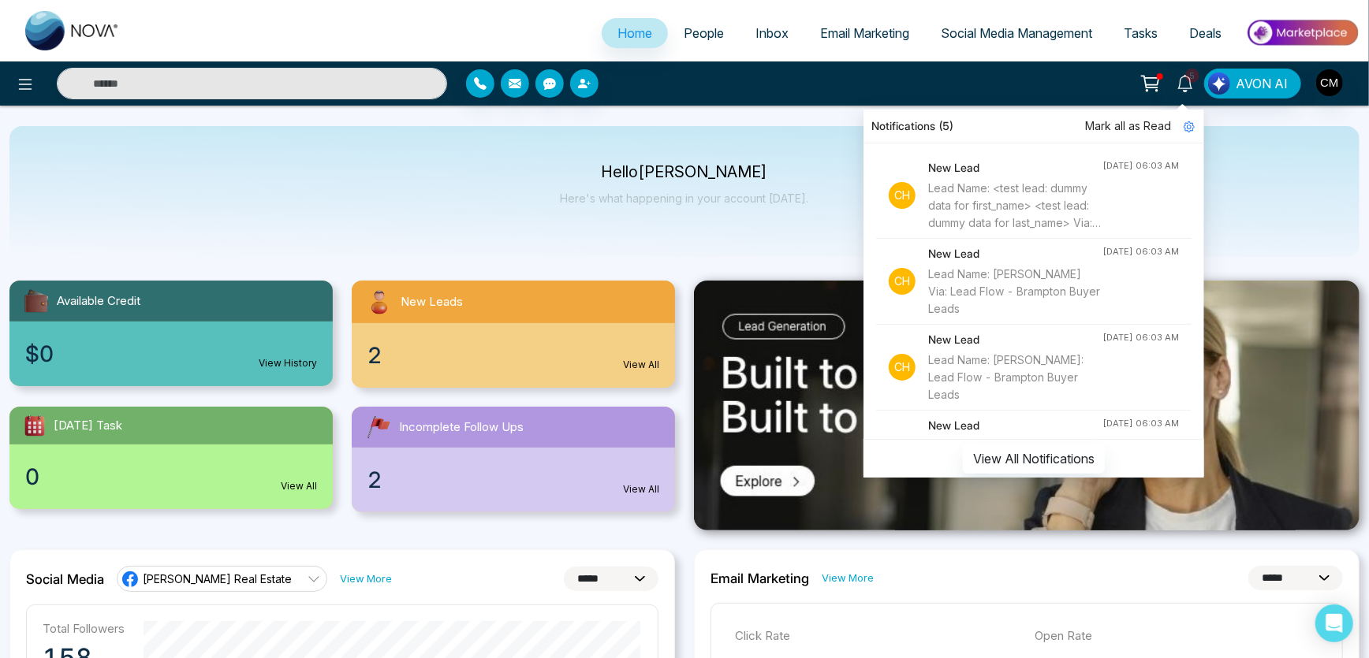
click at [1115, 124] on span "Mark all as Read" at bounding box center [1128, 126] width 86 height 17
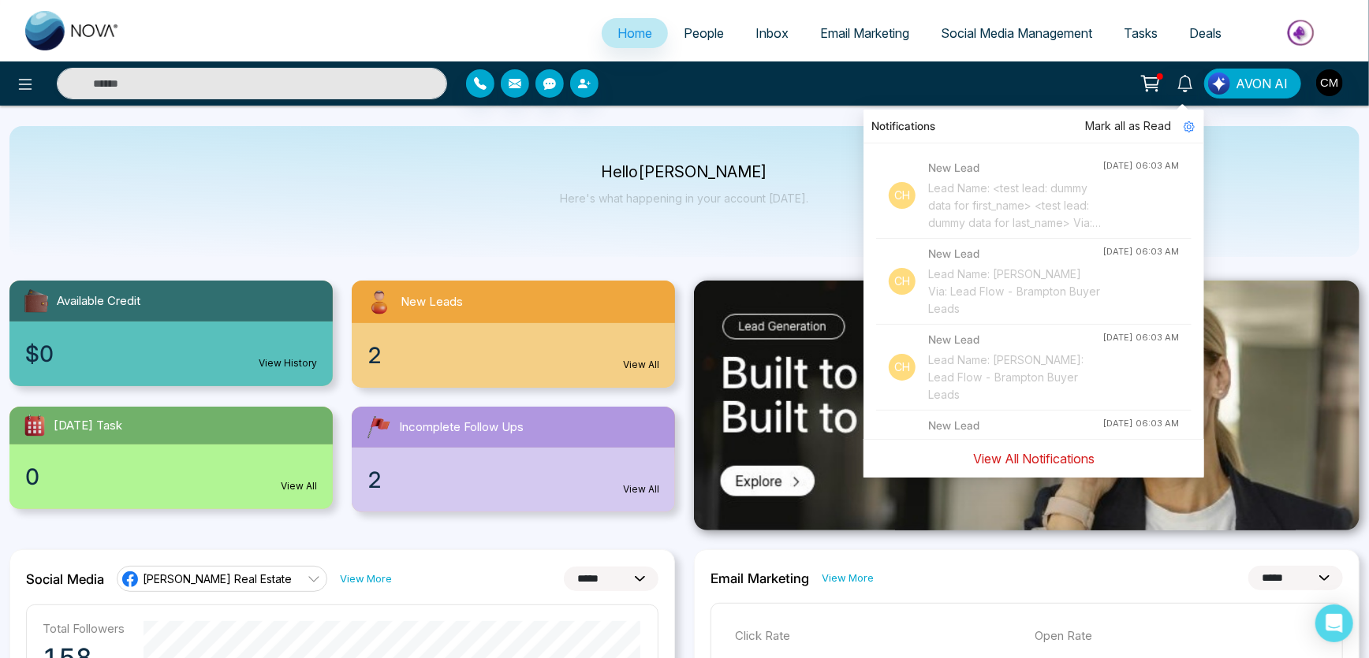
click at [1011, 456] on button "View All Notifications" at bounding box center [1034, 459] width 142 height 30
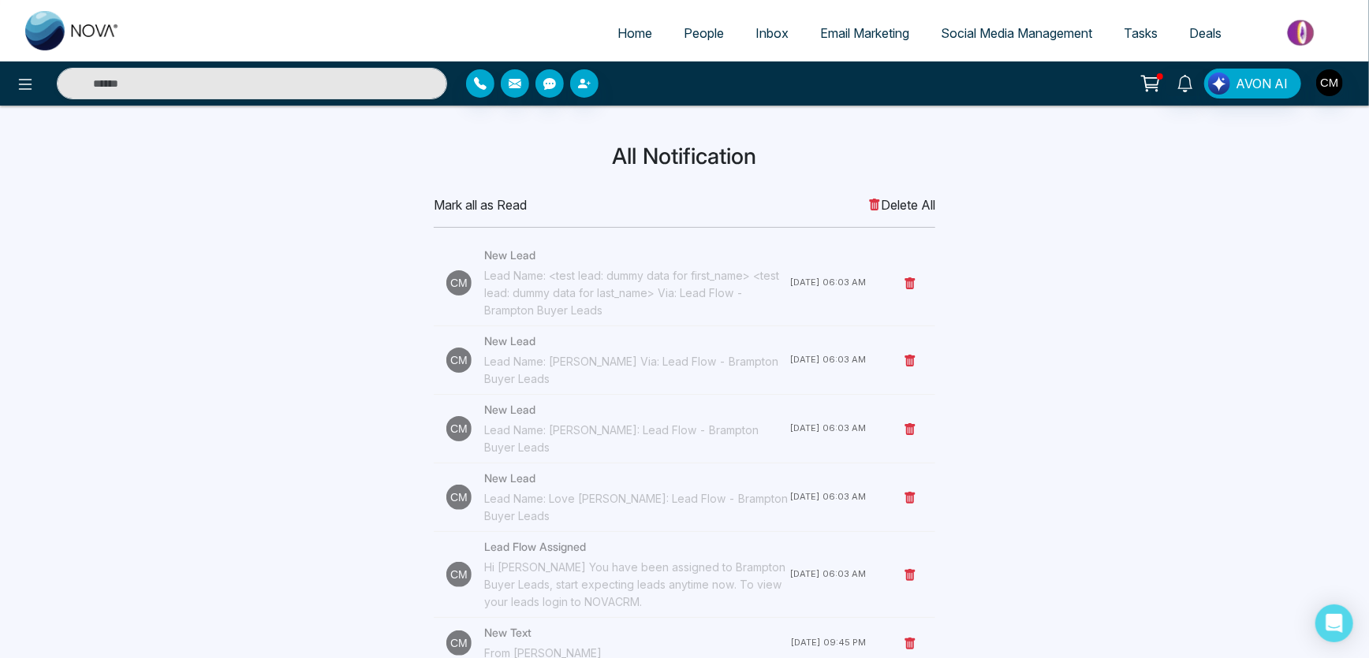
click at [49, 35] on img at bounding box center [72, 30] width 95 height 39
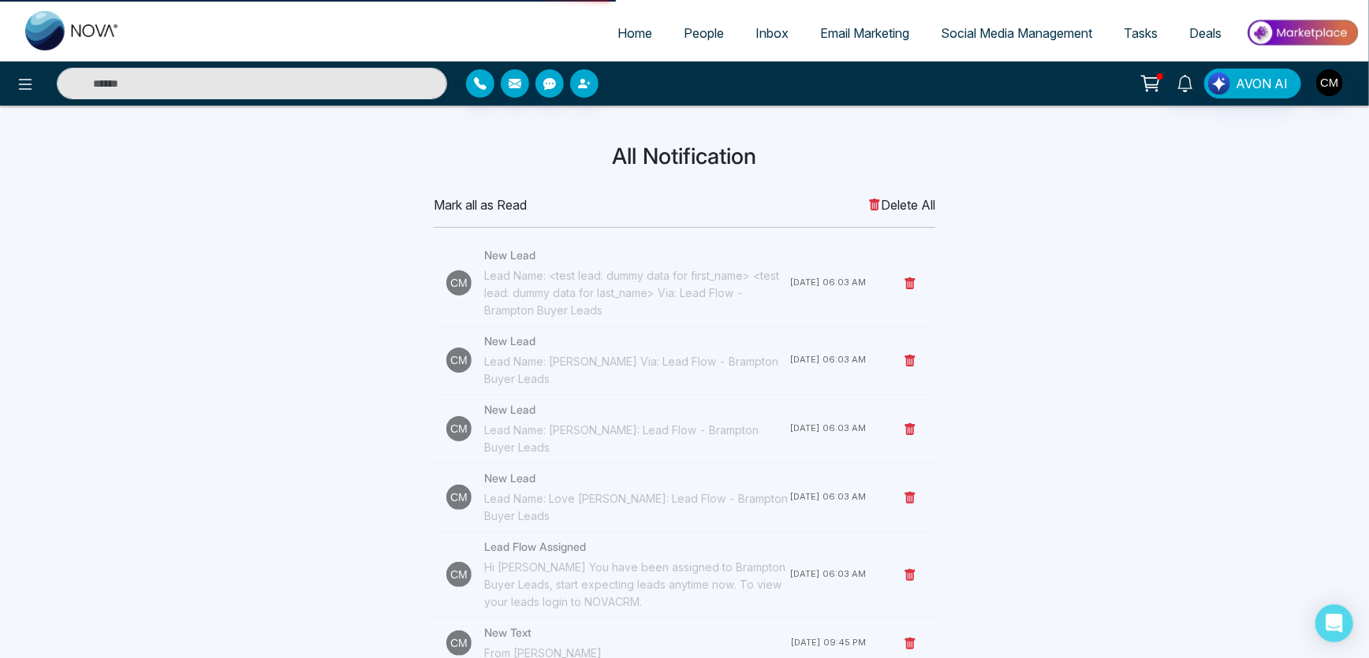
select select "*"
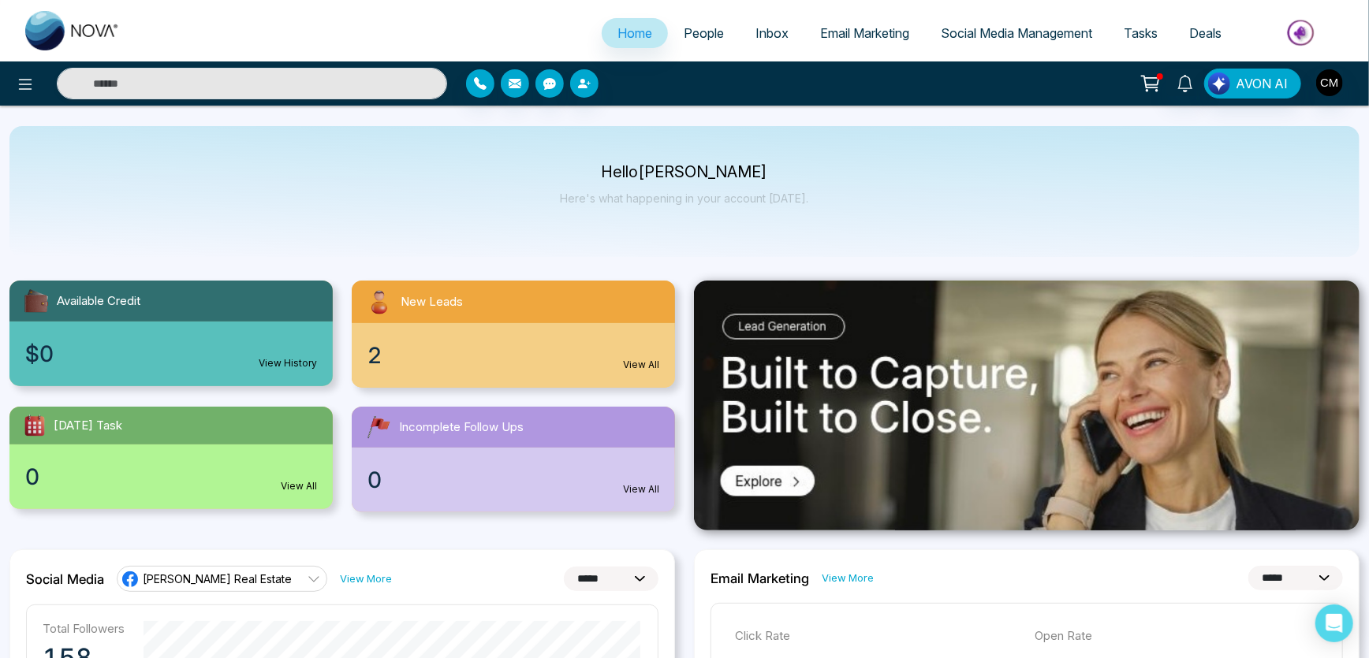
click at [719, 47] on link "People" at bounding box center [704, 33] width 72 height 30
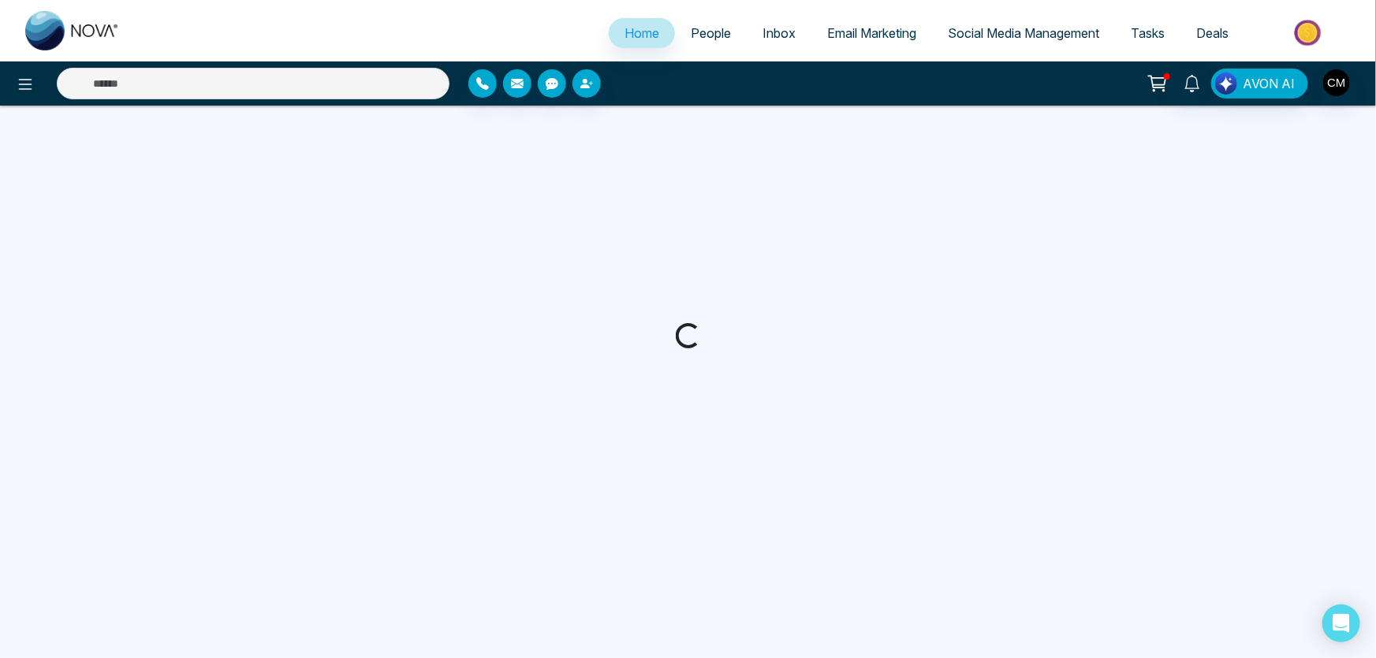
select select "*"
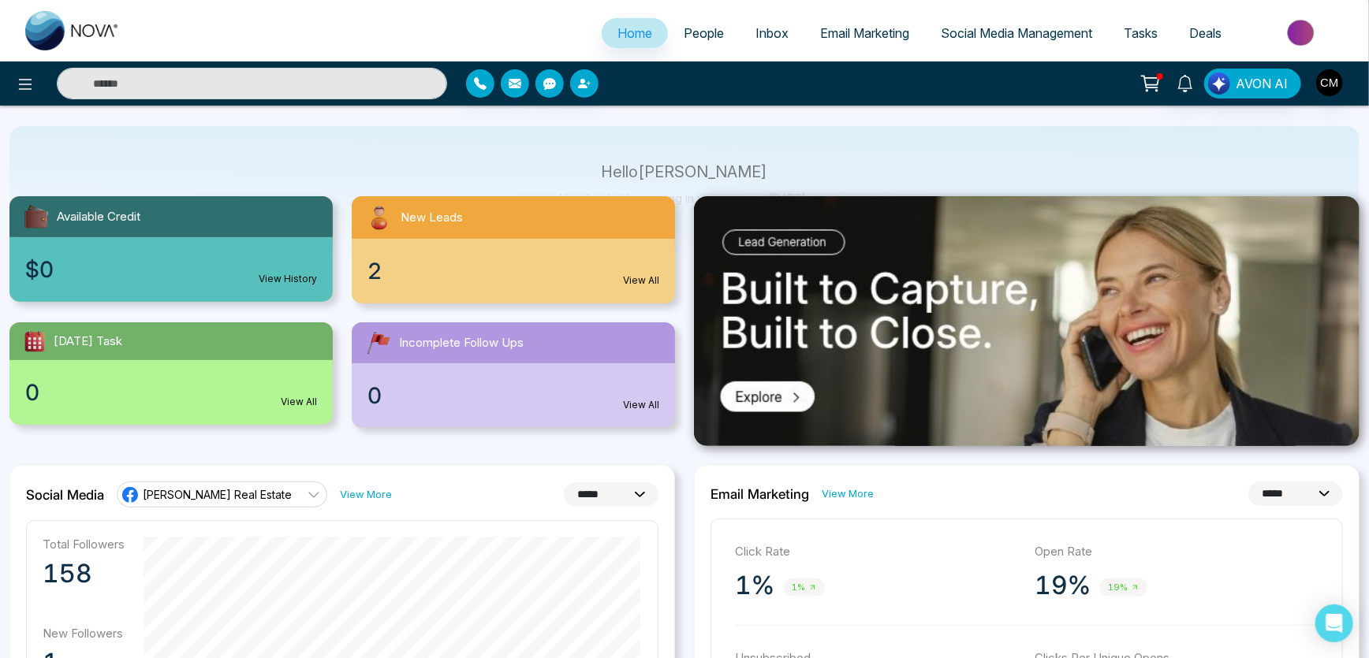
scroll to position [93, 0]
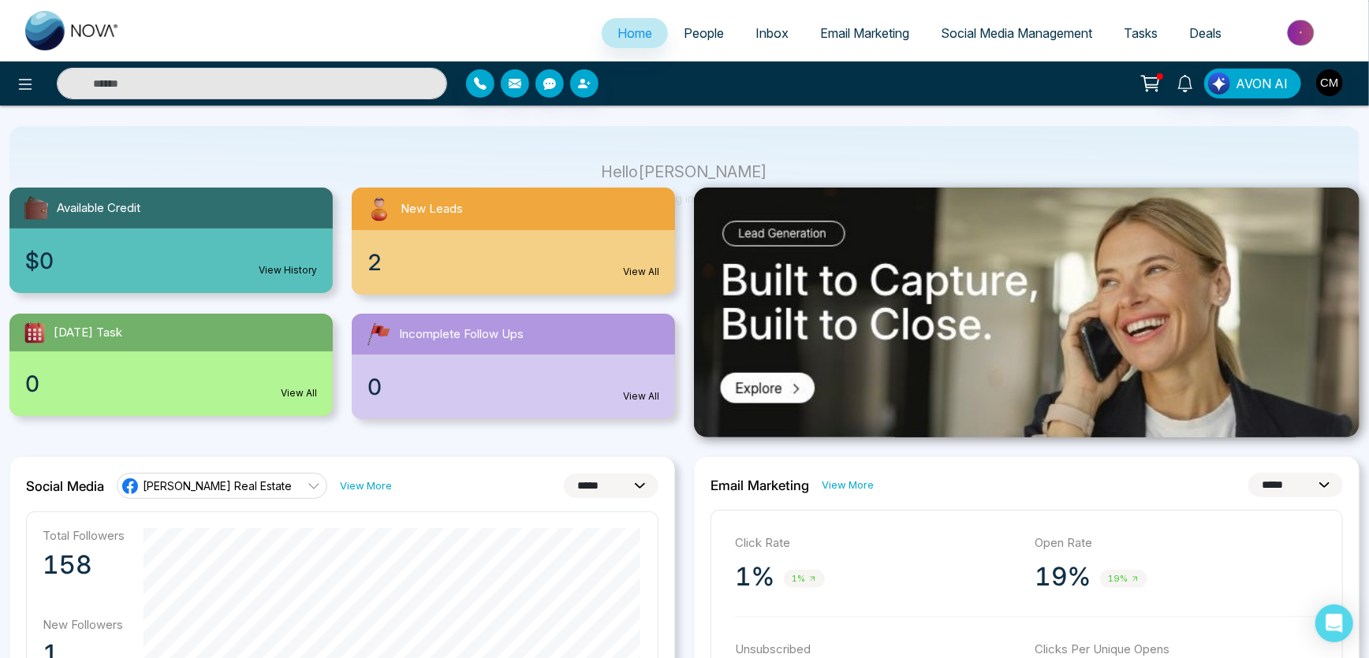
click at [340, 480] on link "View More" at bounding box center [366, 486] width 52 height 15
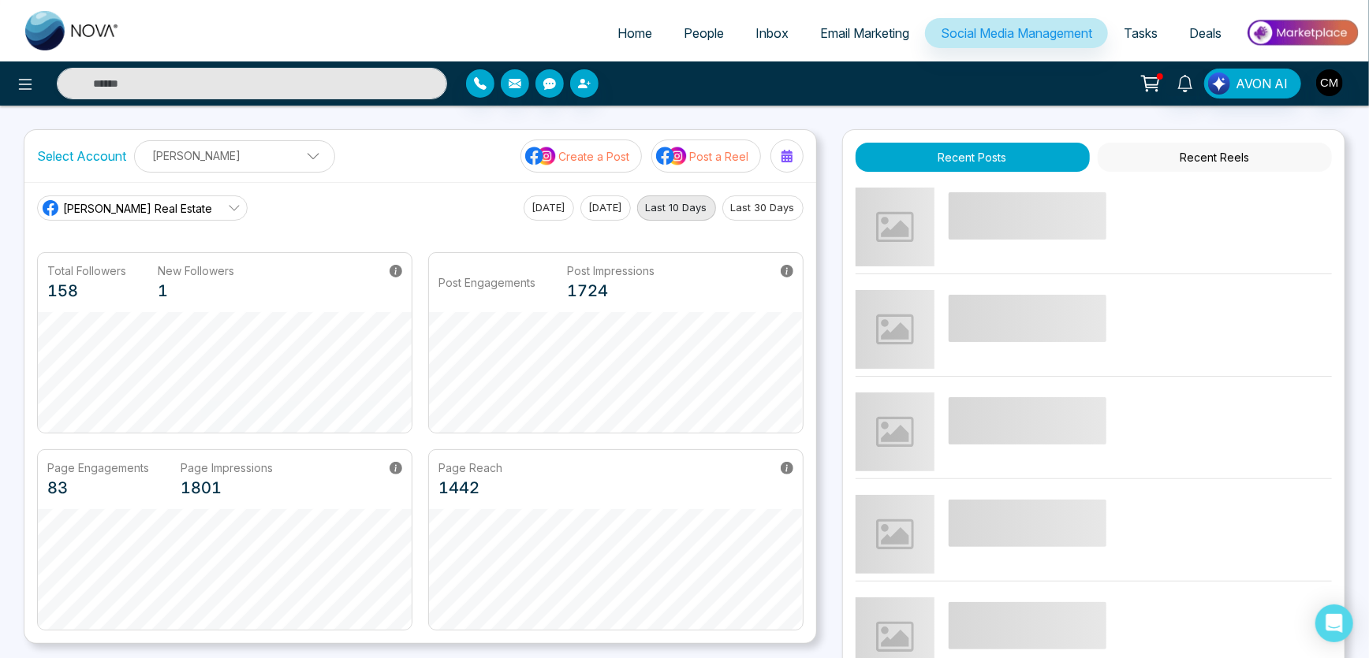
click at [1209, 158] on button "Recent Reels" at bounding box center [1215, 157] width 234 height 29
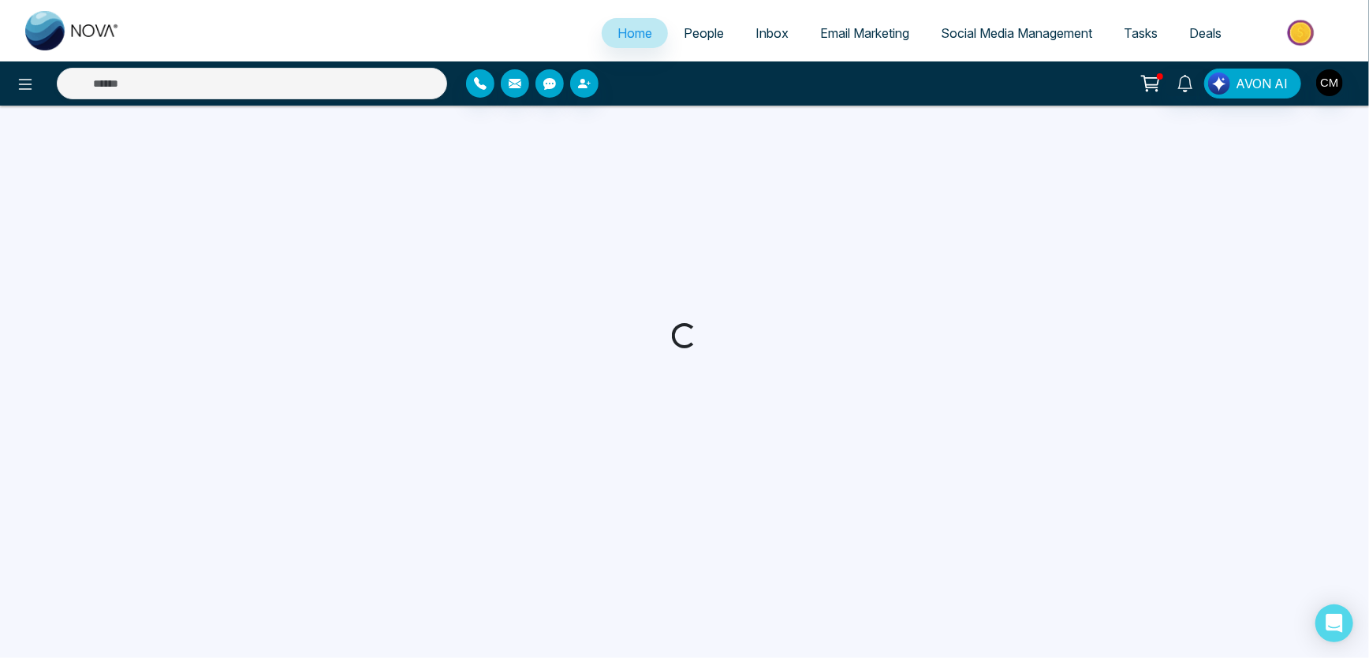
select select "*"
